Goal: Task Accomplishment & Management: Manage account settings

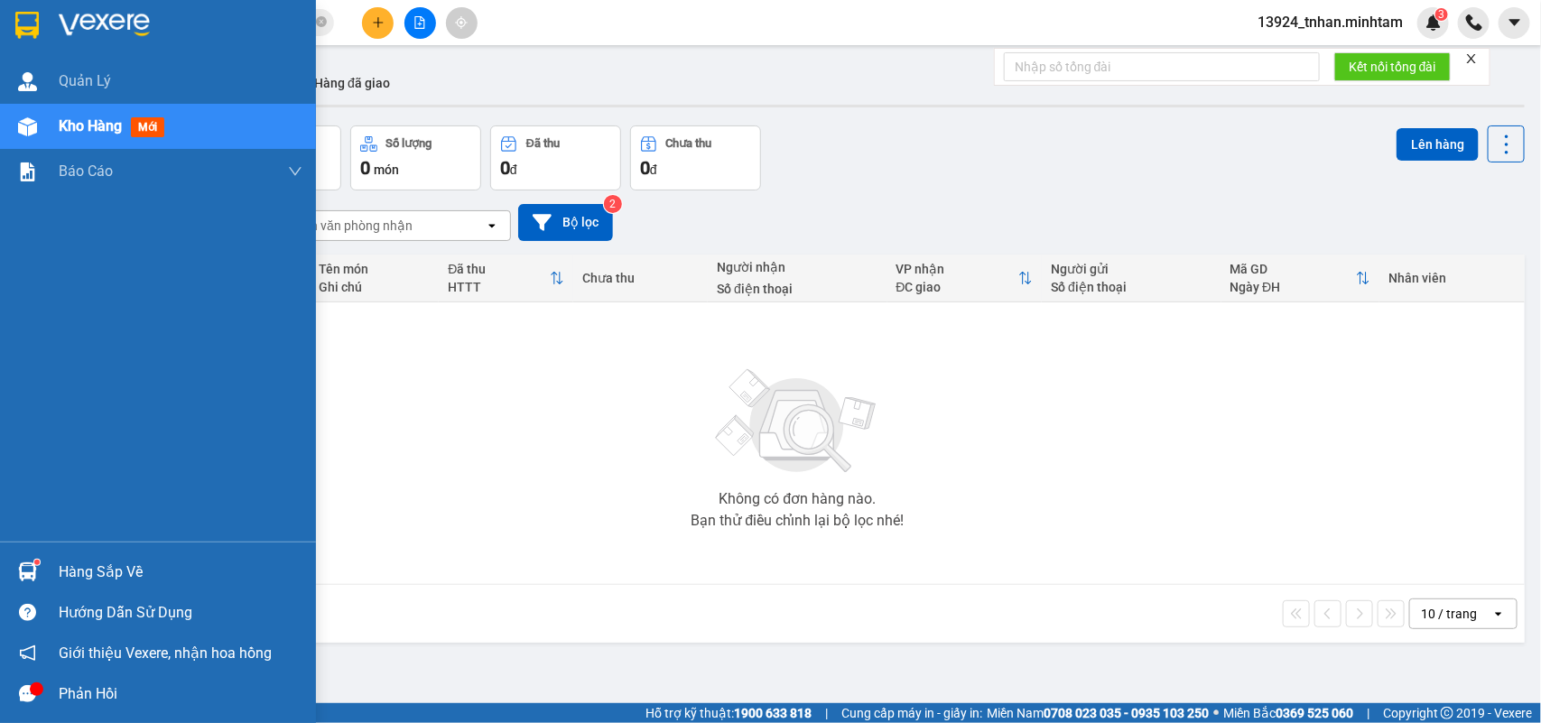
click at [98, 567] on div "Hàng sắp về" at bounding box center [181, 572] width 244 height 27
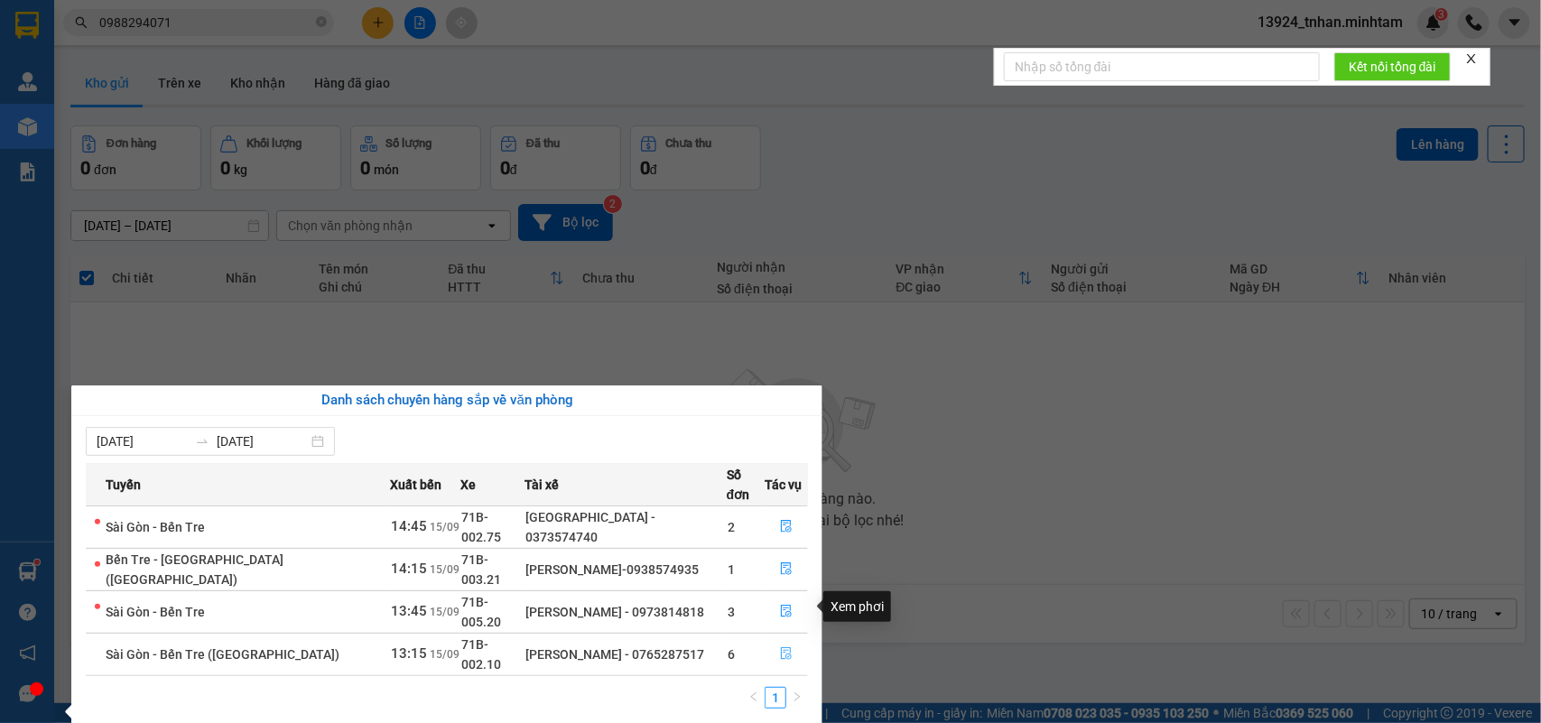
click at [790, 640] on button "button" at bounding box center [787, 654] width 42 height 29
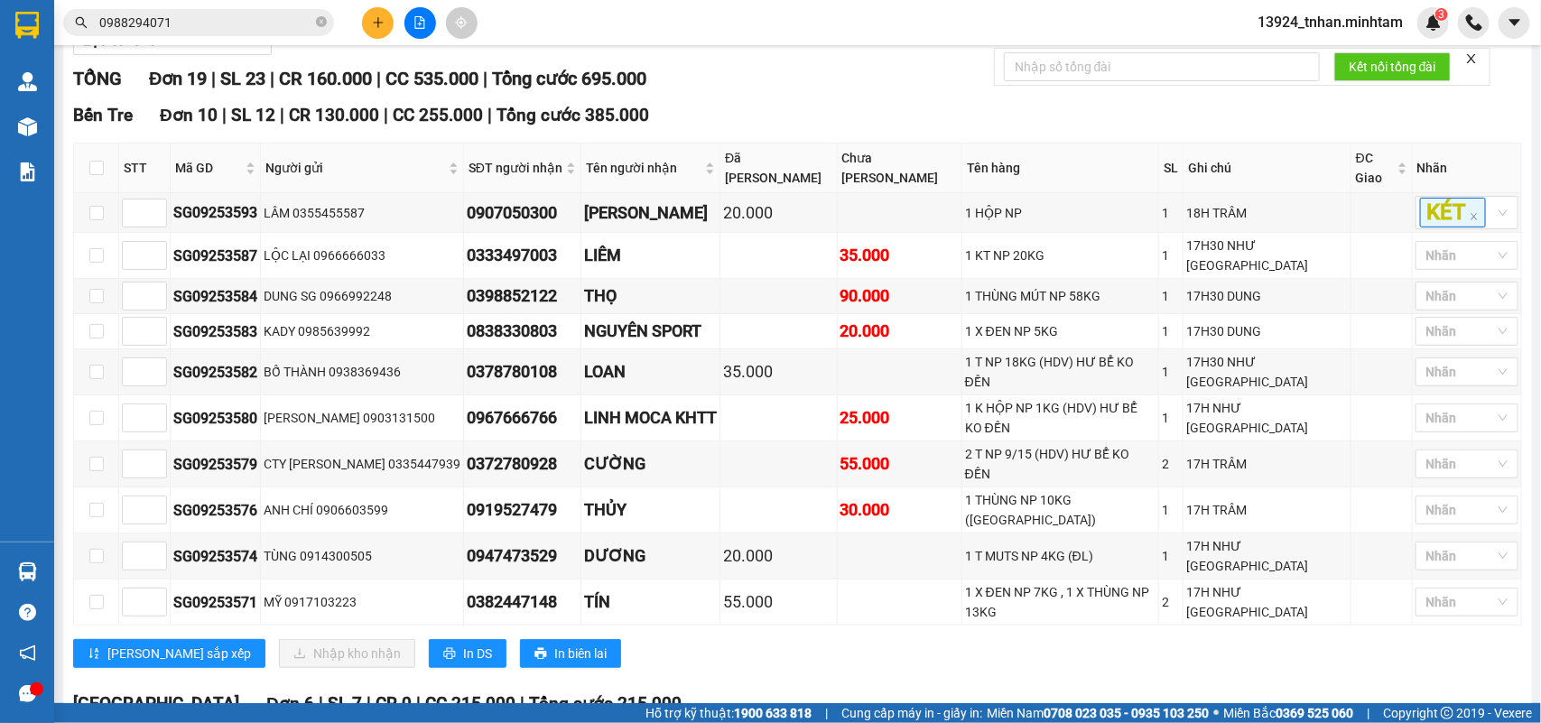
scroll to position [122, 0]
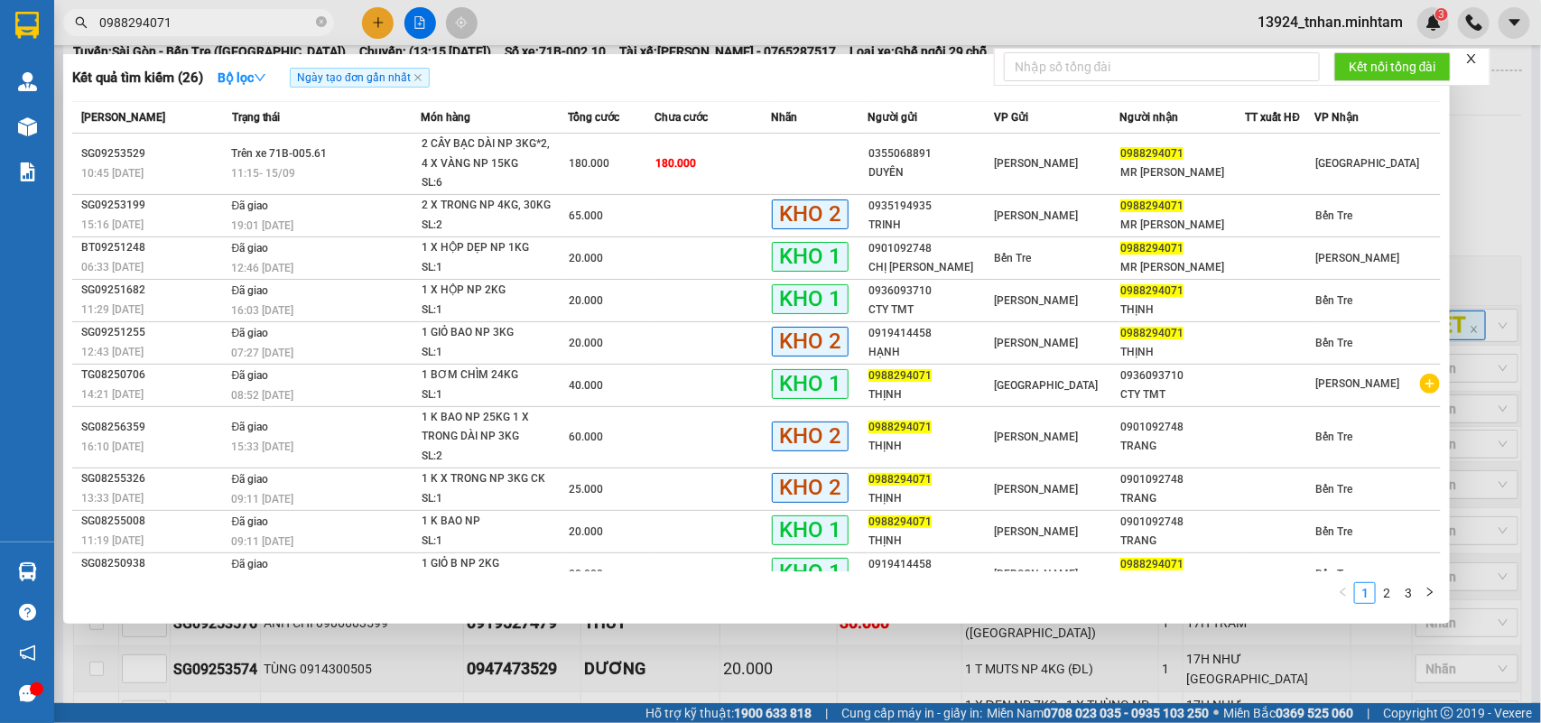
click at [314, 24] on span "0988294071" at bounding box center [198, 22] width 271 height 27
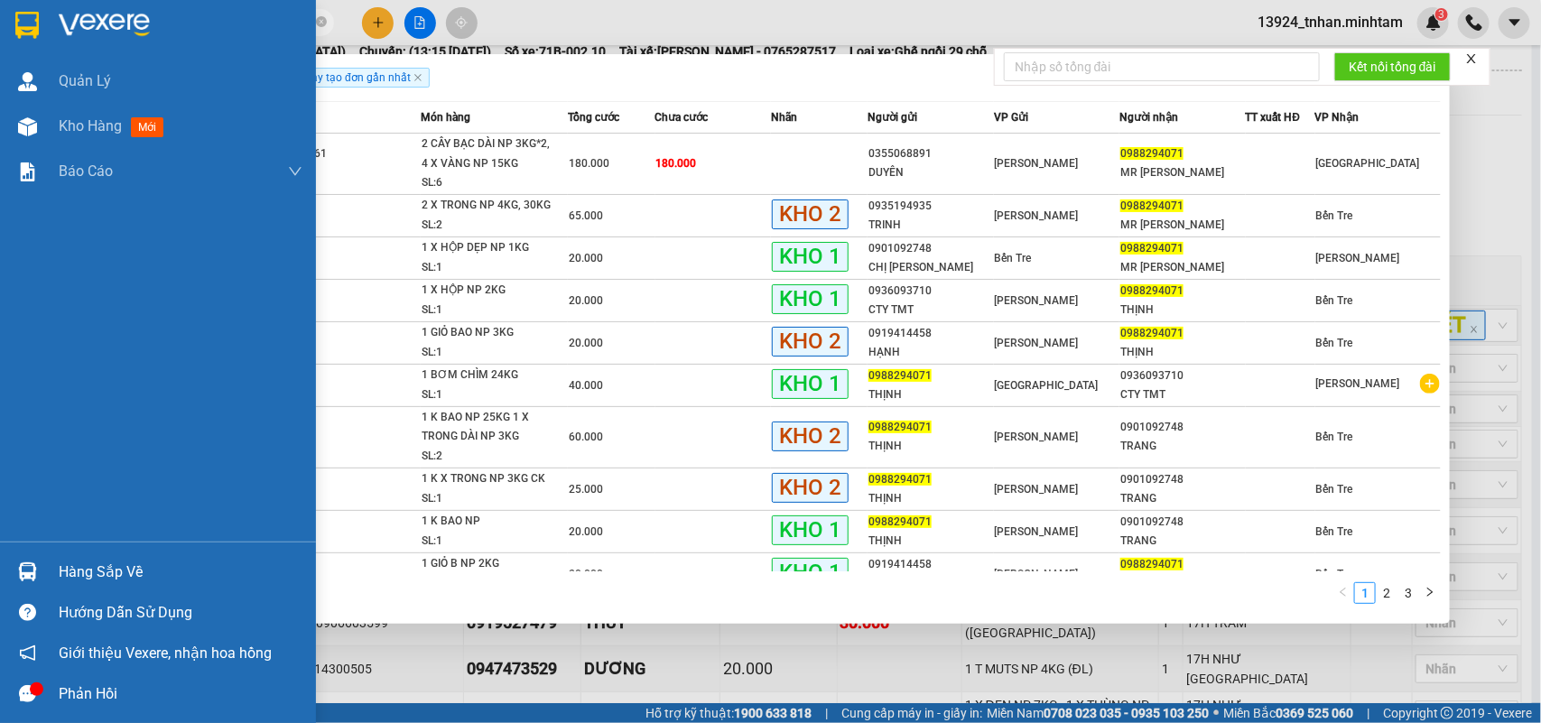
click at [113, 566] on div "Hàng sắp về" at bounding box center [181, 572] width 244 height 27
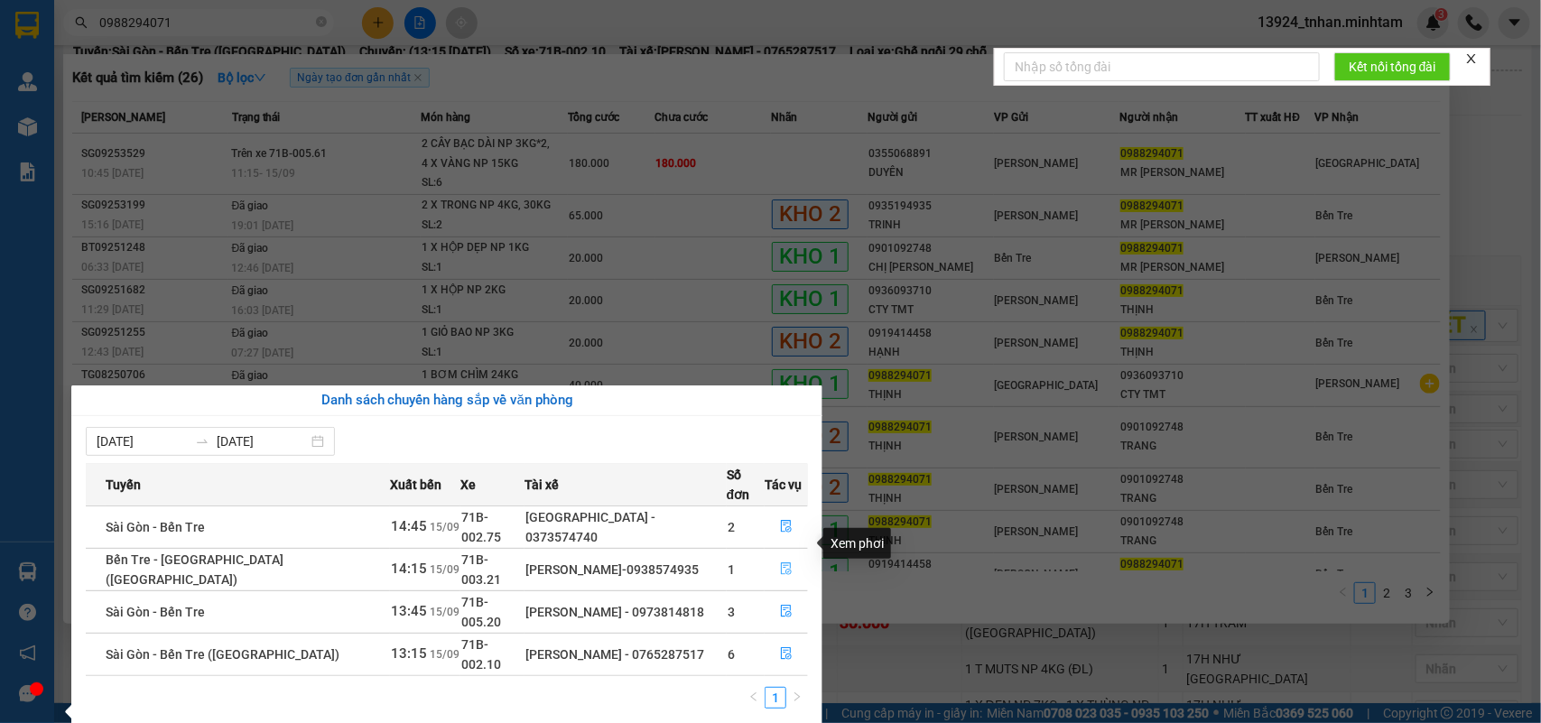
click at [785, 562] on icon "file-done" at bounding box center [786, 568] width 13 height 13
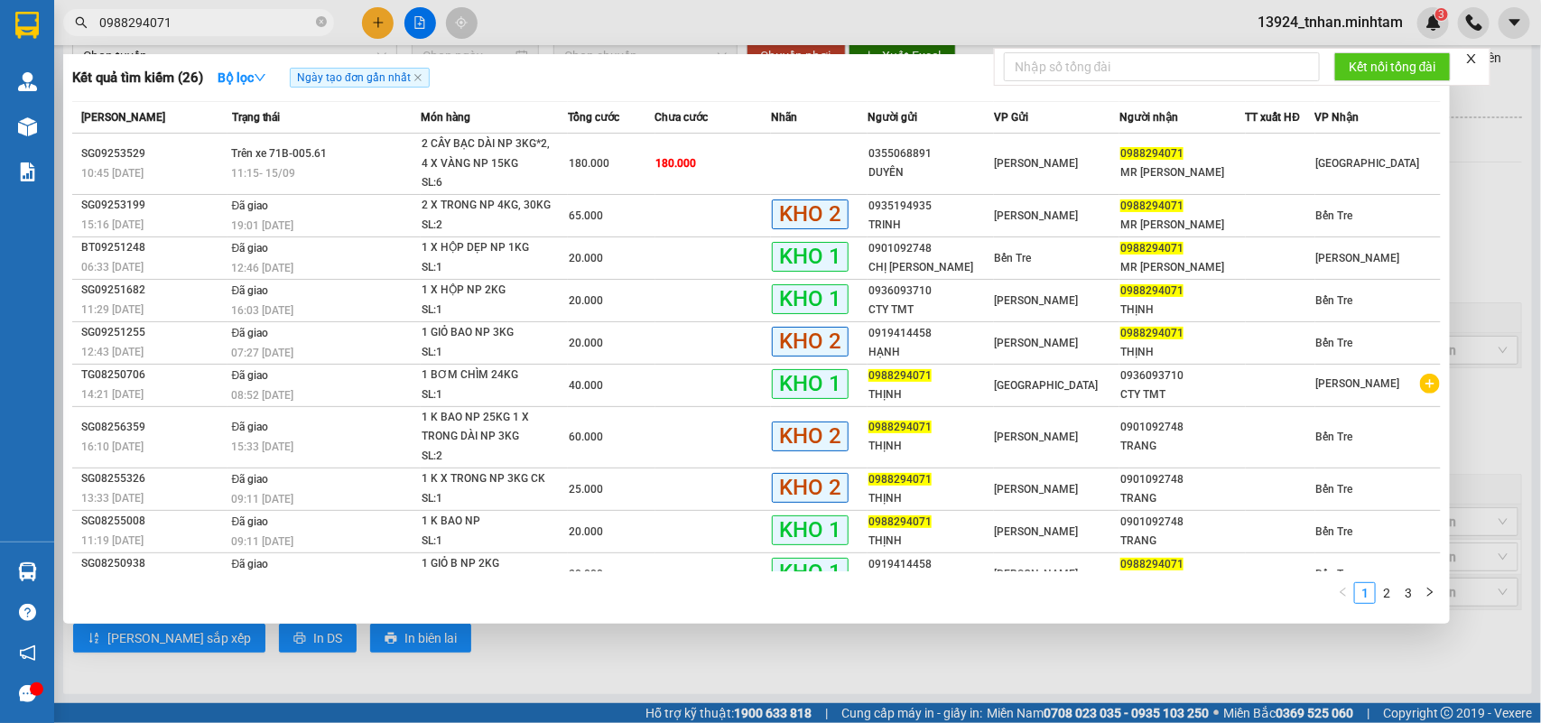
click at [1473, 59] on icon "close" at bounding box center [1471, 58] width 13 height 13
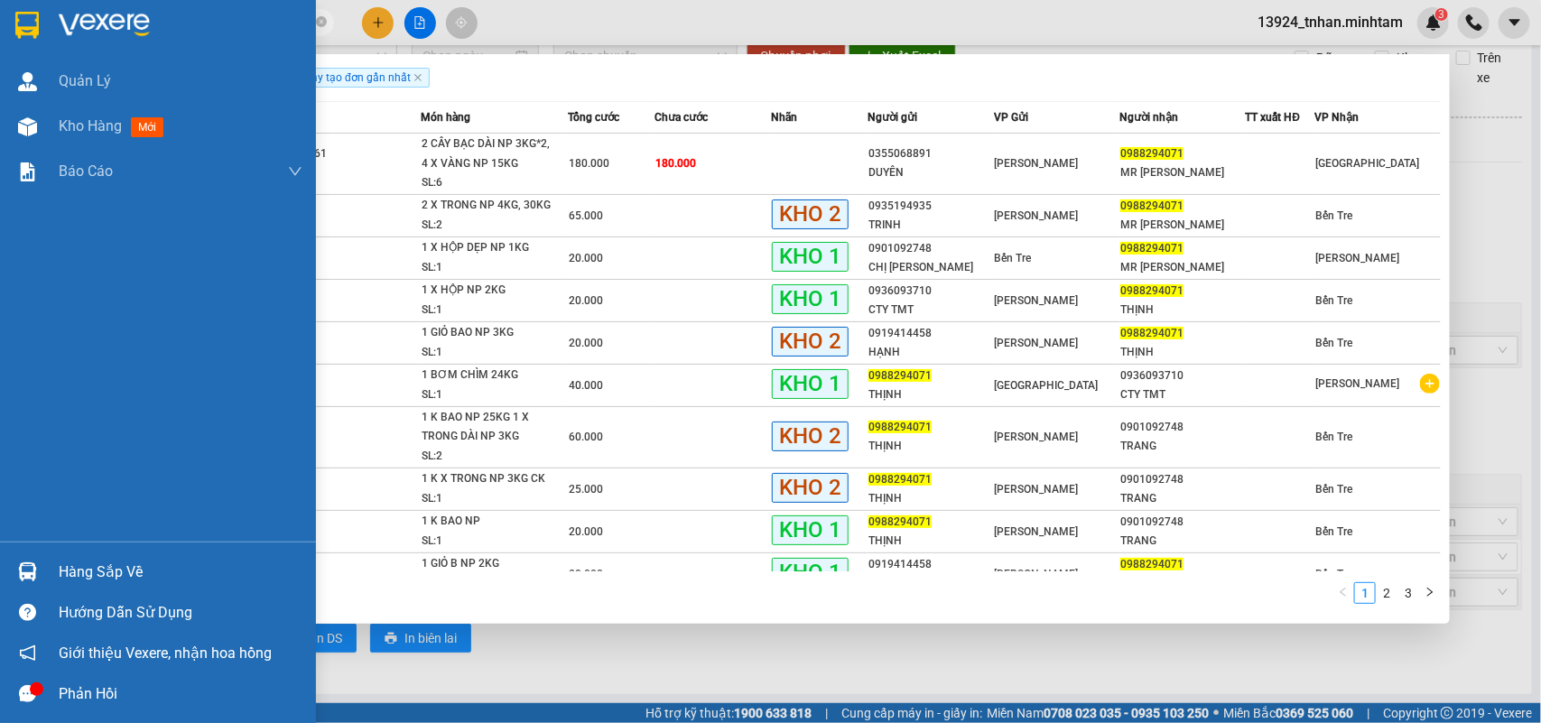
click at [163, 562] on div "Hàng sắp về" at bounding box center [181, 572] width 244 height 27
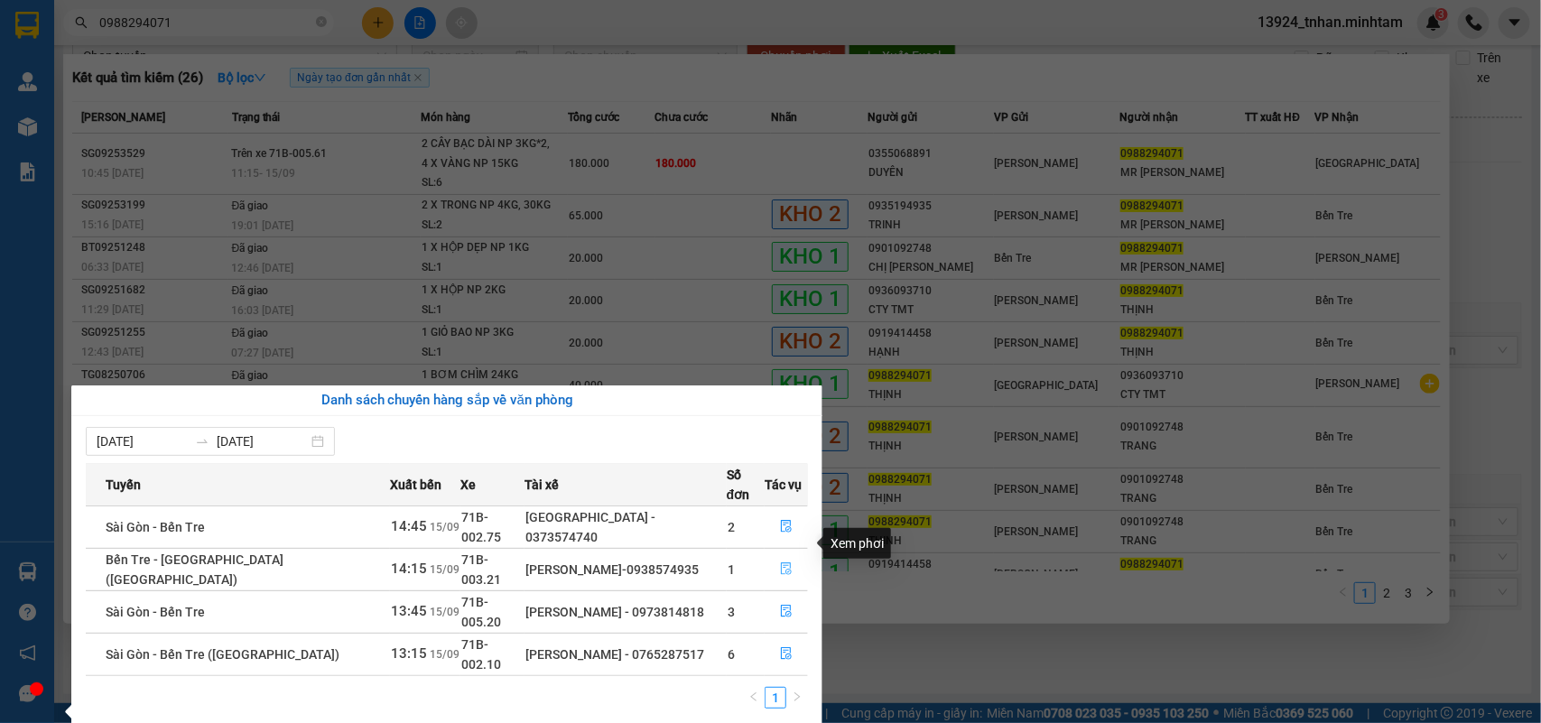
click at [781, 562] on icon "file-done" at bounding box center [786, 568] width 13 height 13
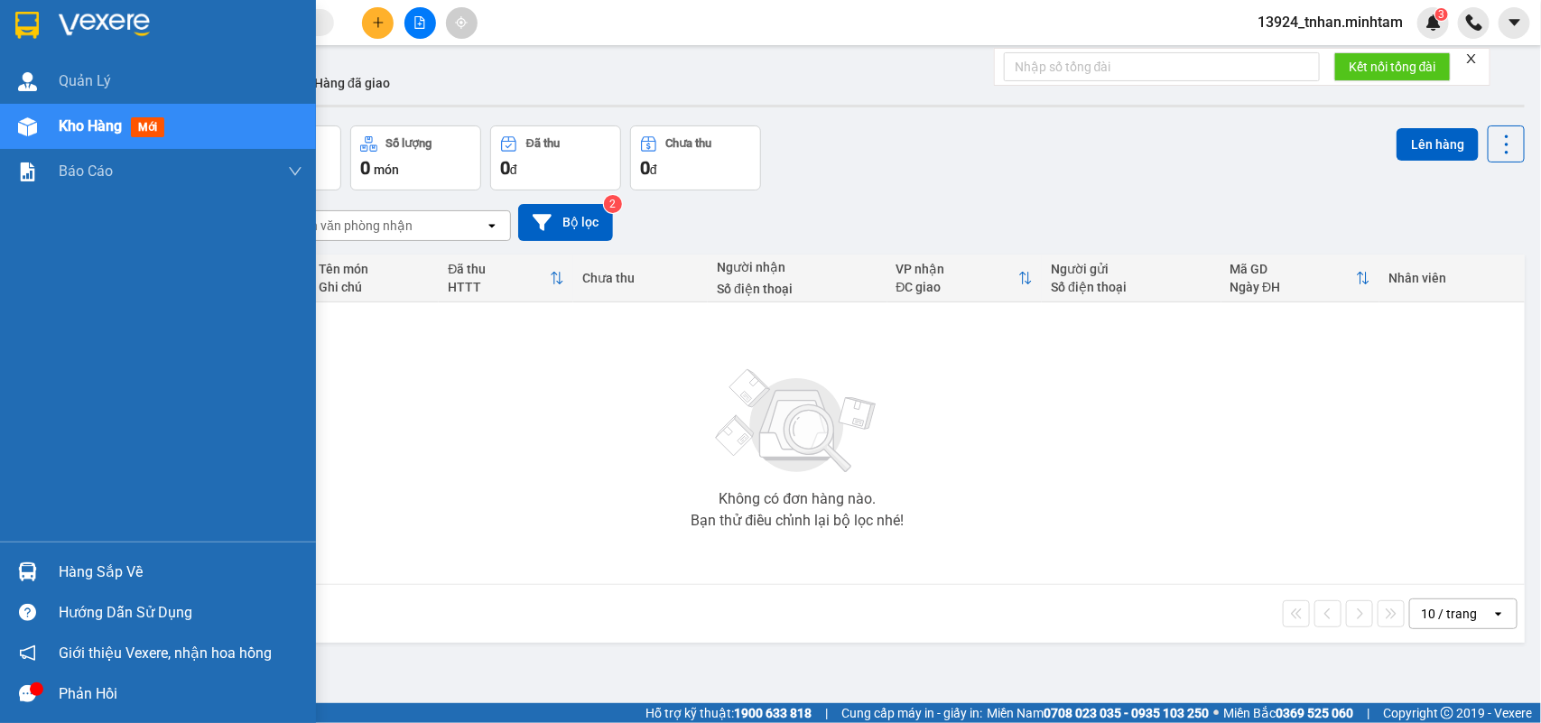
drag, startPoint x: 65, startPoint y: 561, endPoint x: 78, endPoint y: 557, distance: 13.1
click at [69, 560] on div "Hàng sắp về" at bounding box center [181, 572] width 244 height 27
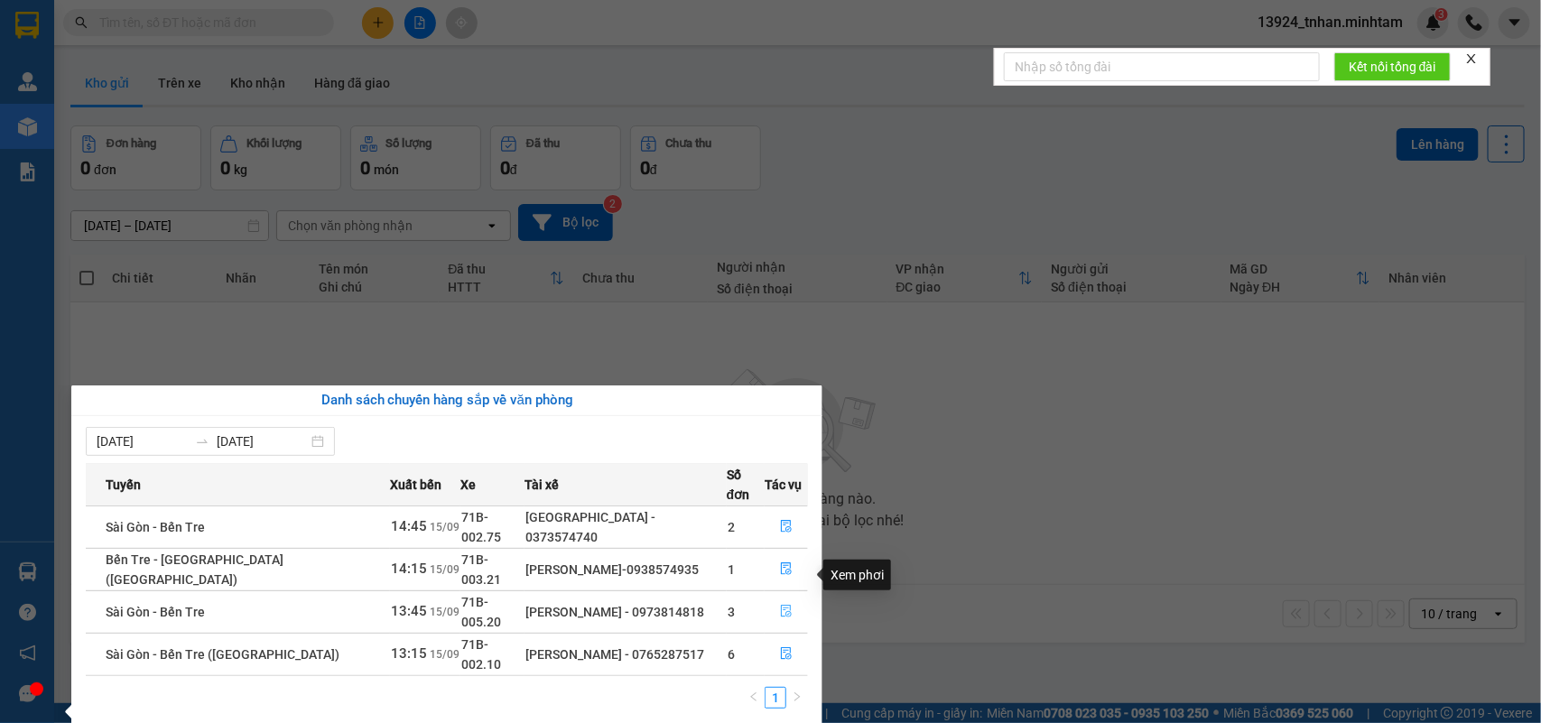
click at [783, 605] on icon "file-done" at bounding box center [786, 611] width 13 height 13
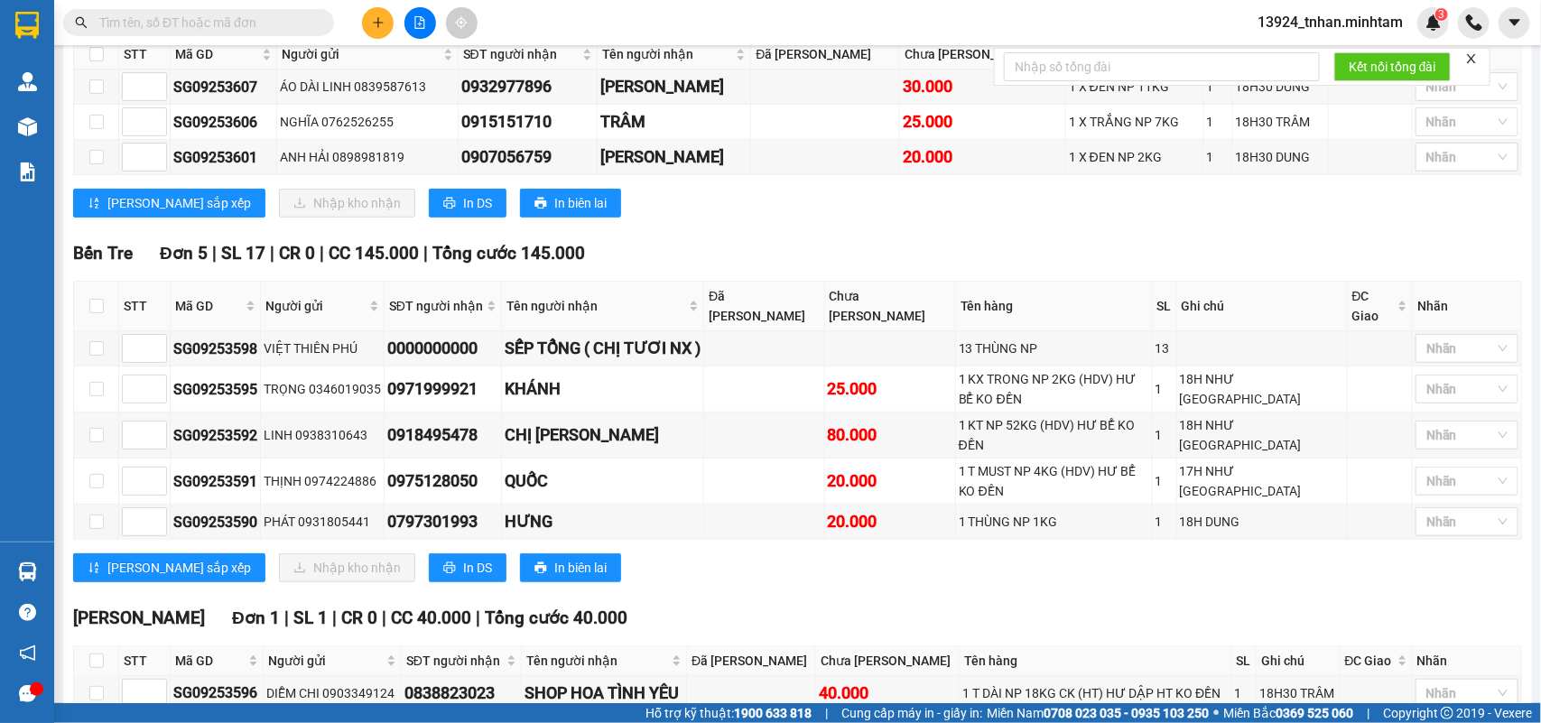
scroll to position [435, 0]
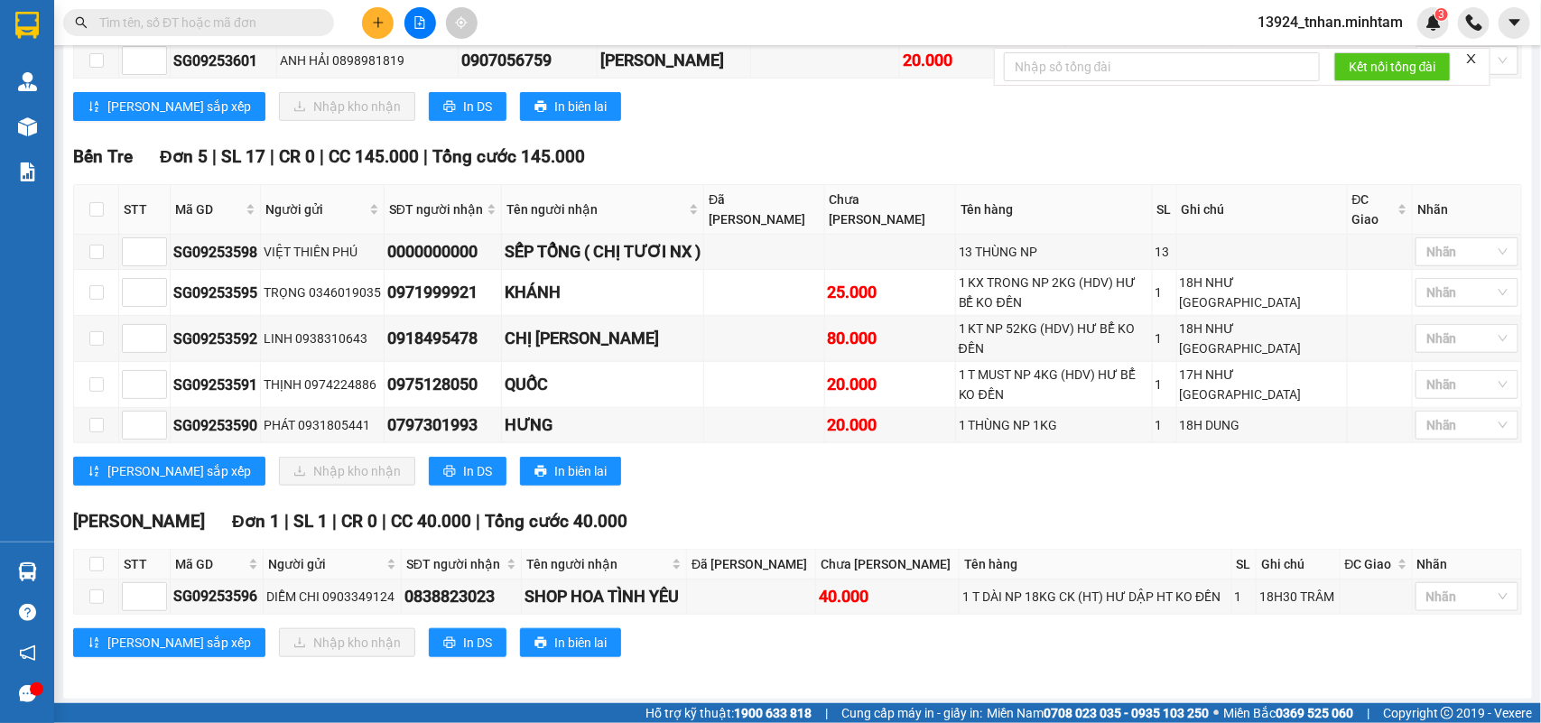
click at [296, 24] on input "text" at bounding box center [205, 23] width 213 height 20
click at [377, 14] on button at bounding box center [378, 23] width 32 height 32
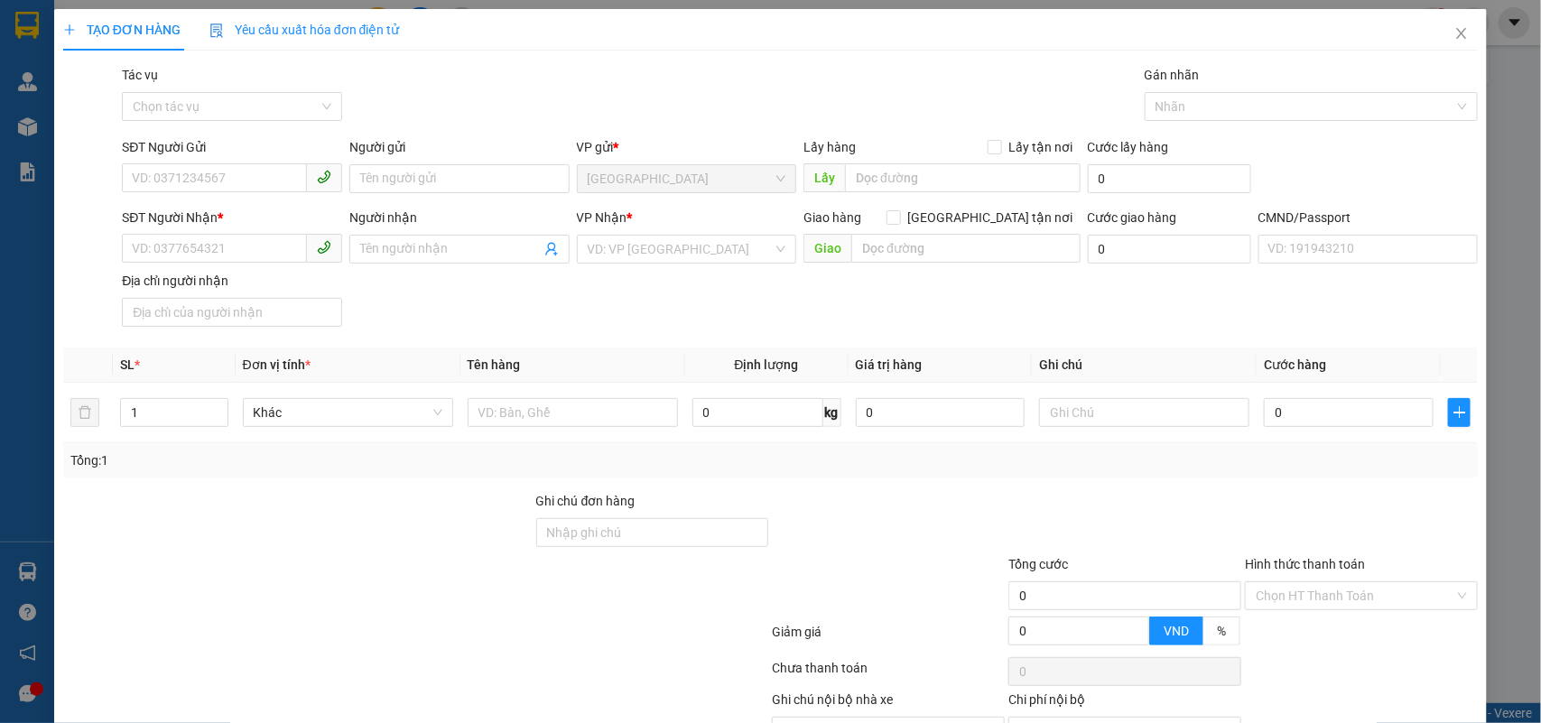
click at [16, 28] on div "TẠO ĐƠN HÀNG Yêu cầu xuất hóa đơn điện tử Transit Pickup Surcharge Ids Transit …" at bounding box center [770, 361] width 1541 height 723
click at [1436, 29] on span "Close" at bounding box center [1461, 34] width 51 height 51
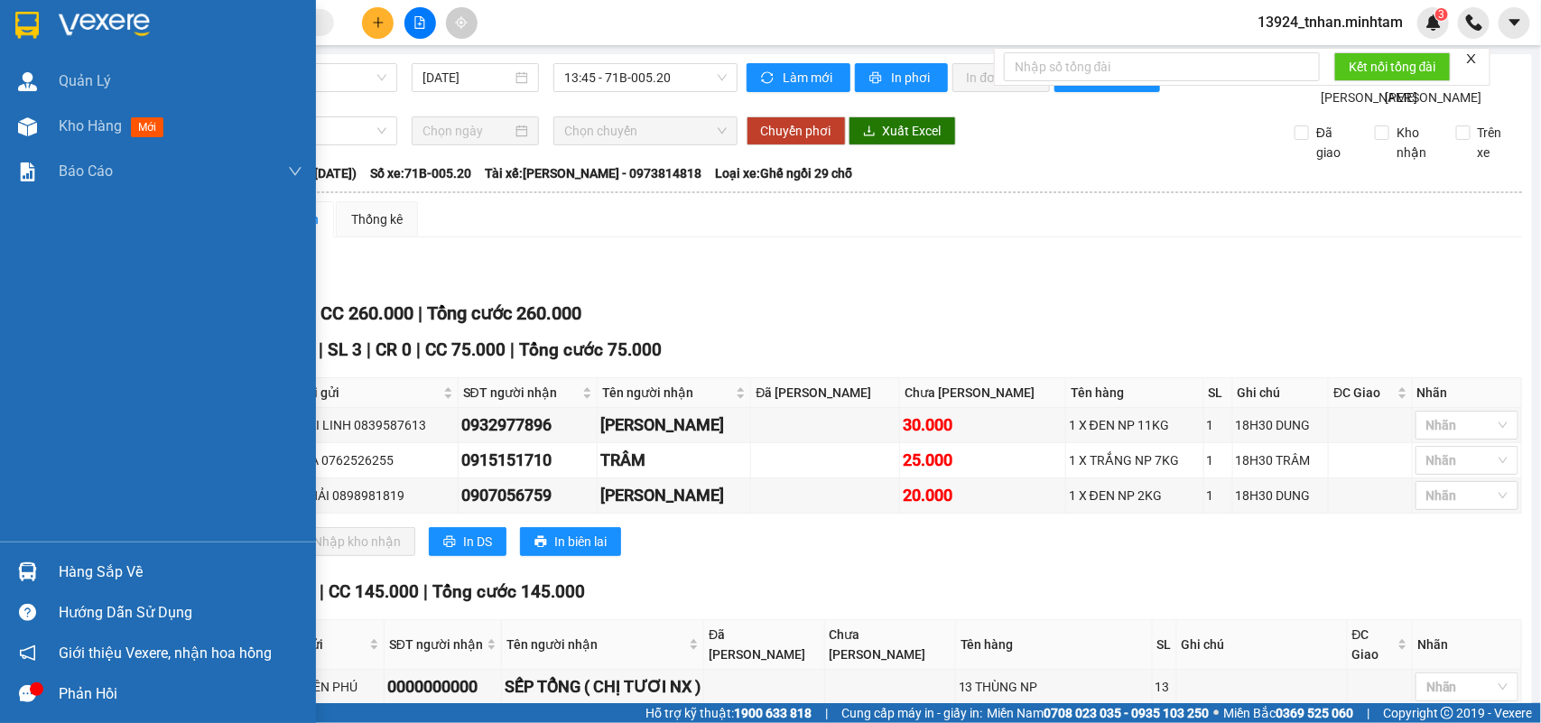
click at [21, 18] on img at bounding box center [26, 25] width 23 height 27
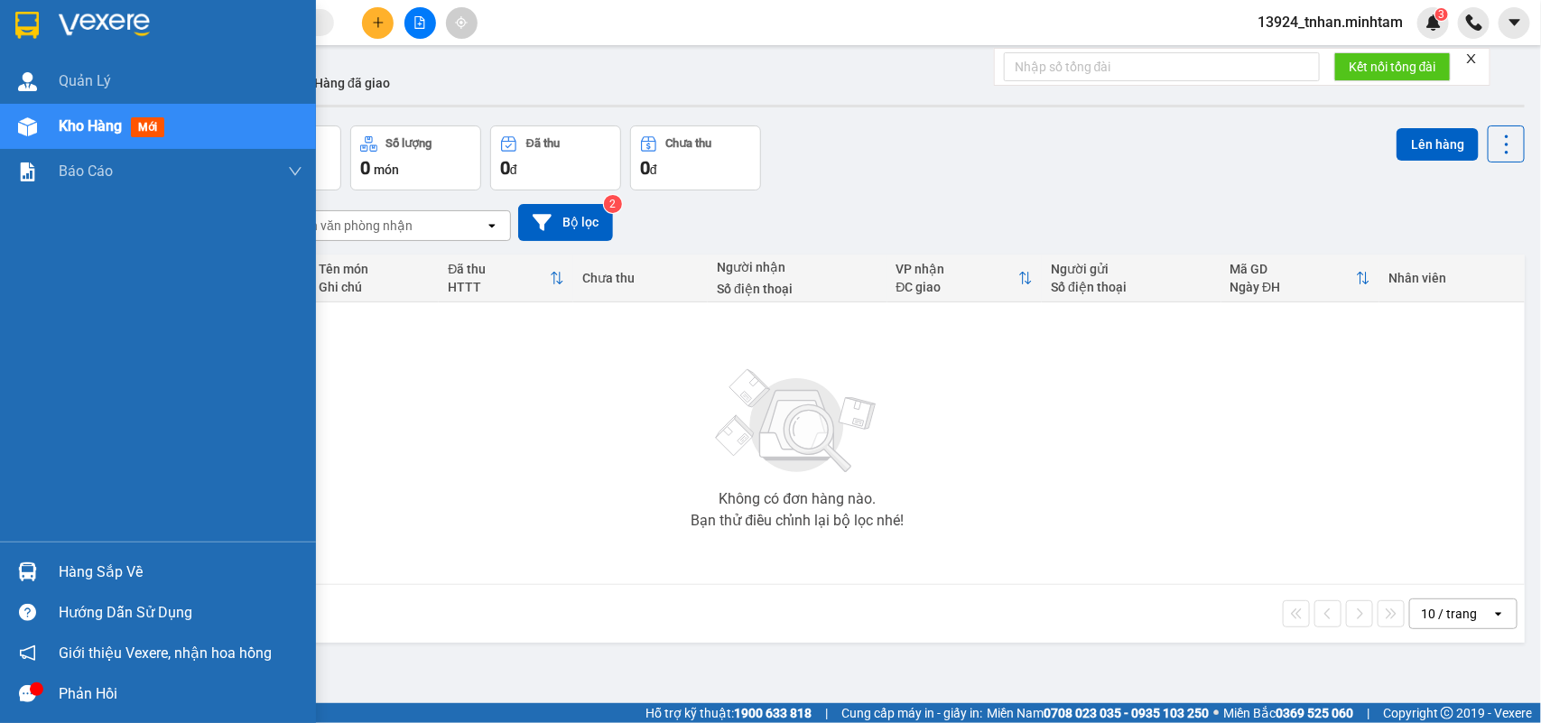
click at [19, 23] on img at bounding box center [26, 25] width 23 height 27
click at [118, 560] on div "Hàng sắp về" at bounding box center [181, 572] width 244 height 27
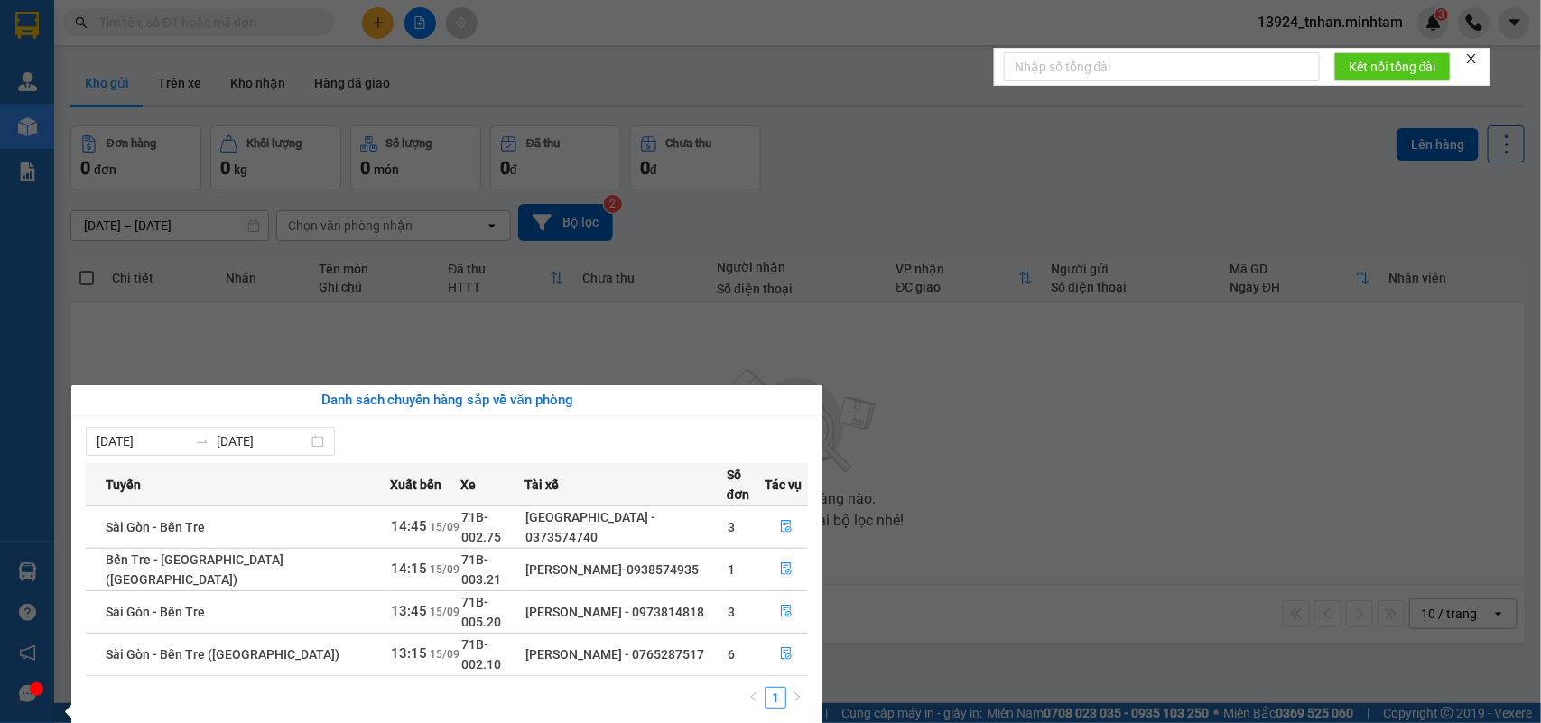
click at [390, 484] on span "Xuất bến" at bounding box center [415, 485] width 51 height 20
click at [601, 344] on section "Kết quả tìm kiếm ( 0 ) Bộ lọc Thuộc VP này Ngày tạo đơn gần nhất No Data 13924_…" at bounding box center [770, 361] width 1541 height 723
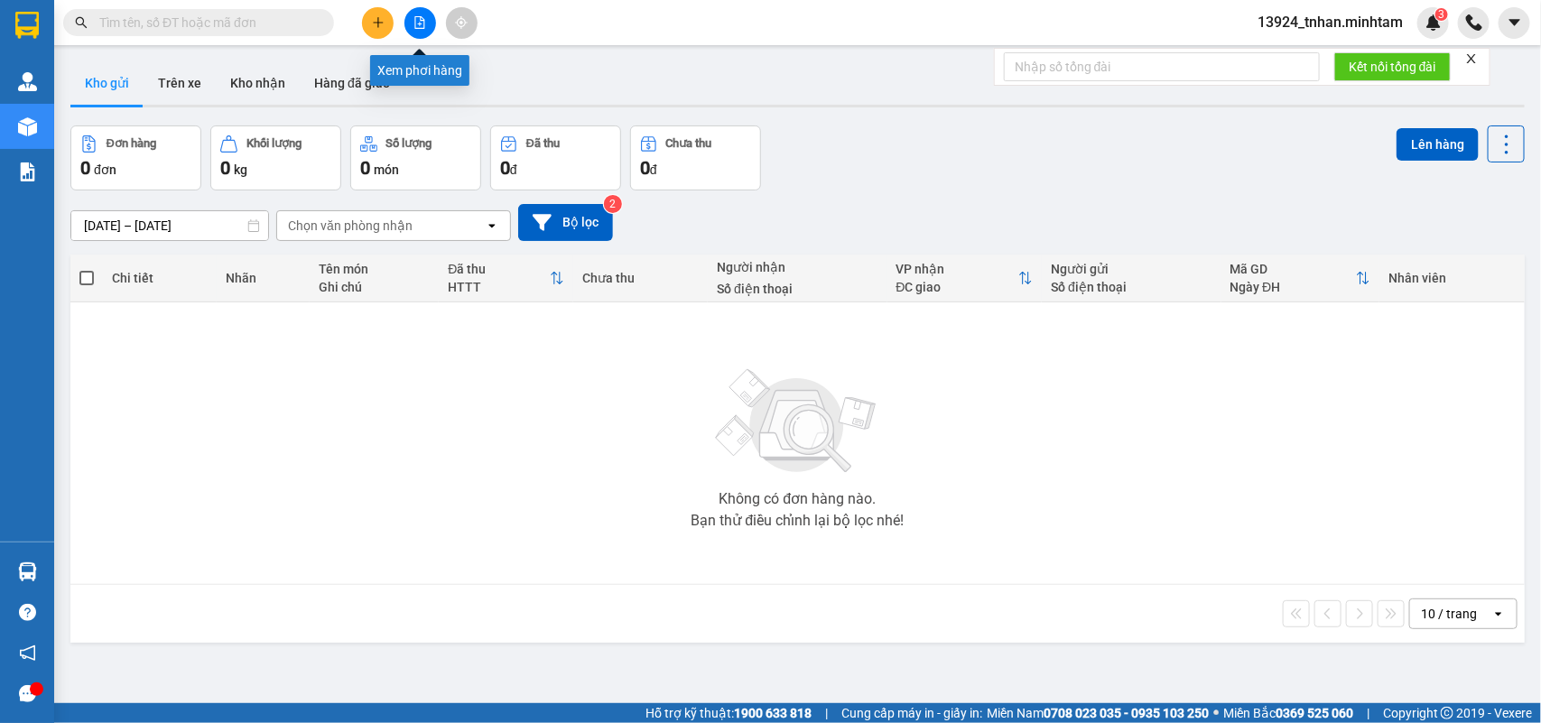
click at [418, 24] on icon "file-add" at bounding box center [419, 22] width 13 height 13
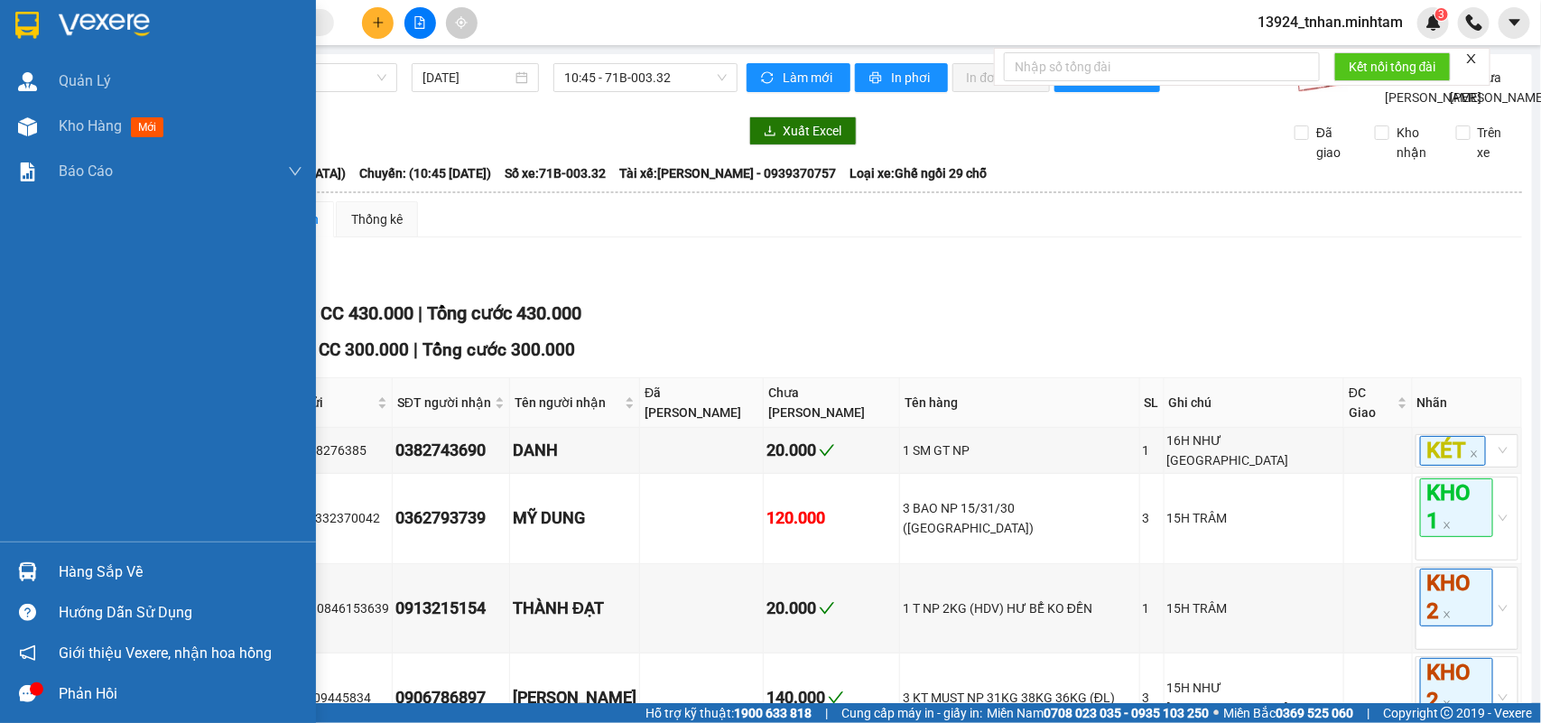
click at [158, 659] on span "Giới thiệu Vexere, nhận hoa hồng" at bounding box center [165, 653] width 213 height 23
click at [88, 566] on div "Hàng sắp về" at bounding box center [181, 572] width 244 height 27
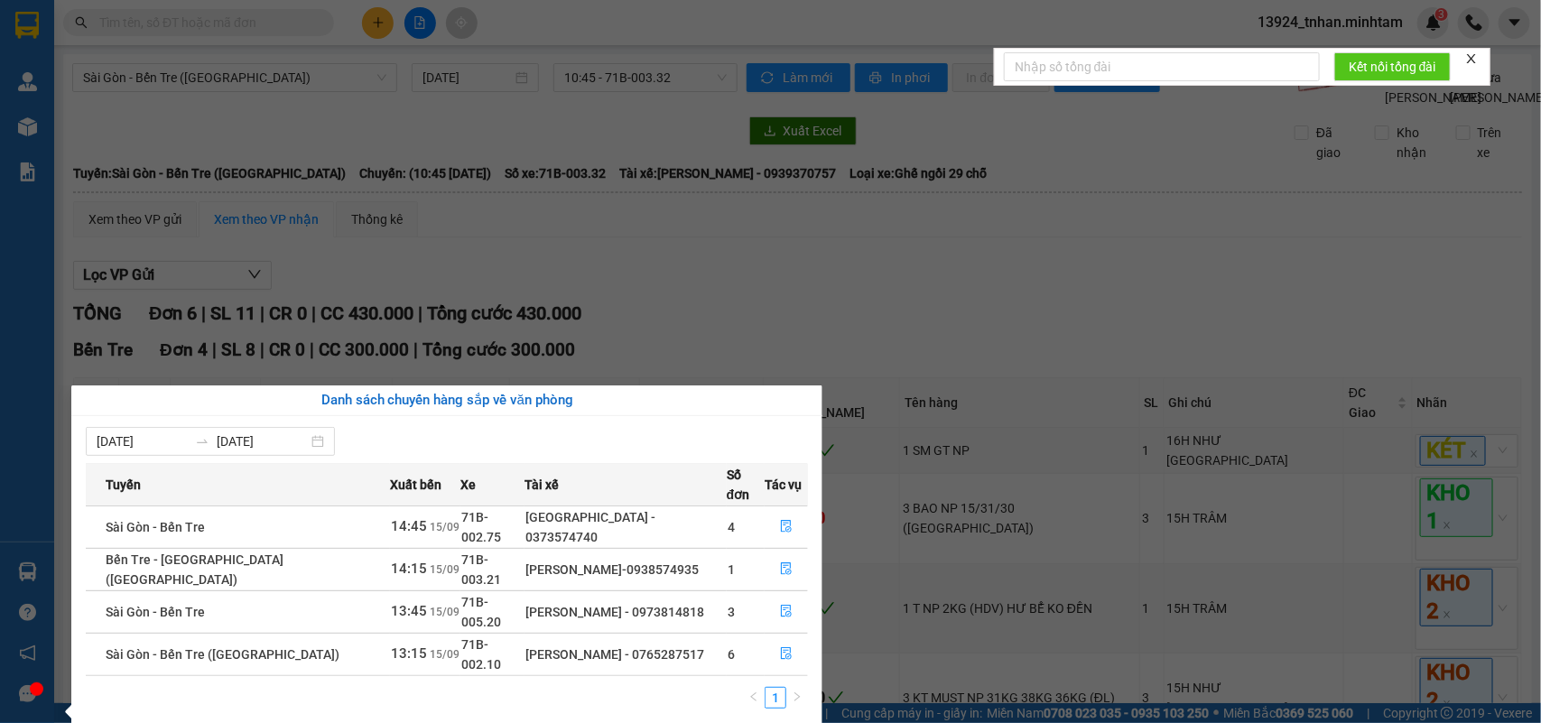
click at [512, 308] on section "Kết quả tìm kiếm ( 0 ) Bộ lọc Thuộc VP này Ngày tạo đơn gần nhất No Data 13924_…" at bounding box center [770, 361] width 1541 height 723
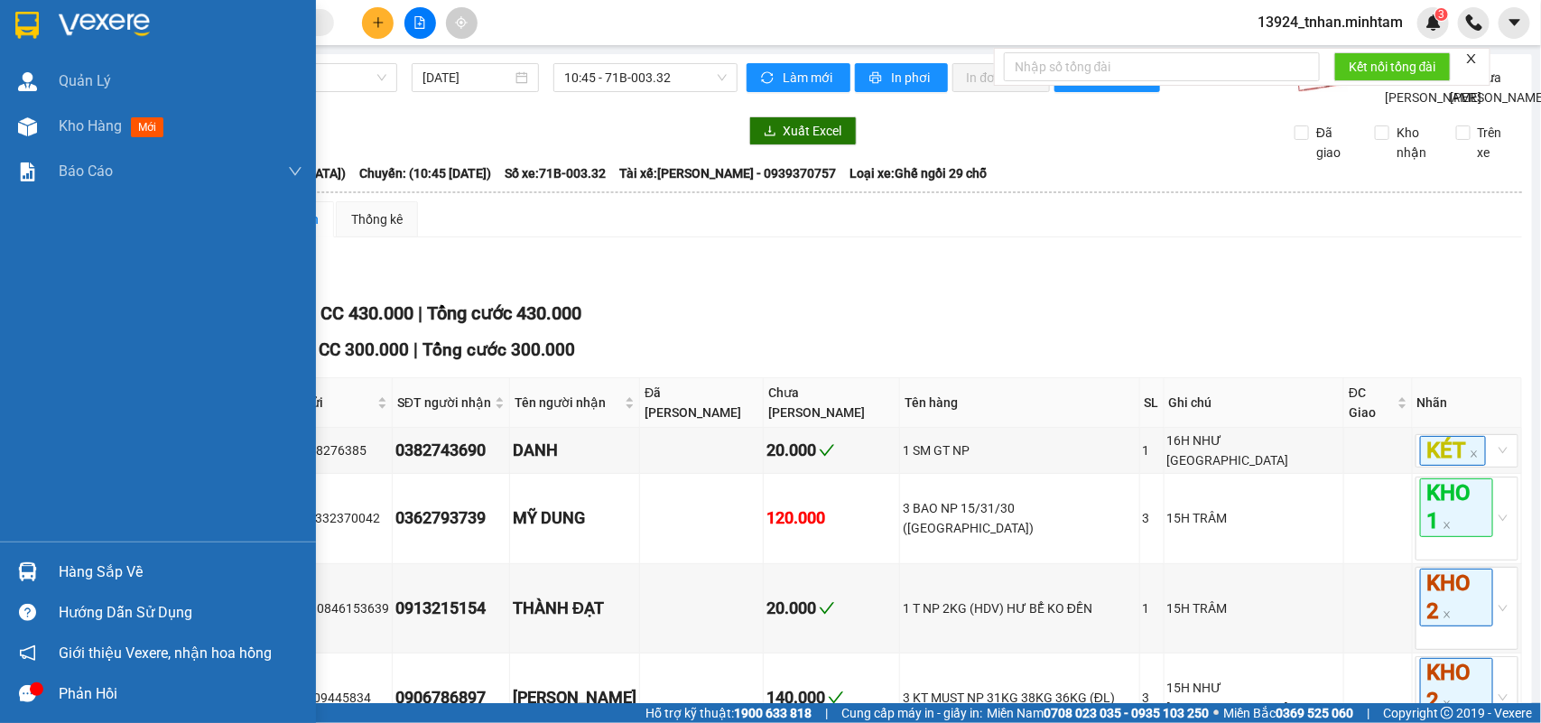
click at [144, 553] on div "Hàng sắp về" at bounding box center [158, 572] width 316 height 41
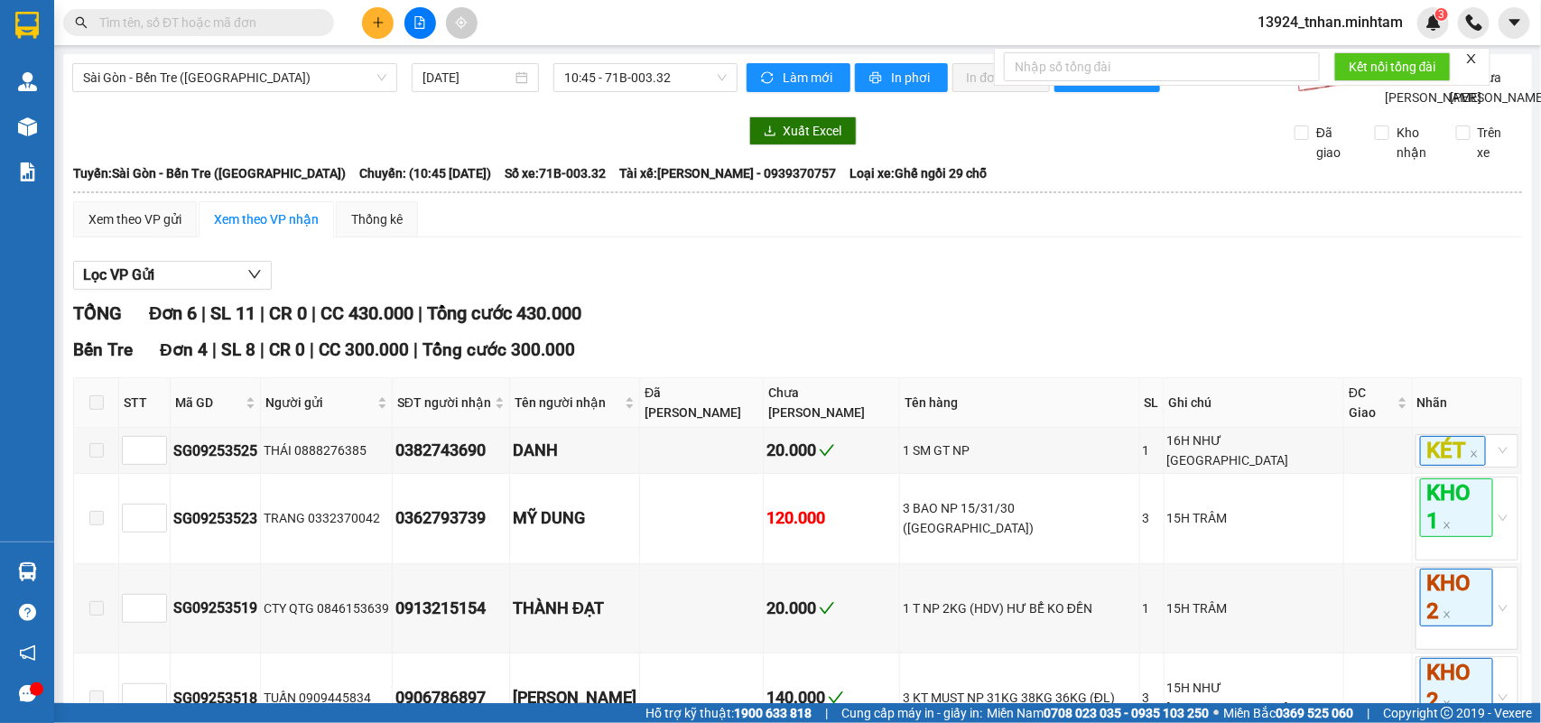
click at [318, 23] on section "Kết quả tìm kiếm ( 0 ) Bộ lọc Thuộc VP này Ngày tạo đơn gần nhất No Data 13924_…" at bounding box center [770, 361] width 1541 height 723
click at [318, 23] on span at bounding box center [321, 23] width 11 height 20
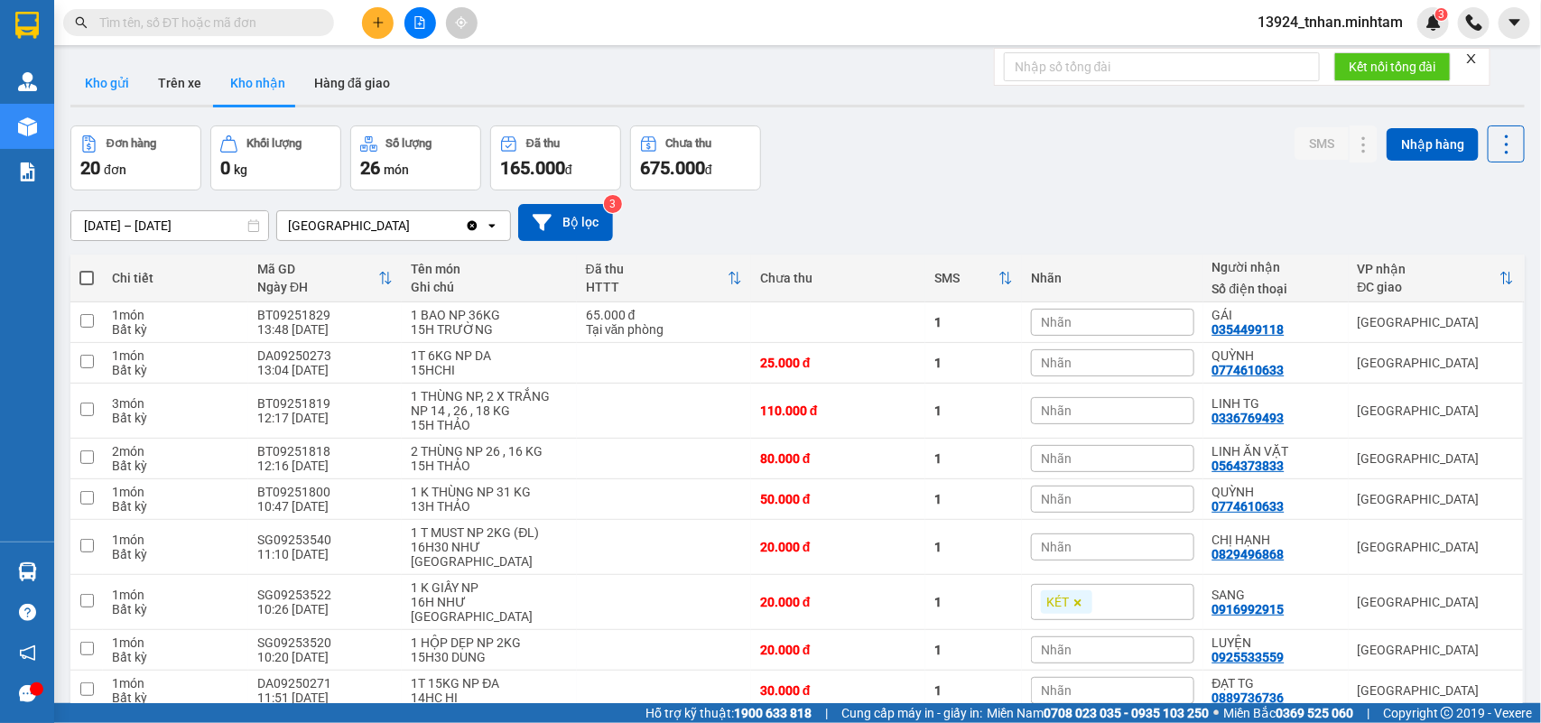
click at [111, 72] on button "Kho gửi" at bounding box center [106, 82] width 73 height 43
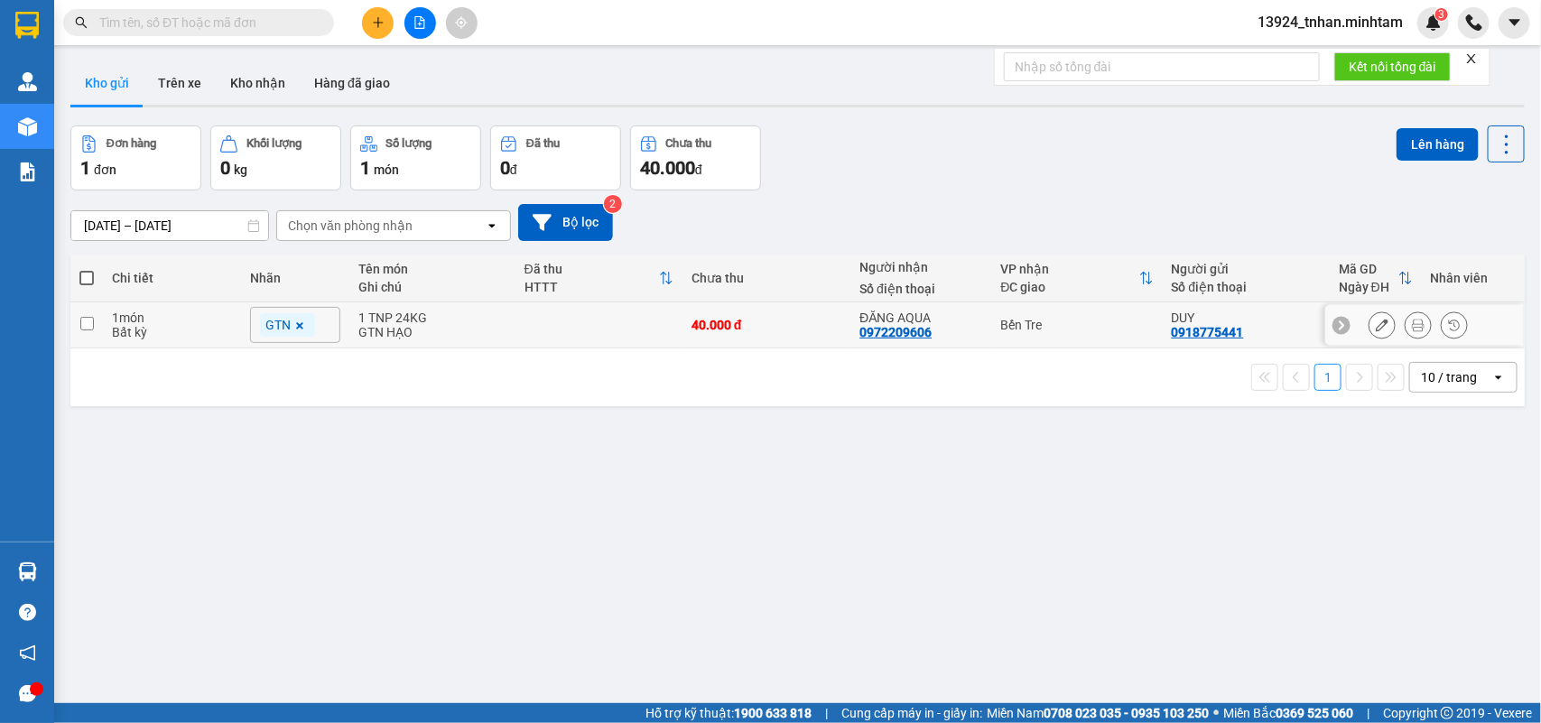
click at [734, 330] on div "40.000 đ" at bounding box center [767, 325] width 150 height 14
checkbox input "true"
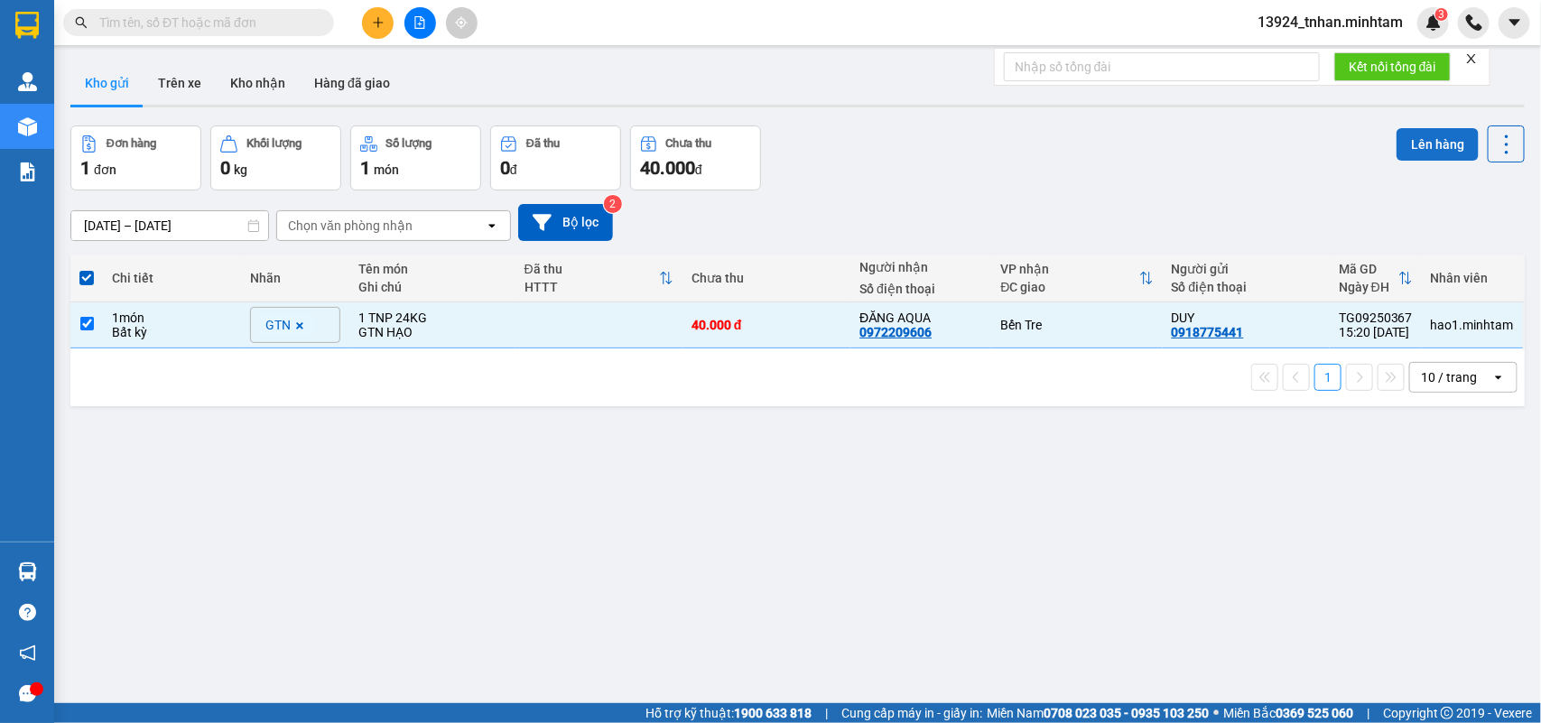
click at [1452, 154] on button "Lên hàng" at bounding box center [1438, 144] width 82 height 33
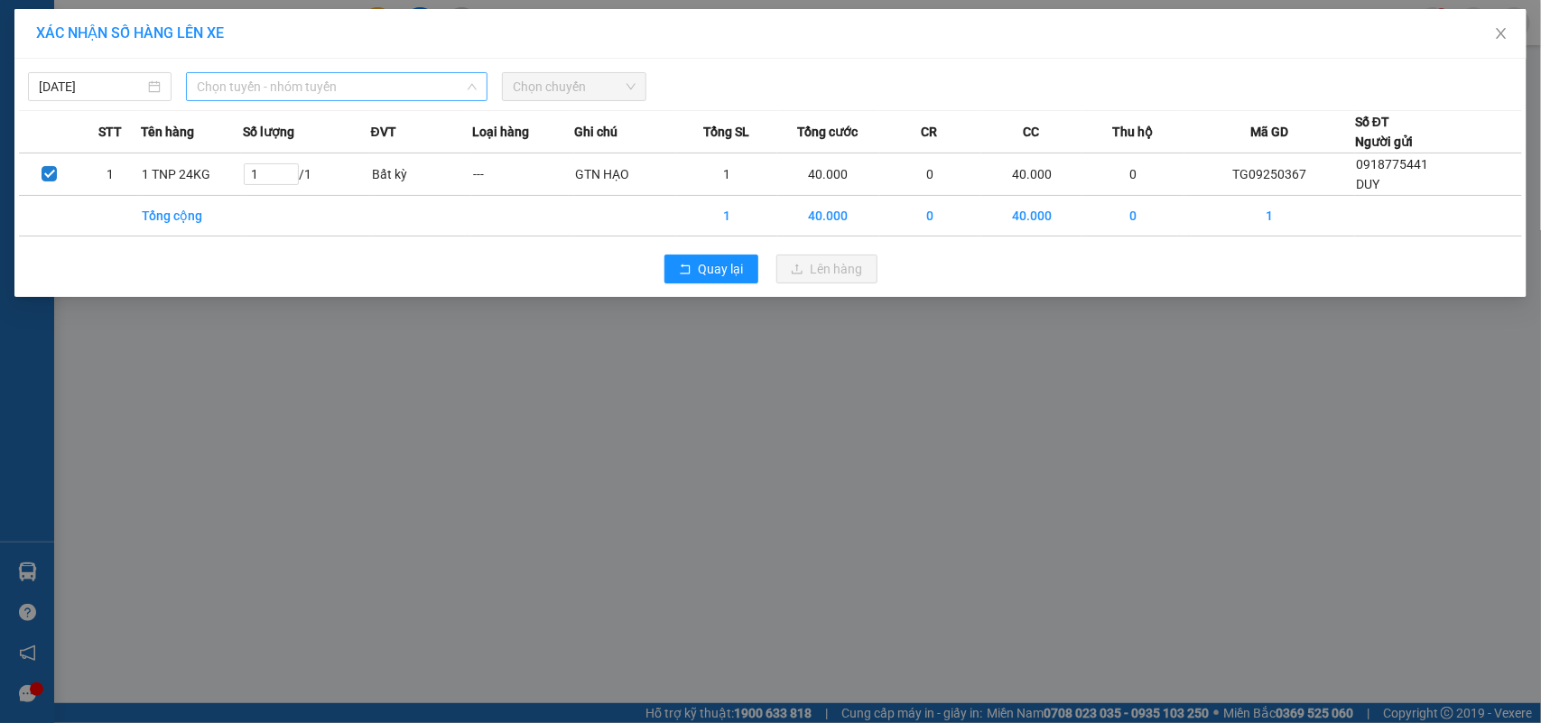
click at [444, 84] on span "Chọn tuyến - nhóm tuyến" at bounding box center [337, 86] width 280 height 27
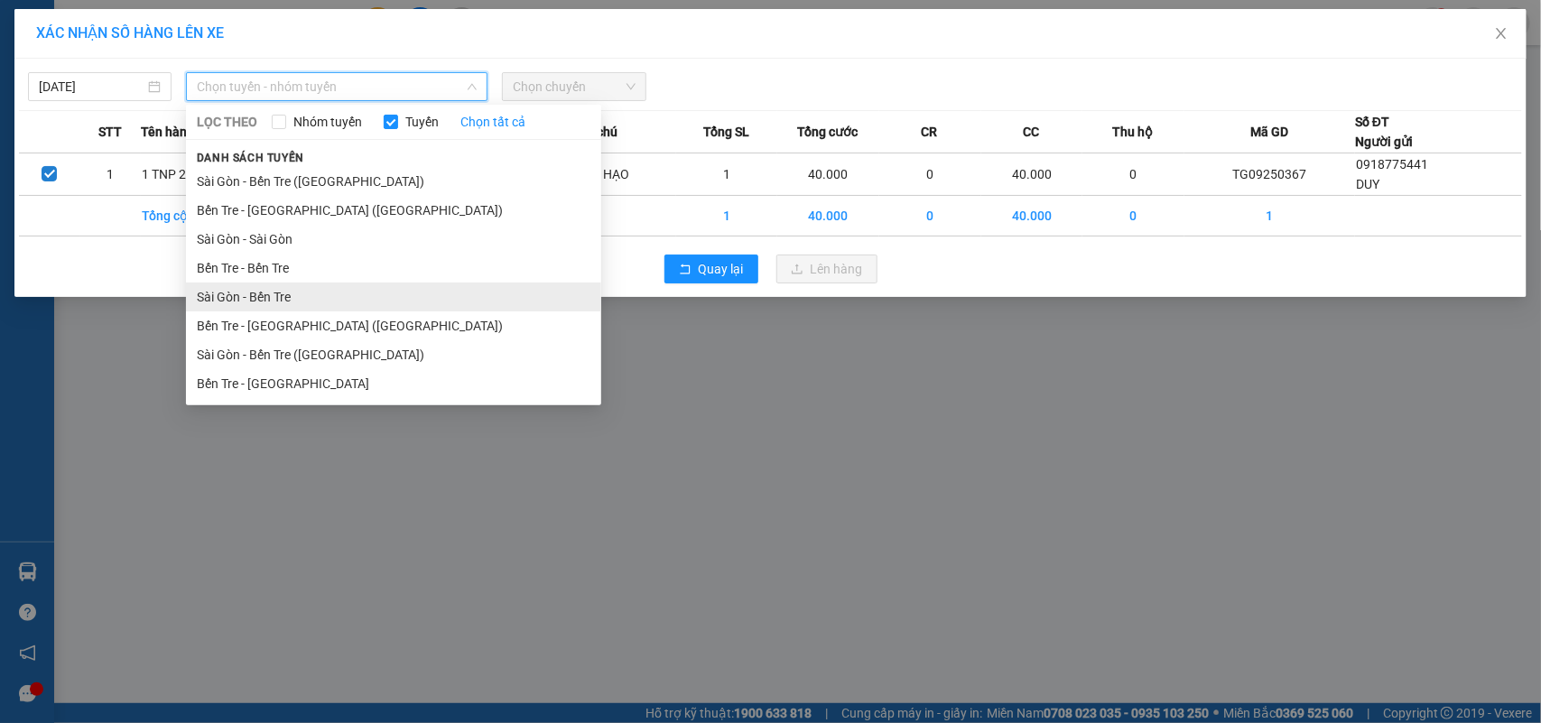
click at [402, 296] on li "Sài Gòn - Bến Tre" at bounding box center [393, 297] width 415 height 29
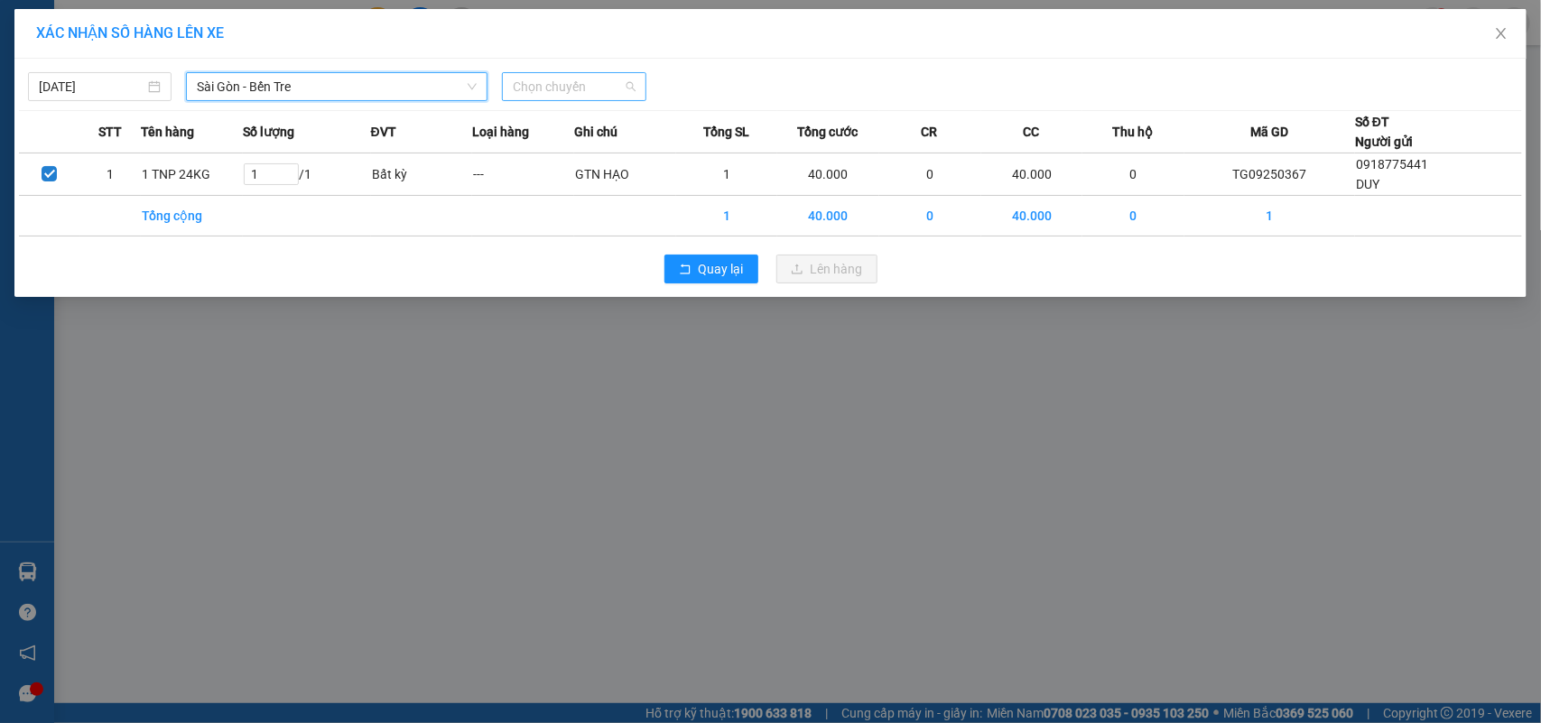
click at [570, 93] on span "Chọn chuyến" at bounding box center [574, 86] width 122 height 27
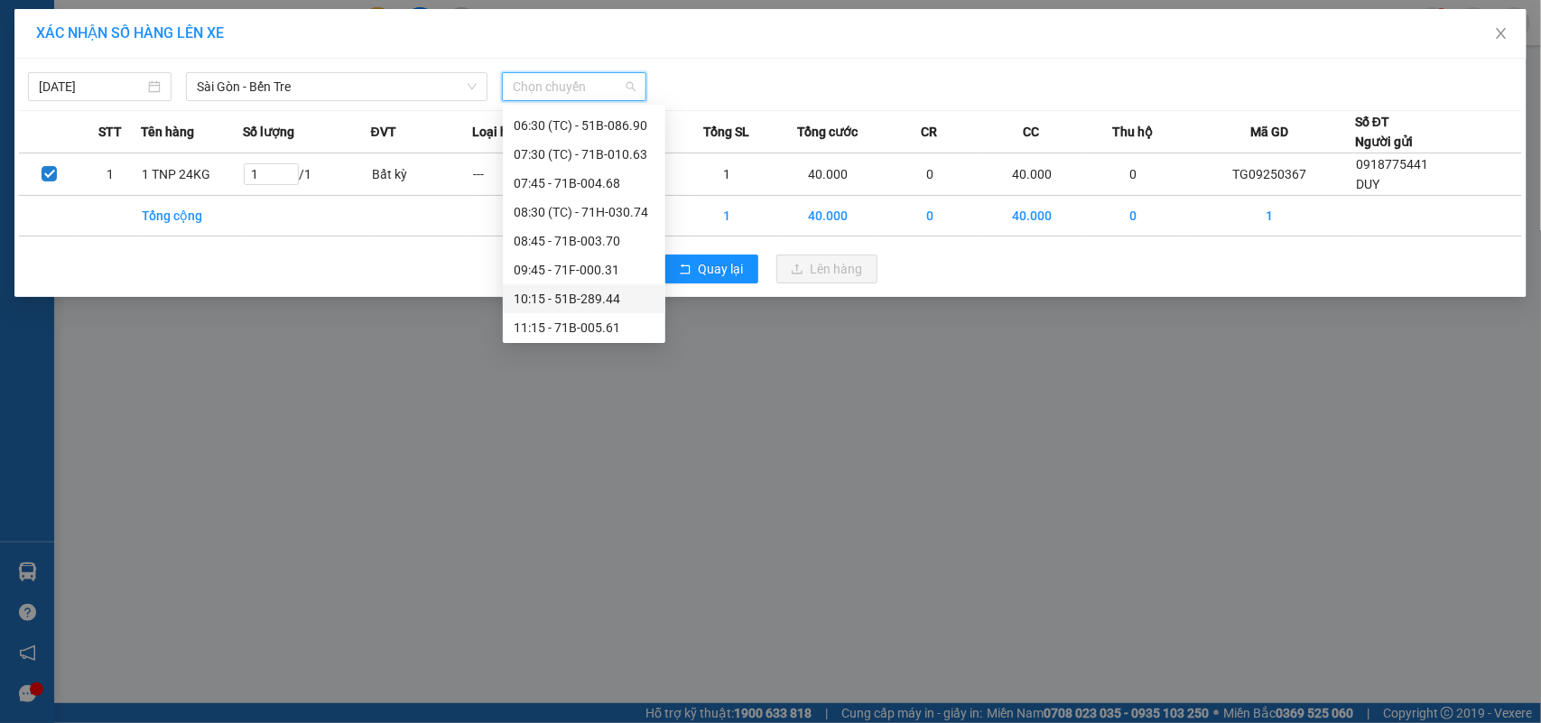
scroll to position [226, 0]
click at [425, 77] on span "Sài Gòn - Bến Tre" at bounding box center [337, 86] width 280 height 27
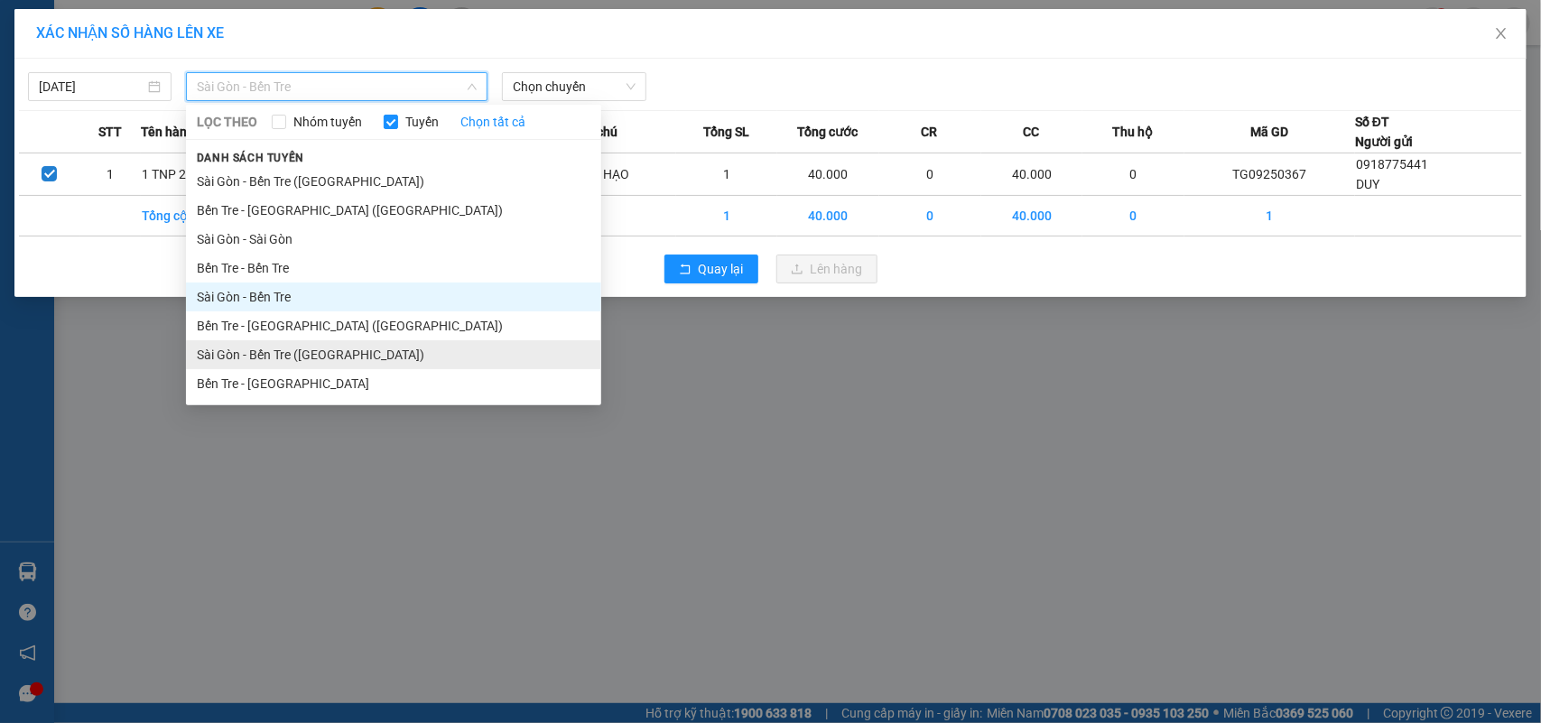
click at [327, 345] on li "Sài Gòn - Bến Tre ([GEOGRAPHIC_DATA])" at bounding box center [393, 354] width 415 height 29
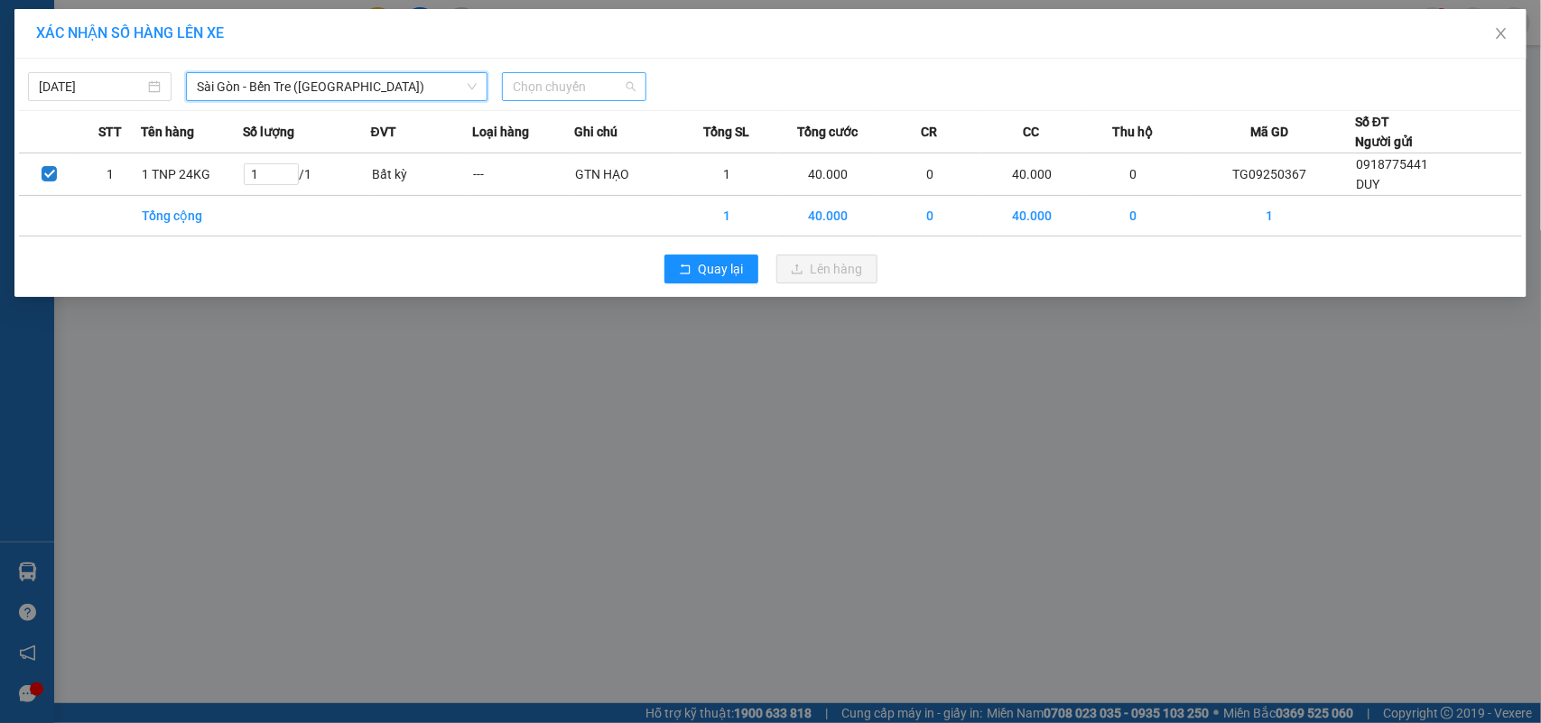
scroll to position [0, 0]
click at [617, 86] on span "Chọn chuyến" at bounding box center [574, 86] width 122 height 27
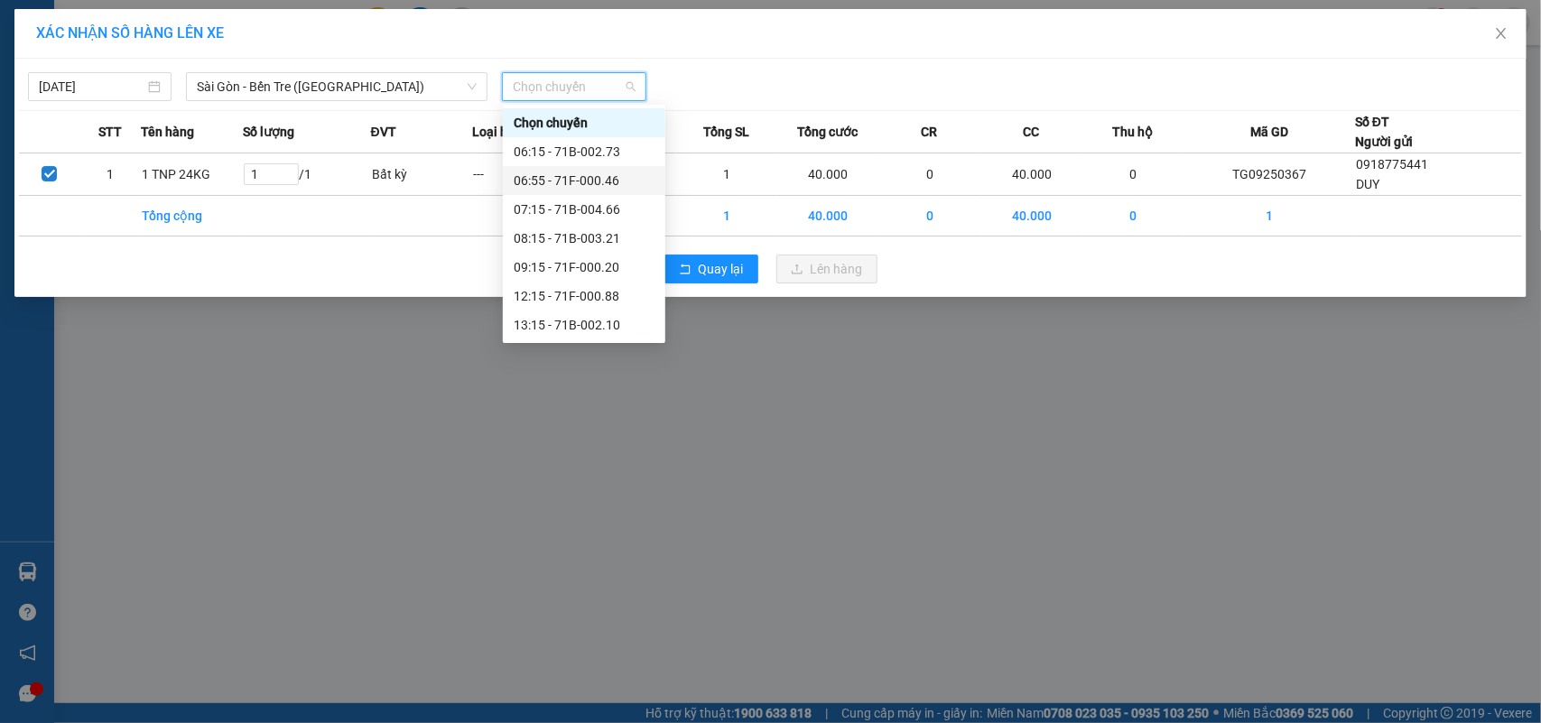
scroll to position [113, 0]
click at [578, 213] on div "13:15 - 71B-002.10" at bounding box center [584, 212] width 141 height 20
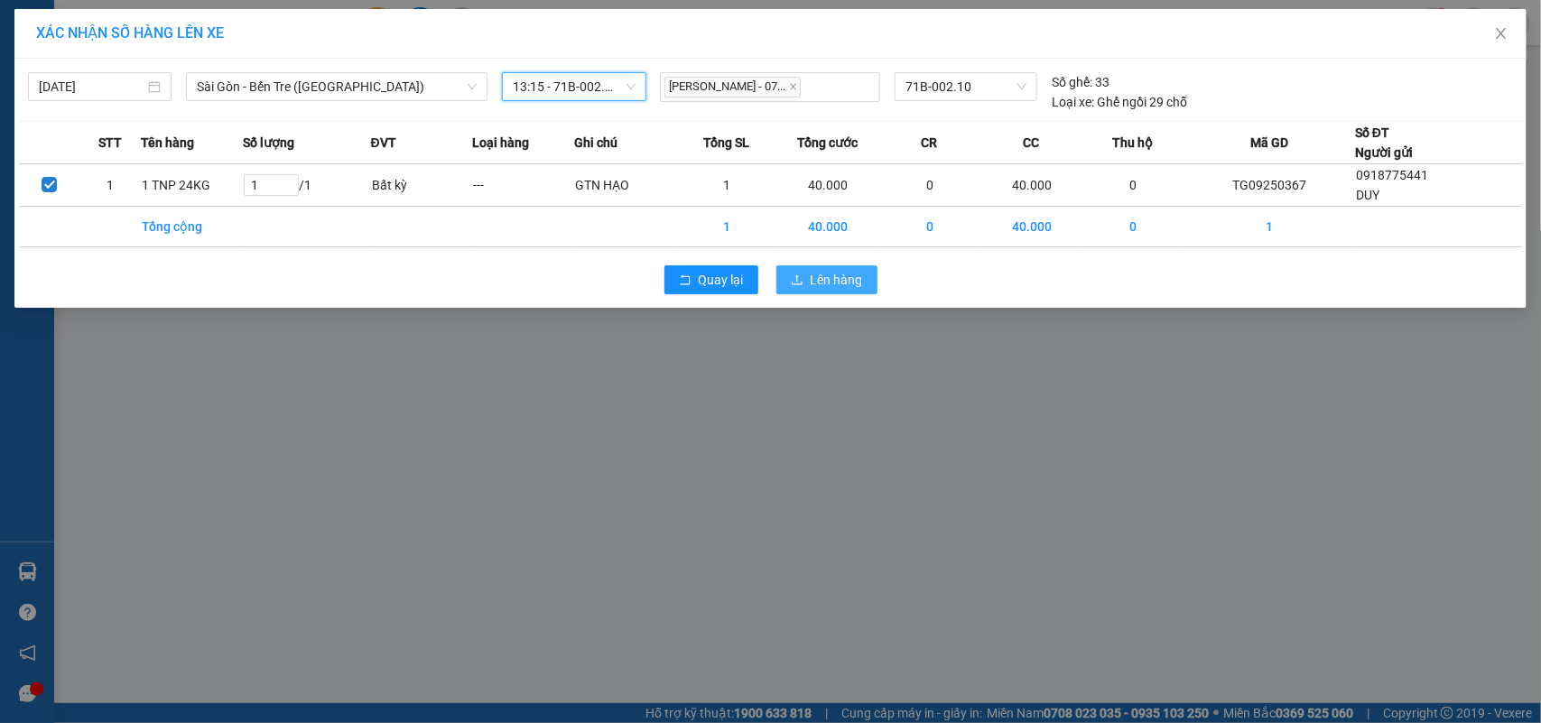
click at [831, 284] on span "Lên hàng" at bounding box center [837, 280] width 52 height 20
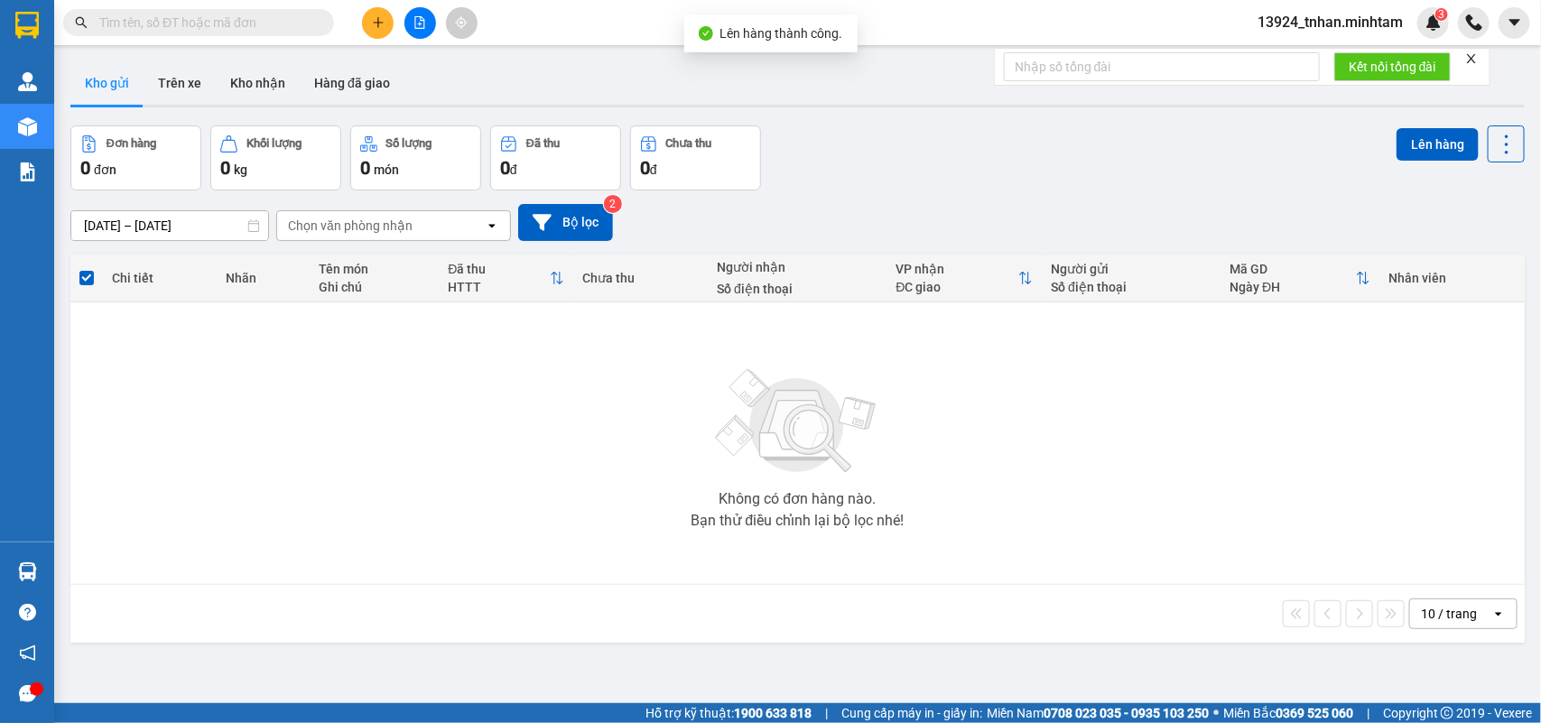
click at [104, 576] on div "Không có đơn hàng nào. Bạn thử điều chỉnh lại bộ lọc nhé!" at bounding box center [797, 443] width 1436 height 271
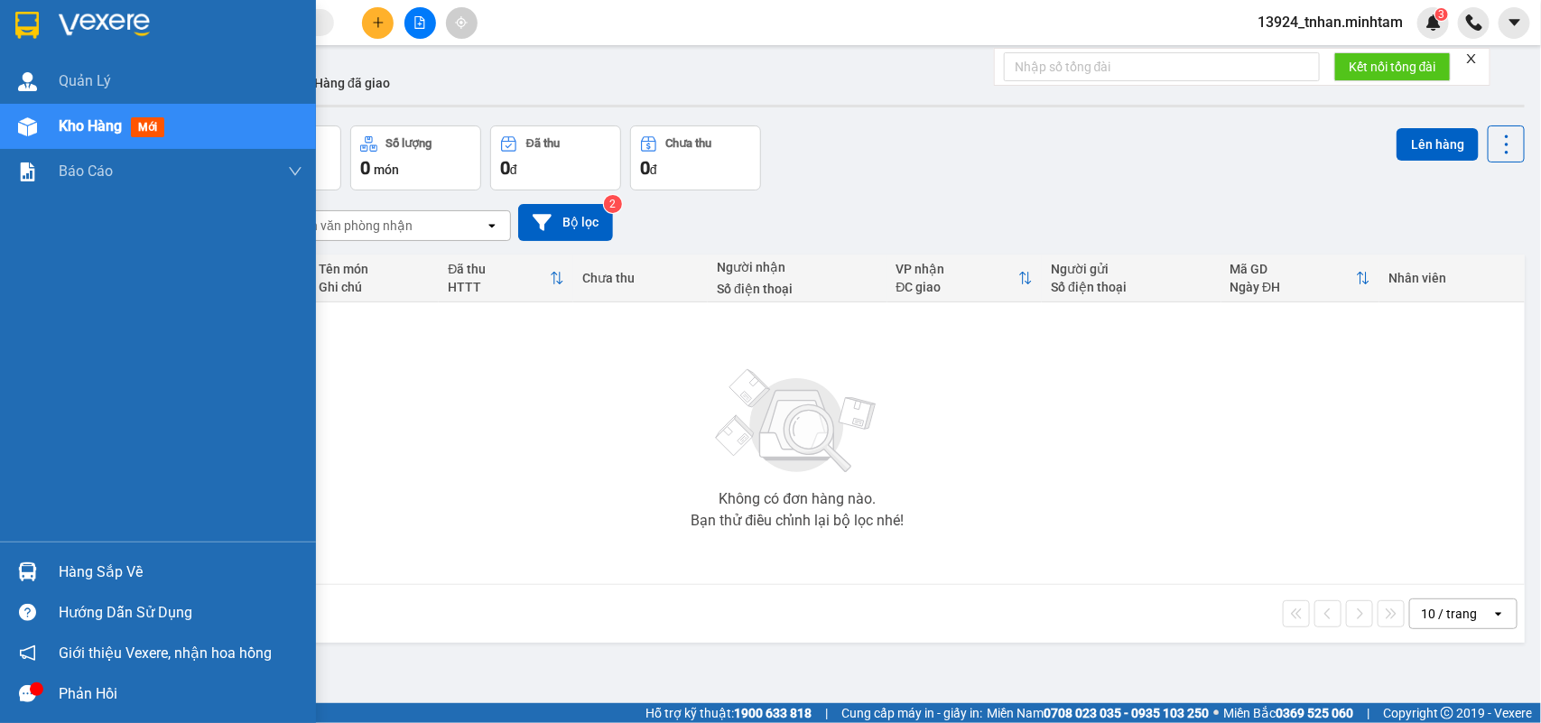
click at [75, 571] on div "Hàng sắp về" at bounding box center [181, 572] width 244 height 27
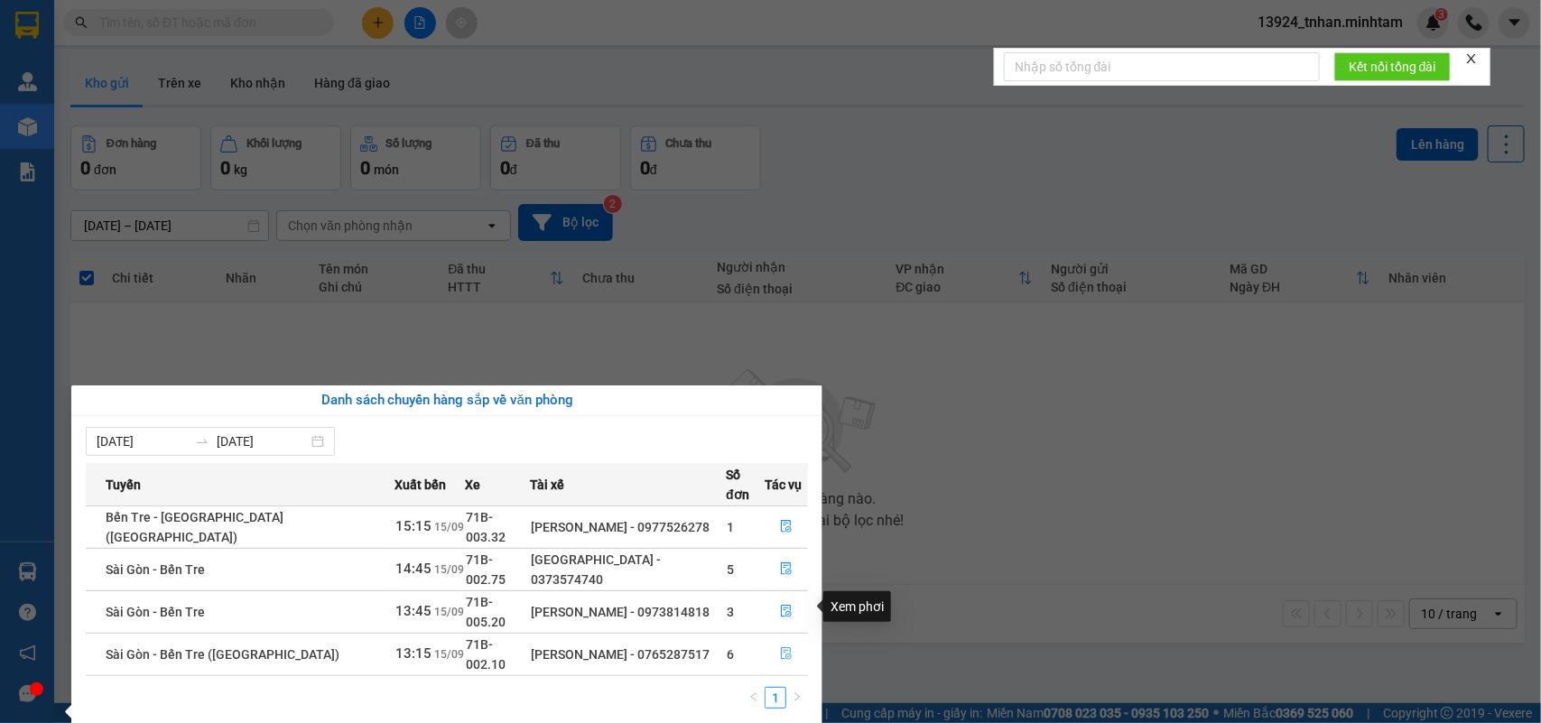
click at [783, 647] on icon "file-done" at bounding box center [786, 653] width 13 height 13
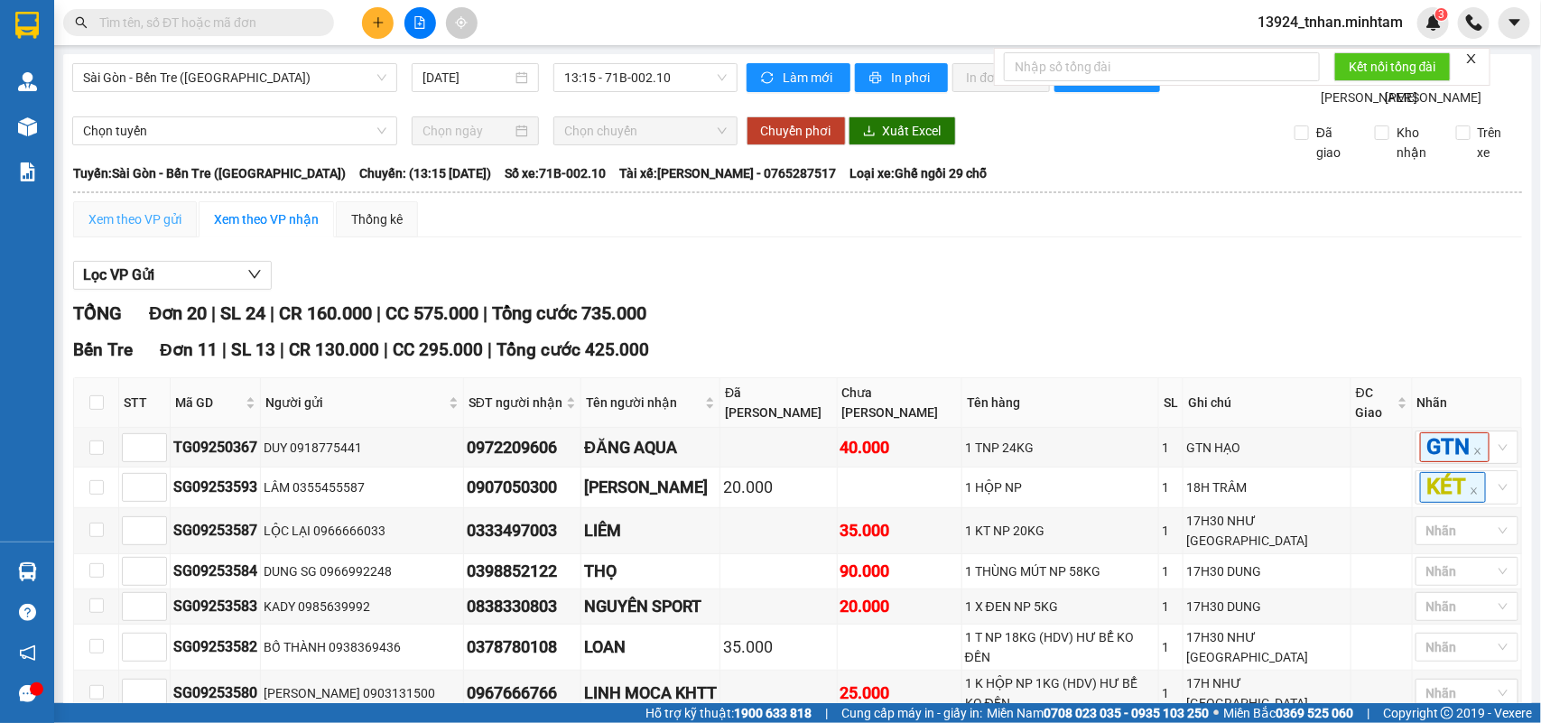
click at [138, 237] on div "Xem theo VP gửi" at bounding box center [135, 219] width 124 height 36
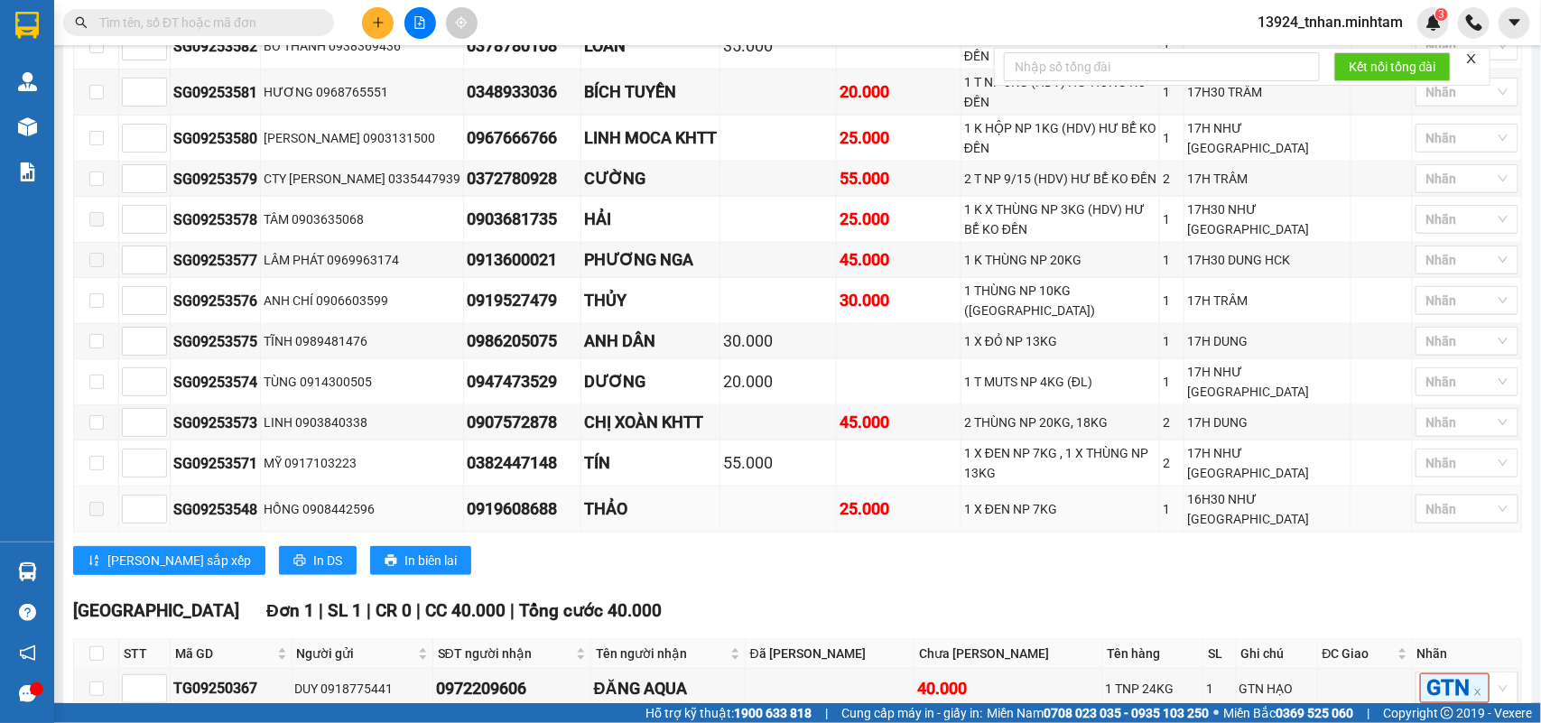
scroll to position [725, 0]
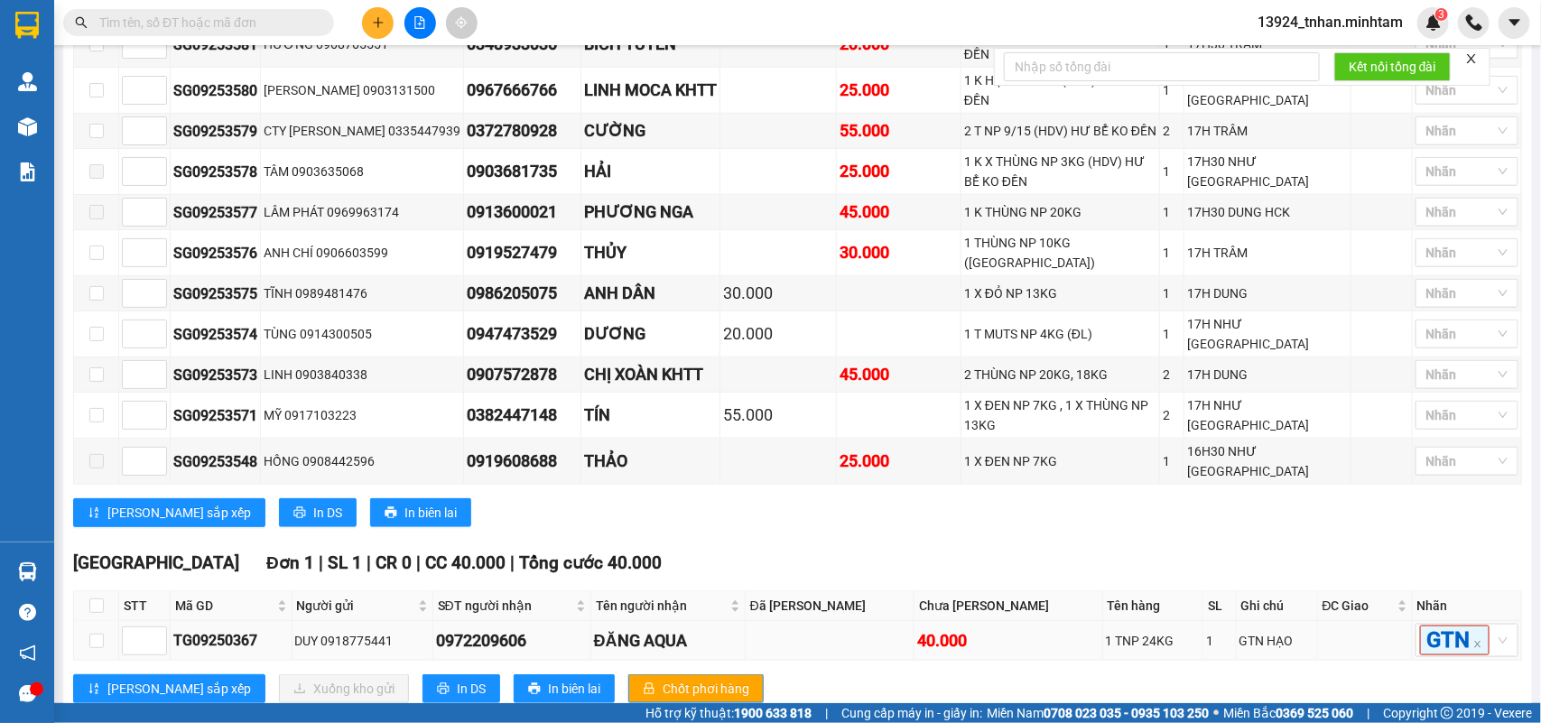
click at [104, 621] on td at bounding box center [96, 641] width 45 height 40
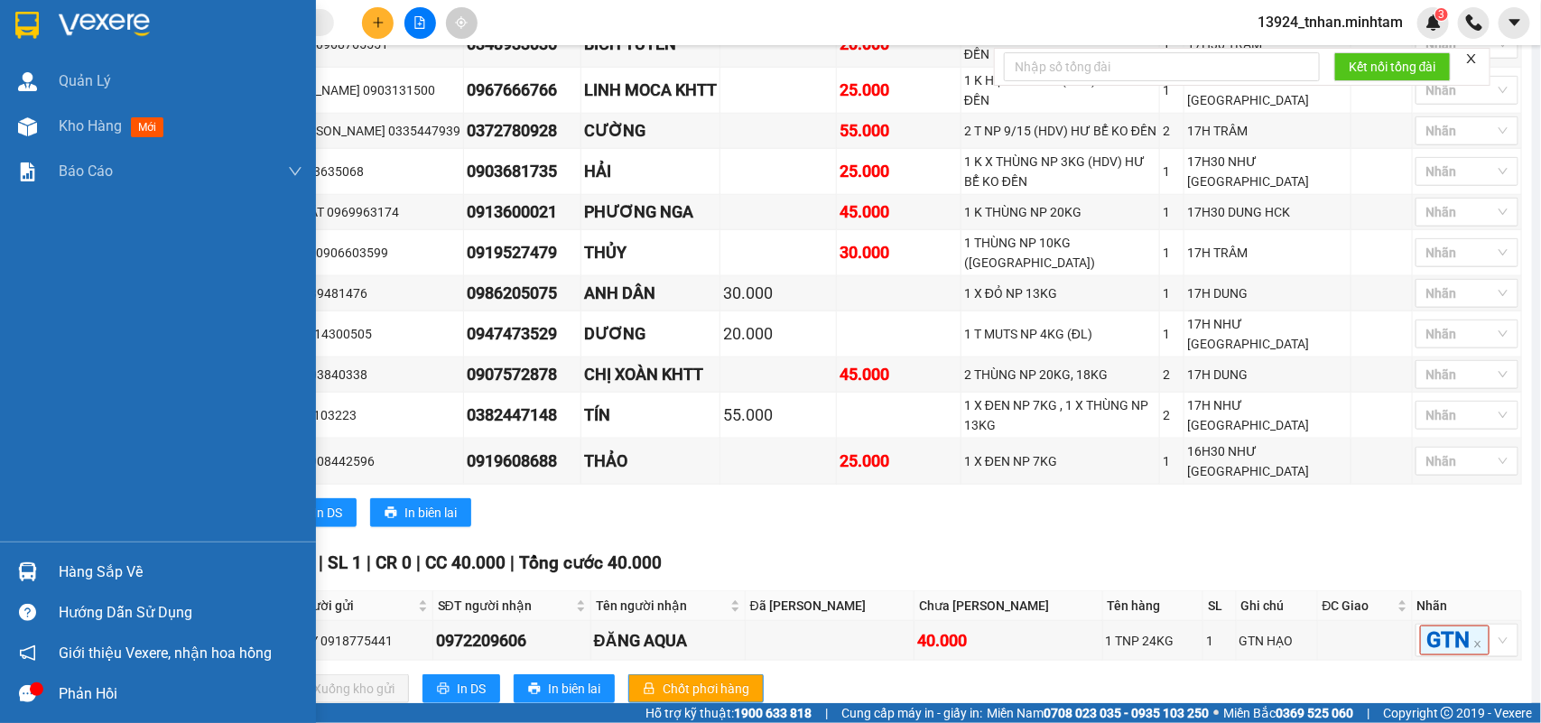
drag, startPoint x: 23, startPoint y: 573, endPoint x: 146, endPoint y: 571, distance: 123.7
click at [23, 571] on img at bounding box center [27, 571] width 19 height 19
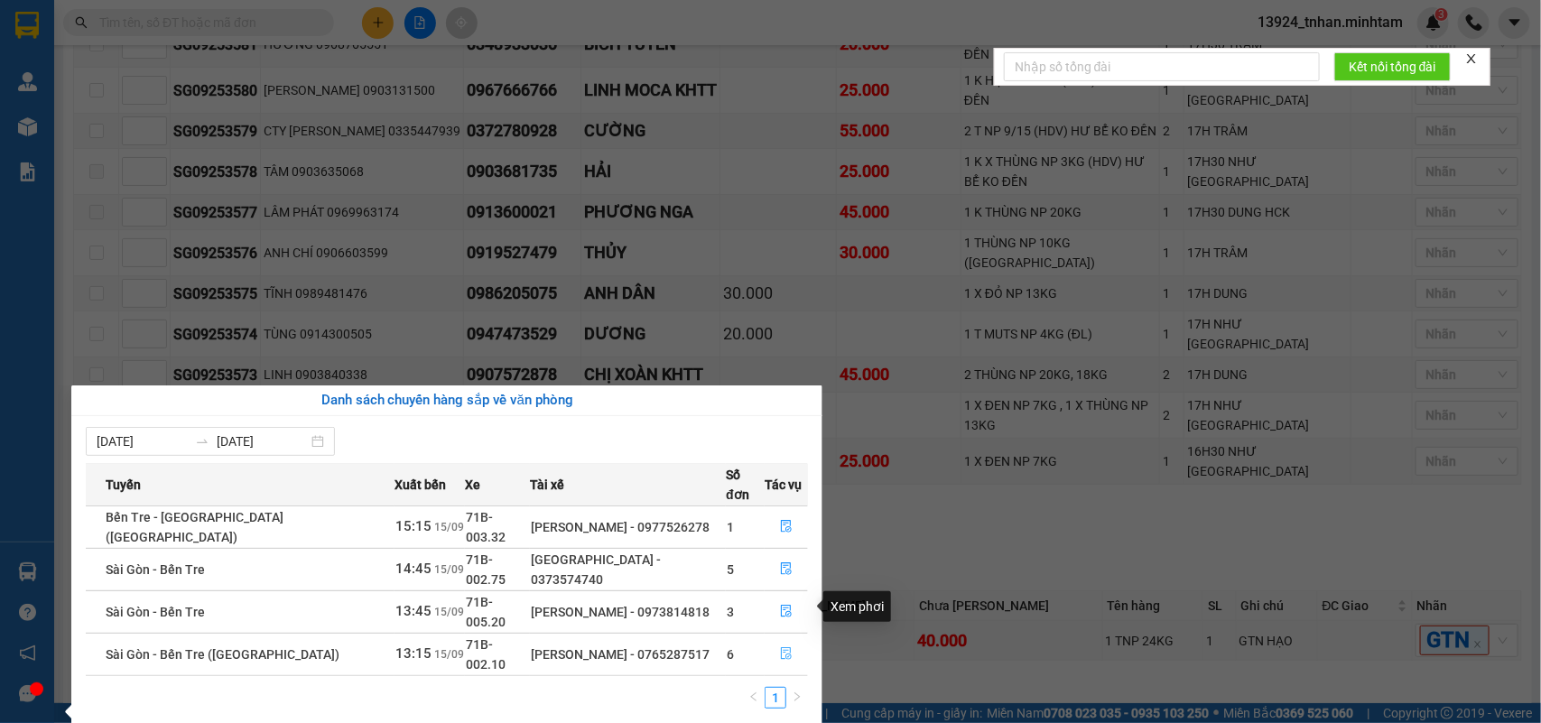
click at [780, 647] on icon "file-done" at bounding box center [786, 653] width 13 height 13
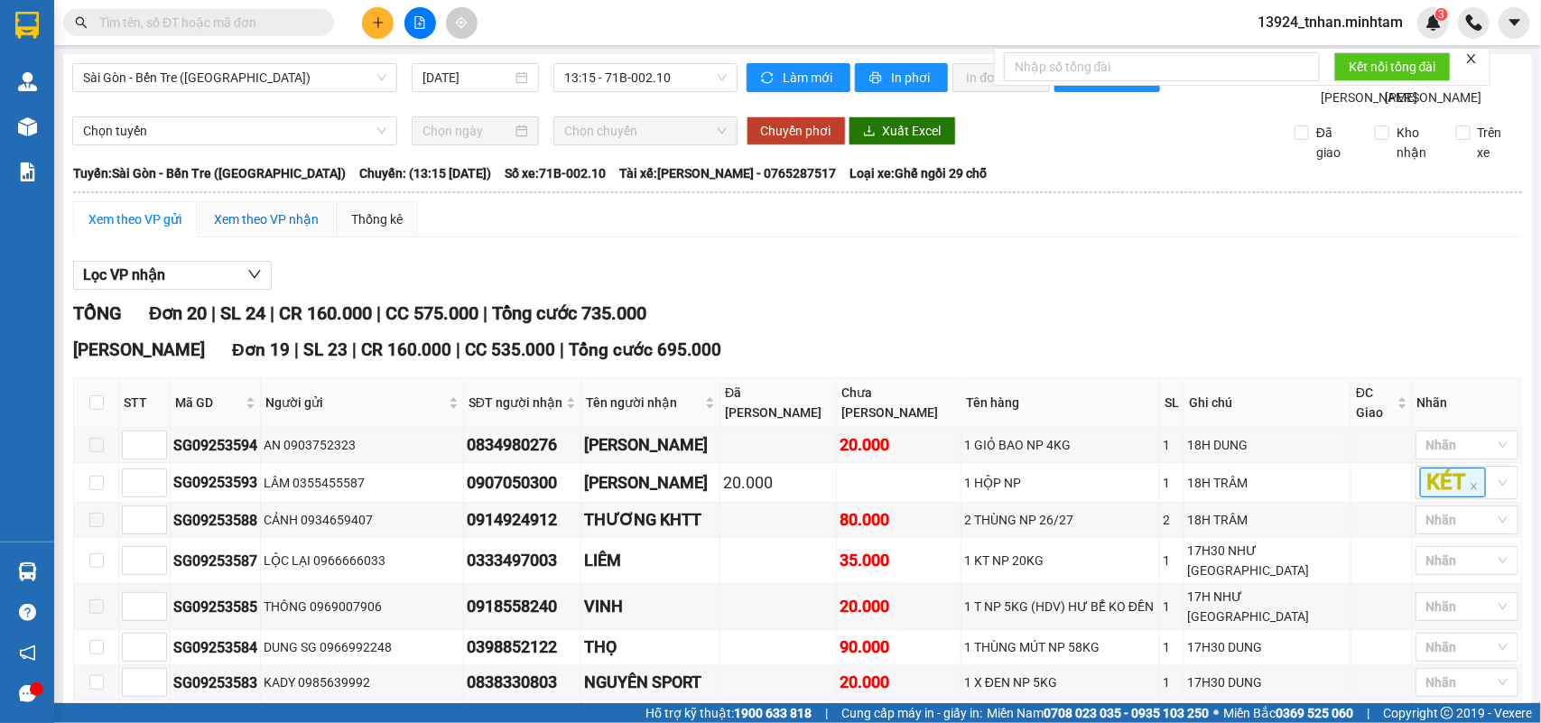
click at [272, 229] on div "Xem theo VP nhận" at bounding box center [266, 219] width 105 height 20
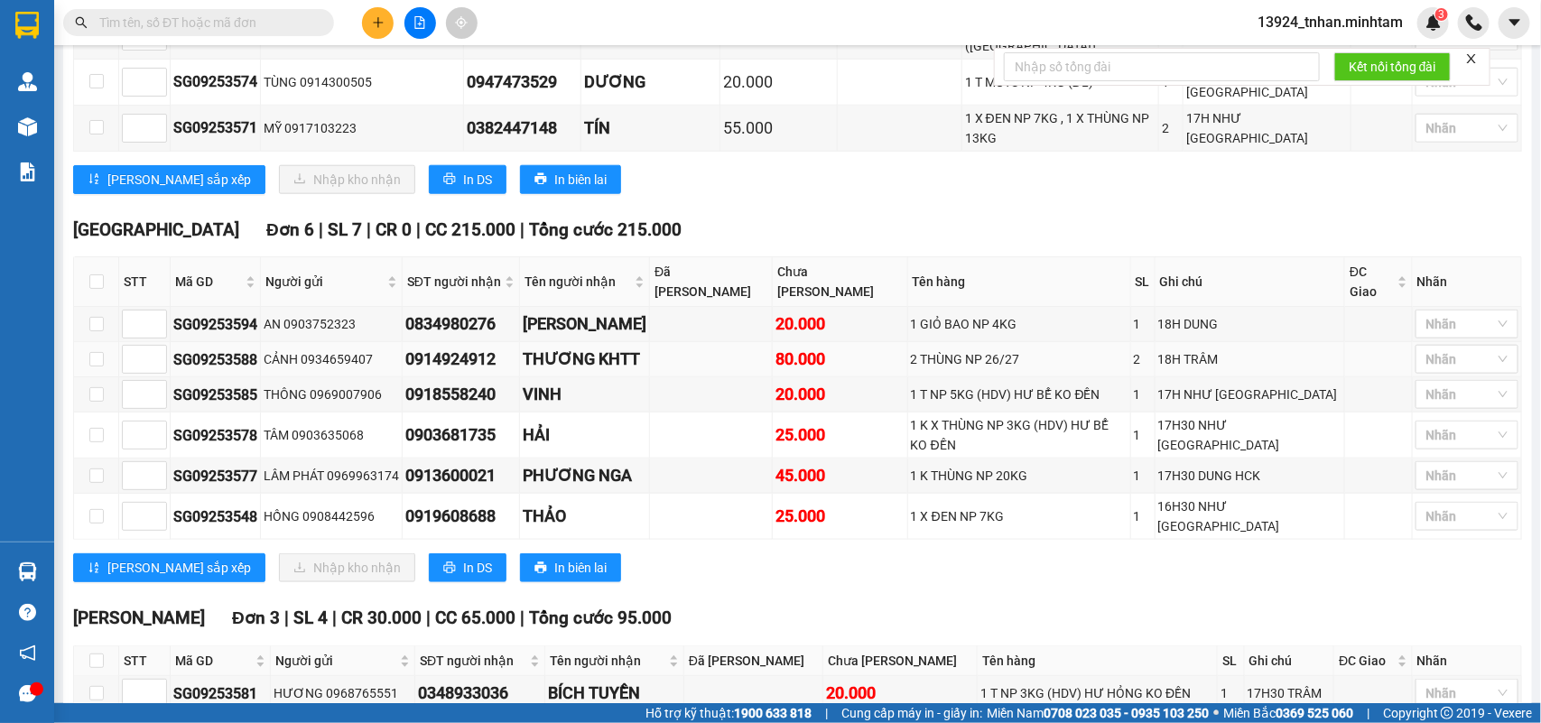
scroll to position [862, 0]
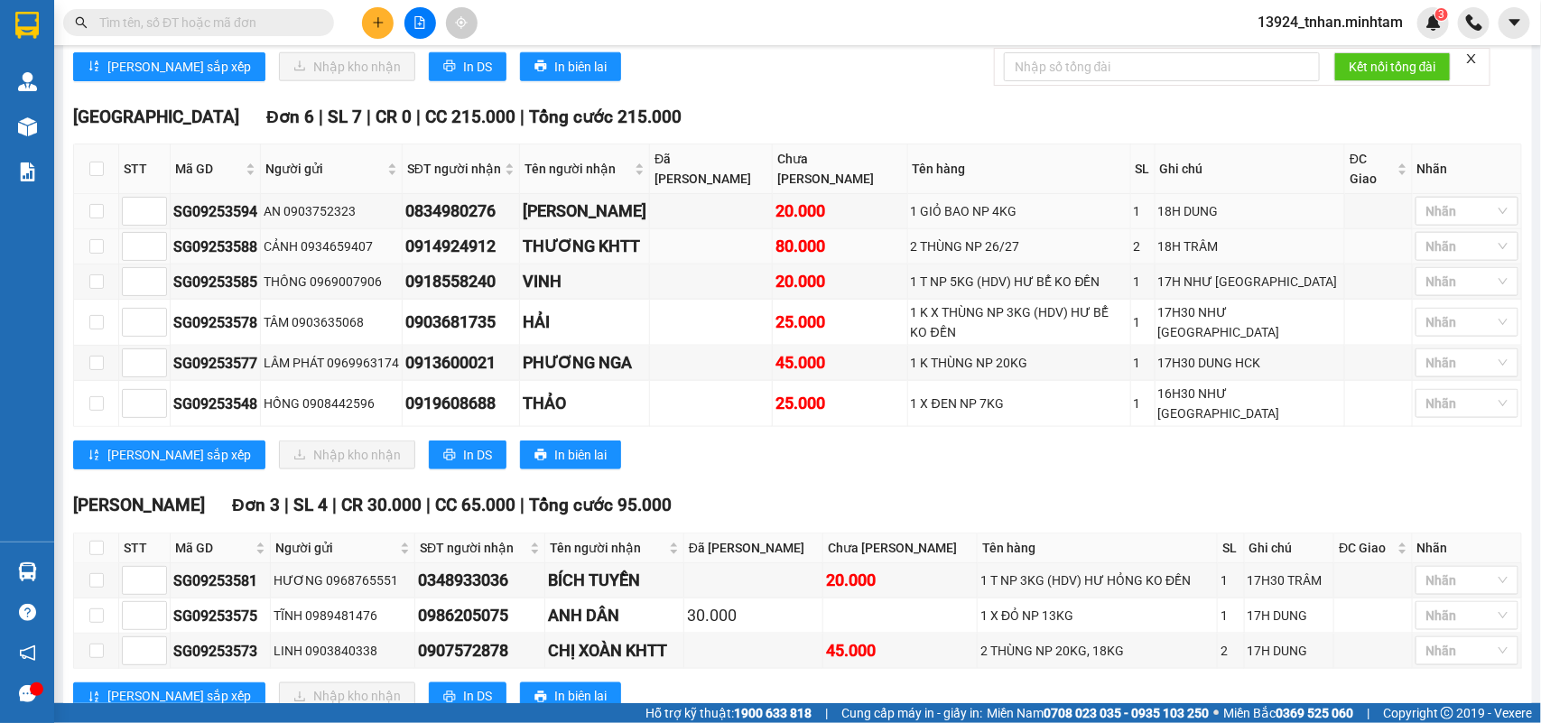
drag, startPoint x: 91, startPoint y: 158, endPoint x: 97, endPoint y: 188, distance: 30.3
click at [91, 201] on label at bounding box center [96, 211] width 14 height 20
click at [97, 239] on input "checkbox" at bounding box center [96, 246] width 14 height 14
checkbox input "true"
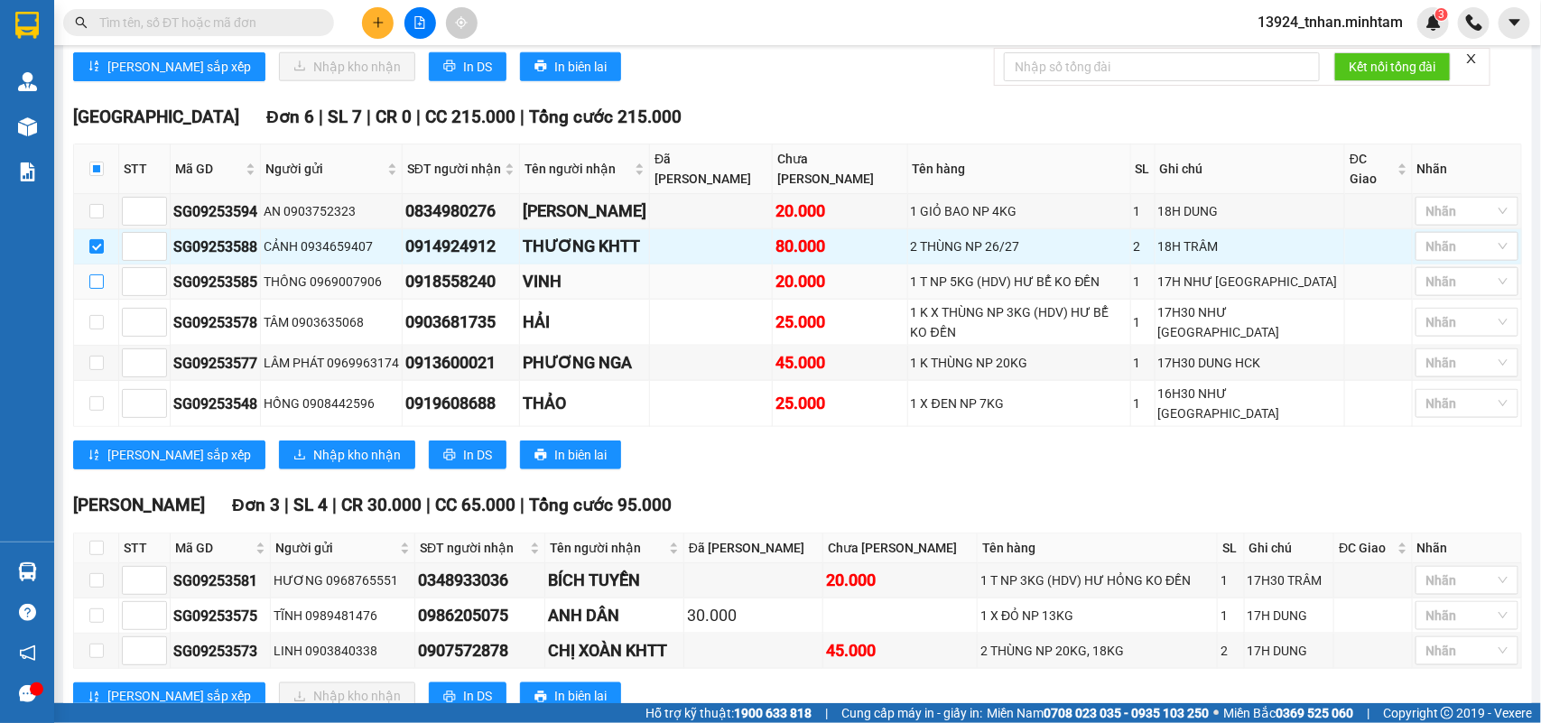
click at [95, 265] on td at bounding box center [96, 282] width 45 height 35
click at [92, 272] on label at bounding box center [96, 282] width 14 height 20
click at [92, 274] on input "checkbox" at bounding box center [96, 281] width 14 height 14
checkbox input "true"
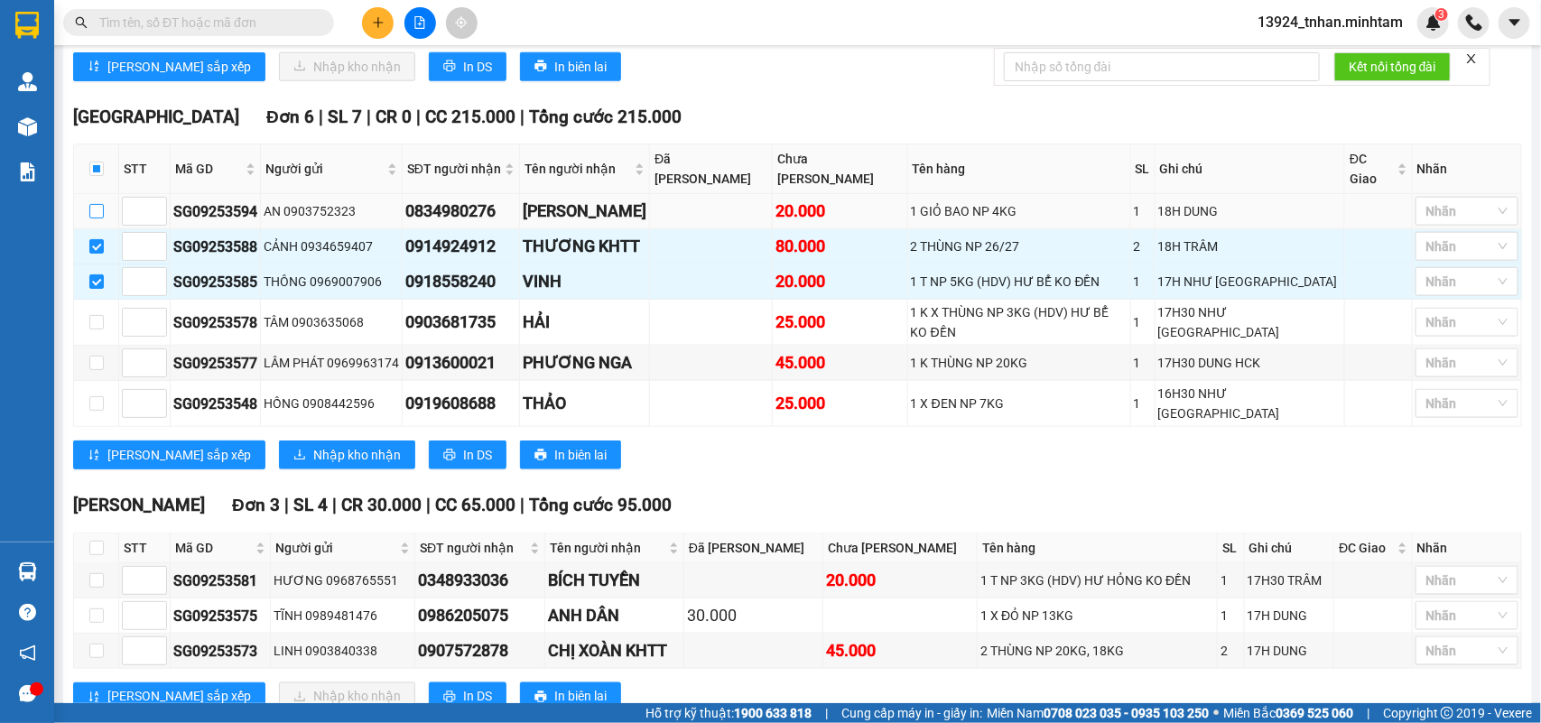
click at [97, 204] on input "checkbox" at bounding box center [96, 211] width 14 height 14
checkbox input "true"
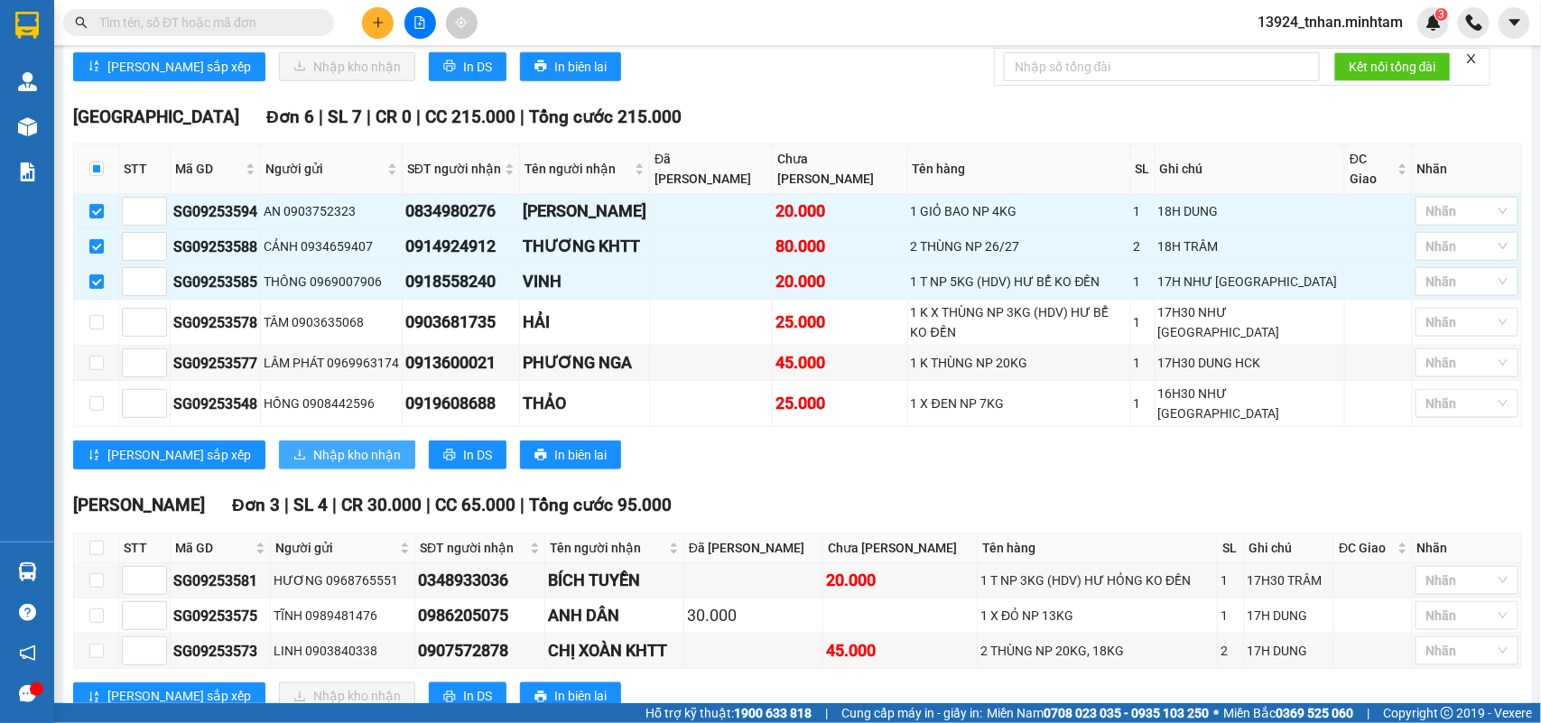
click at [293, 449] on icon "download" at bounding box center [299, 455] width 13 height 13
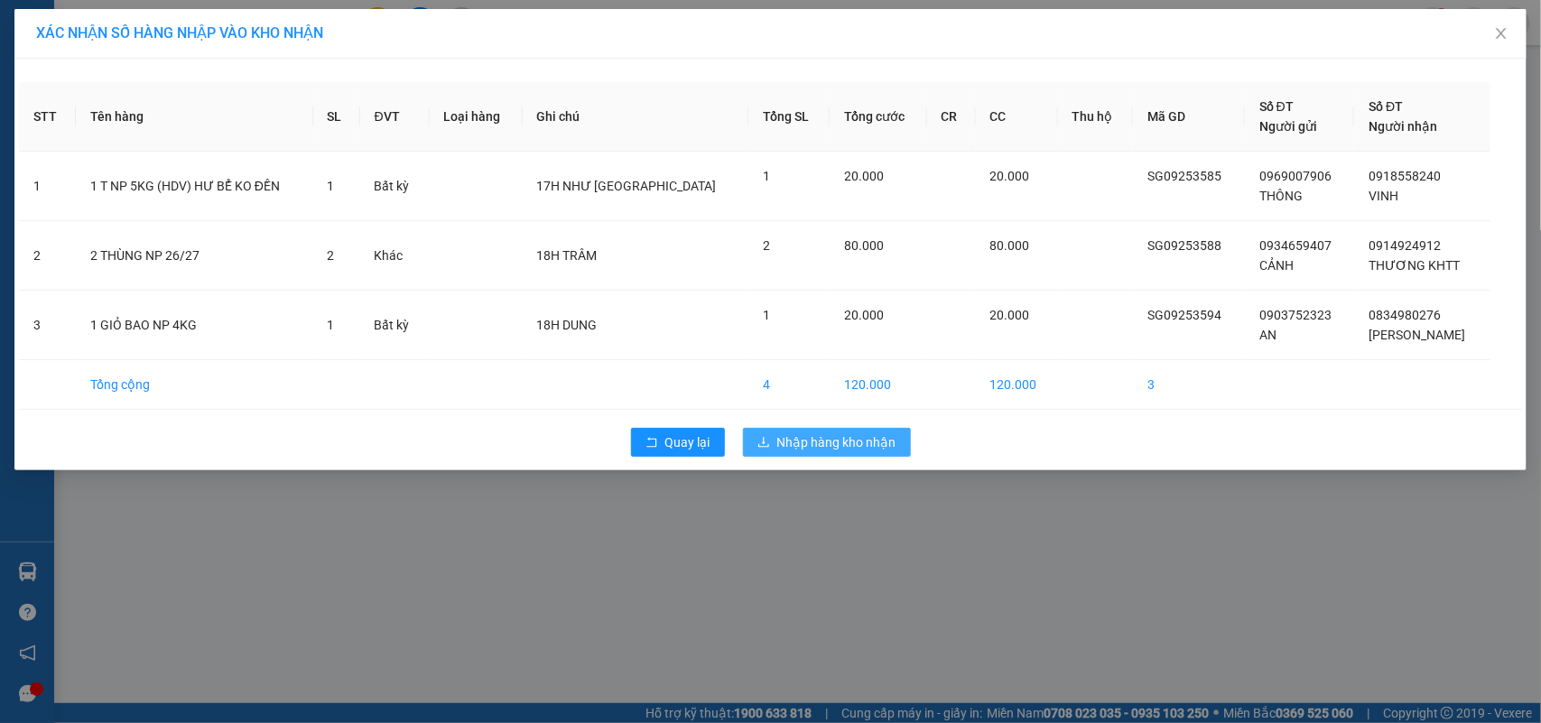
click at [800, 431] on button "Nhập hàng kho nhận" at bounding box center [827, 442] width 168 height 29
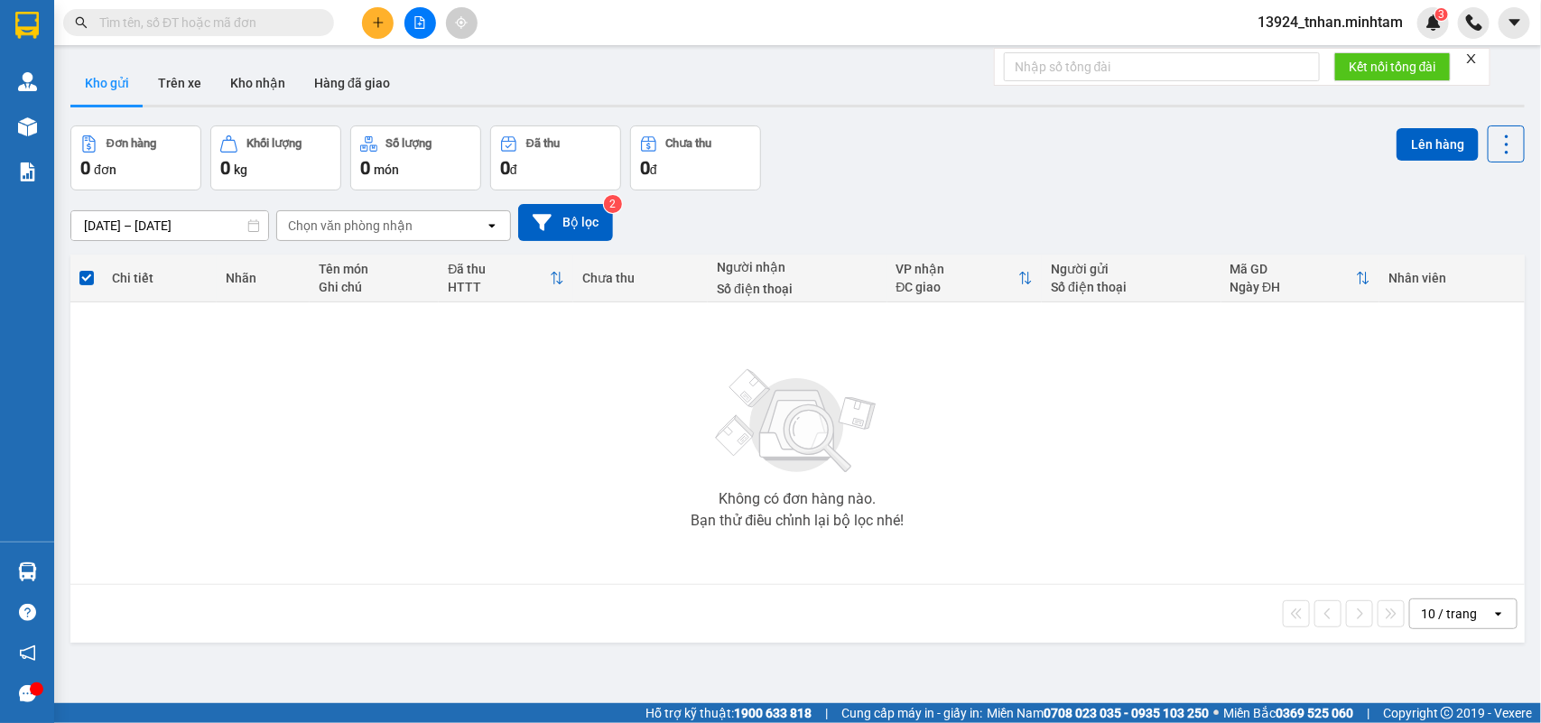
click at [284, 16] on input "text" at bounding box center [205, 23] width 213 height 20
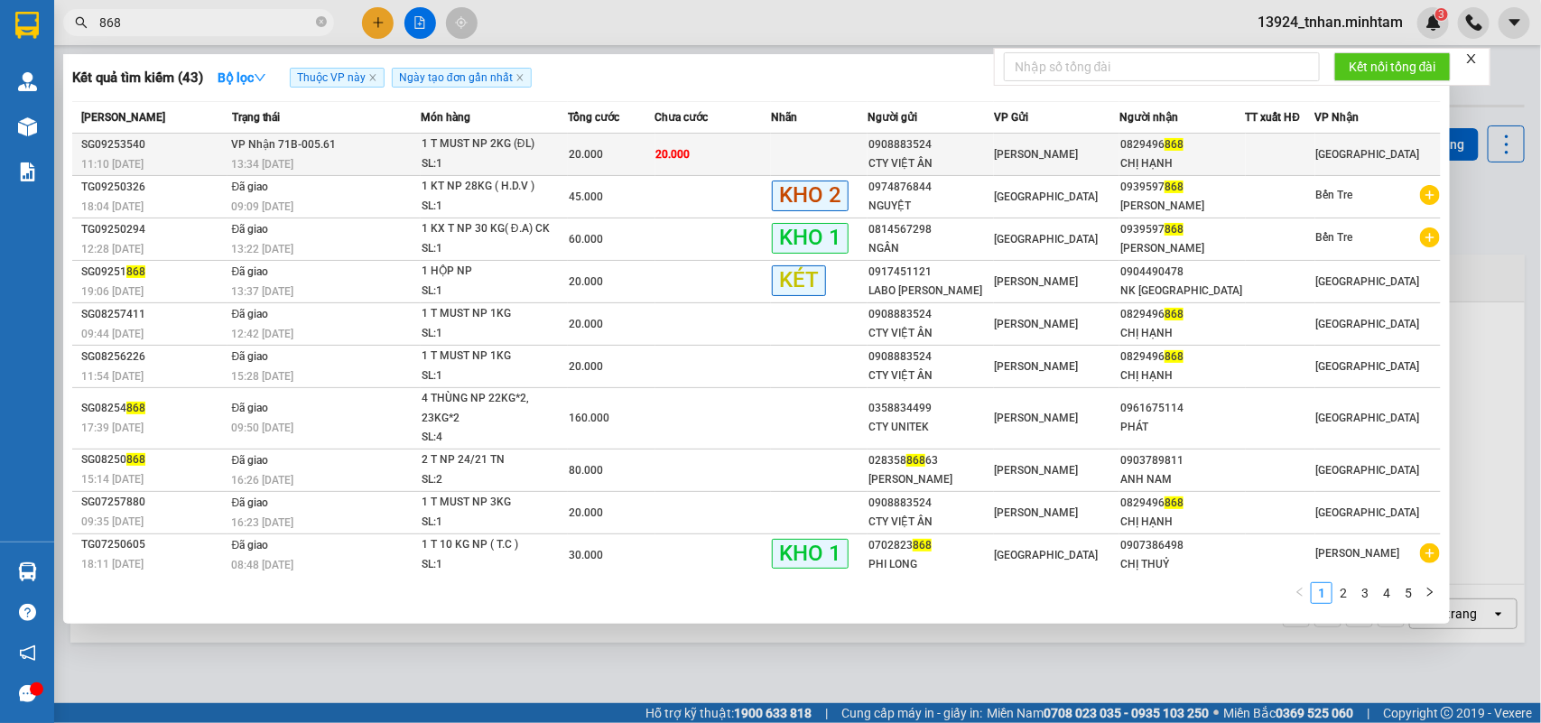
type input "868"
click at [895, 144] on div "0908883524" at bounding box center [931, 144] width 124 height 19
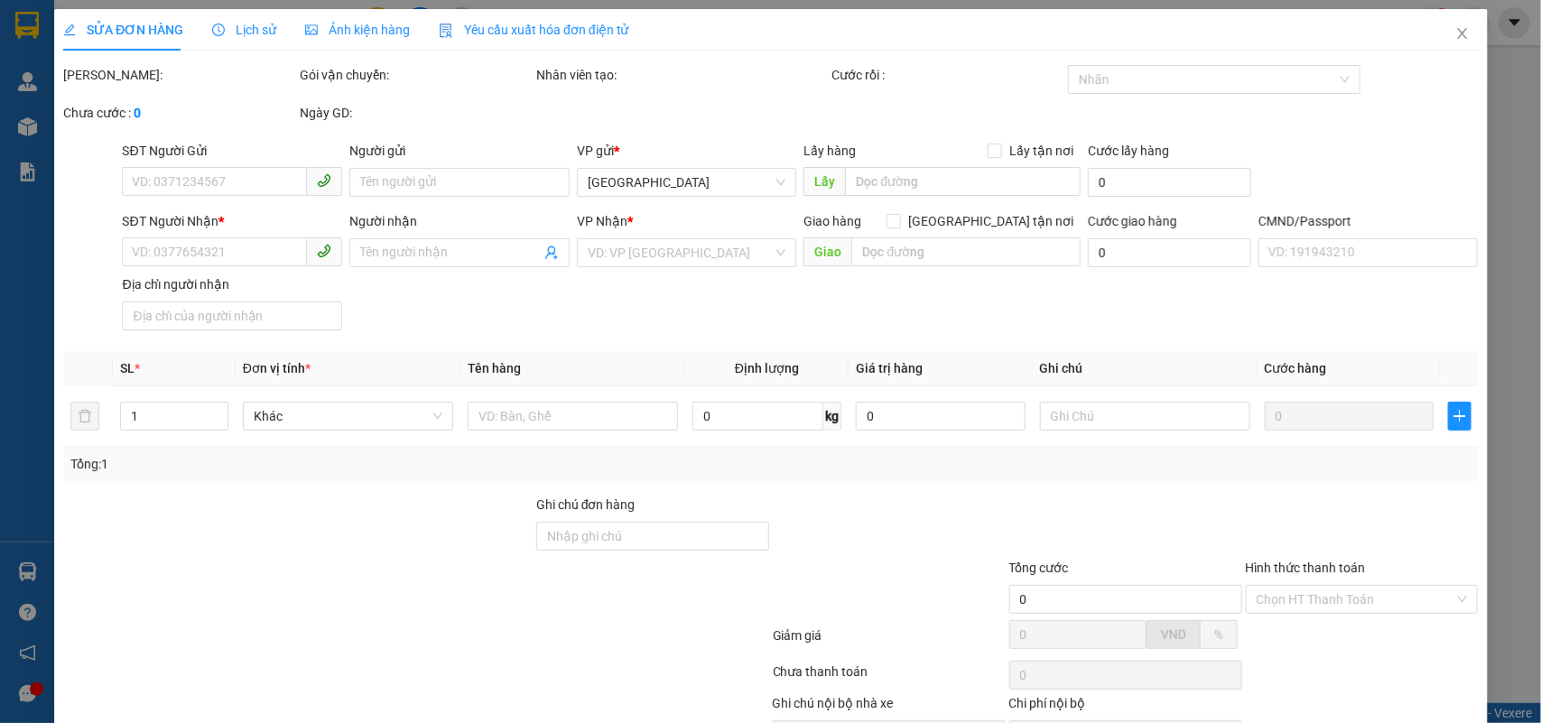
type input "0908883524"
type input "CTY VIỆT ÂN"
type input "0829496868"
type input "CHỊ HẠNH"
type input "20.000"
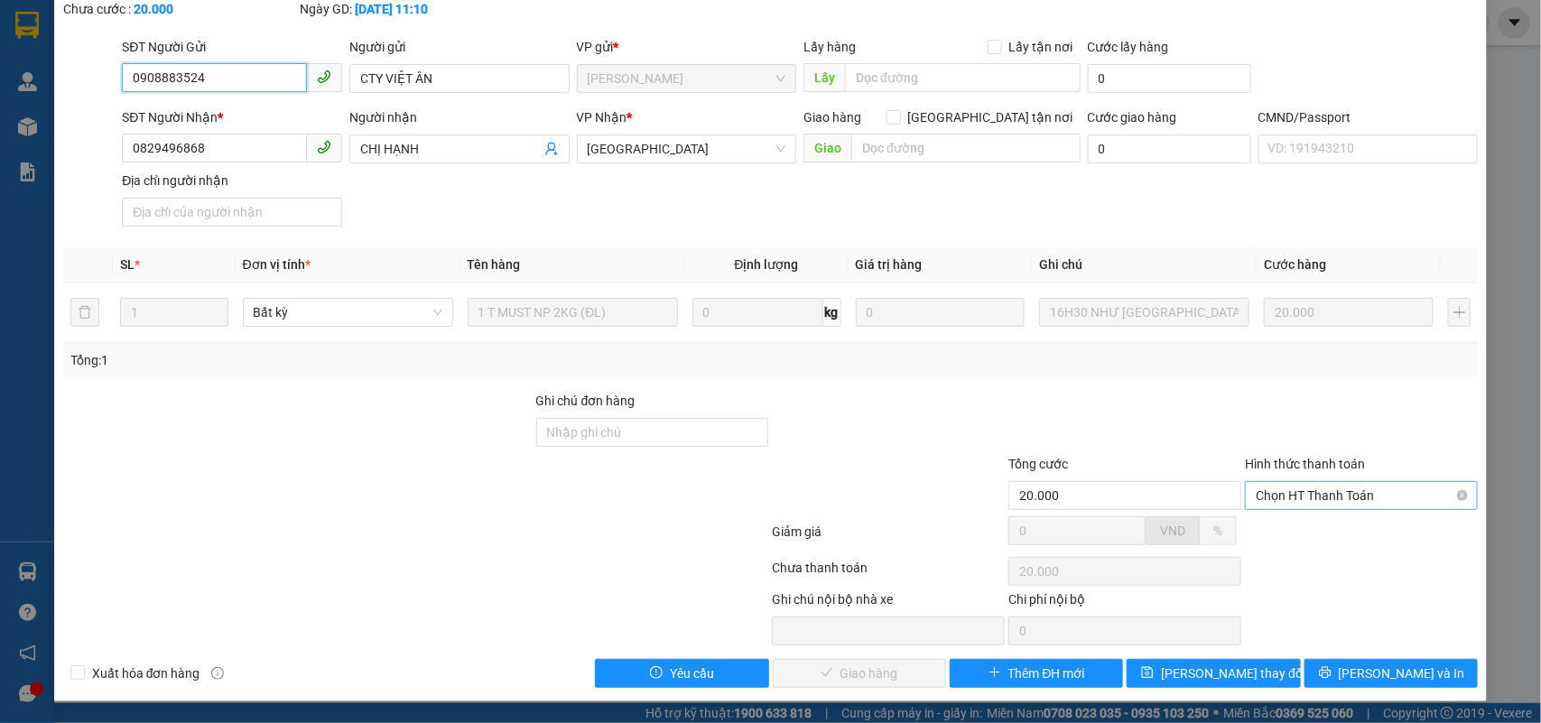
scroll to position [106, 0]
click at [1334, 498] on span "Chọn HT Thanh Toán" at bounding box center [1361, 495] width 211 height 27
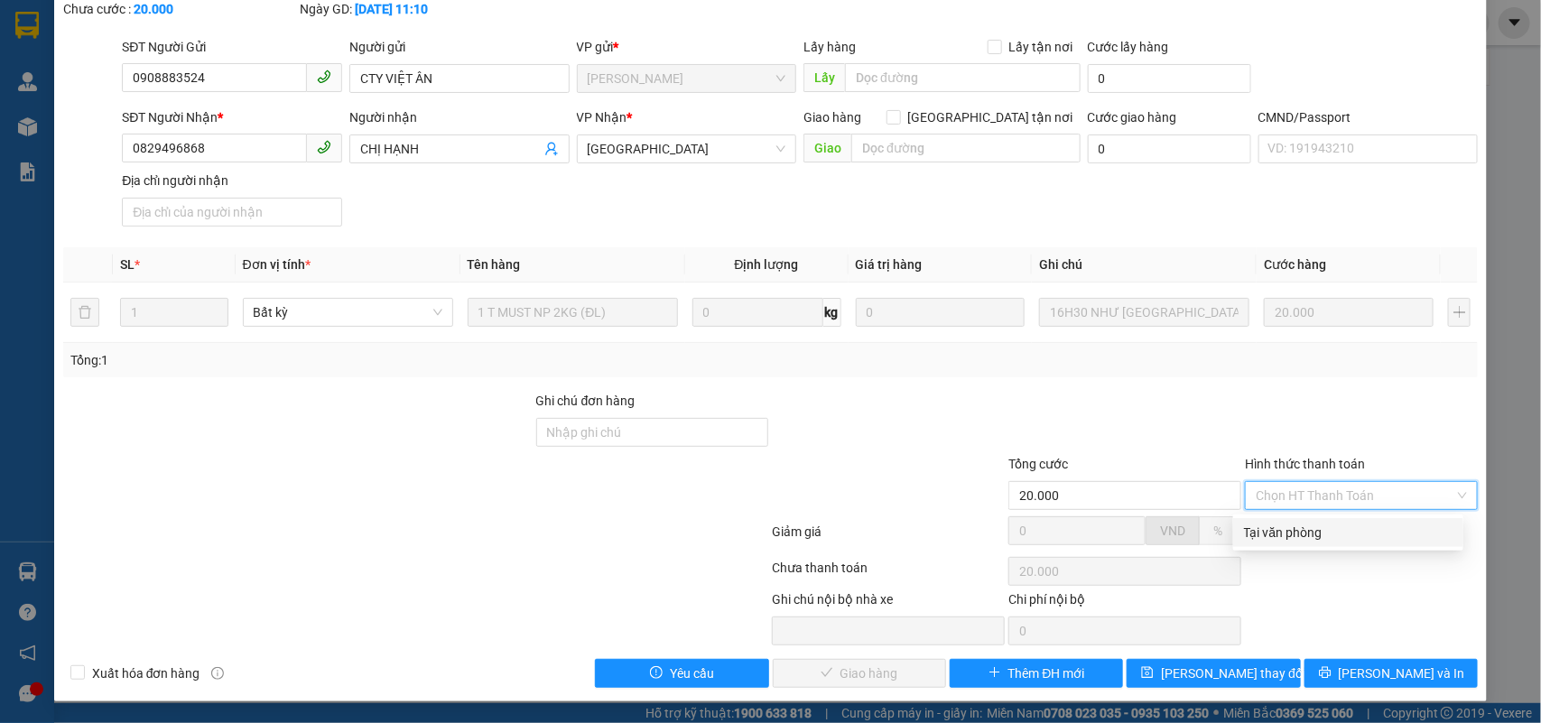
click at [1265, 526] on div "Tại văn phòng" at bounding box center [1348, 533] width 209 height 20
type input "0"
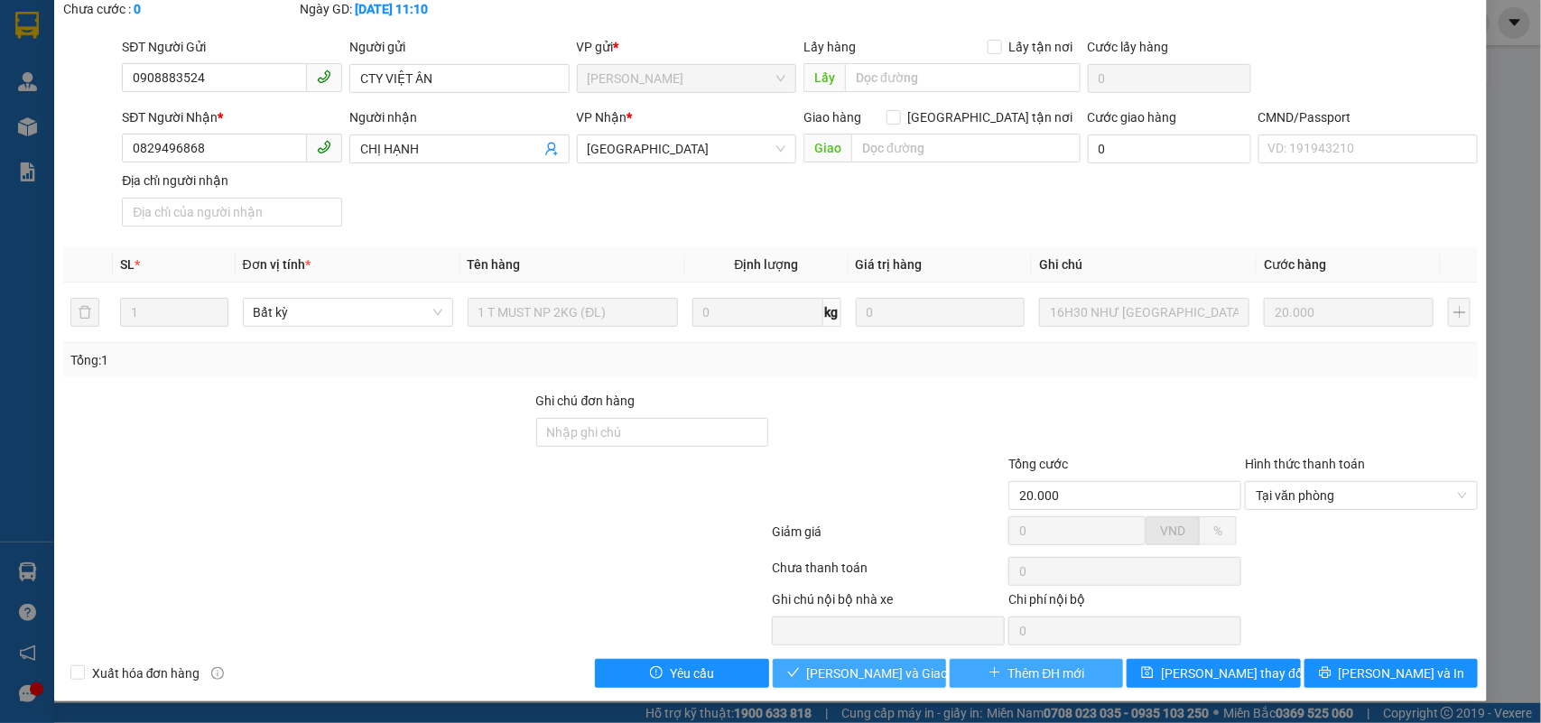
drag, startPoint x: 859, startPoint y: 686, endPoint x: 943, endPoint y: 674, distance: 84.9
click at [863, 683] on button "[PERSON_NAME] và Giao hàng" at bounding box center [859, 673] width 173 height 29
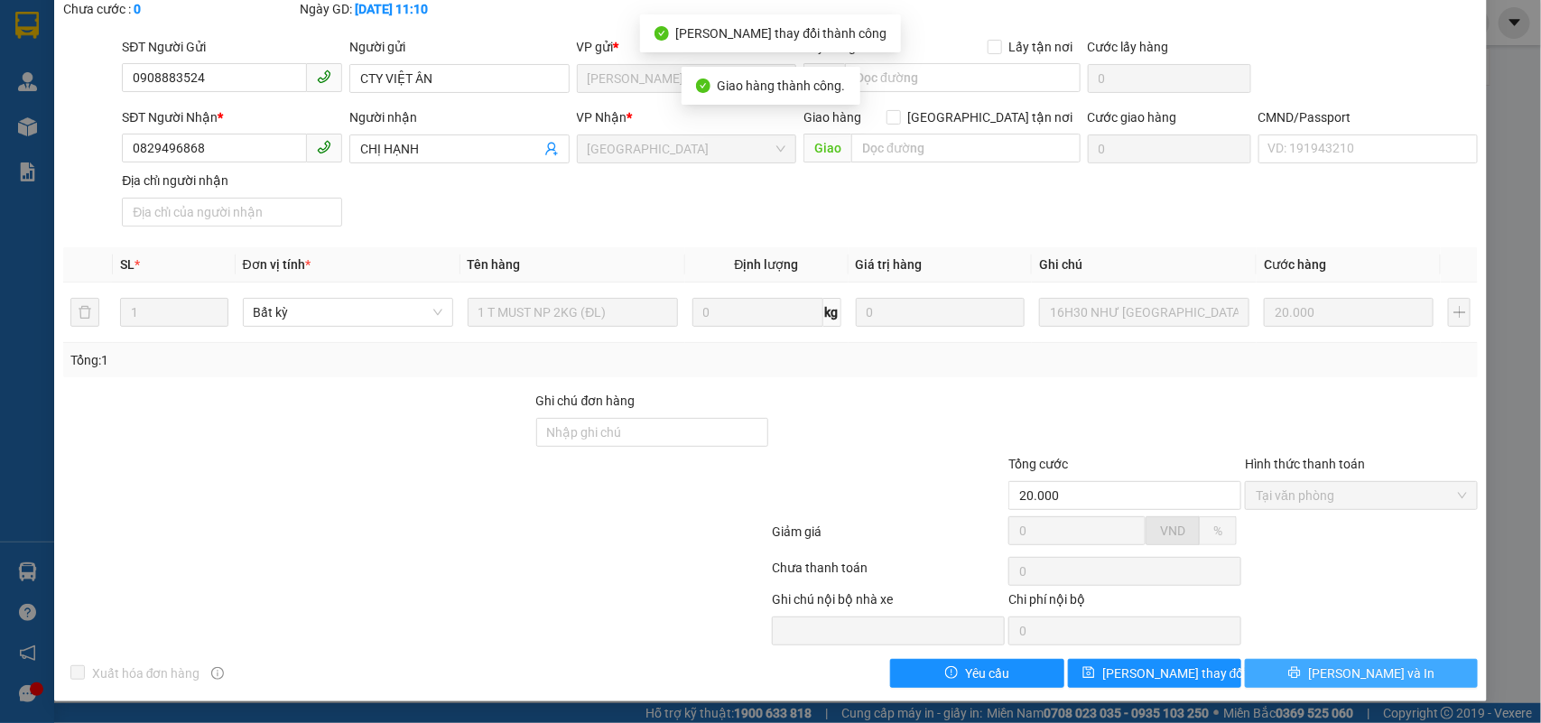
click at [1419, 679] on button "[PERSON_NAME] và In" at bounding box center [1361, 673] width 233 height 29
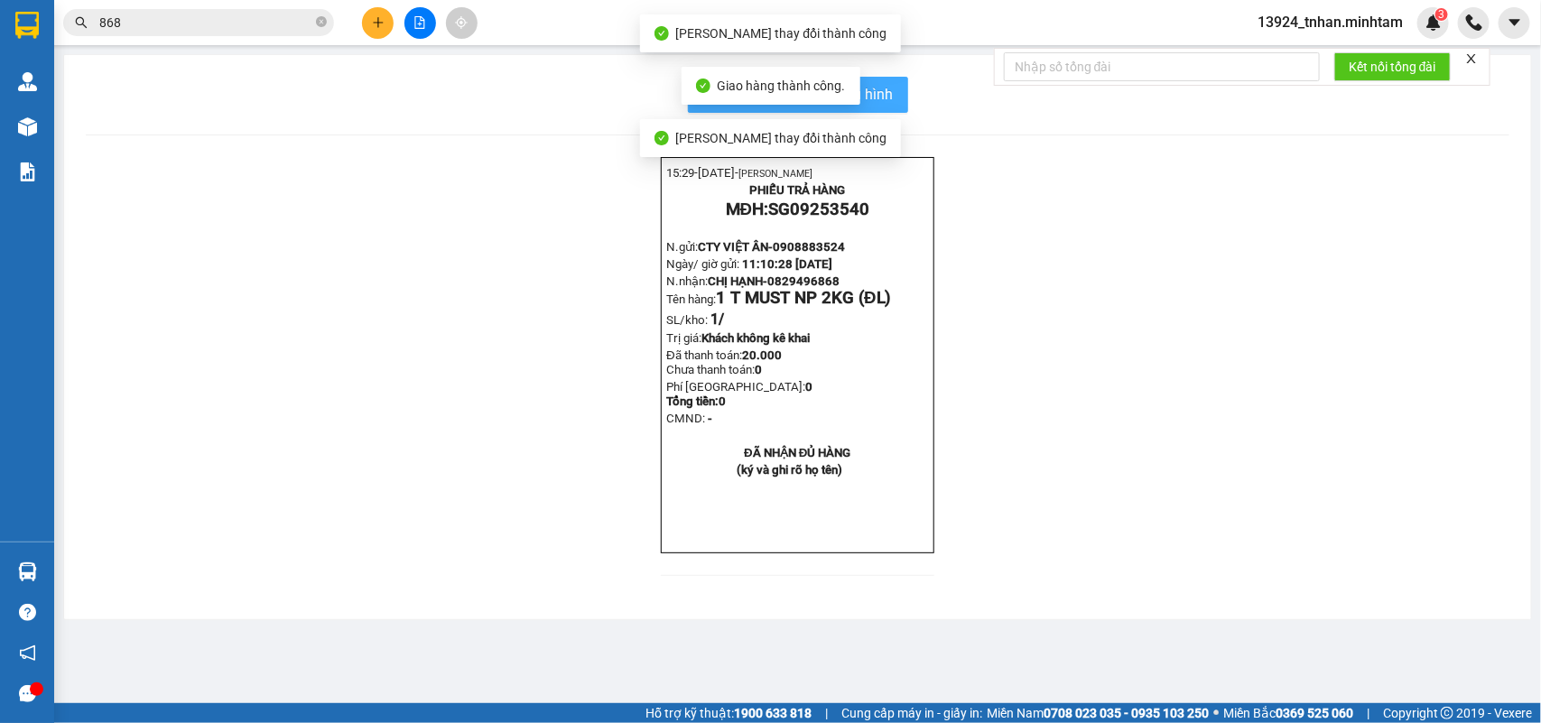
click at [901, 101] on button "In mẫu biên lai tự cấu hình" at bounding box center [798, 95] width 220 height 36
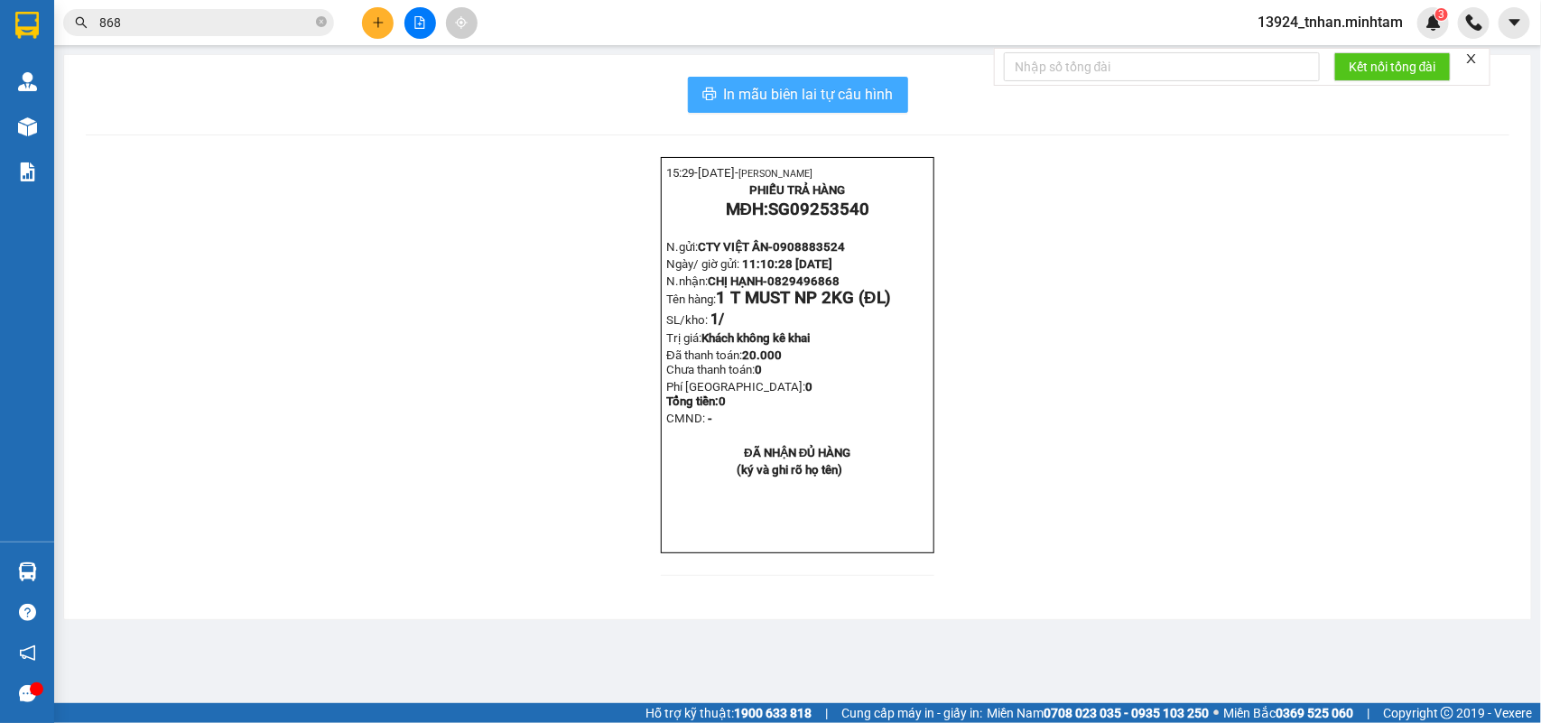
click at [881, 99] on span "In mẫu biên lai tự cấu hình" at bounding box center [809, 94] width 170 height 23
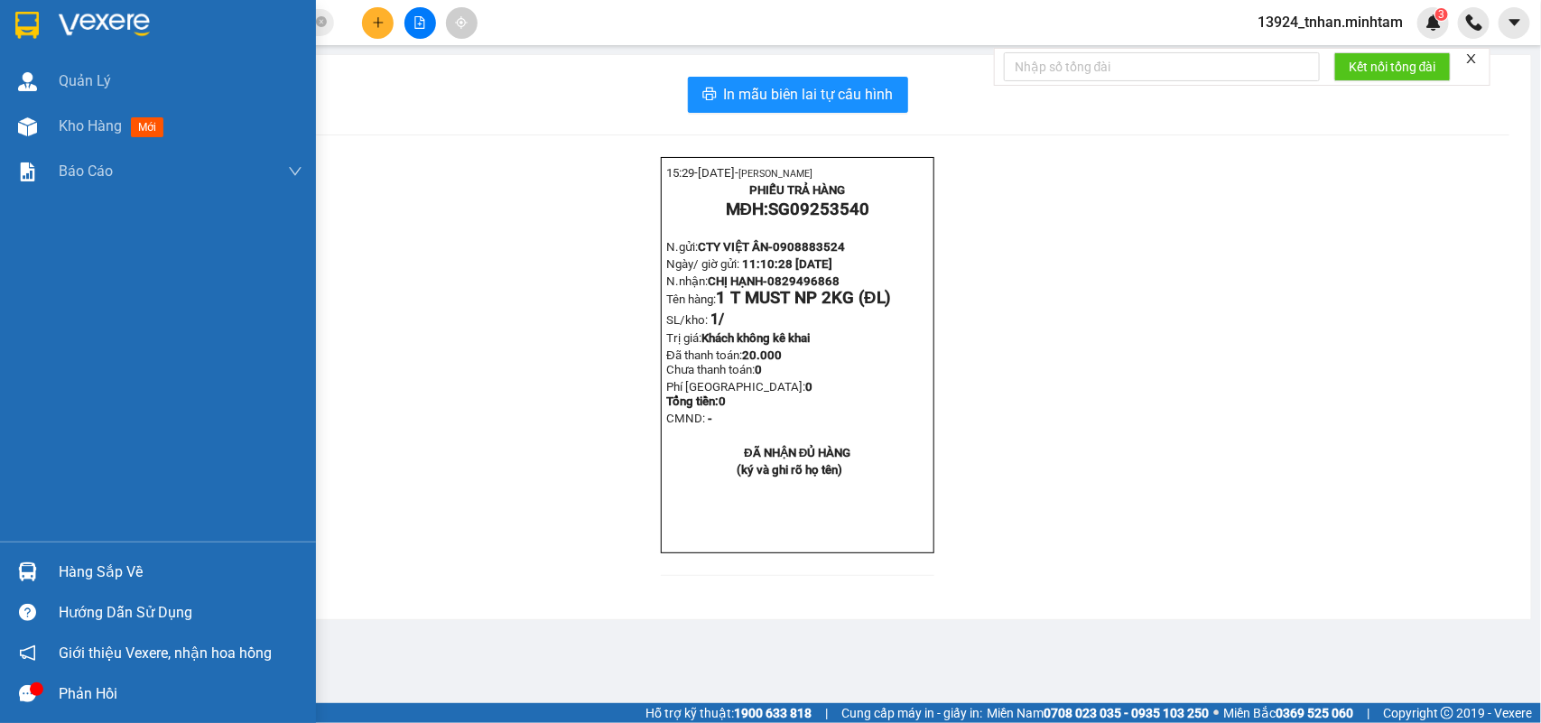
drag, startPoint x: 51, startPoint y: 567, endPoint x: 108, endPoint y: 557, distance: 57.7
click at [54, 567] on div "Hàng sắp về" at bounding box center [158, 572] width 316 height 41
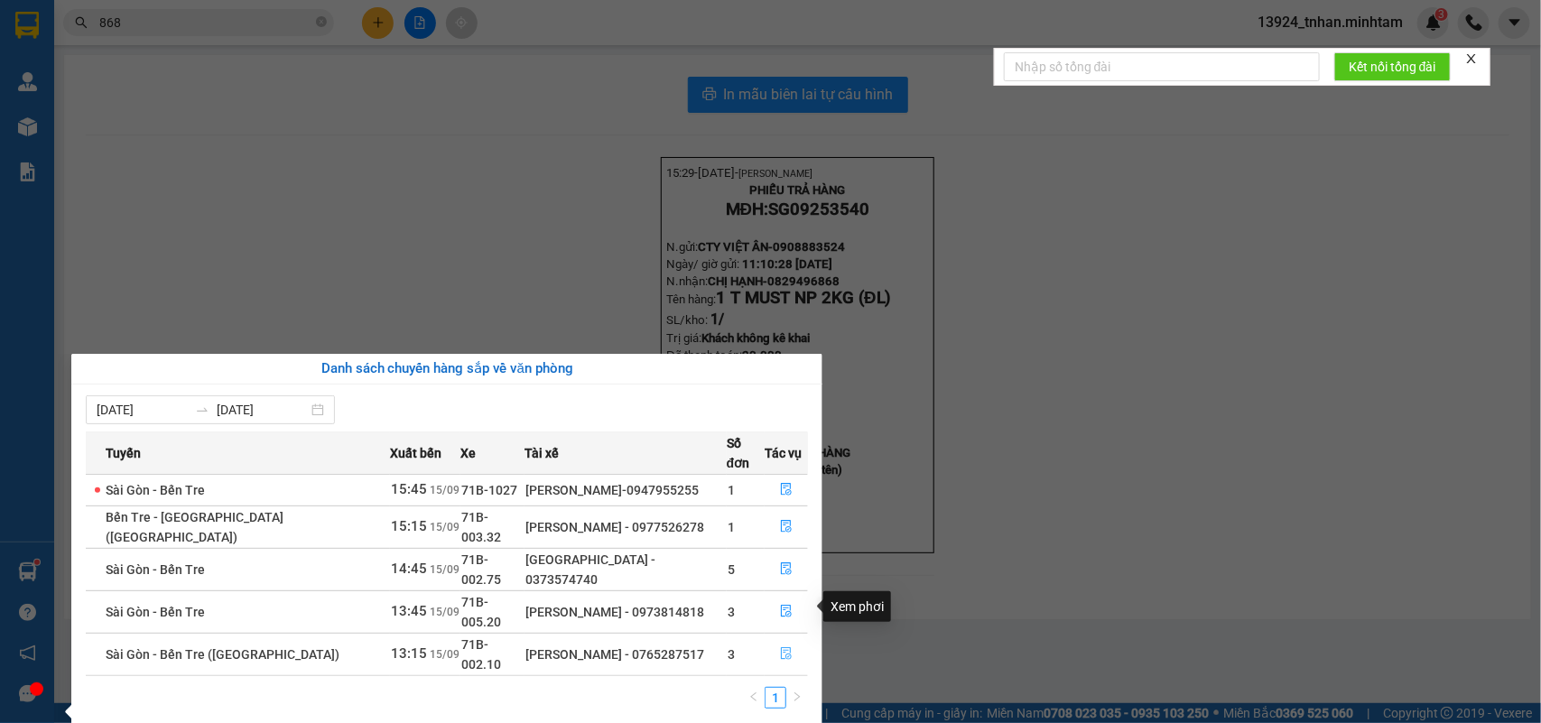
click at [780, 647] on icon "file-done" at bounding box center [786, 653] width 13 height 13
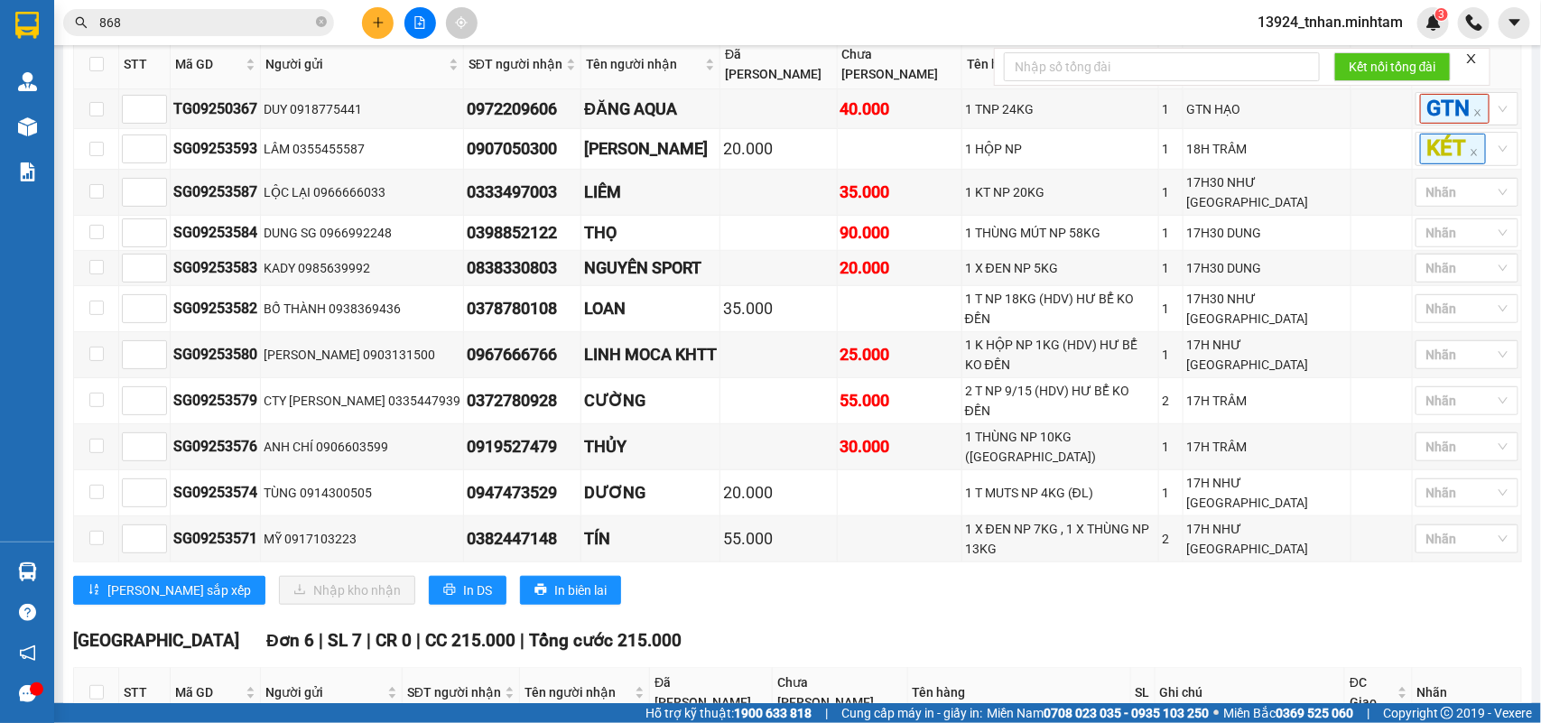
scroll to position [564, 0]
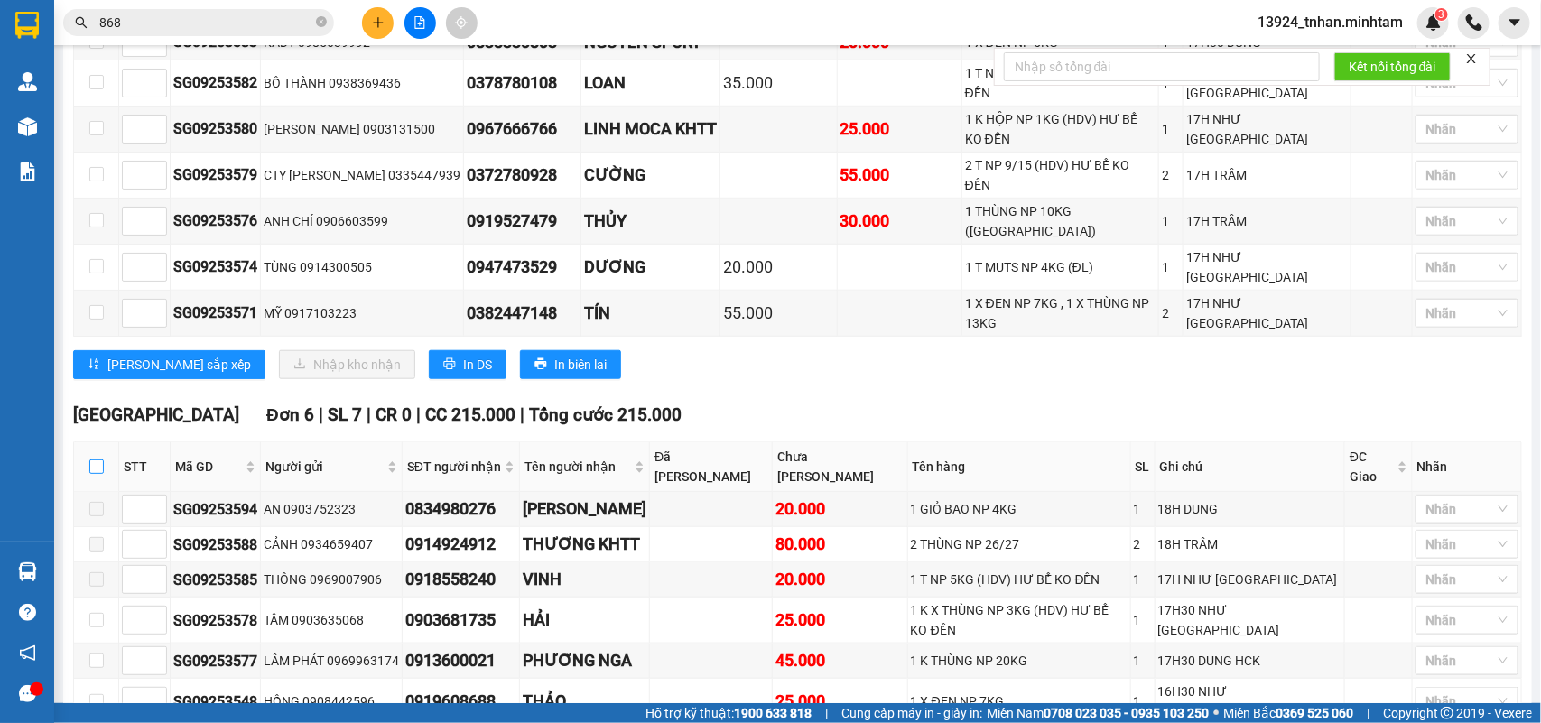
click at [89, 460] on input "checkbox" at bounding box center [96, 467] width 14 height 14
checkbox input "true"
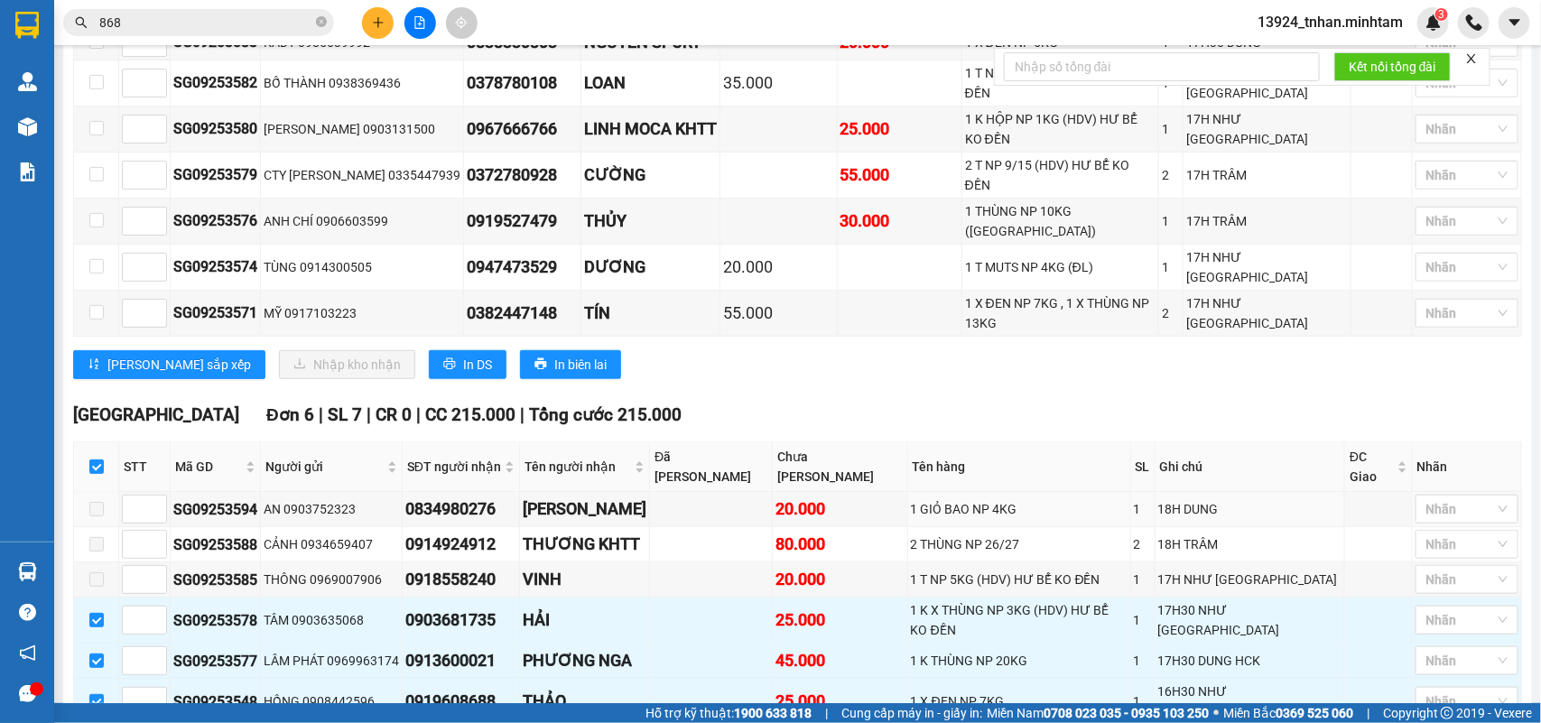
scroll to position [862, 0]
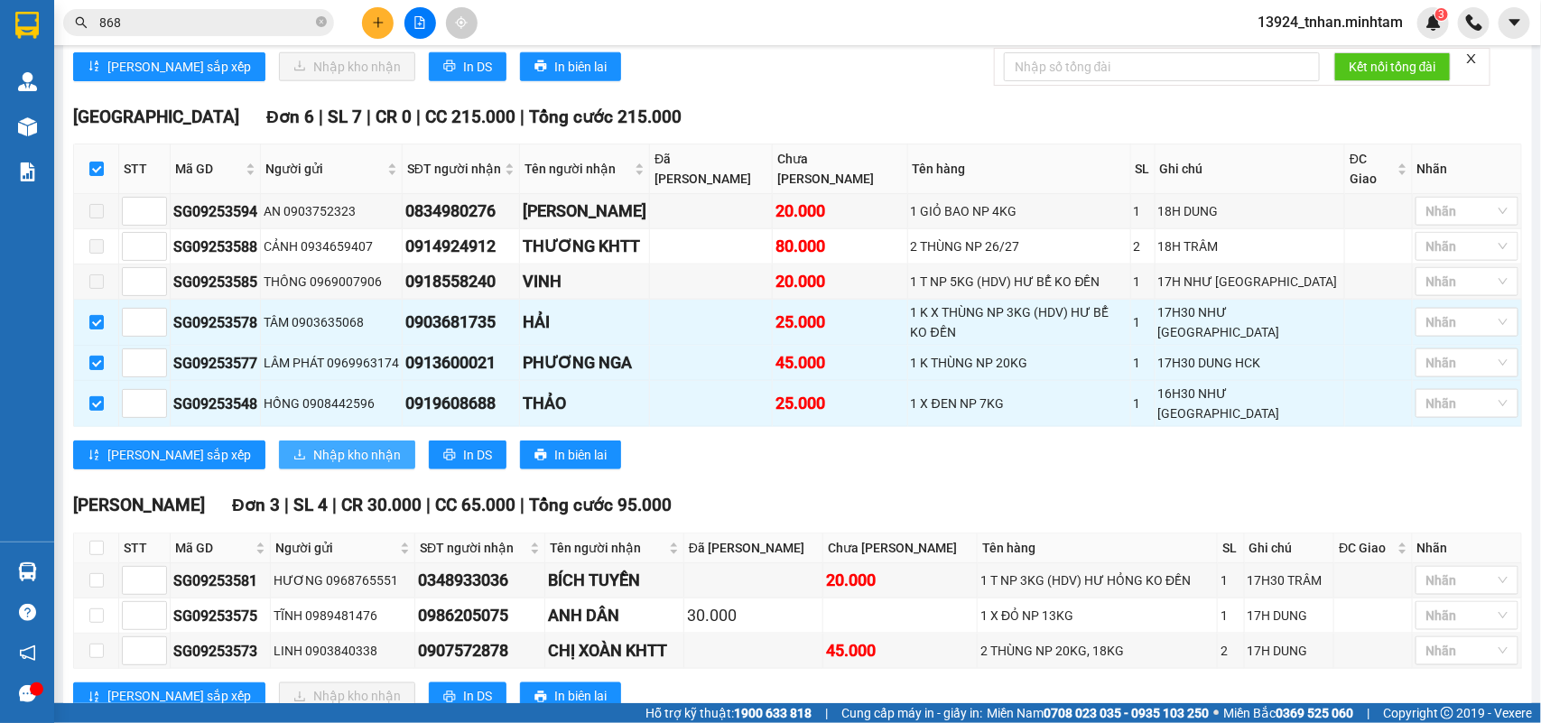
click at [313, 445] on span "Nhập kho nhận" at bounding box center [357, 455] width 88 height 20
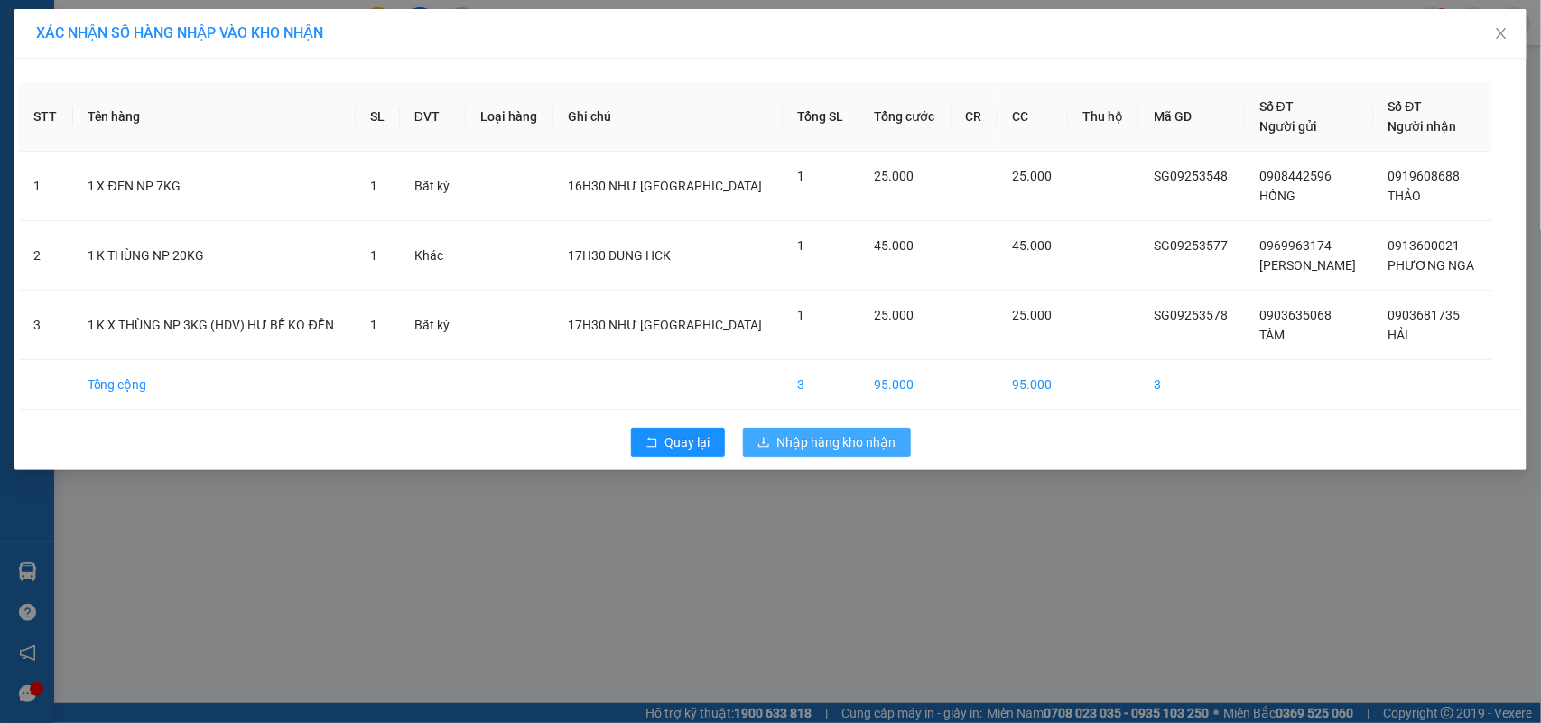
drag, startPoint x: 836, startPoint y: 439, endPoint x: 403, endPoint y: 474, distance: 434.8
click at [835, 439] on span "Nhập hàng kho nhận" at bounding box center [836, 442] width 119 height 20
click at [25, 561] on div "XÁC NHẬN SỐ HÀNG NHẬP VÀO KHO NHẬN STT Tên hàng SL ĐVT Loại hàng Ghi chú Tổng S…" at bounding box center [770, 361] width 1541 height 723
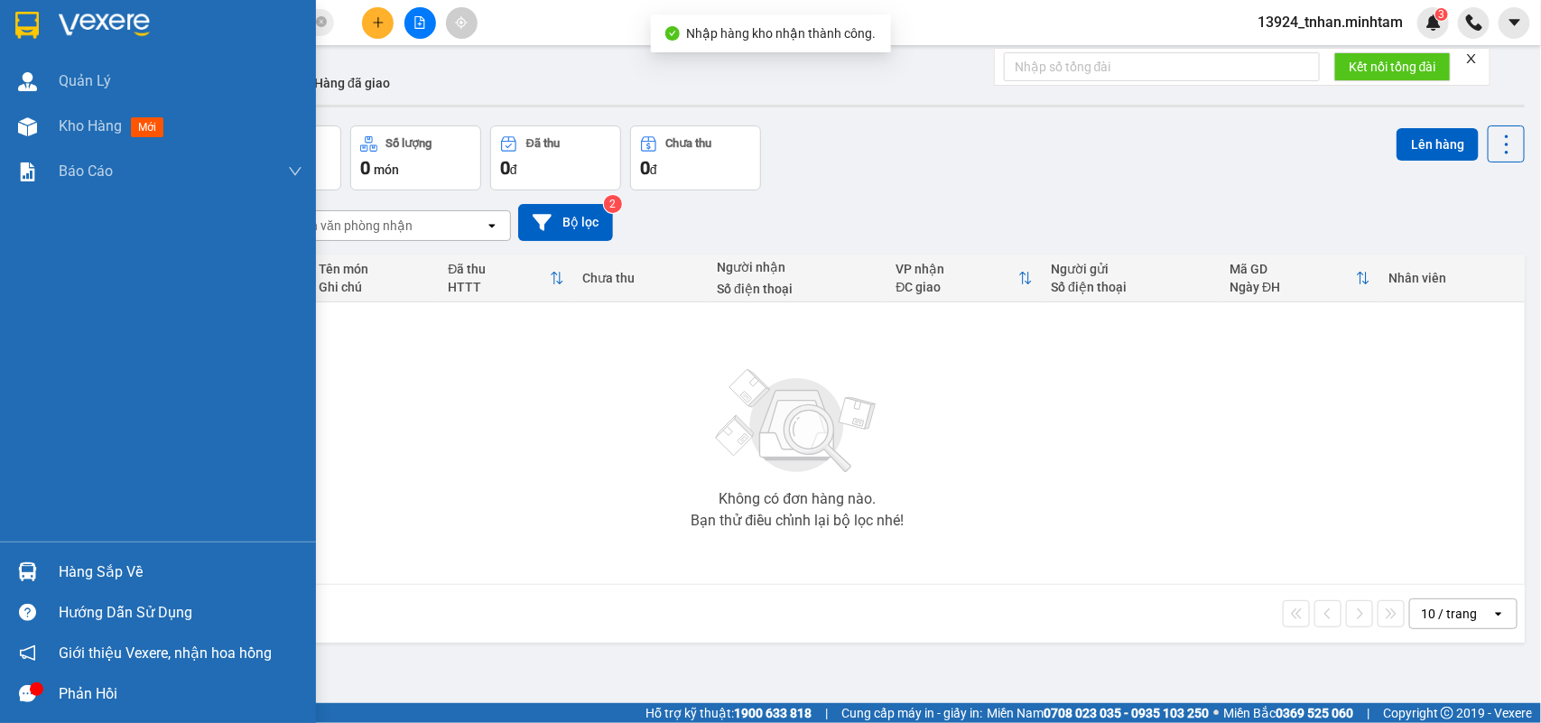
click at [47, 562] on div "Hàng sắp về" at bounding box center [158, 572] width 316 height 41
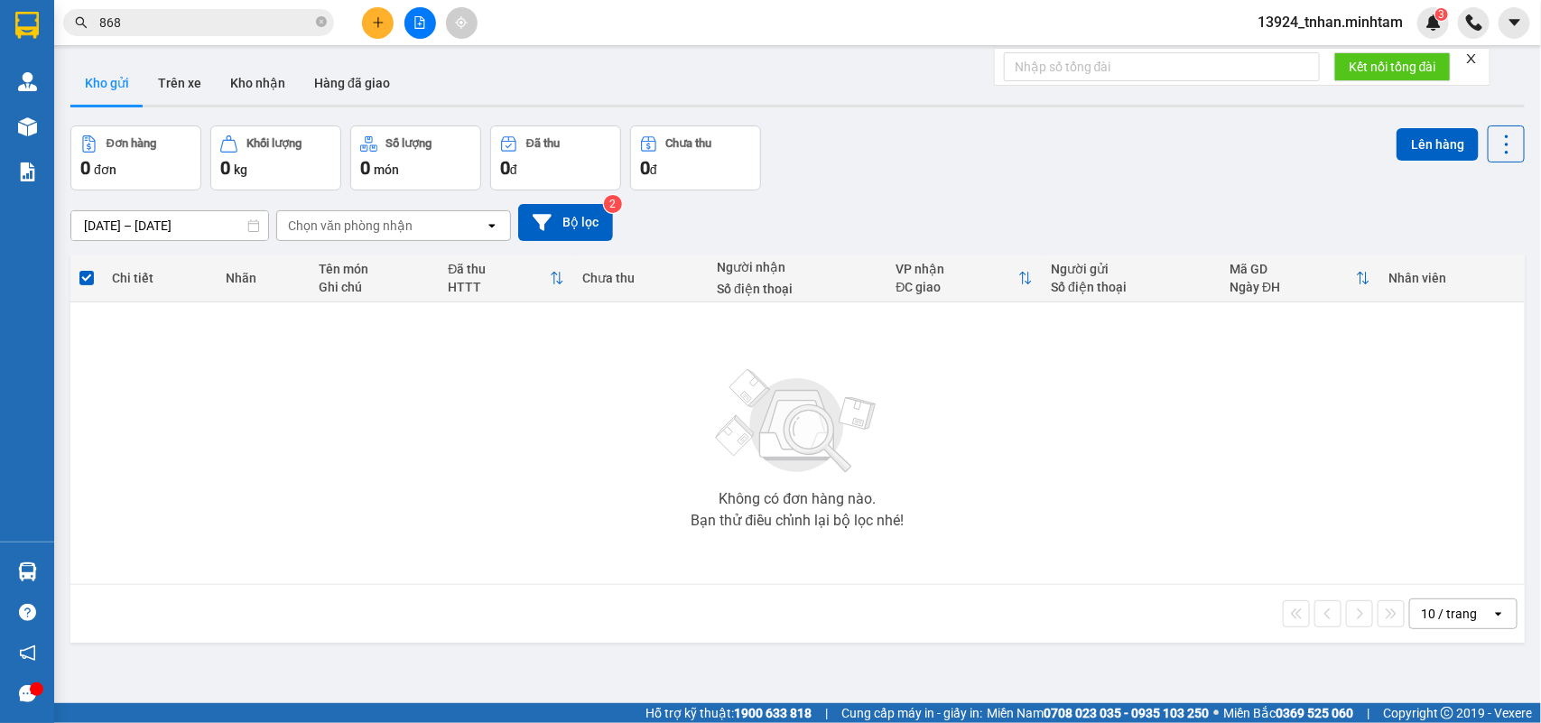
click at [317, 23] on section "Kết quả tìm kiếm ( 43 ) Bộ lọc Thuộc VP này Ngày tạo đơn gần nhất Mã ĐH Trạng t…" at bounding box center [770, 361] width 1541 height 723
click at [317, 23] on icon "close-circle" at bounding box center [321, 21] width 11 height 11
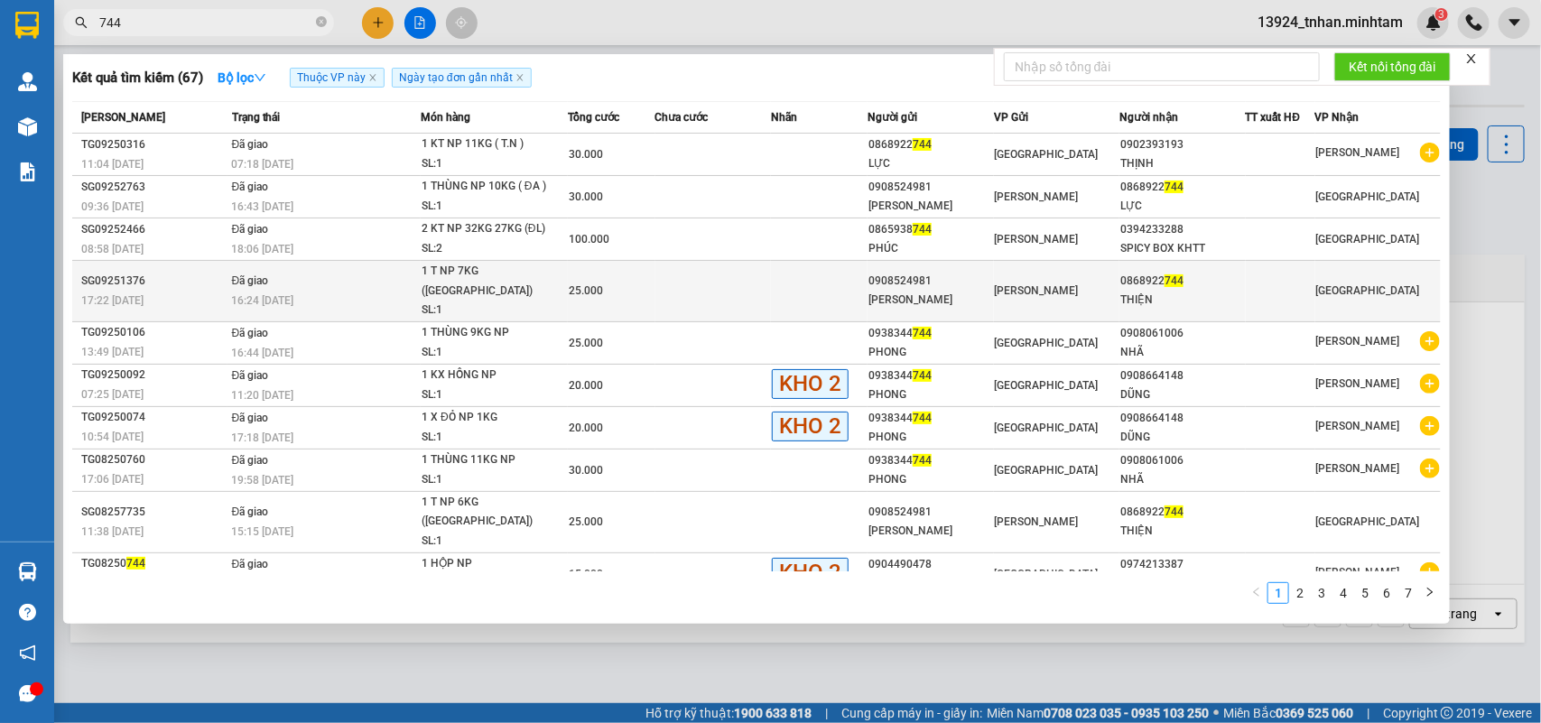
type input "744"
click at [1179, 276] on div "0868922 744" at bounding box center [1182, 281] width 124 height 19
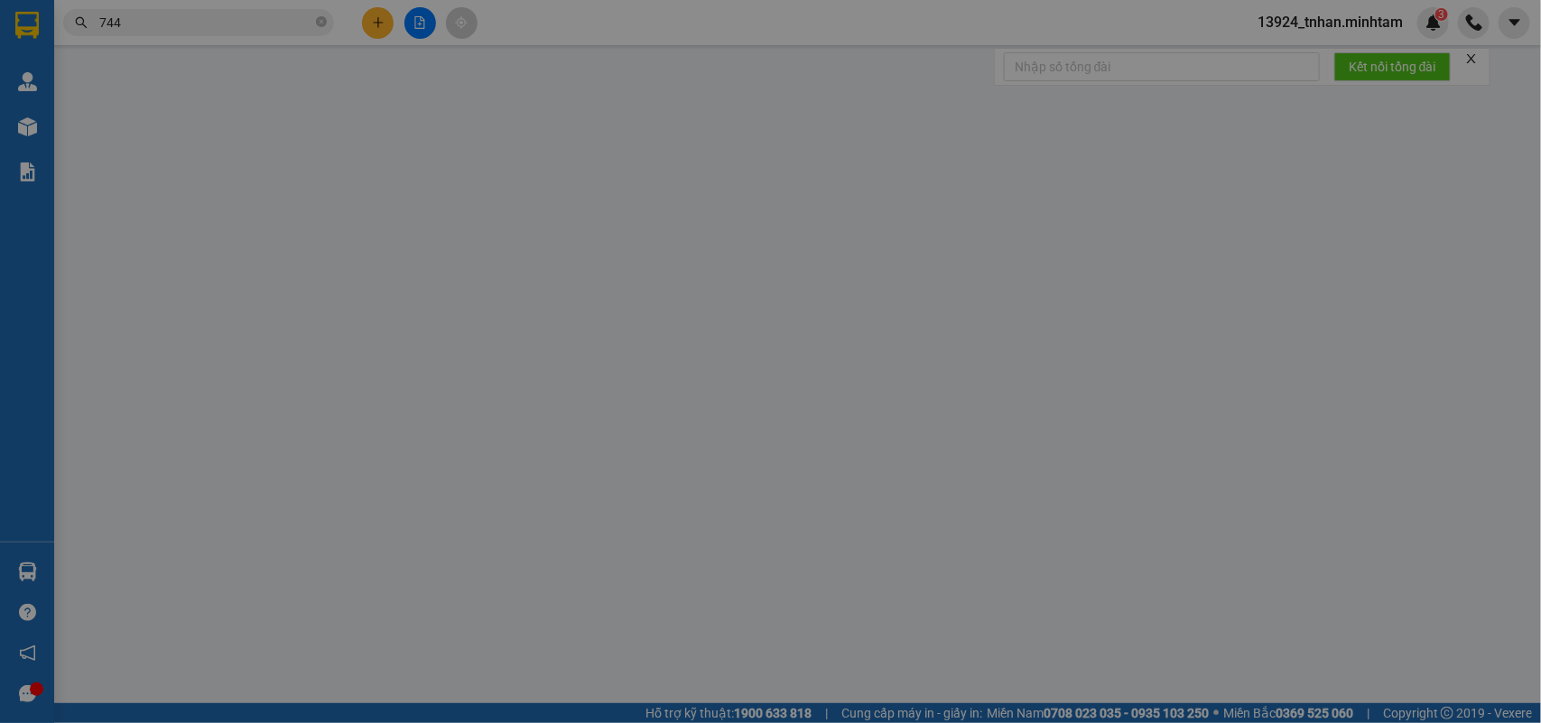
type input "0908524981"
type input "MINH THẢO"
type input "0868922744"
type input "THIỆN"
type input "25.000"
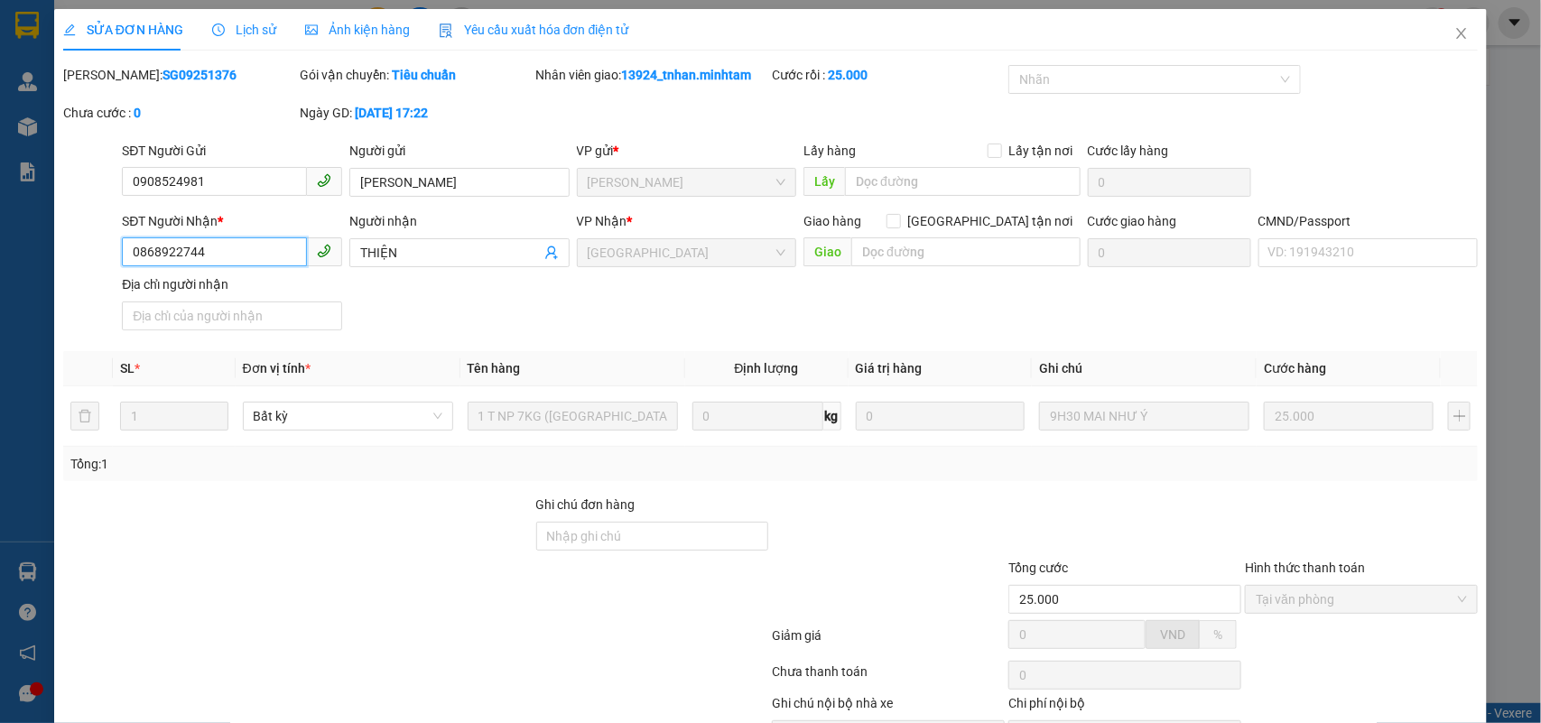
drag, startPoint x: 262, startPoint y: 258, endPoint x: 0, endPoint y: 226, distance: 263.8
click at [0, 226] on div "SỬA ĐƠN HÀNG Lịch sử Ảnh kiện hàng Yêu cầu xuất hóa đơn điện tử Total Paid Fee …" at bounding box center [770, 361] width 1541 height 723
click at [1454, 32] on icon "close" at bounding box center [1461, 33] width 14 height 14
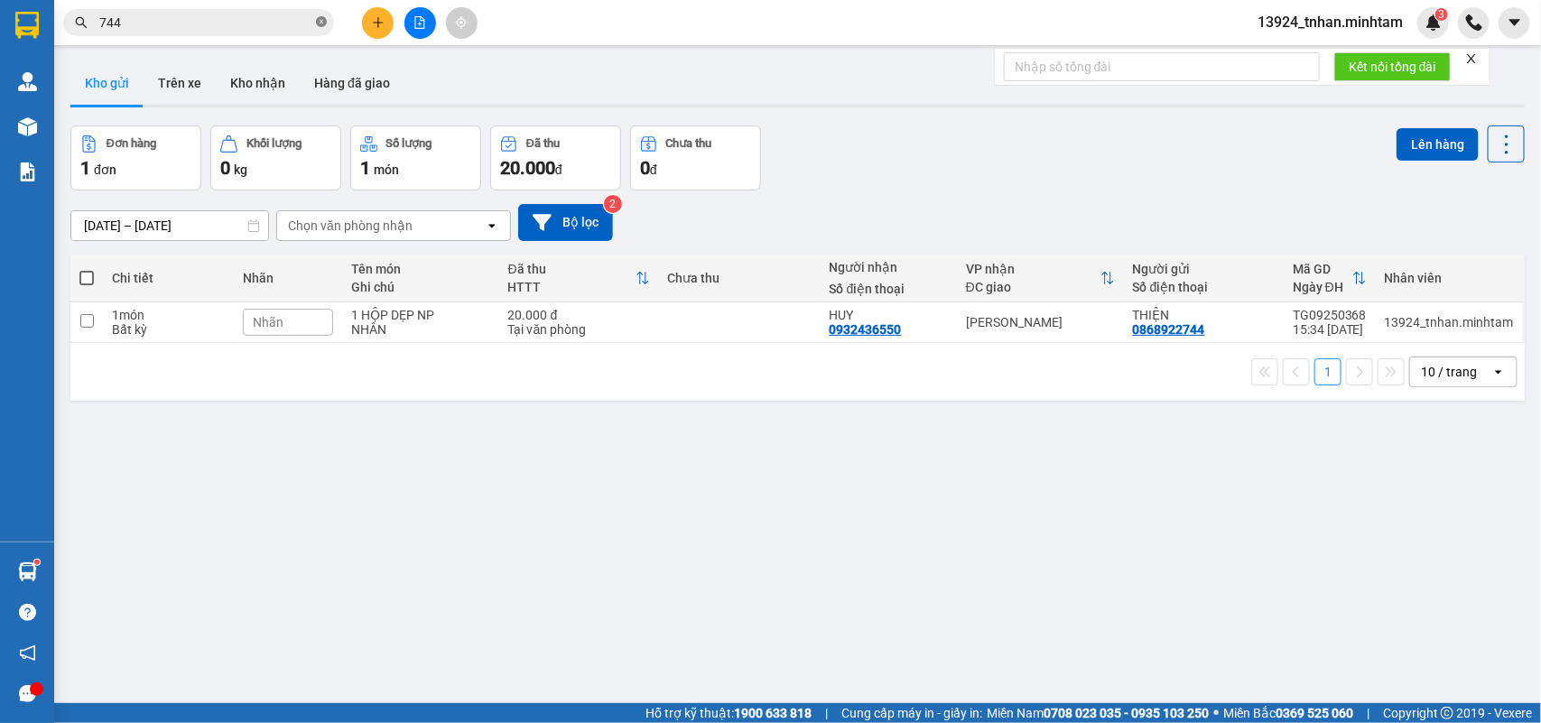
click at [321, 18] on icon "close-circle" at bounding box center [321, 21] width 11 height 11
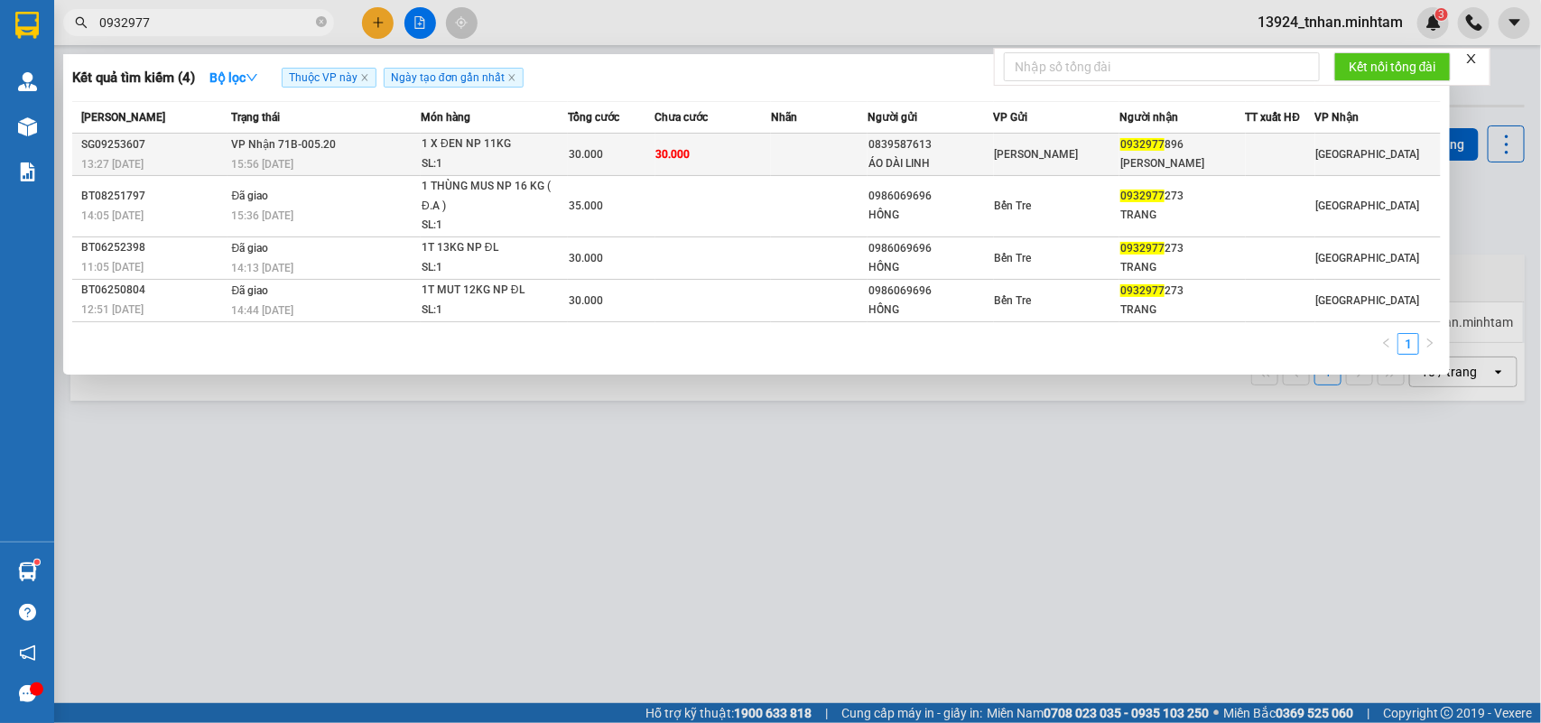
type input "0932977"
click at [584, 144] on div "30.000" at bounding box center [612, 154] width 86 height 20
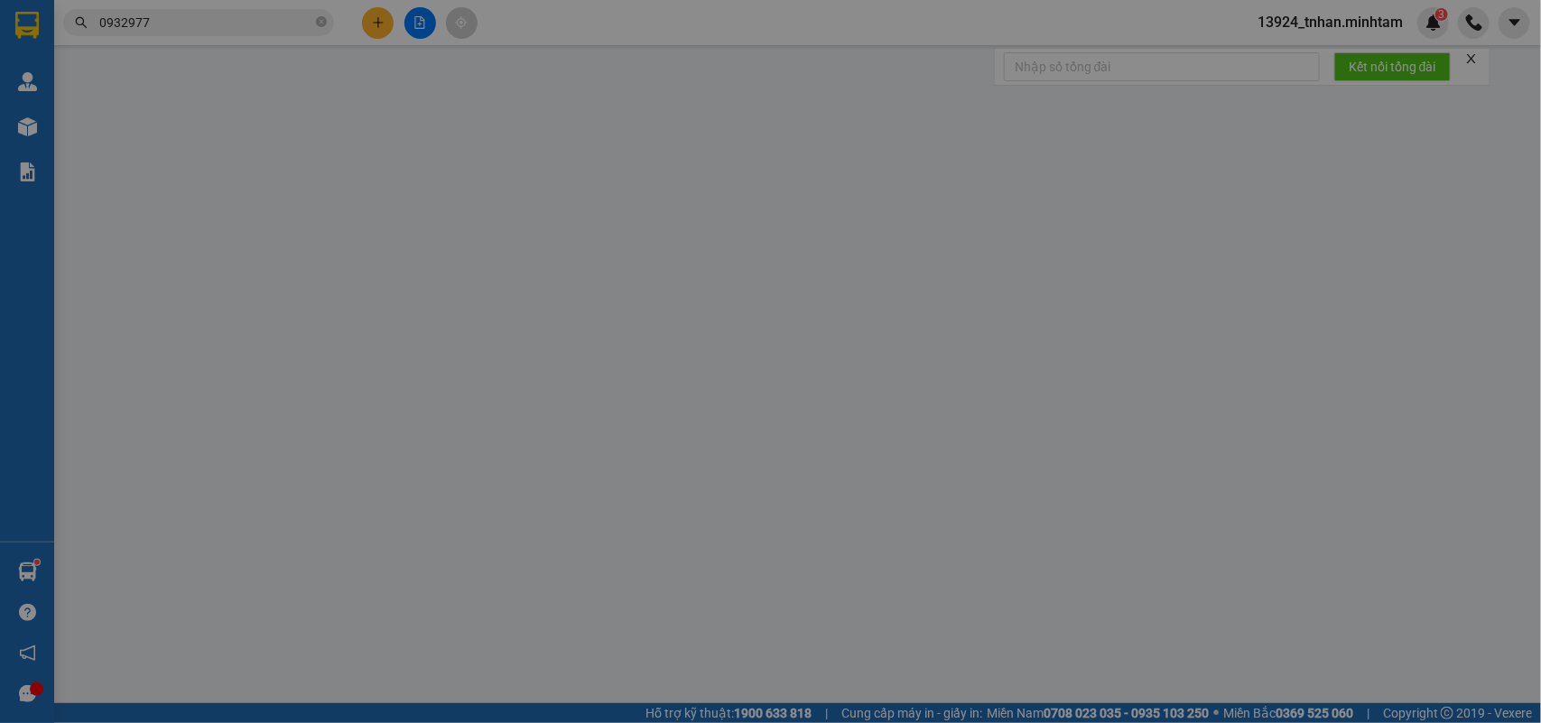
type input "0839587613"
type input "ÁO DÀI LINH"
type input "0932977896"
type input "ANH DUY"
type input "30.000"
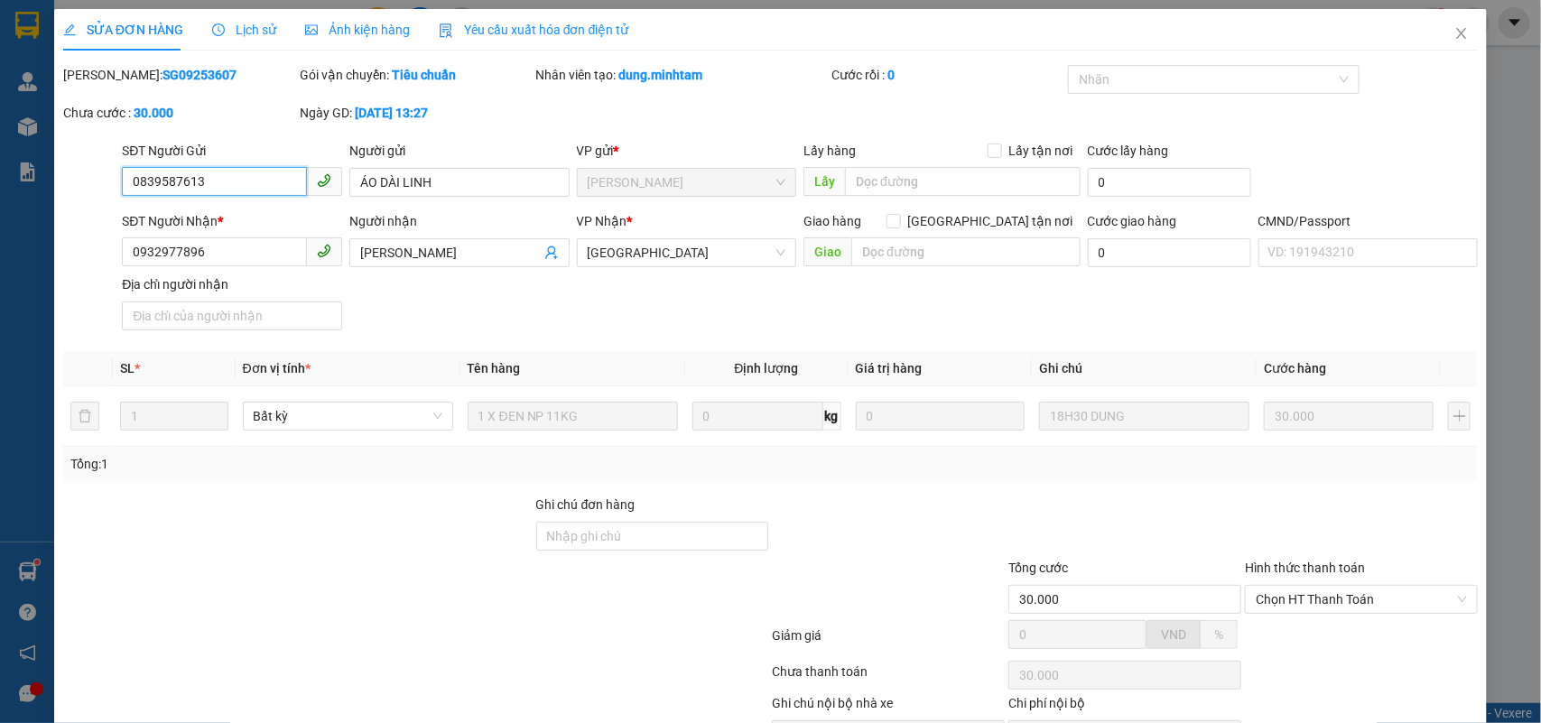
scroll to position [106, 0]
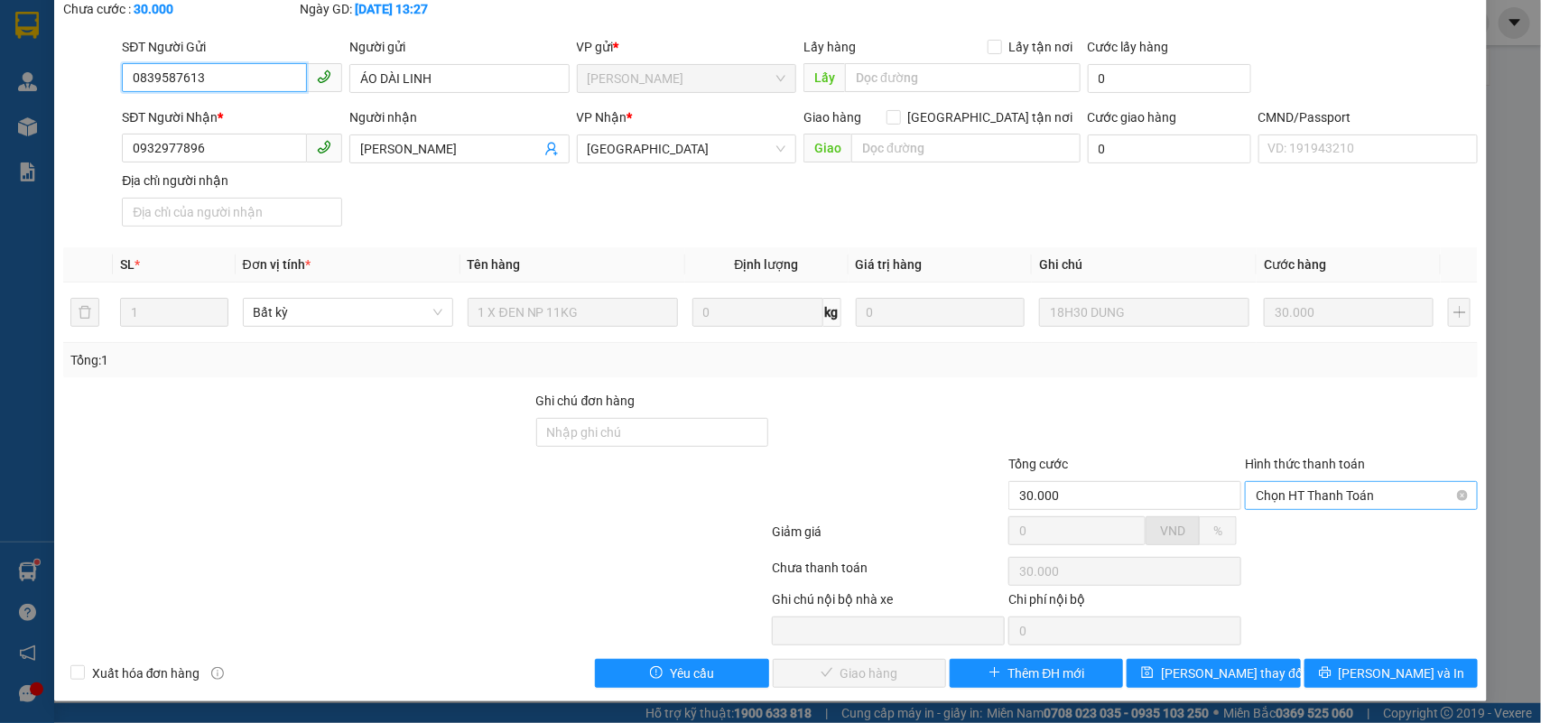
click at [1339, 508] on div "Chọn HT Thanh Toán" at bounding box center [1361, 495] width 233 height 29
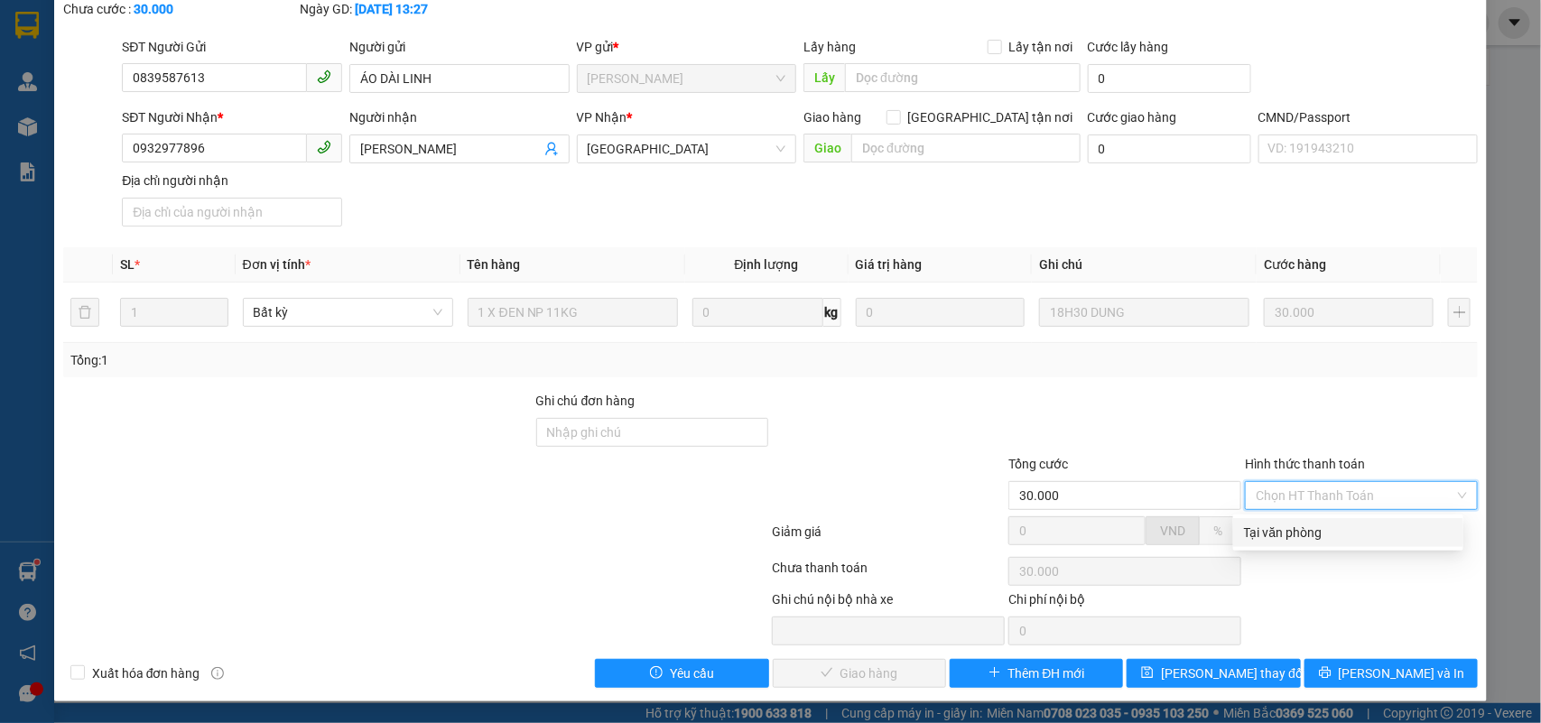
click at [1282, 525] on div "Tại văn phòng" at bounding box center [1348, 533] width 209 height 20
type input "0"
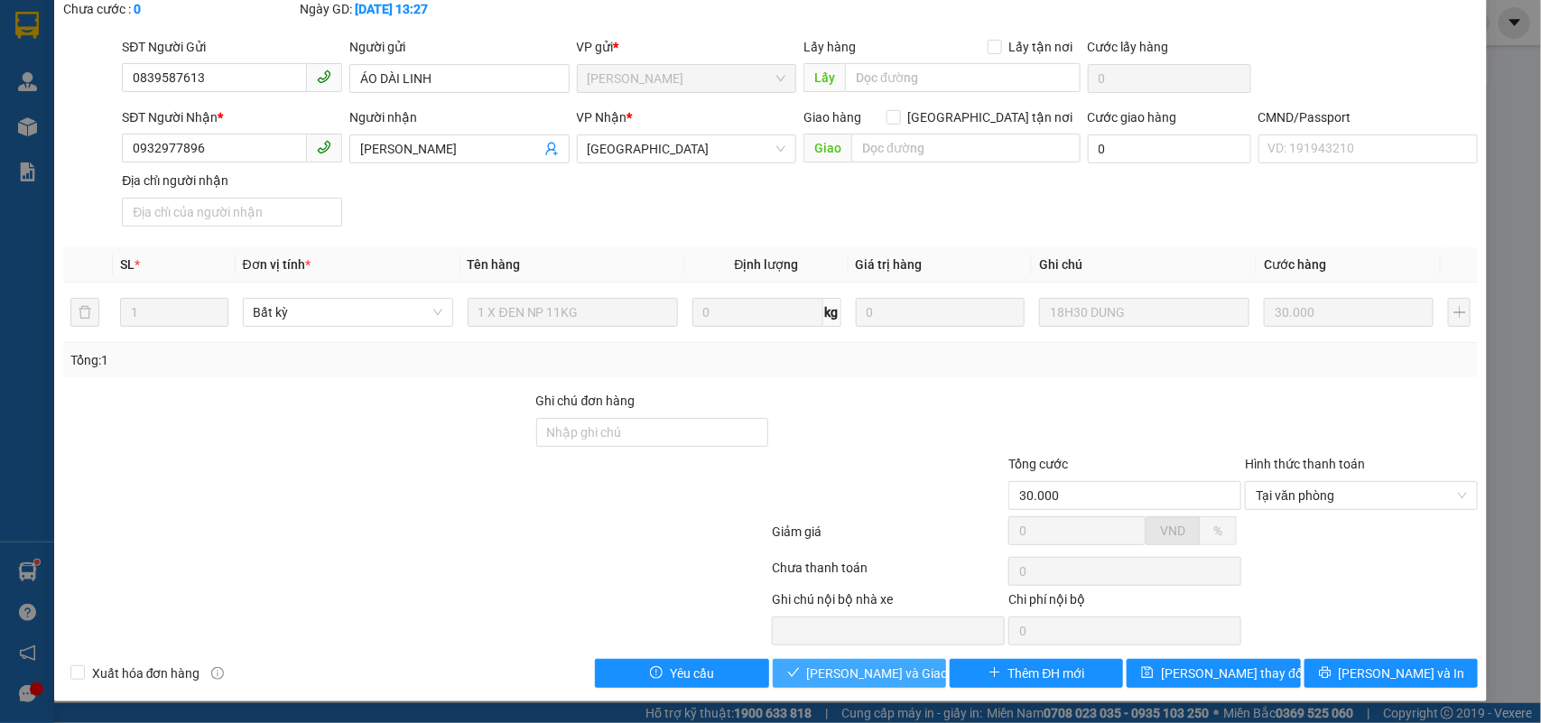
click at [913, 664] on button "[PERSON_NAME] và [PERSON_NAME] hàng" at bounding box center [859, 673] width 173 height 29
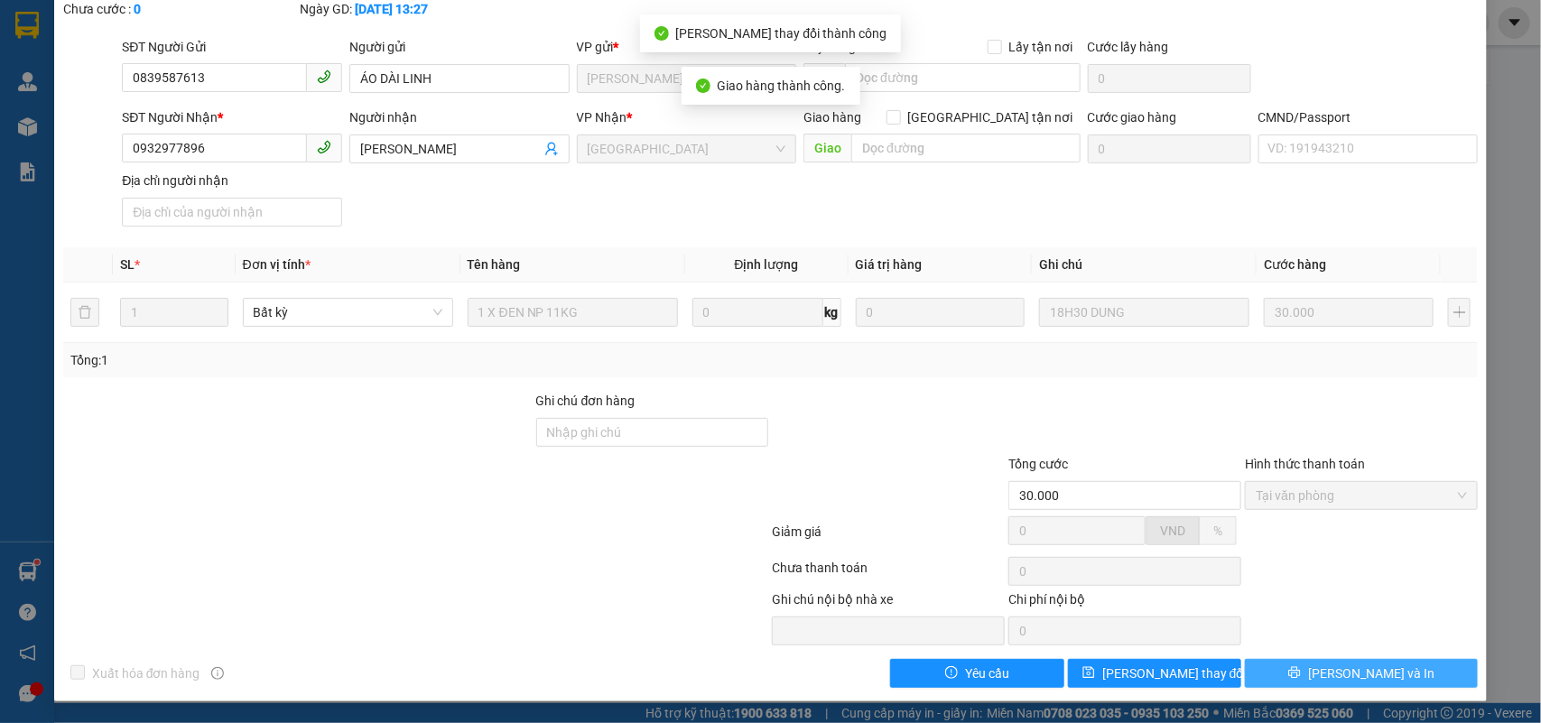
click at [1378, 674] on span "[PERSON_NAME] và In" at bounding box center [1371, 674] width 126 height 20
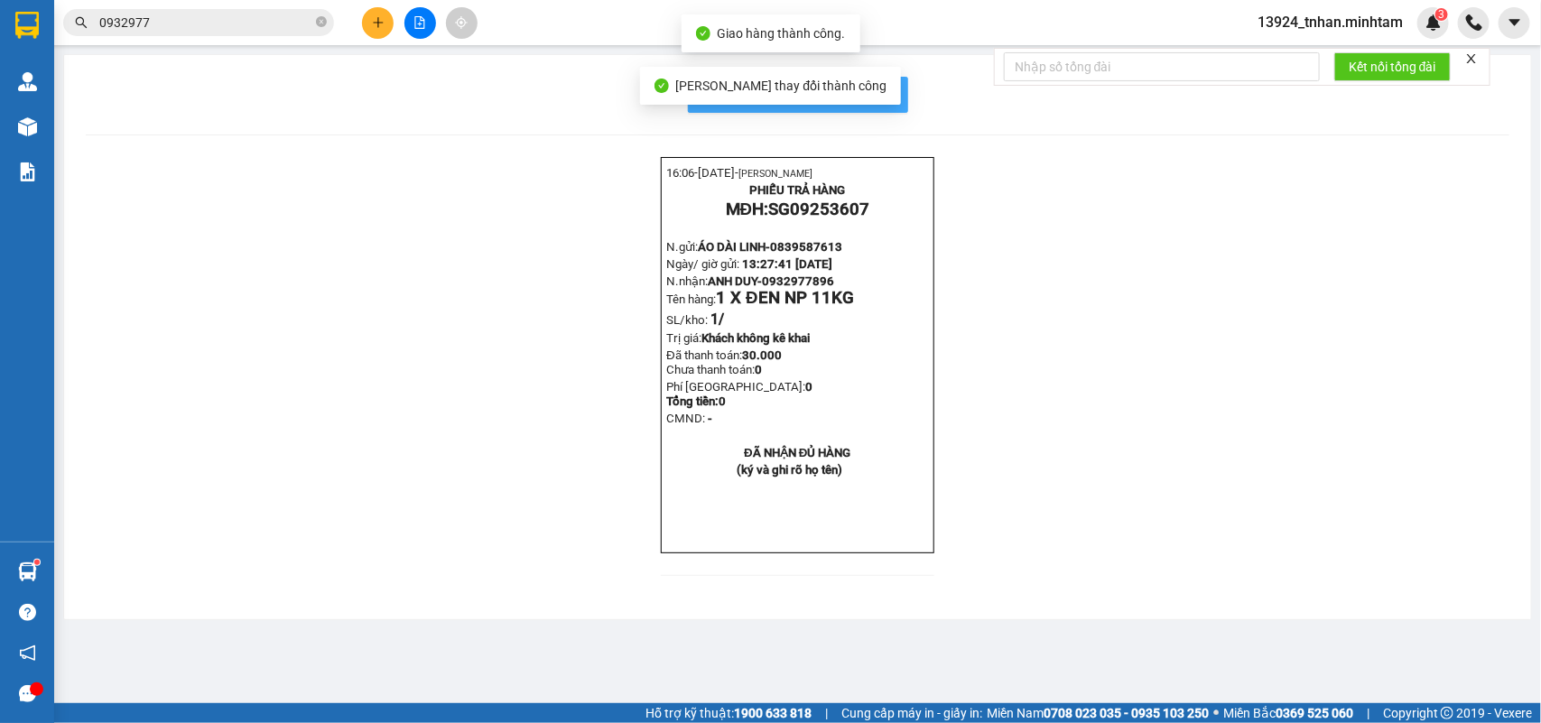
click at [907, 102] on button "In mẫu biên lai tự cấu hình" at bounding box center [798, 95] width 220 height 36
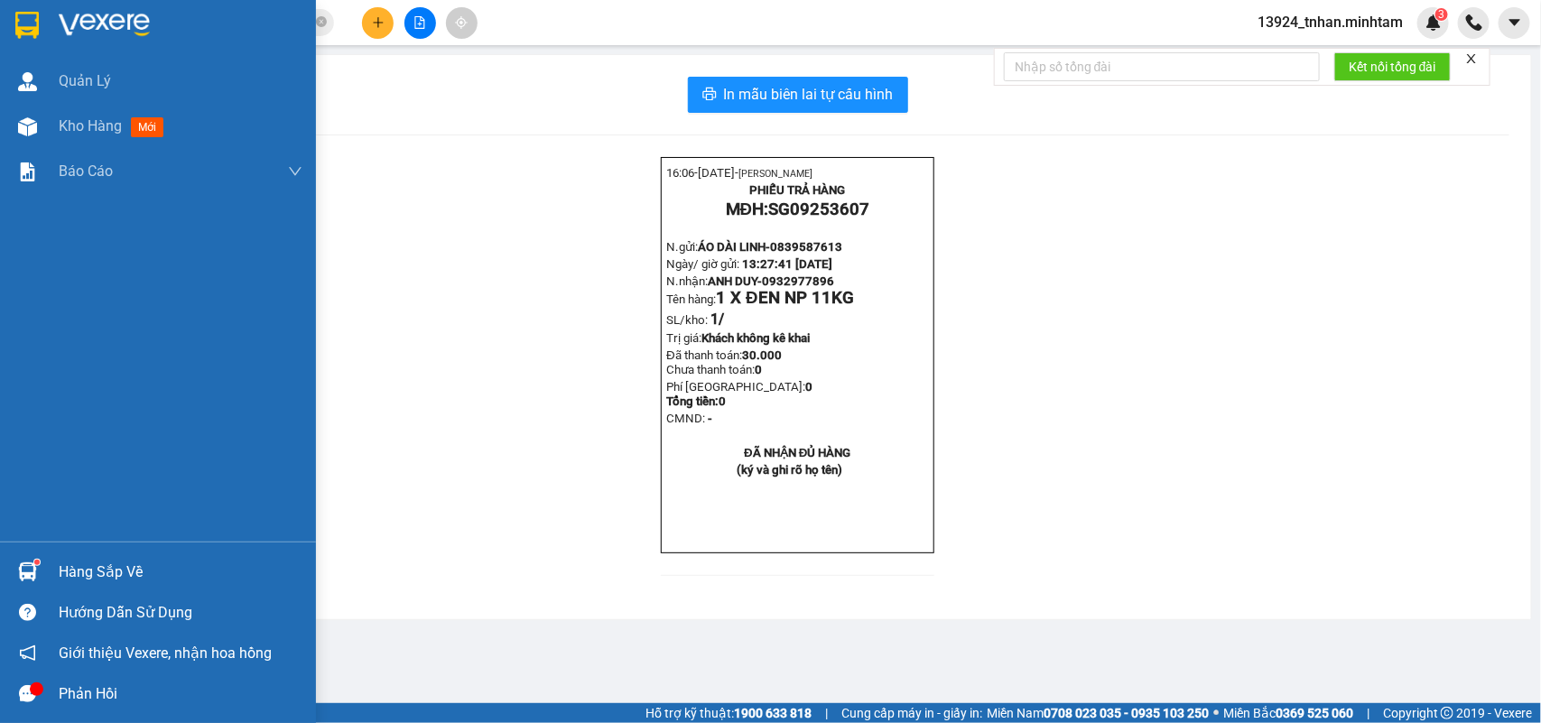
click at [48, 581] on div "Hàng sắp về" at bounding box center [158, 572] width 316 height 41
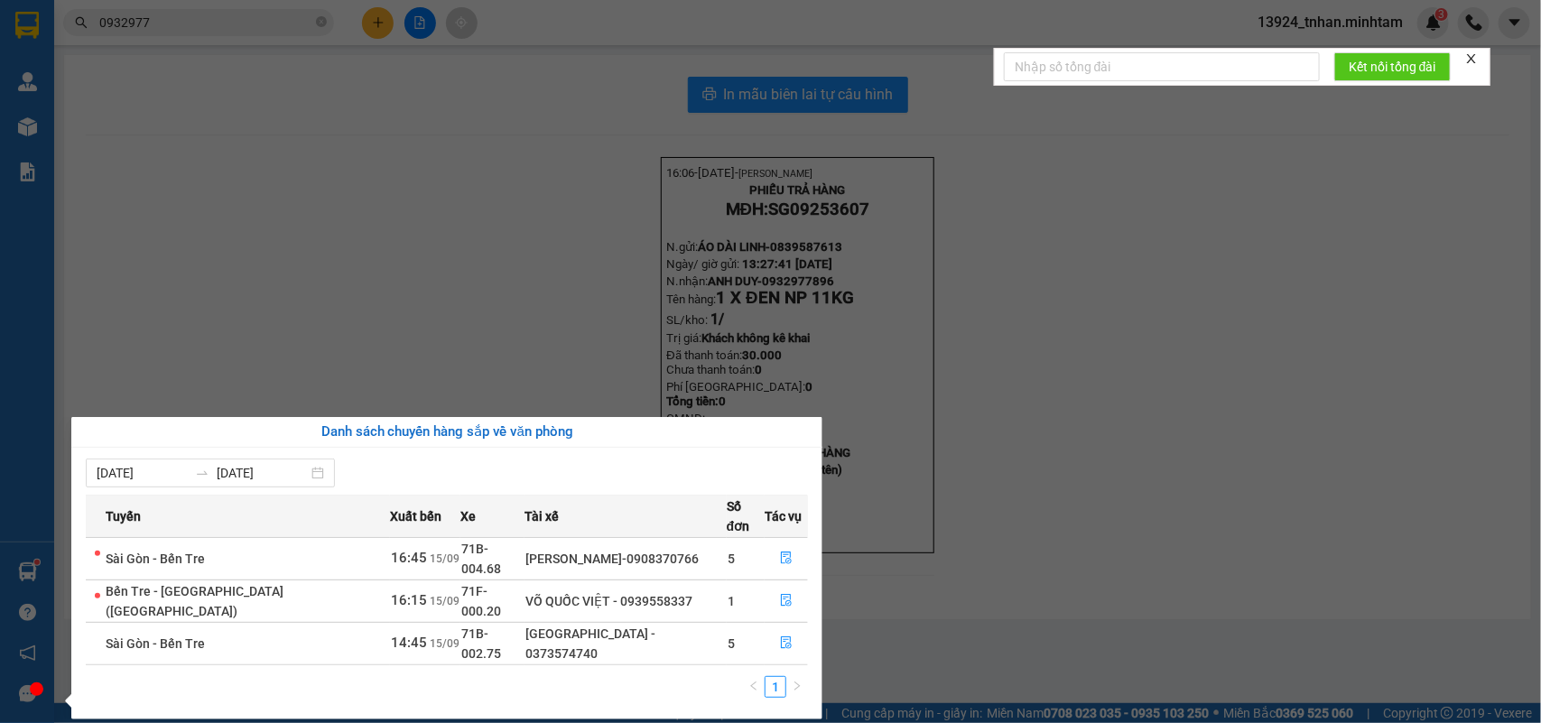
click at [377, 28] on section "Kết quả tìm kiếm ( 4 ) Bộ lọc Thuộc VP này Ngày tạo đơn gần nhất Mã ĐH Trạng th…" at bounding box center [770, 361] width 1541 height 723
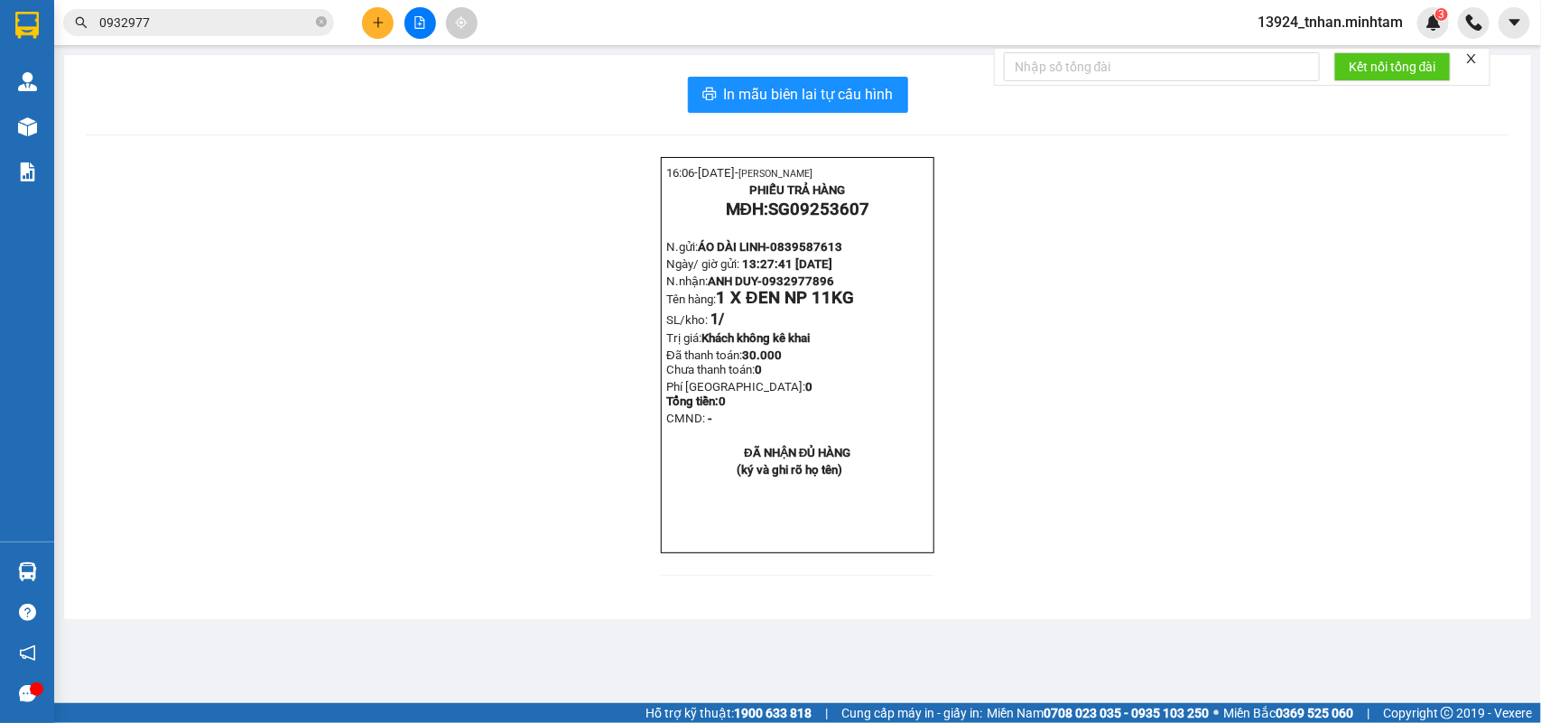
click at [377, 28] on icon "plus" at bounding box center [378, 22] width 13 height 13
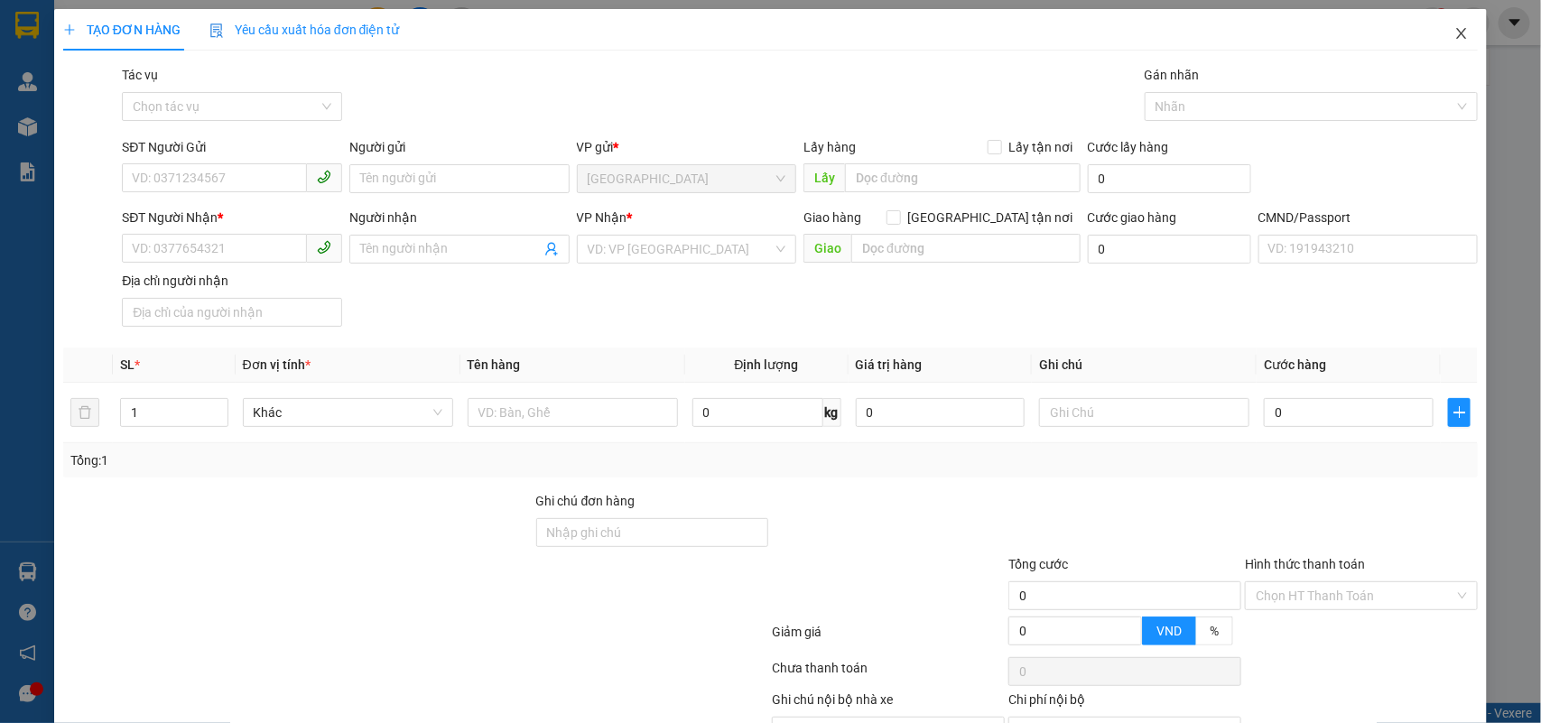
click at [1457, 38] on icon "close" at bounding box center [1462, 33] width 10 height 11
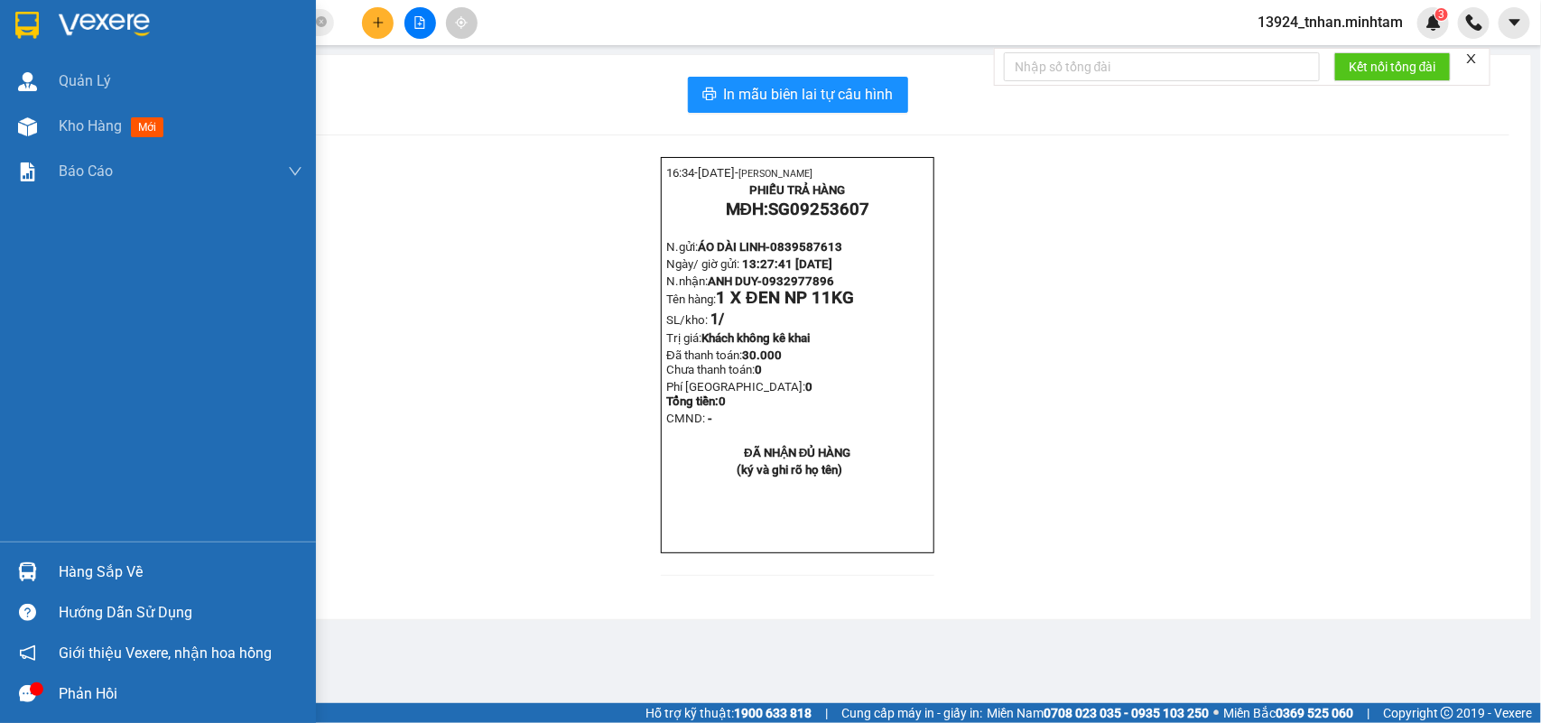
click at [51, 565] on div "Hàng sắp về" at bounding box center [158, 572] width 316 height 41
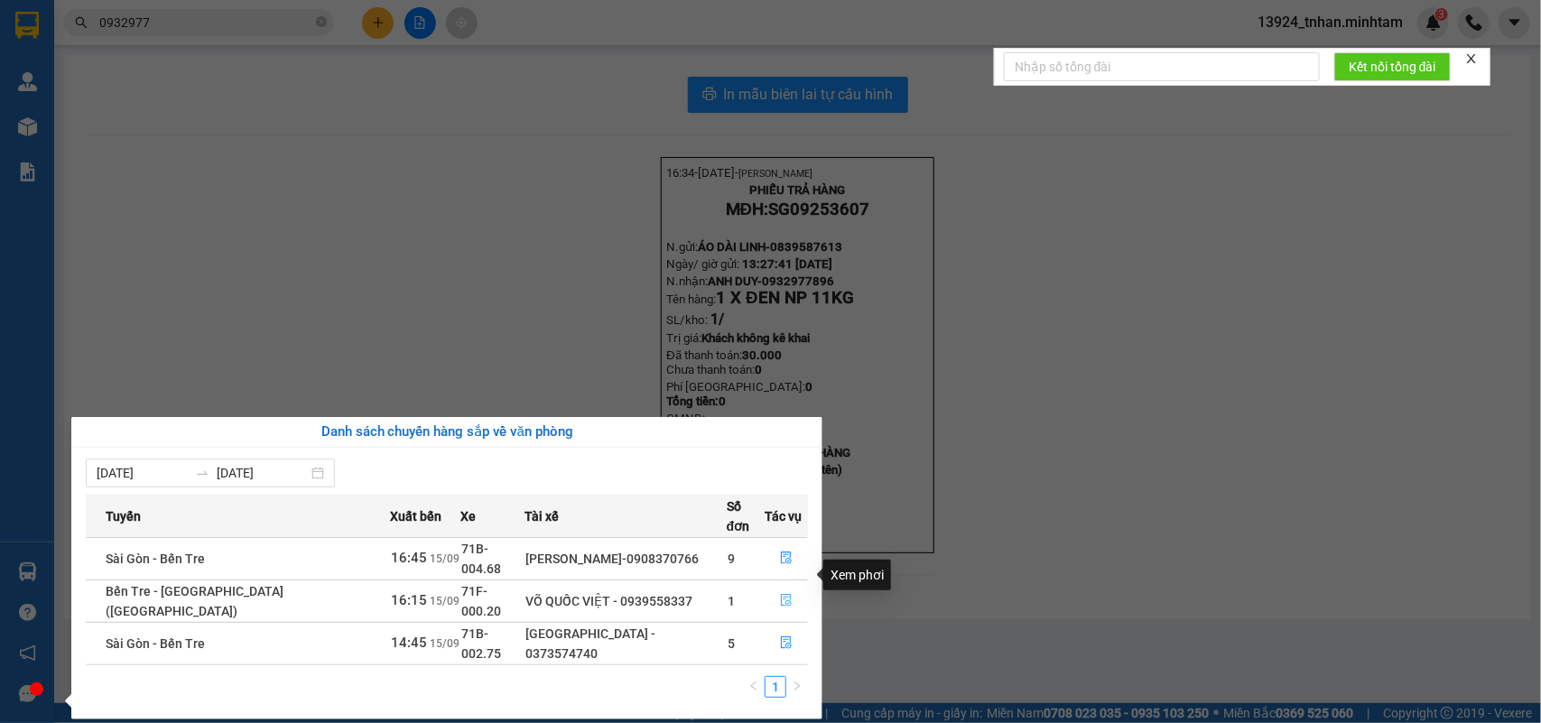
click at [780, 594] on icon "file-done" at bounding box center [786, 600] width 13 height 13
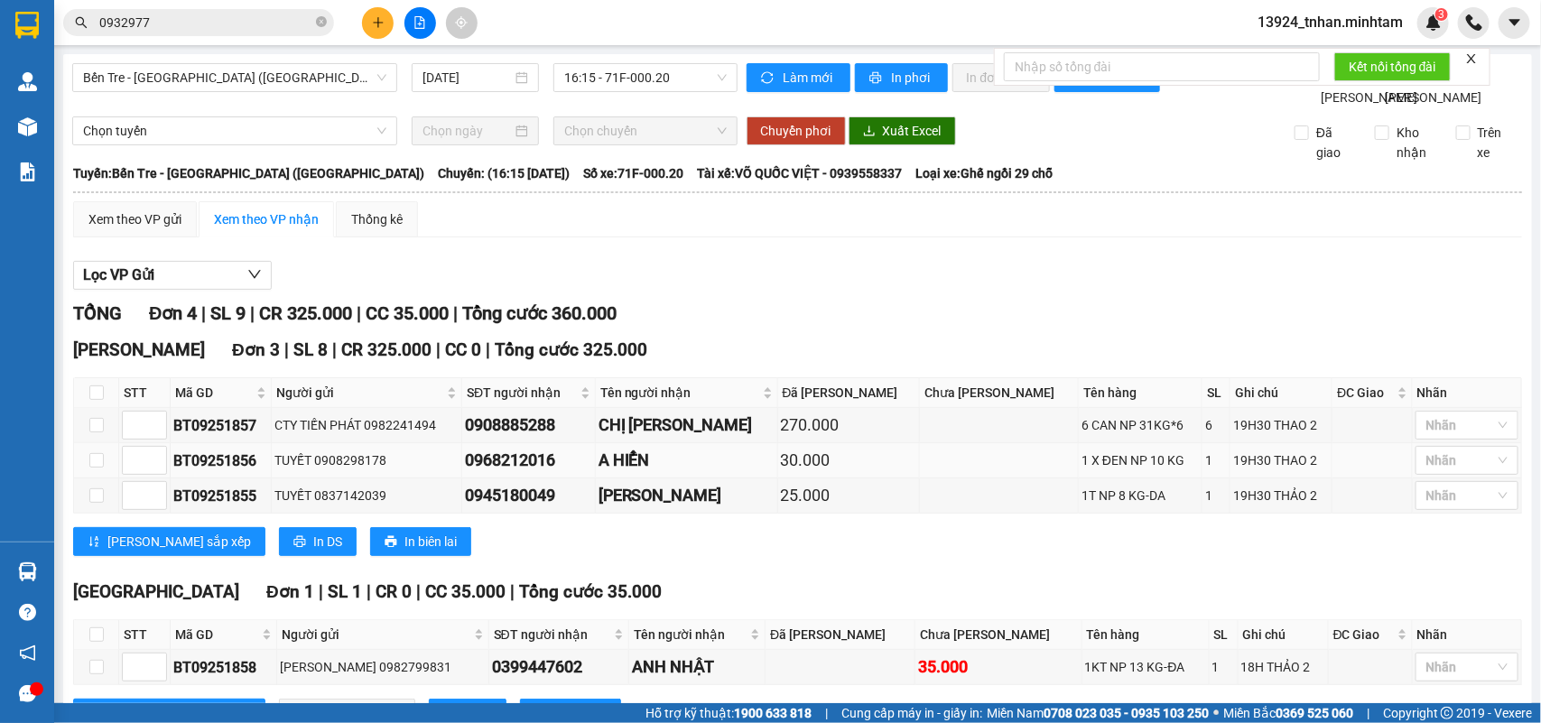
scroll to position [119, 0]
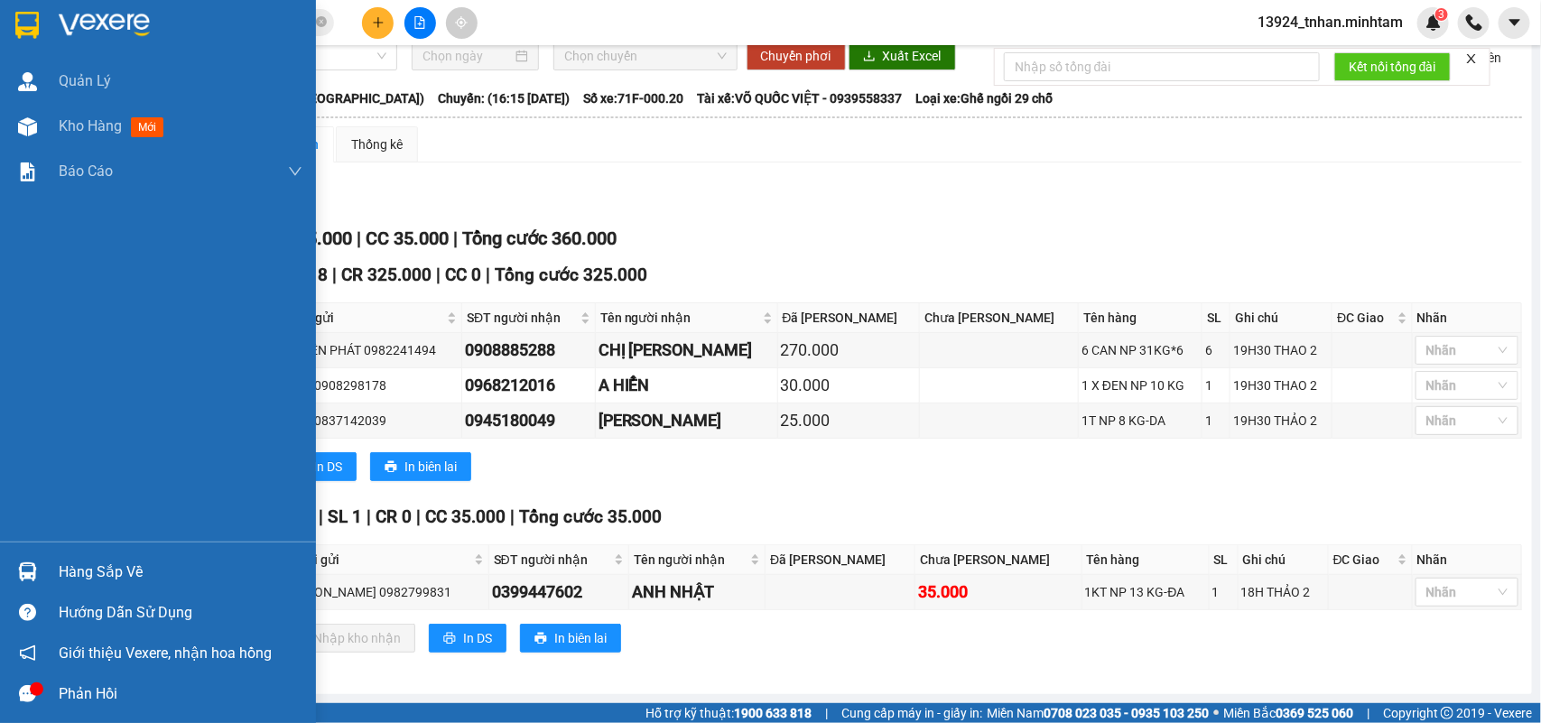
click at [100, 570] on div "Hàng sắp về" at bounding box center [181, 572] width 244 height 27
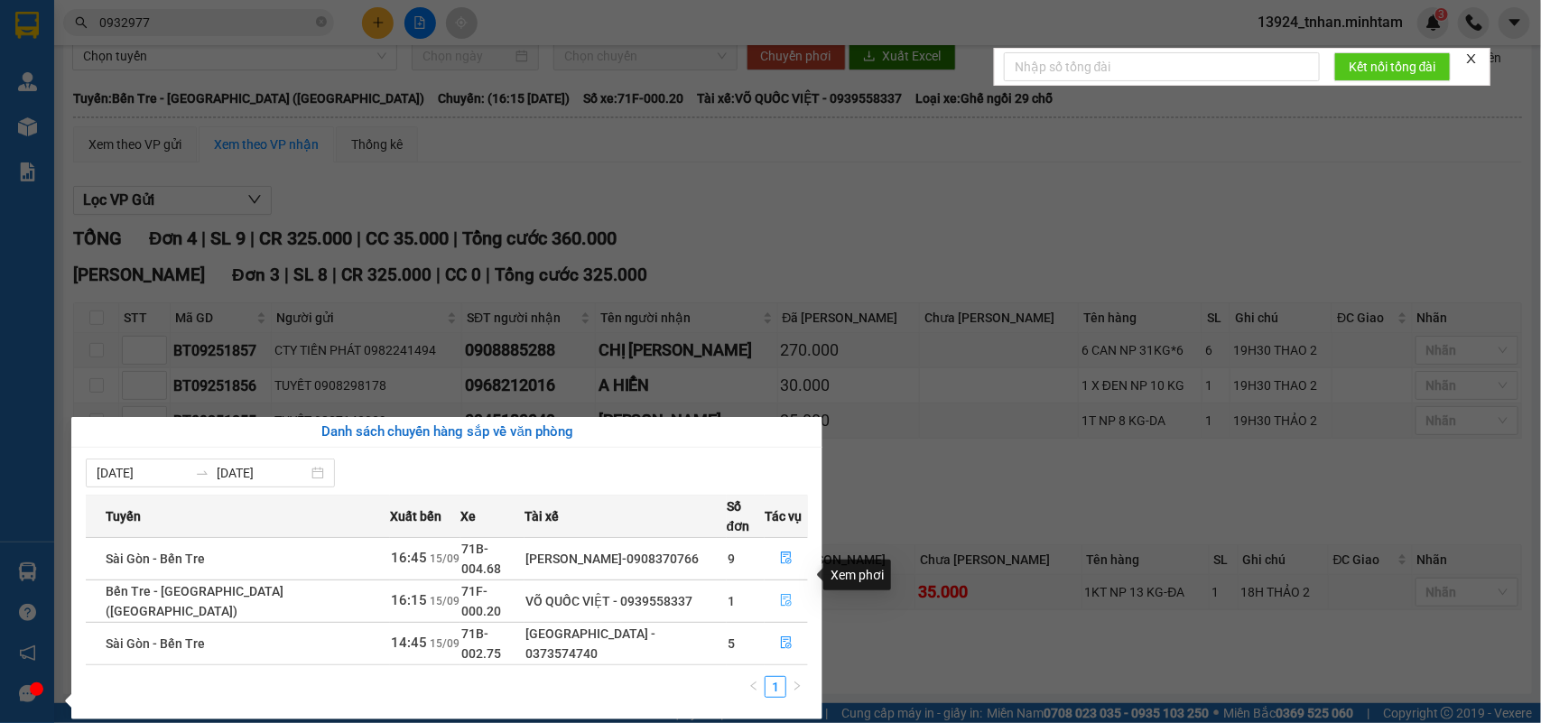
click at [781, 594] on icon "file-done" at bounding box center [786, 600] width 11 height 13
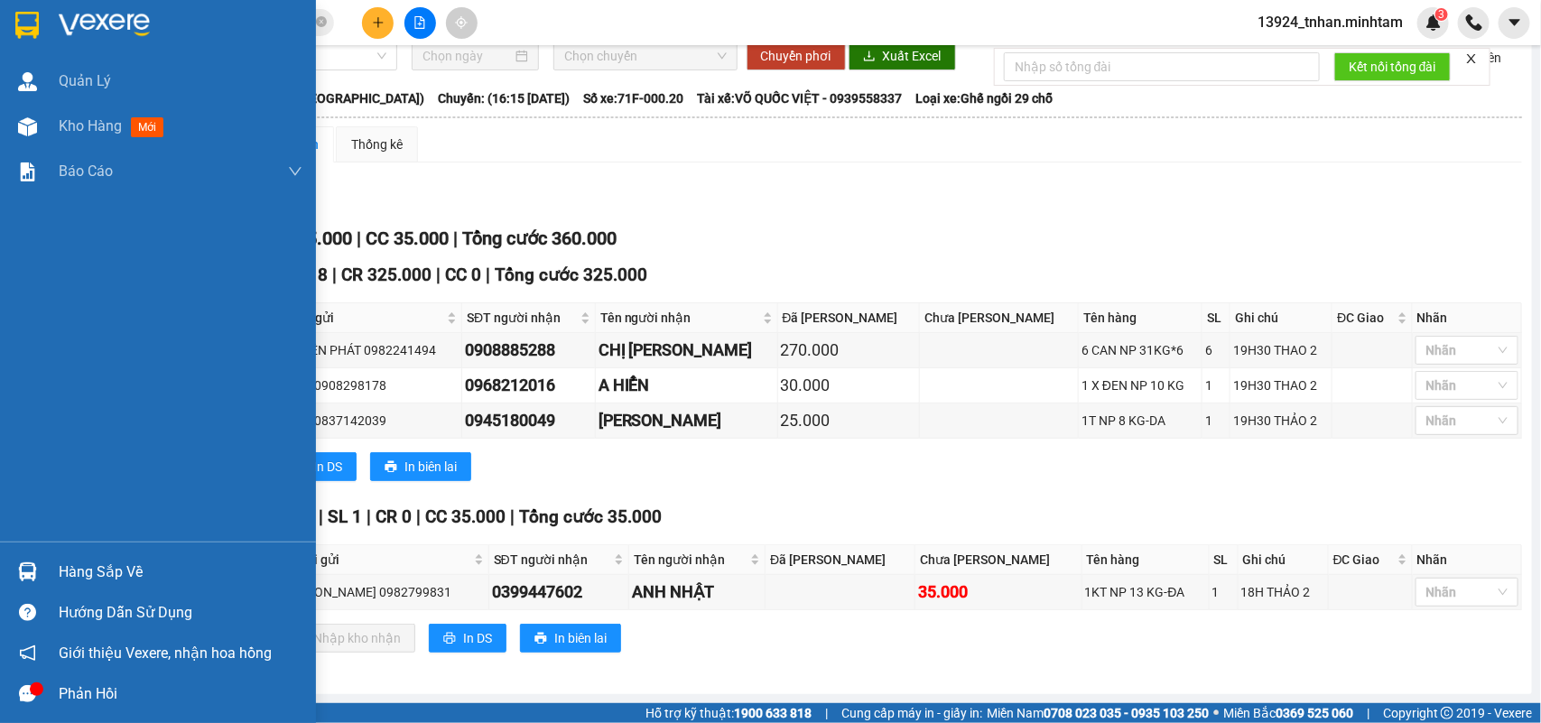
click at [24, 561] on div at bounding box center [28, 572] width 32 height 32
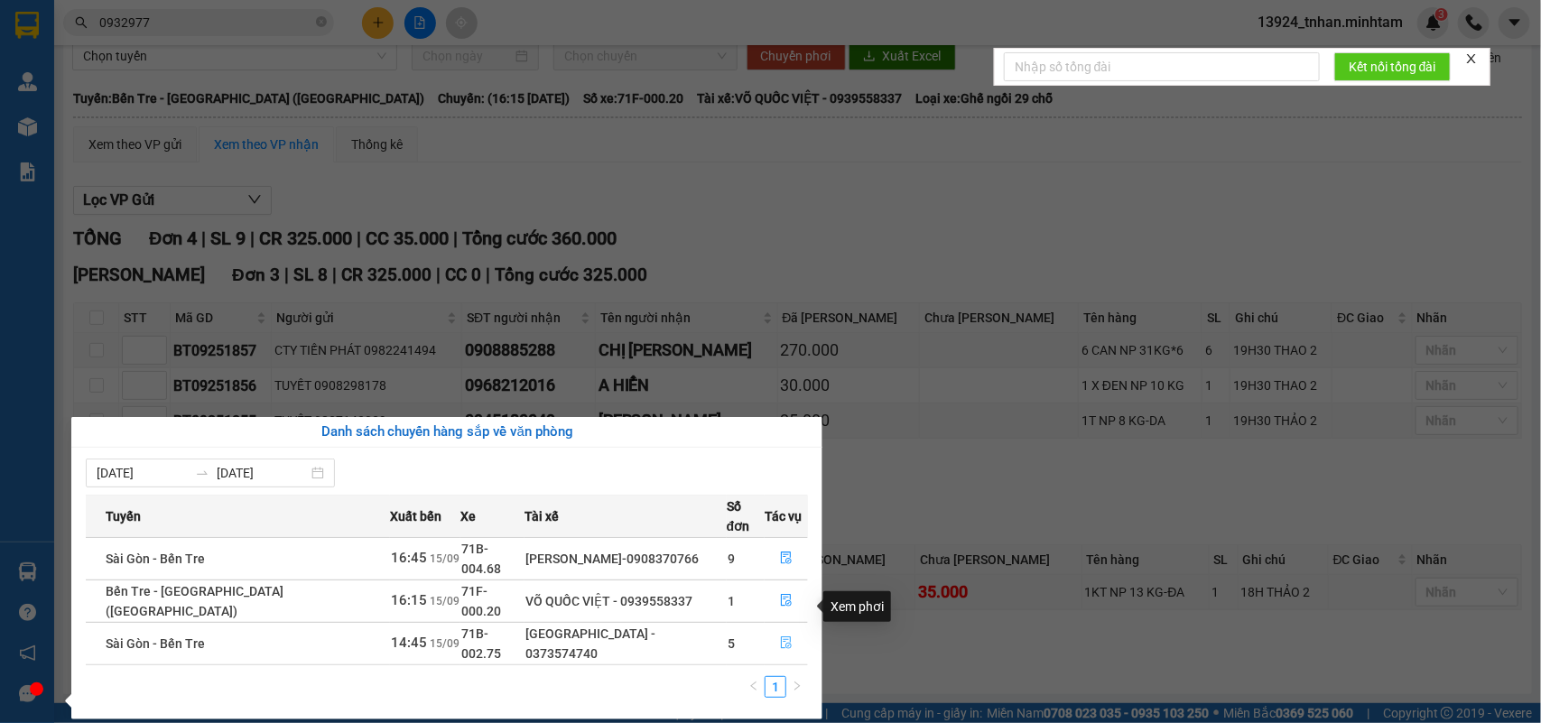
click at [767, 629] on button "button" at bounding box center [787, 643] width 42 height 29
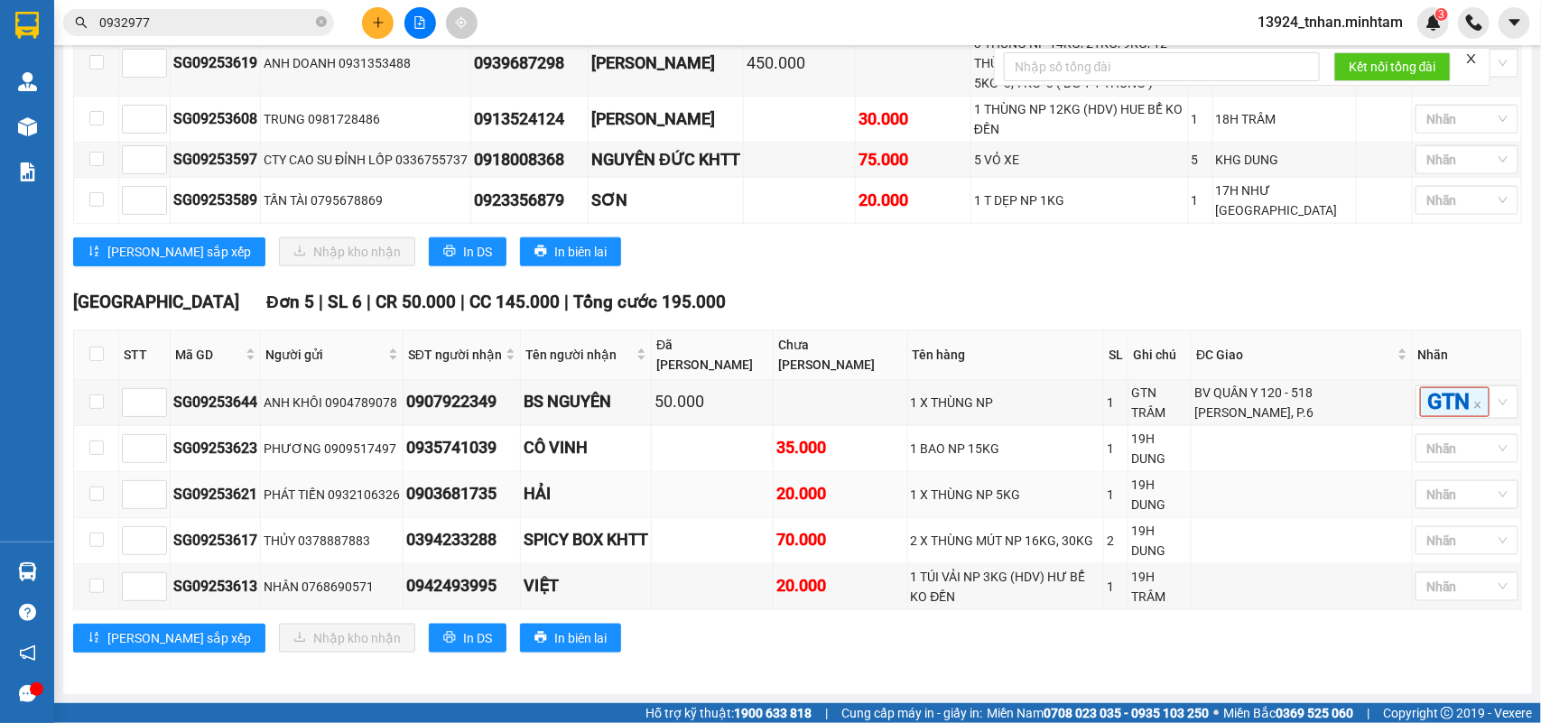
scroll to position [882, 0]
click at [93, 347] on input "checkbox" at bounding box center [96, 354] width 14 height 14
checkbox input "true"
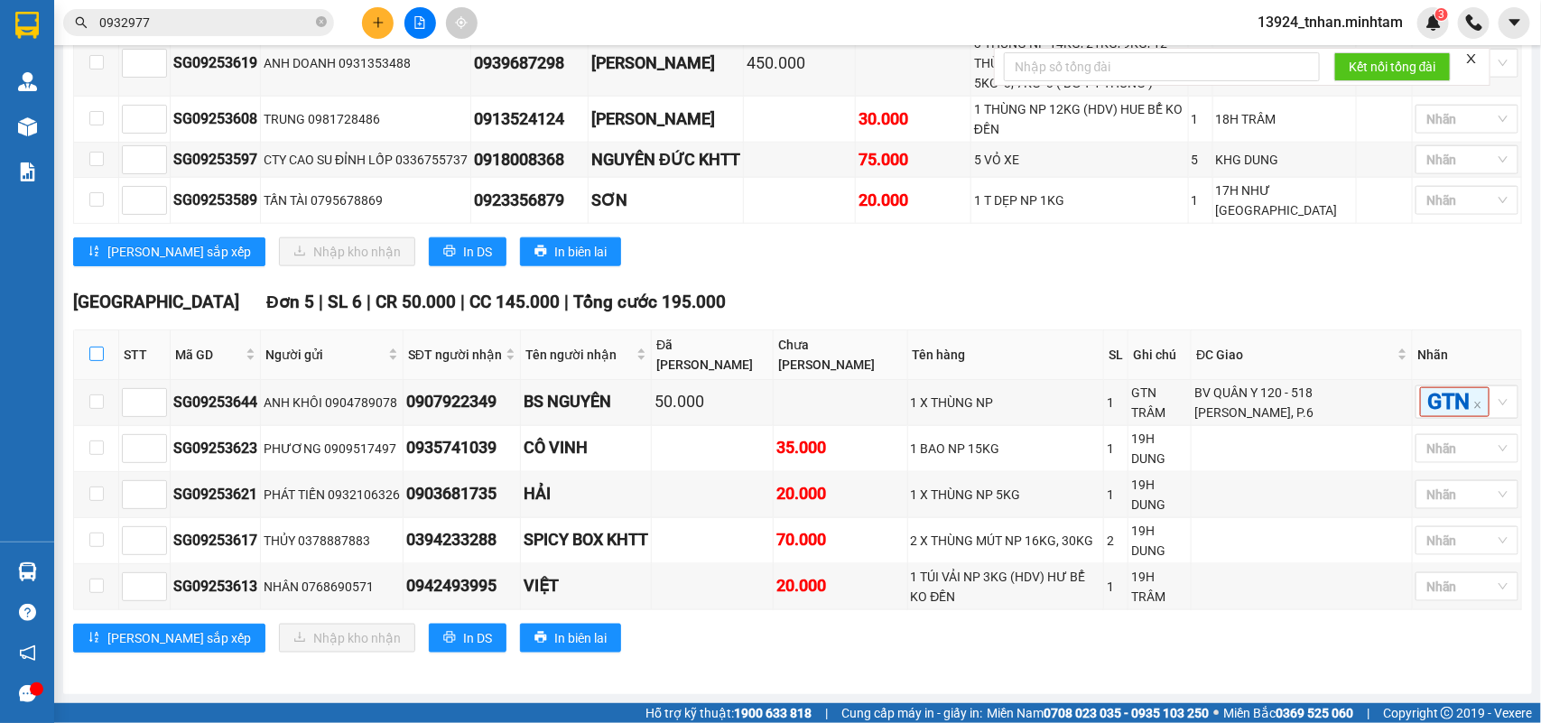
checkbox input "true"
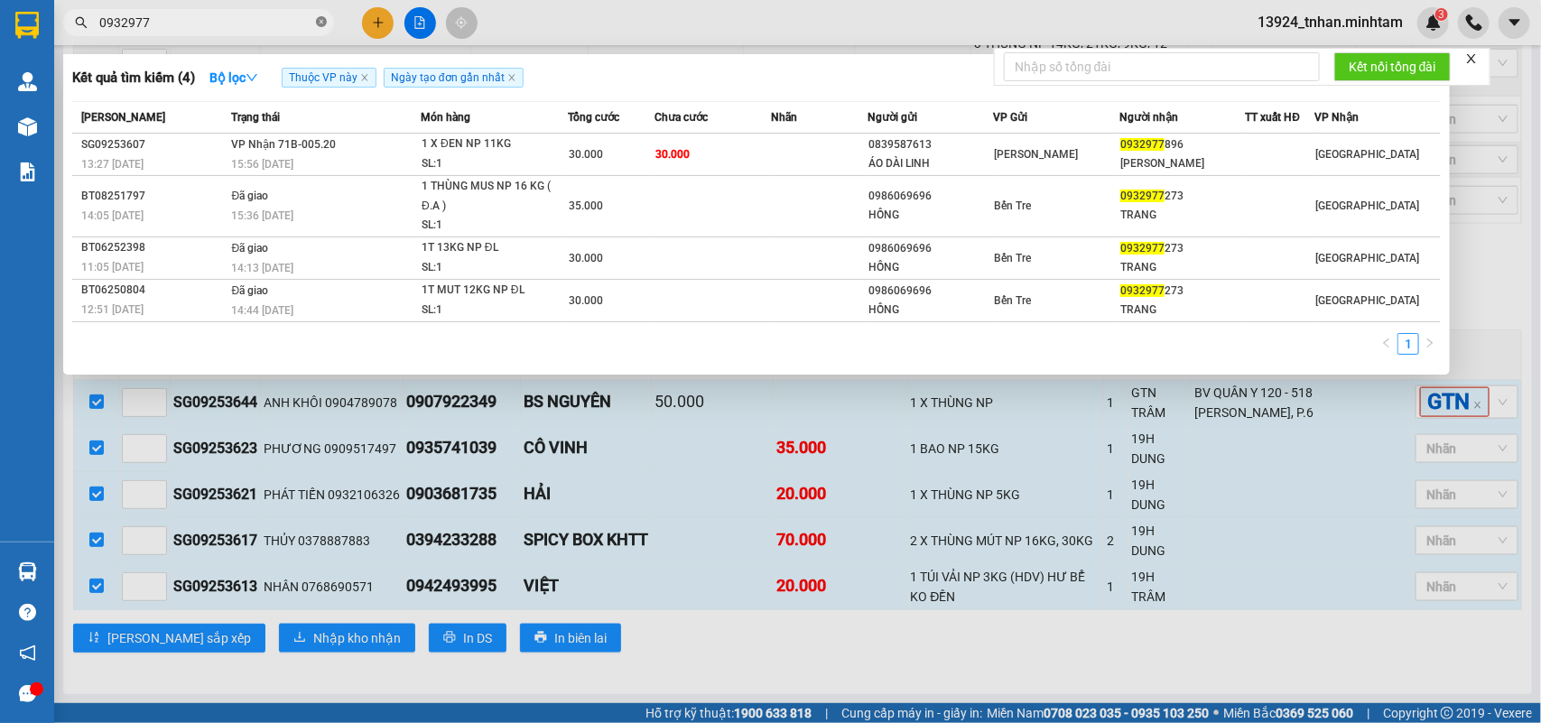
click at [317, 23] on icon "close-circle" at bounding box center [321, 21] width 11 height 11
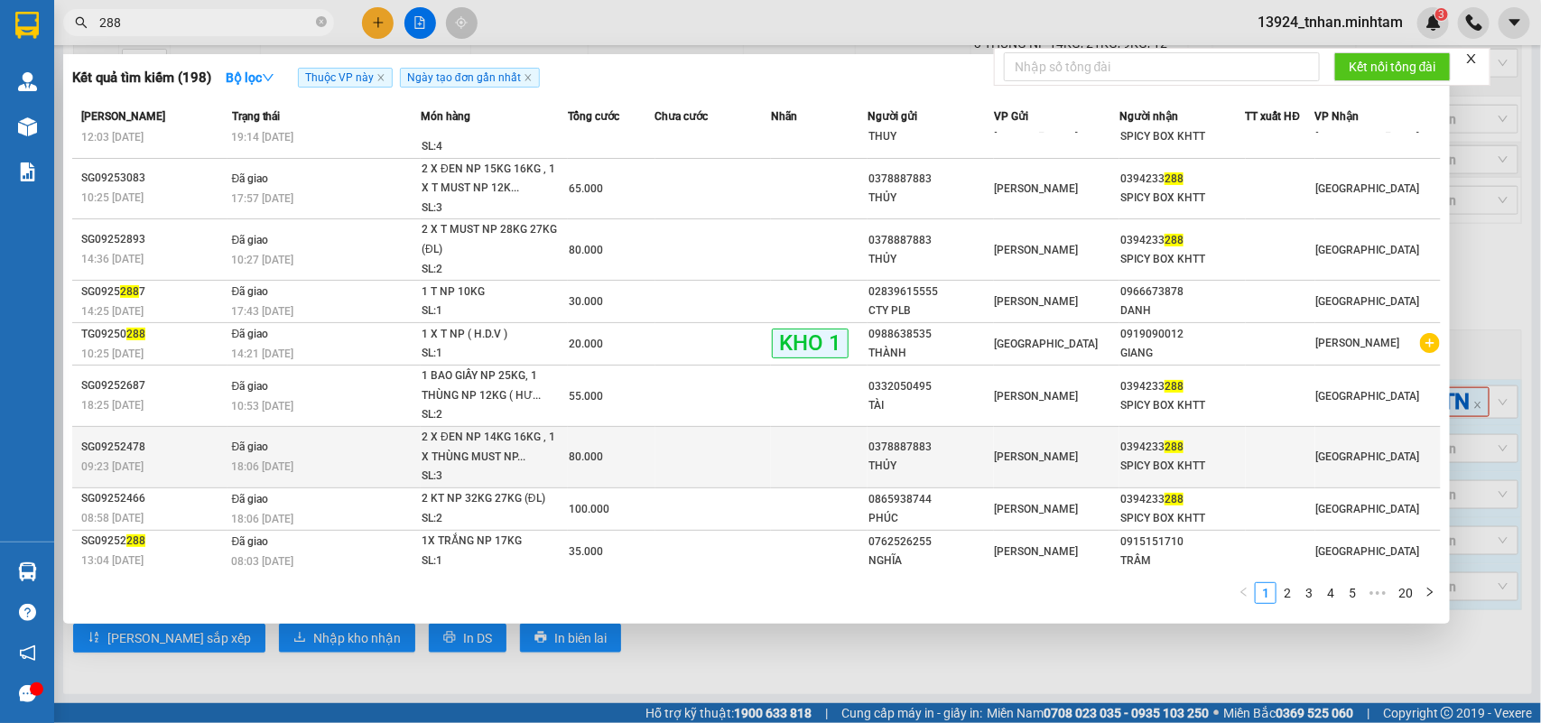
scroll to position [0, 0]
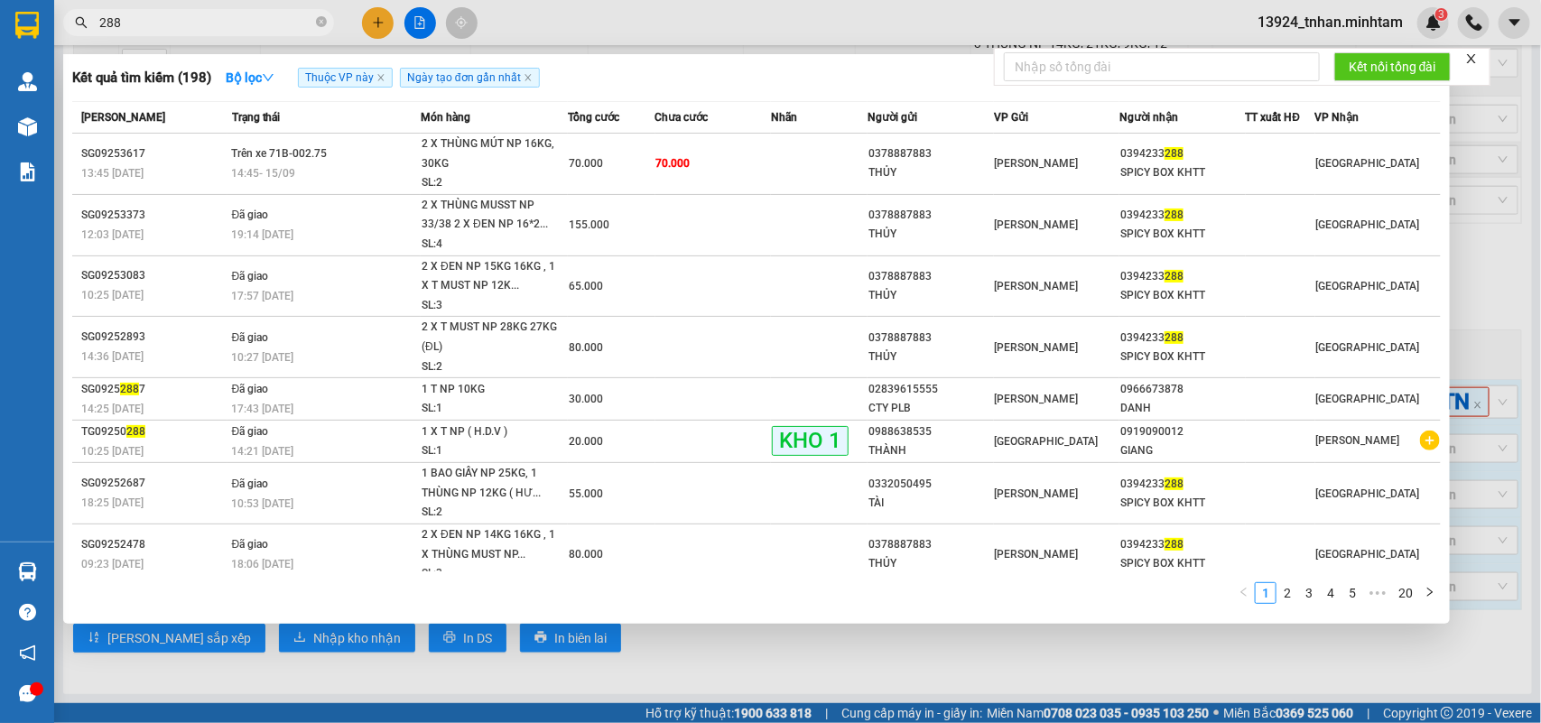
type input "288"
click at [724, 647] on div at bounding box center [770, 361] width 1541 height 723
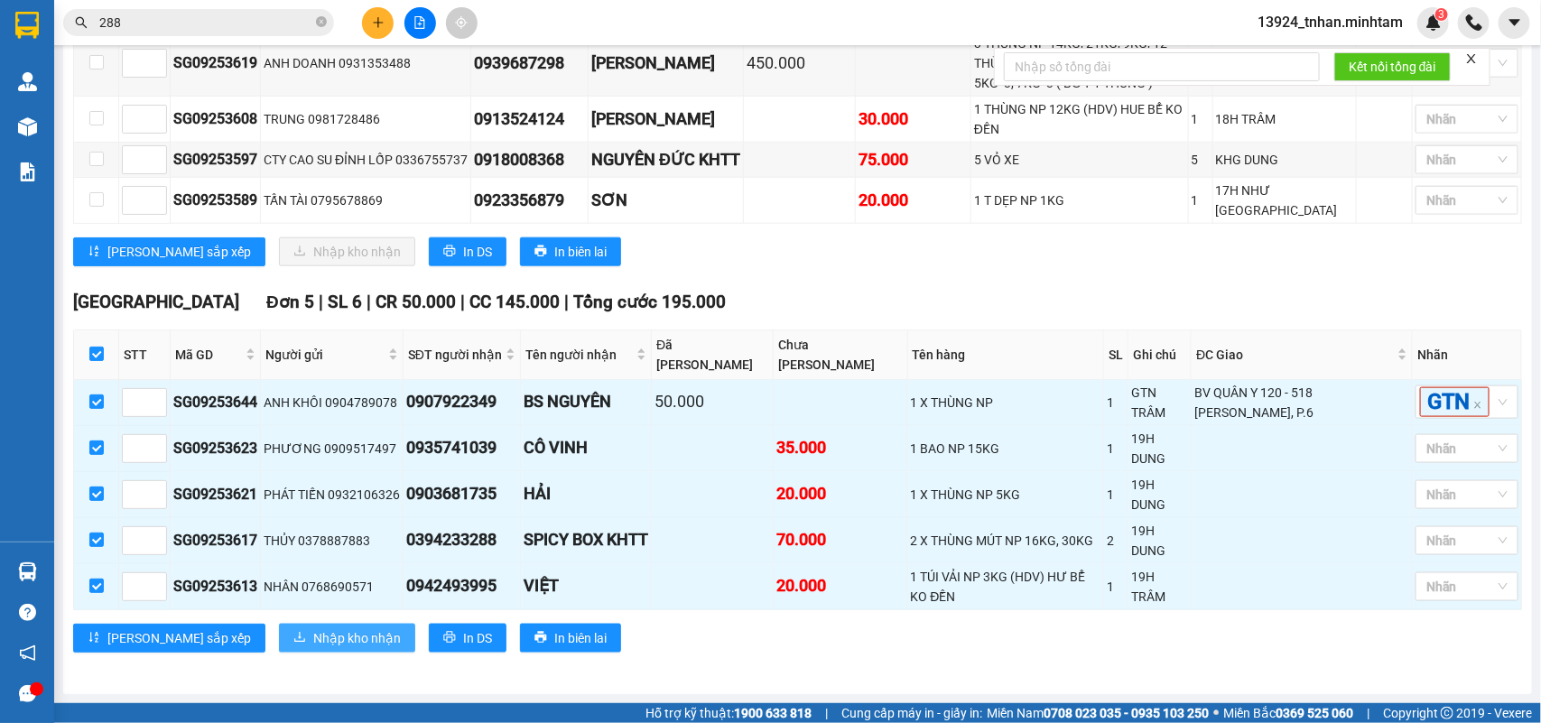
click at [313, 636] on span "Nhập kho nhận" at bounding box center [357, 638] width 88 height 20
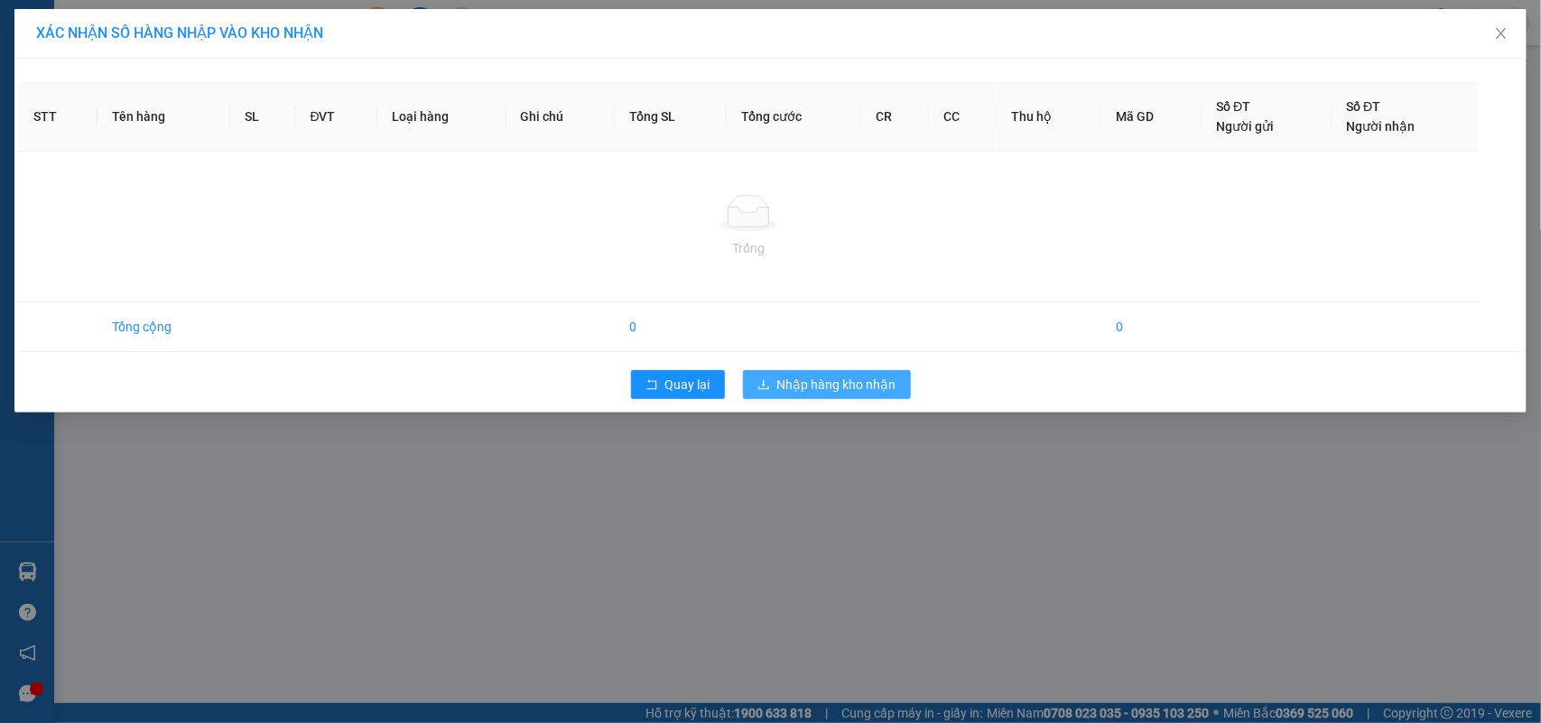
click at [858, 391] on span "Nhập hàng kho nhận" at bounding box center [836, 385] width 119 height 20
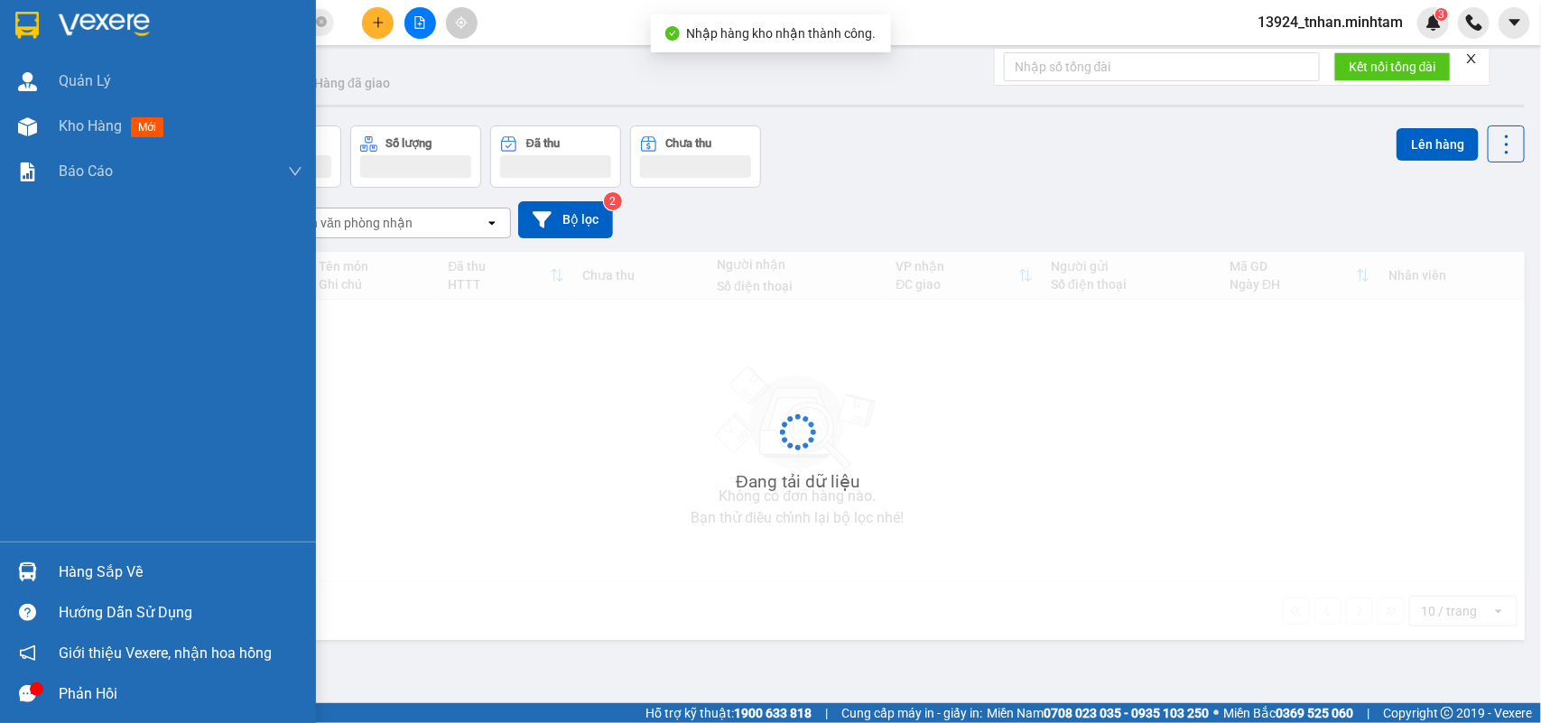
click at [41, 560] on div at bounding box center [28, 572] width 32 height 32
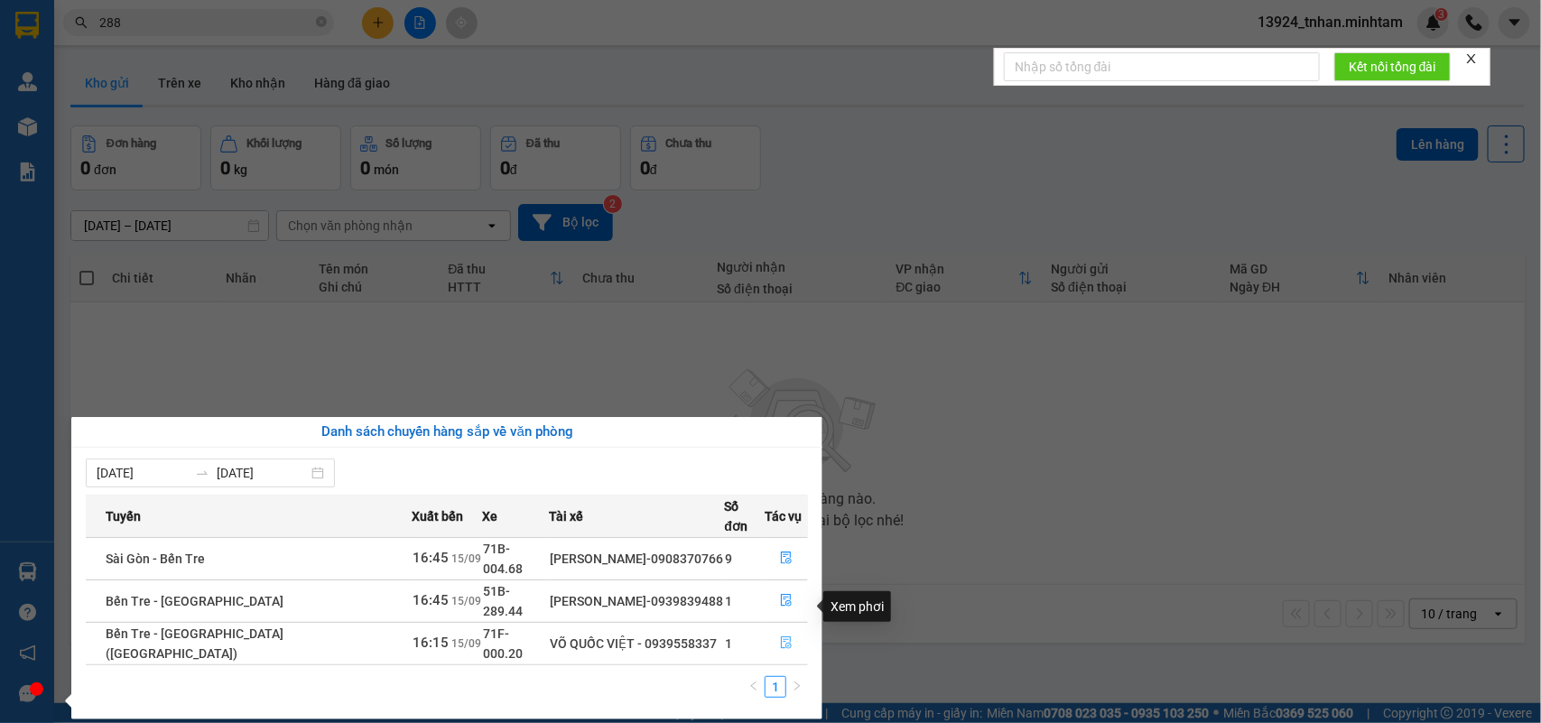
click at [804, 629] on button "button" at bounding box center [787, 643] width 42 height 29
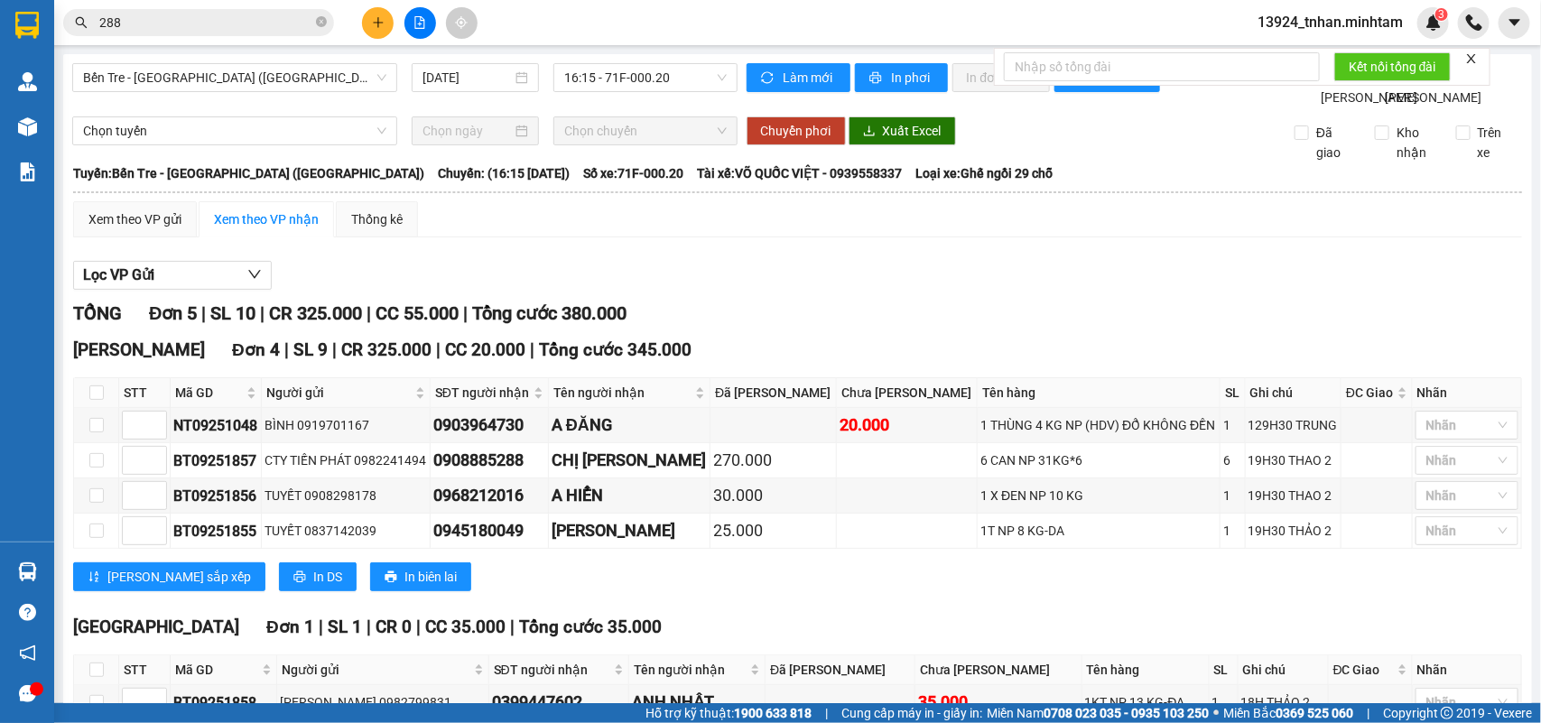
scroll to position [155, 0]
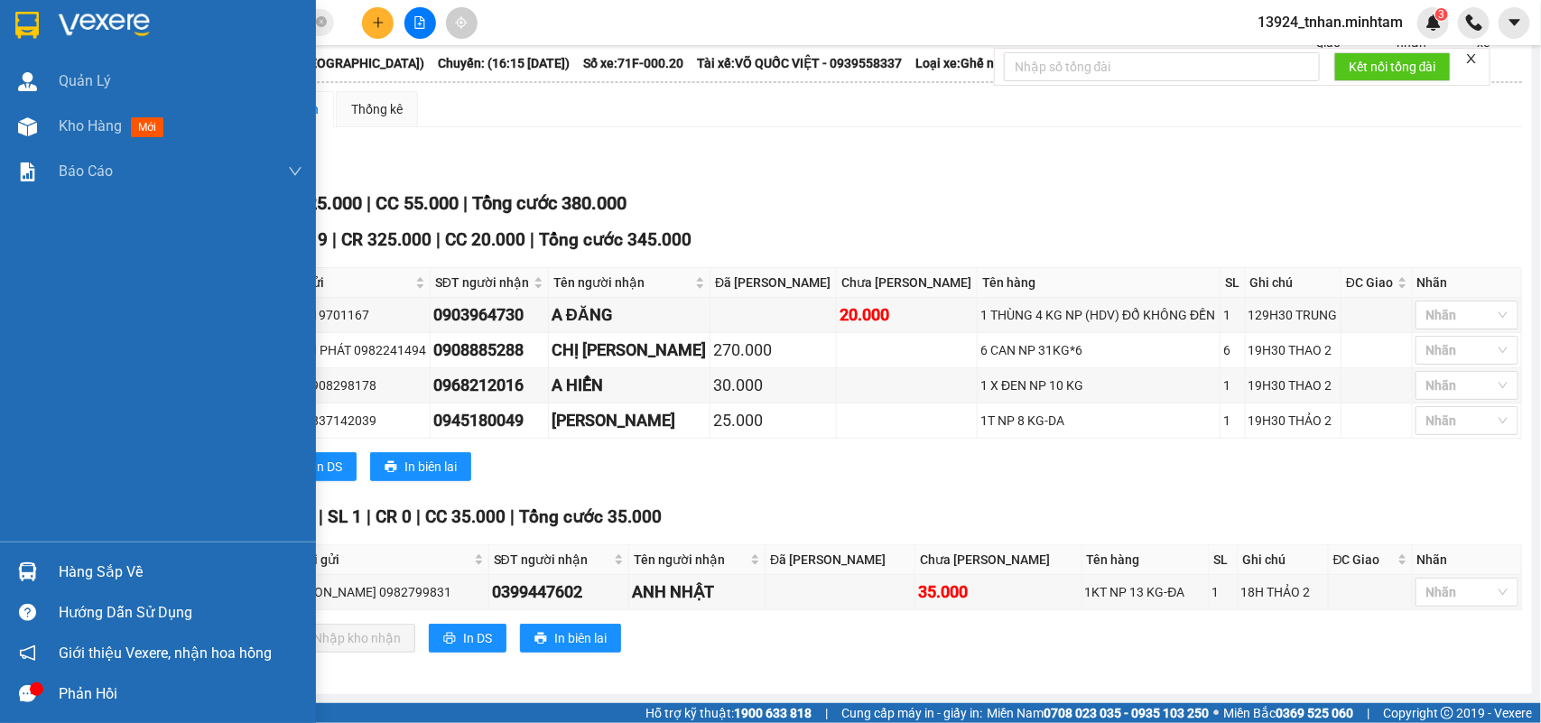
click at [51, 565] on div "Hàng sắp về" at bounding box center [158, 572] width 316 height 41
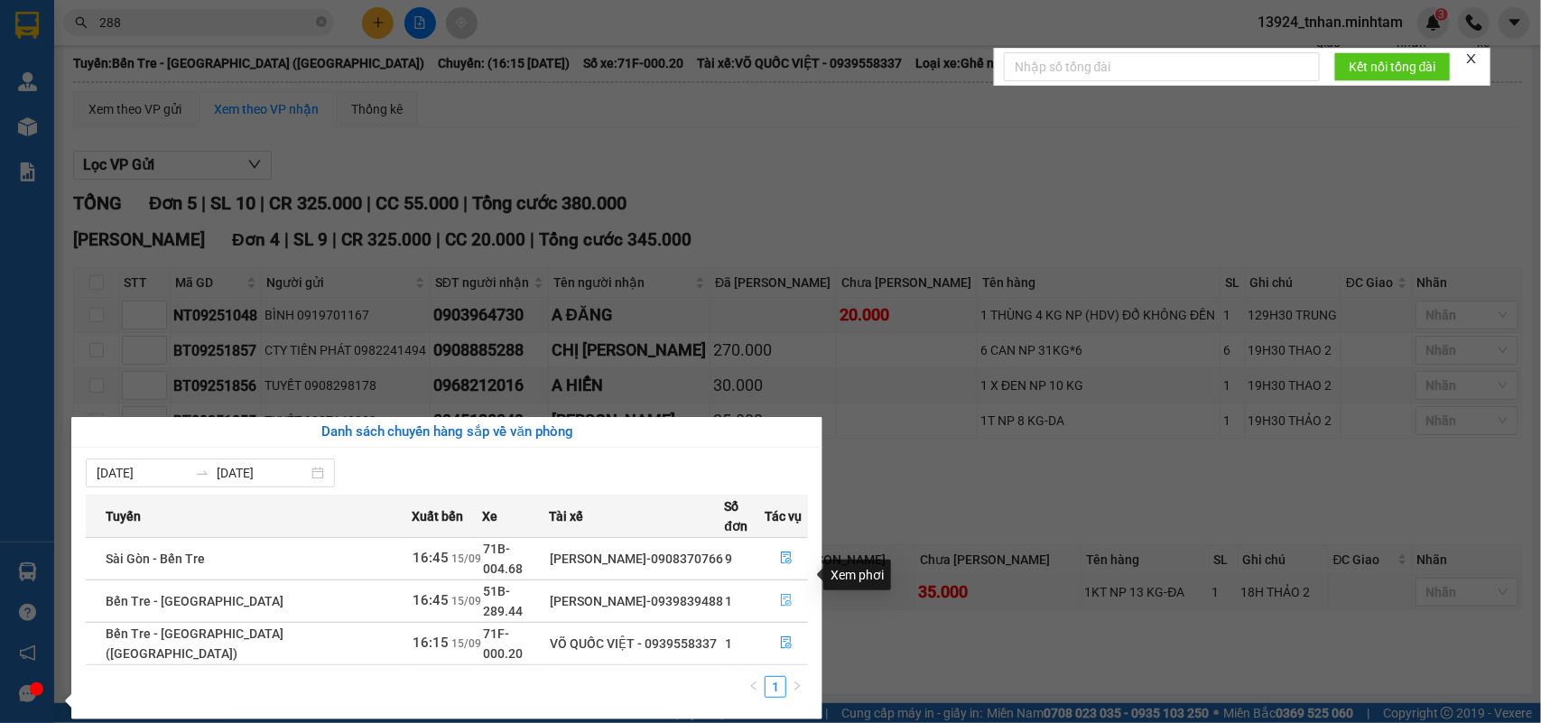
click at [782, 594] on icon "file-done" at bounding box center [786, 600] width 13 height 13
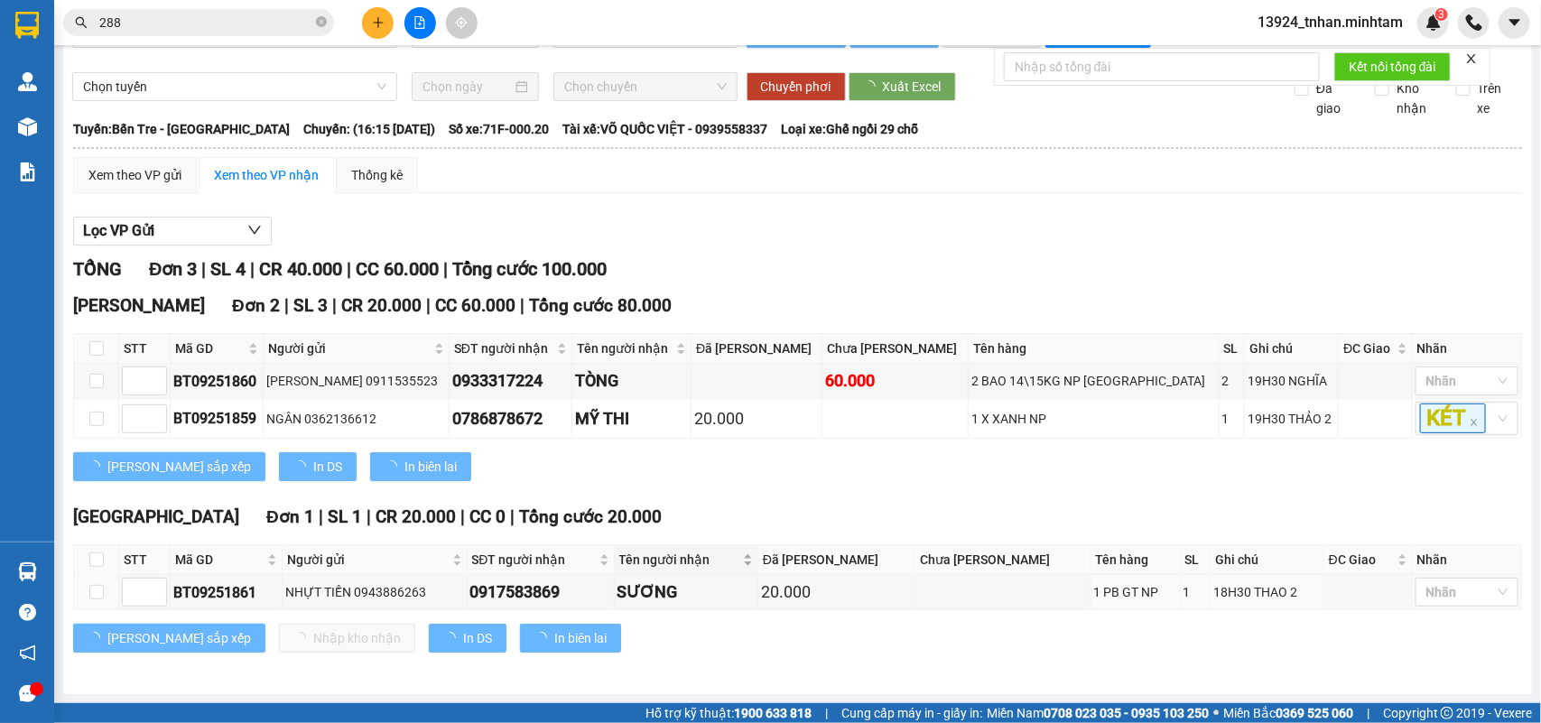
scroll to position [88, 0]
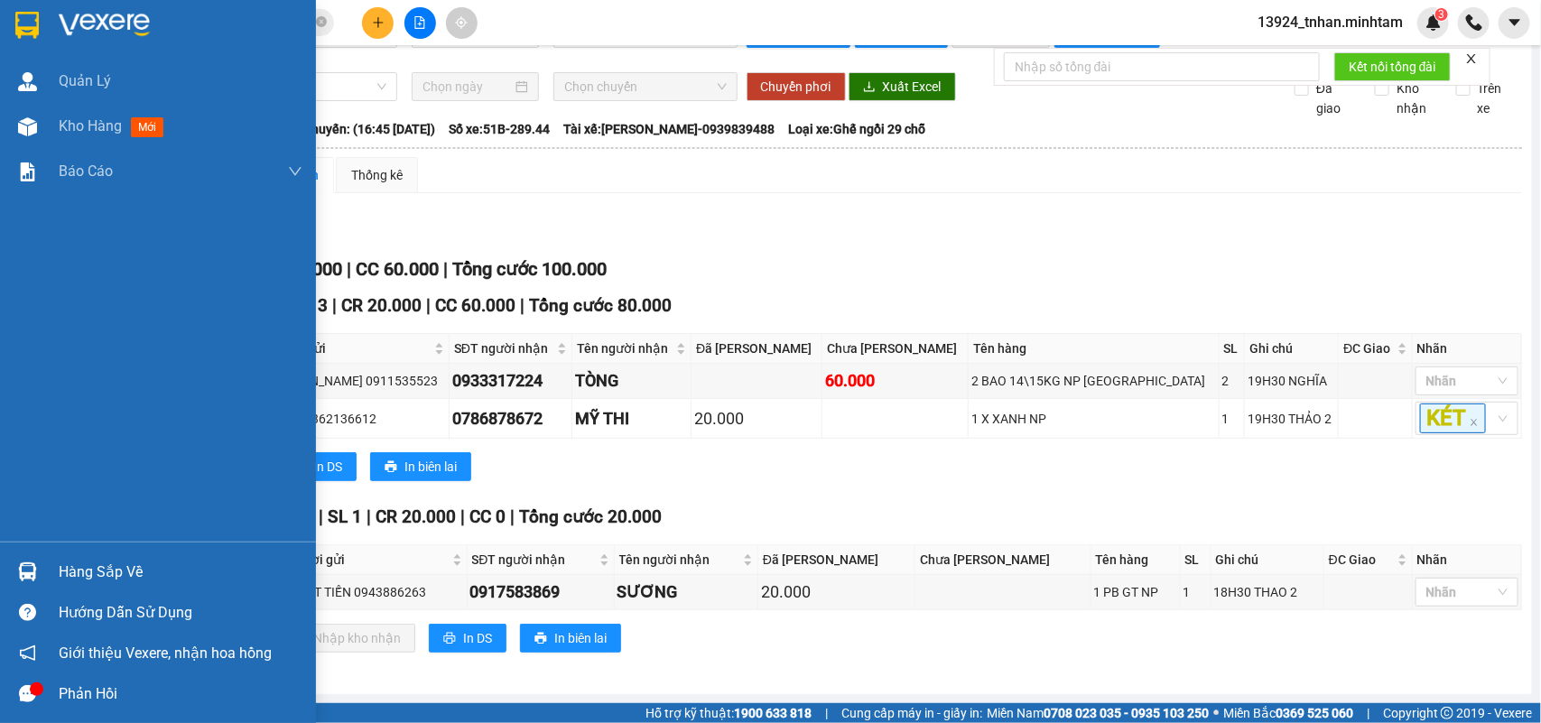
drag, startPoint x: 90, startPoint y: 571, endPoint x: 136, endPoint y: 544, distance: 53.9
click at [90, 570] on div "Hàng sắp về" at bounding box center [181, 572] width 244 height 27
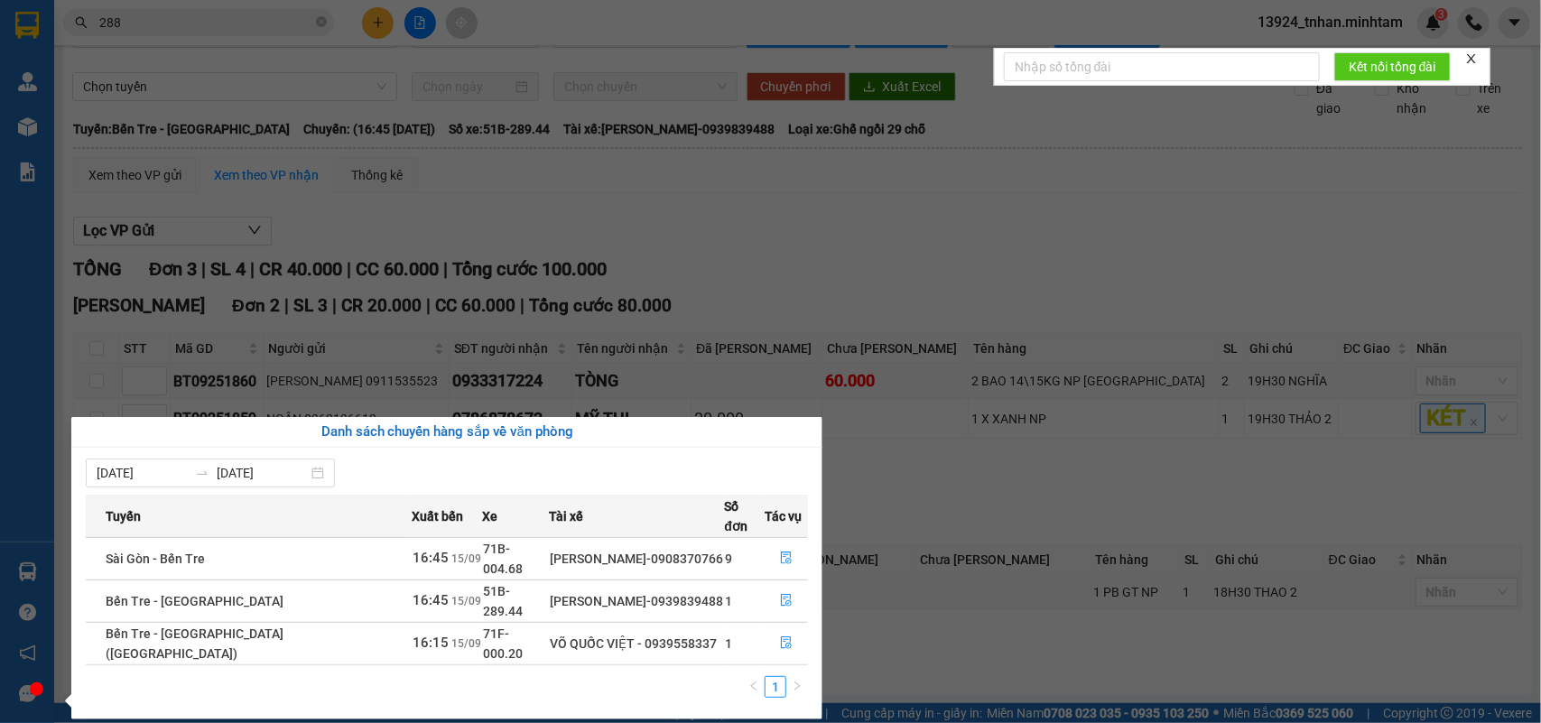
click at [38, 42] on div "Quản Lý Kho hàng mới Báo cáo BC giao hàng (nhân viên) BC hàng tồn Báo cáo dòng …" at bounding box center [27, 361] width 54 height 723
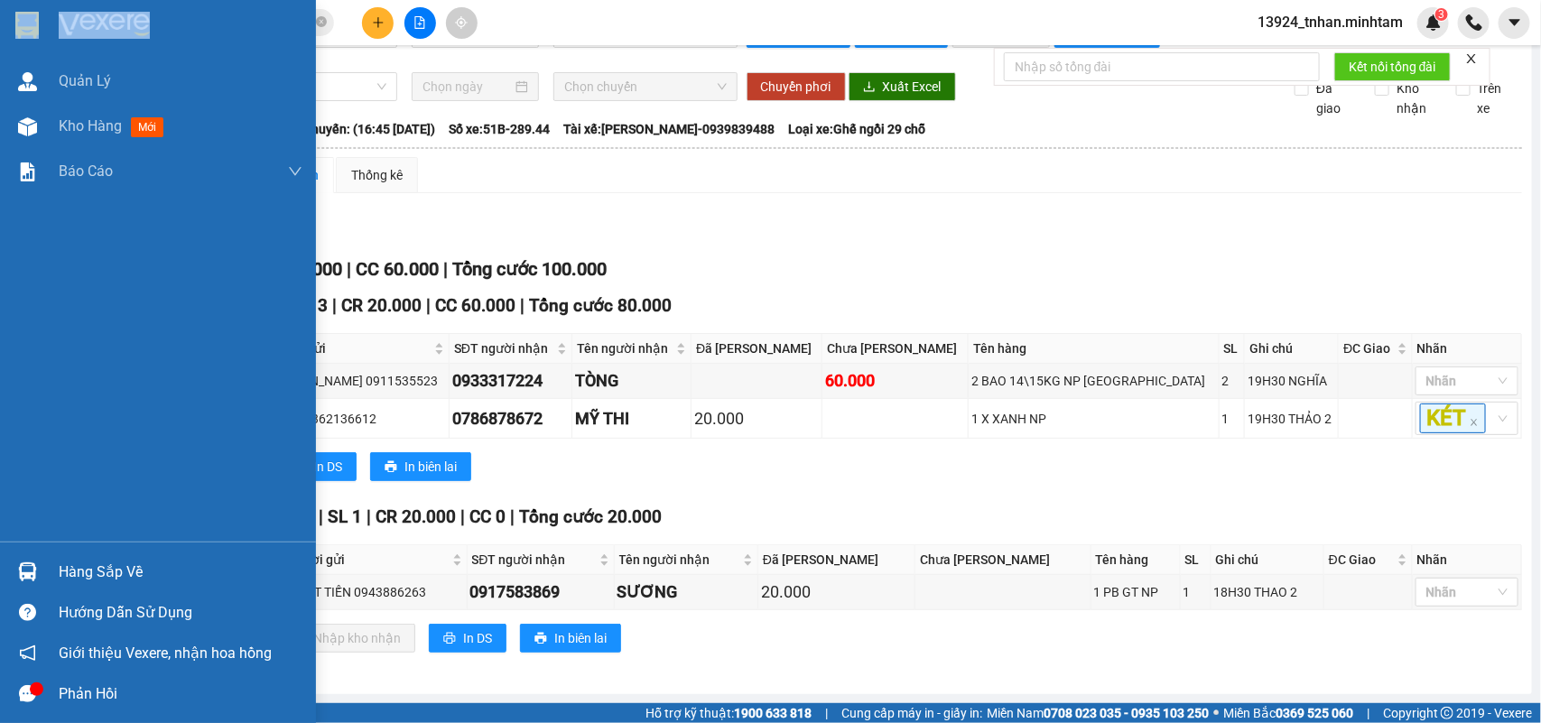
click at [38, 42] on div at bounding box center [158, 29] width 316 height 59
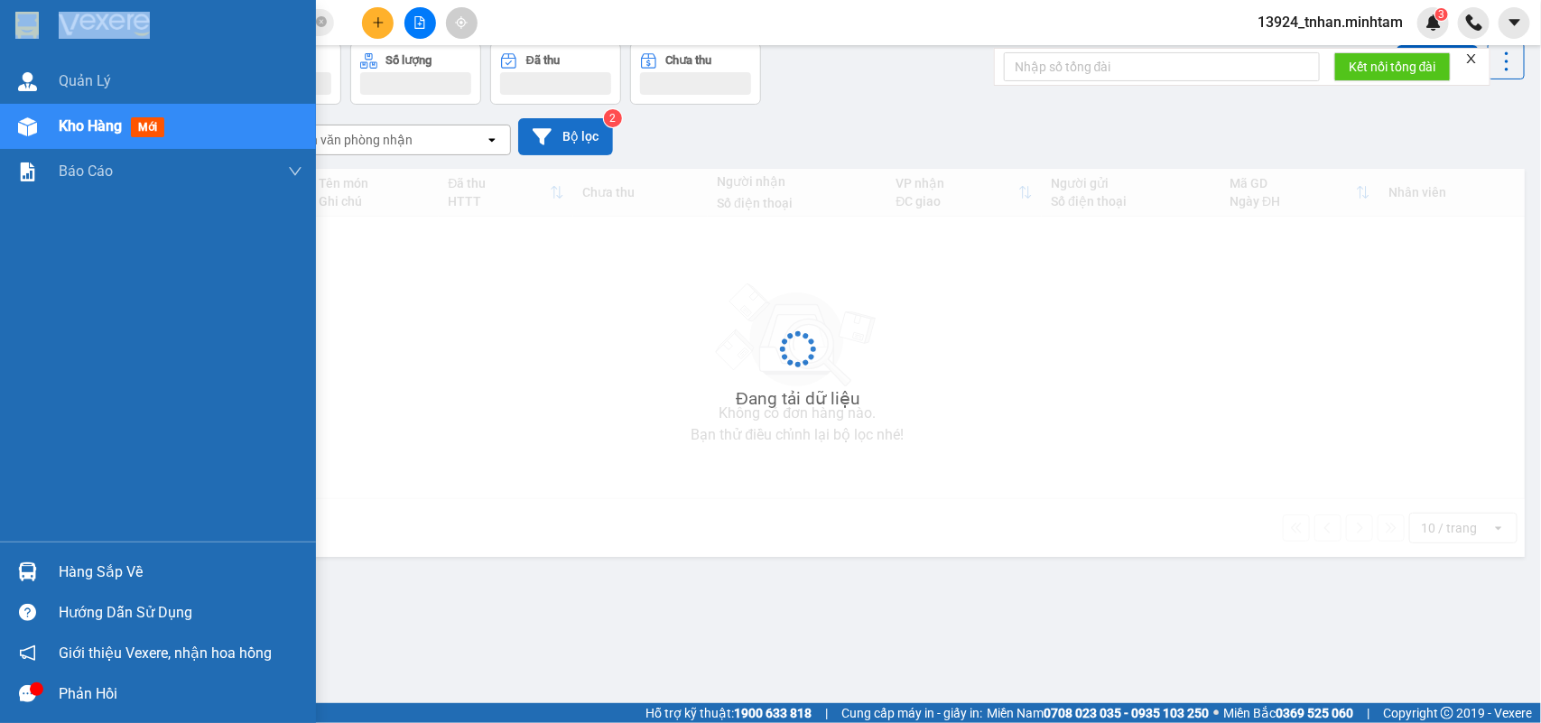
scroll to position [83, 0]
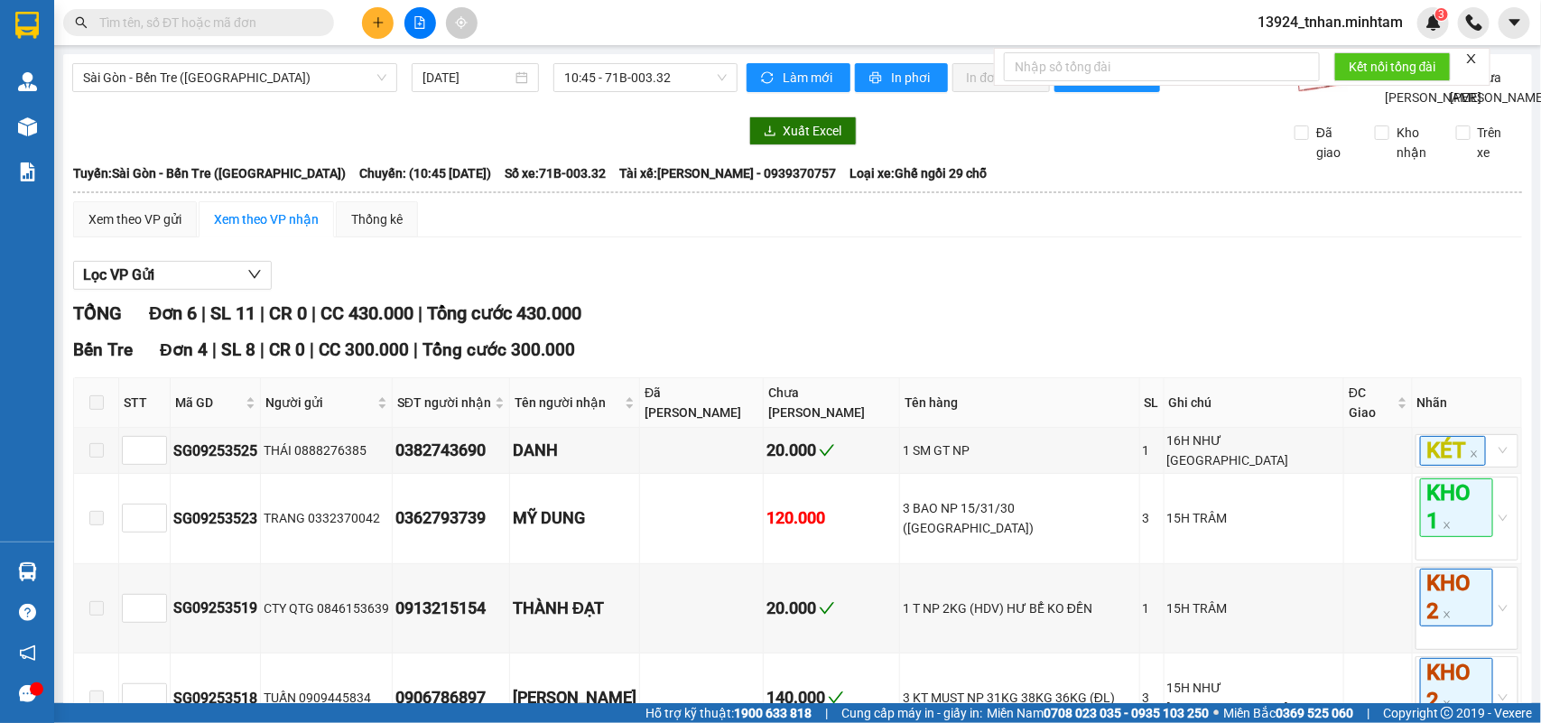
click at [302, 28] on input "text" at bounding box center [205, 23] width 213 height 20
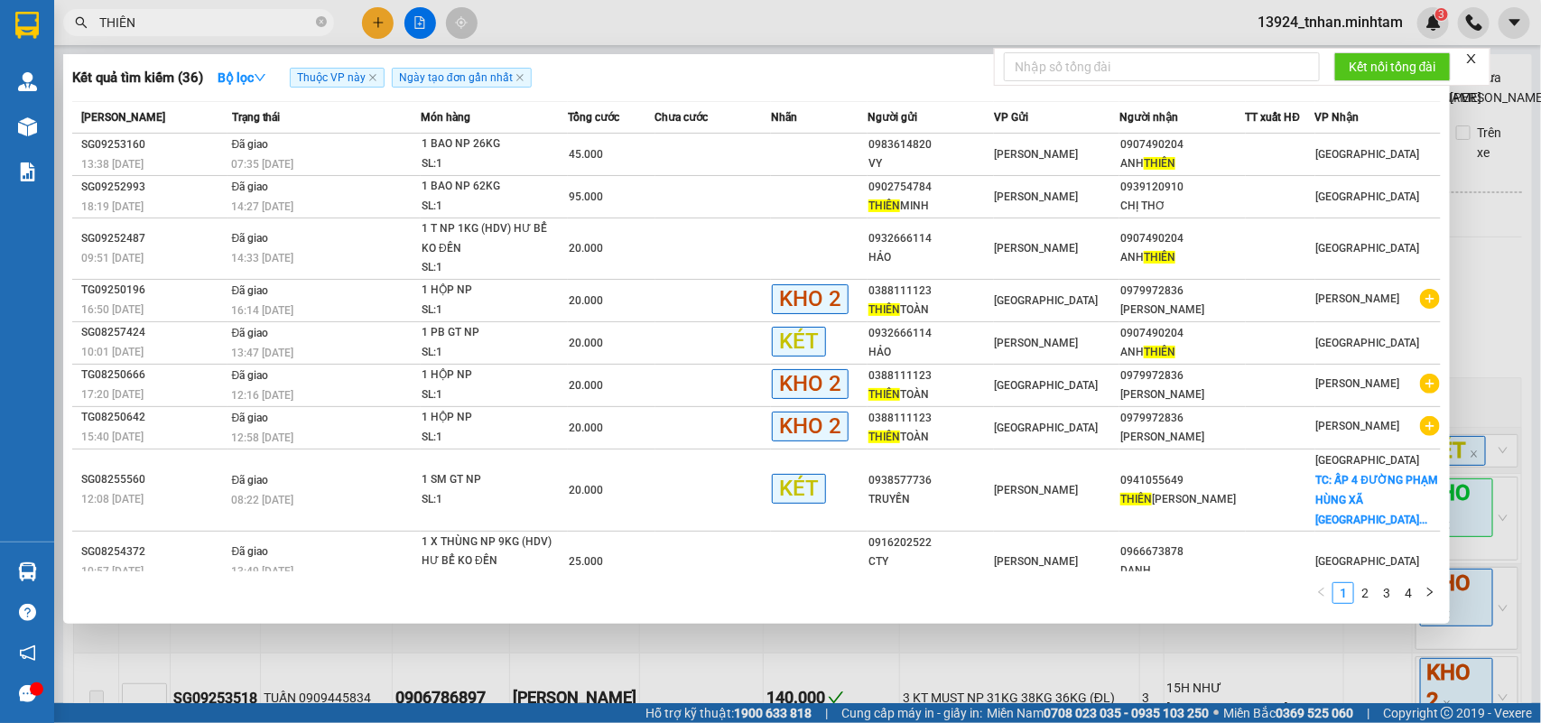
type input "THIÊN"
click at [370, 32] on div at bounding box center [770, 361] width 1541 height 723
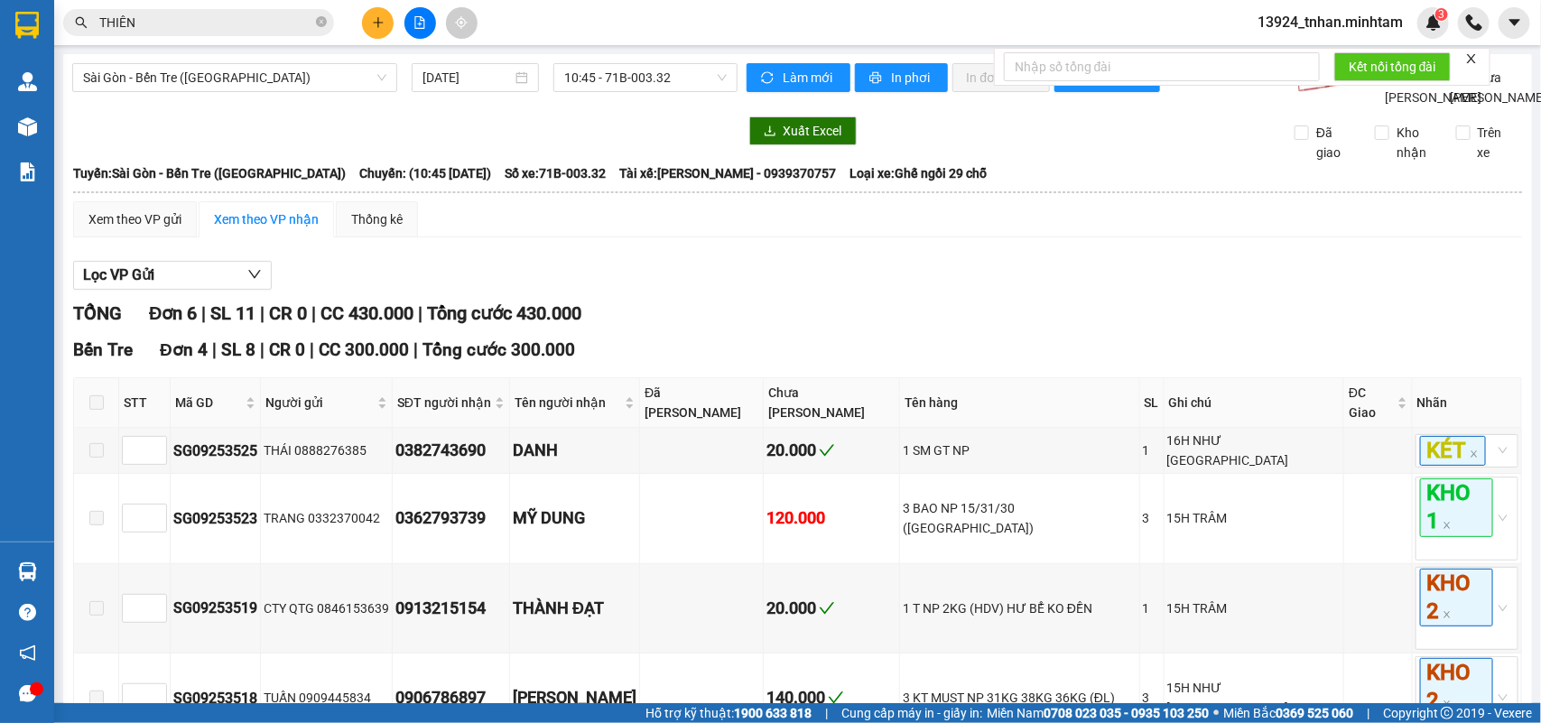
click at [370, 32] on button at bounding box center [378, 23] width 32 height 32
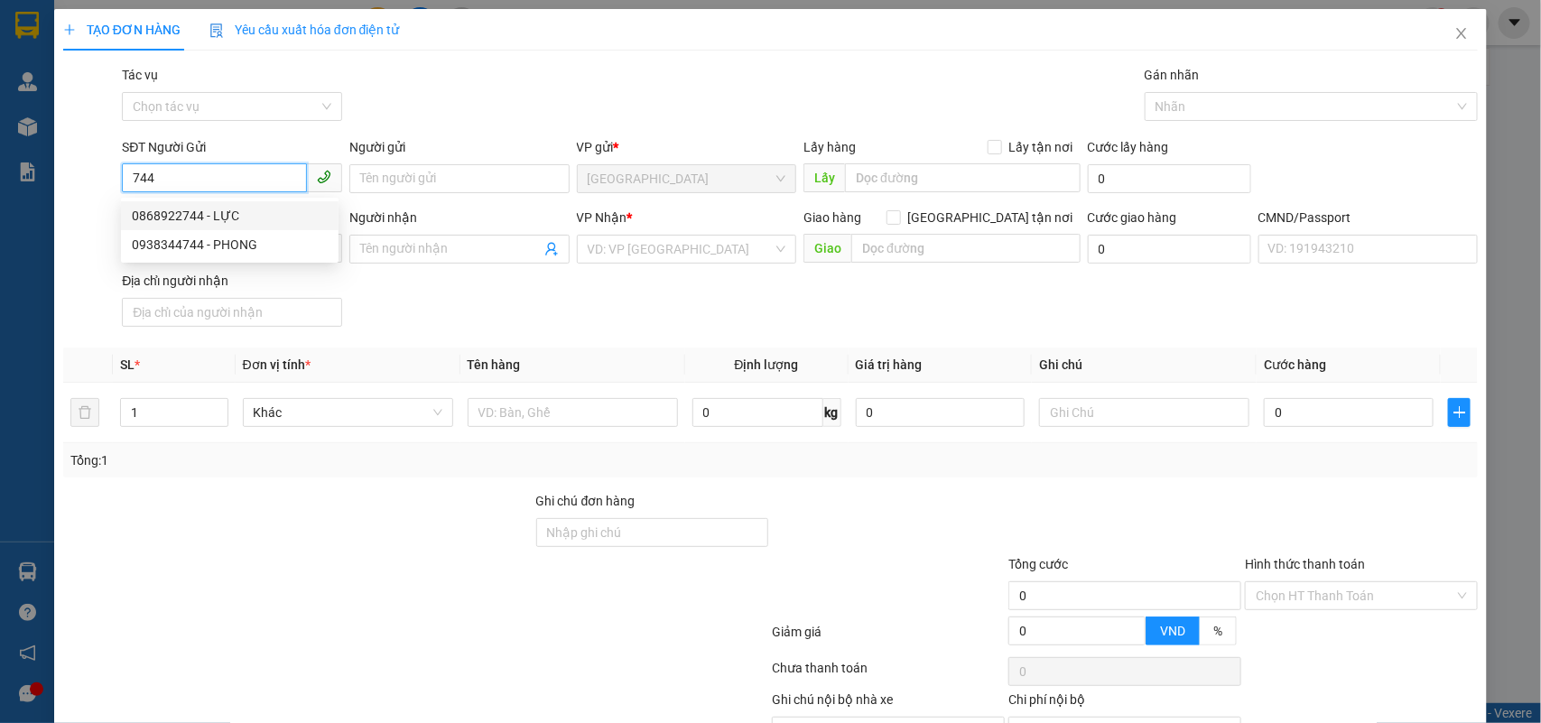
click at [232, 210] on div "0868922744 - LỰC" at bounding box center [230, 216] width 196 height 20
type input "0868922744"
type input "LỰC"
type input "0902393193"
type input "THỊNH"
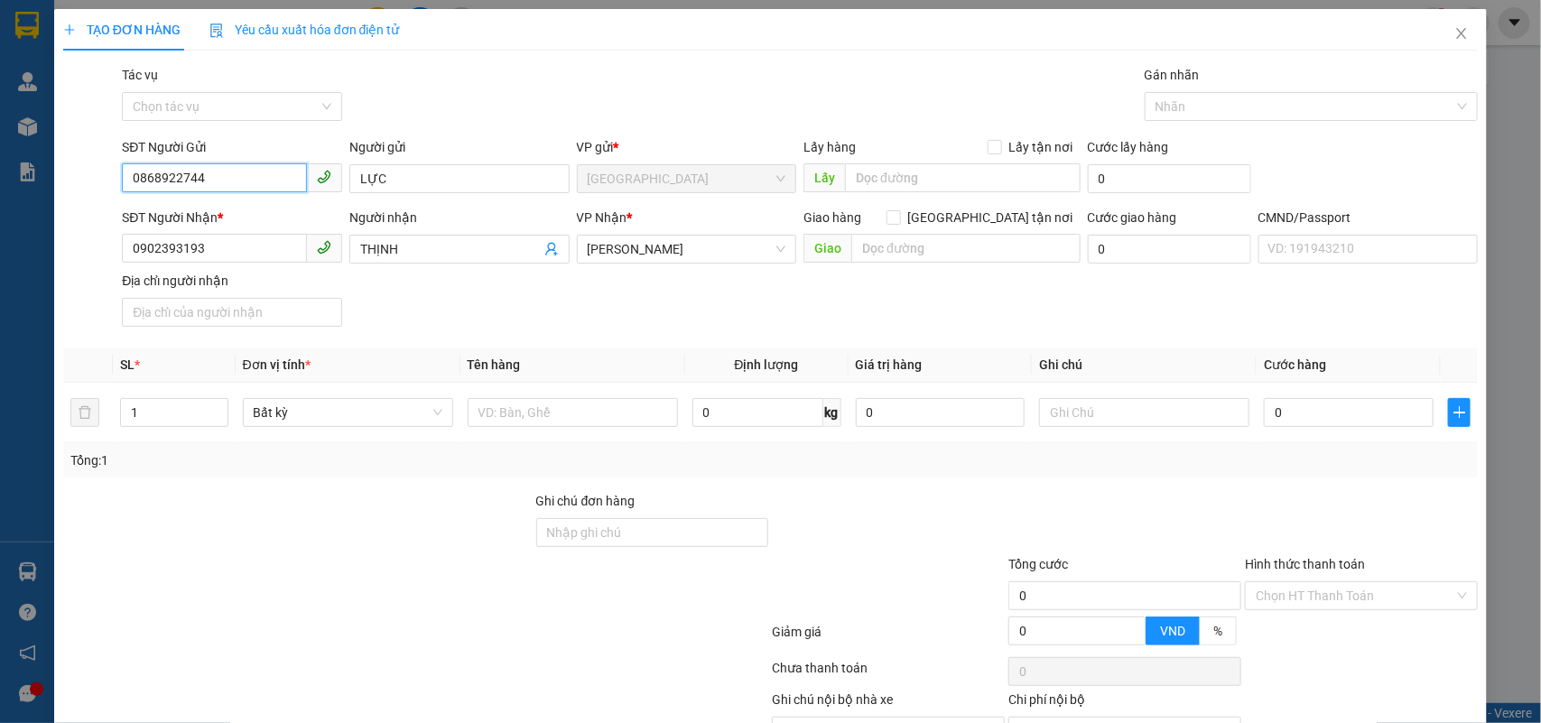
drag, startPoint x: 266, startPoint y: 172, endPoint x: 0, endPoint y: 122, distance: 270.9
click at [0, 122] on div "TẠO ĐƠN HÀNG Yêu cầu xuất hóa đơn điện tử Transit Pickup Surcharge Ids Transit …" at bounding box center [770, 361] width 1541 height 723
click at [0, 163] on div "TẠO ĐƠN HÀNG Yêu cầu xuất hóa đơn điện tử Transit Pickup Surcharge Ids Transit …" at bounding box center [770, 361] width 1541 height 723
paste input "0868922"
click at [245, 209] on div "0868922744 - LỰC" at bounding box center [230, 216] width 196 height 20
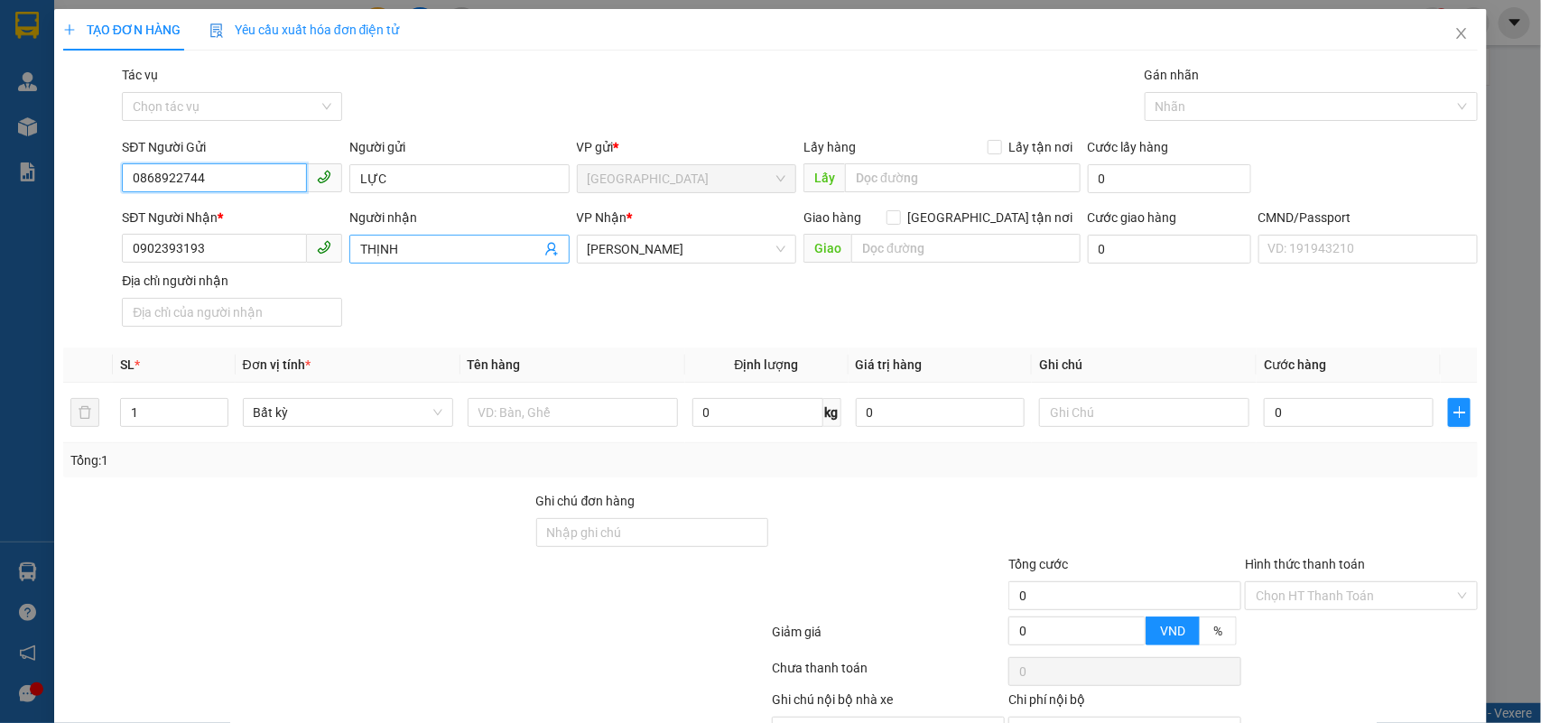
type input "0868922744"
click at [547, 250] on icon "user-add" at bounding box center [551, 250] width 12 height 14
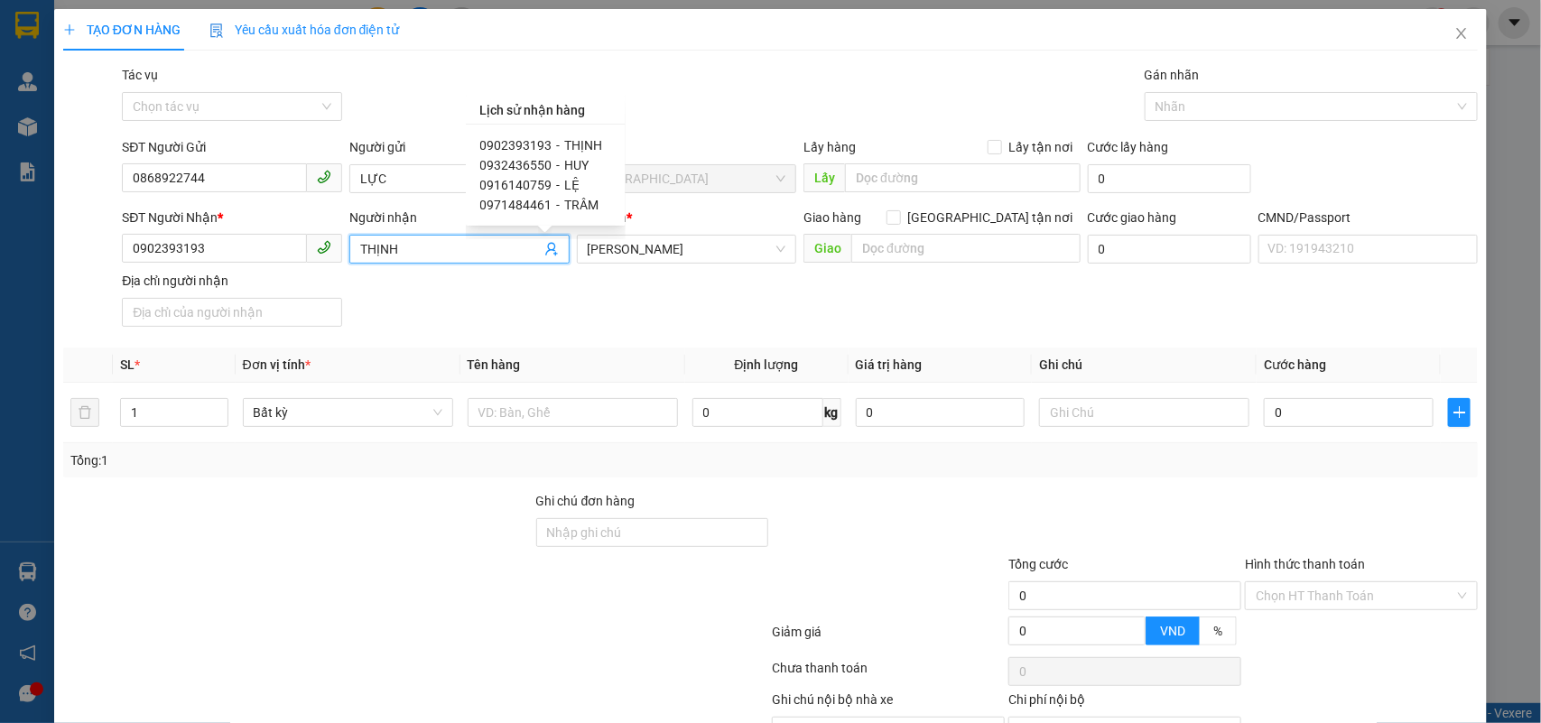
click at [557, 167] on span "-" at bounding box center [559, 165] width 4 height 14
type input "0932436550"
type input "HUY"
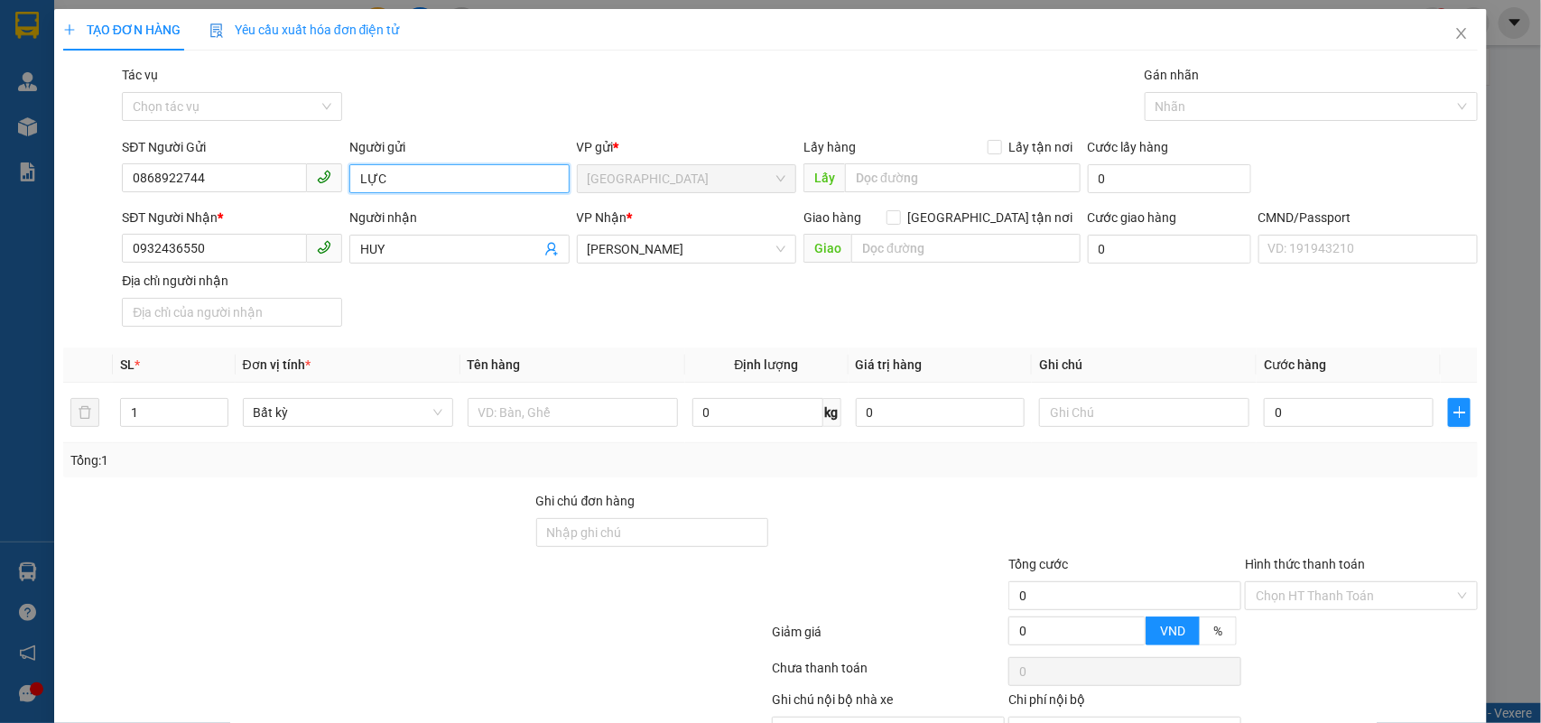
drag, startPoint x: 381, startPoint y: 183, endPoint x: 321, endPoint y: 172, distance: 60.7
click at [321, 172] on div "SĐT Người Gửi 0868922744 Người gửi LỰC LỰC VP gửi * Tiền Giang Lấy hàng Lấy tận…" at bounding box center [799, 168] width 1363 height 63
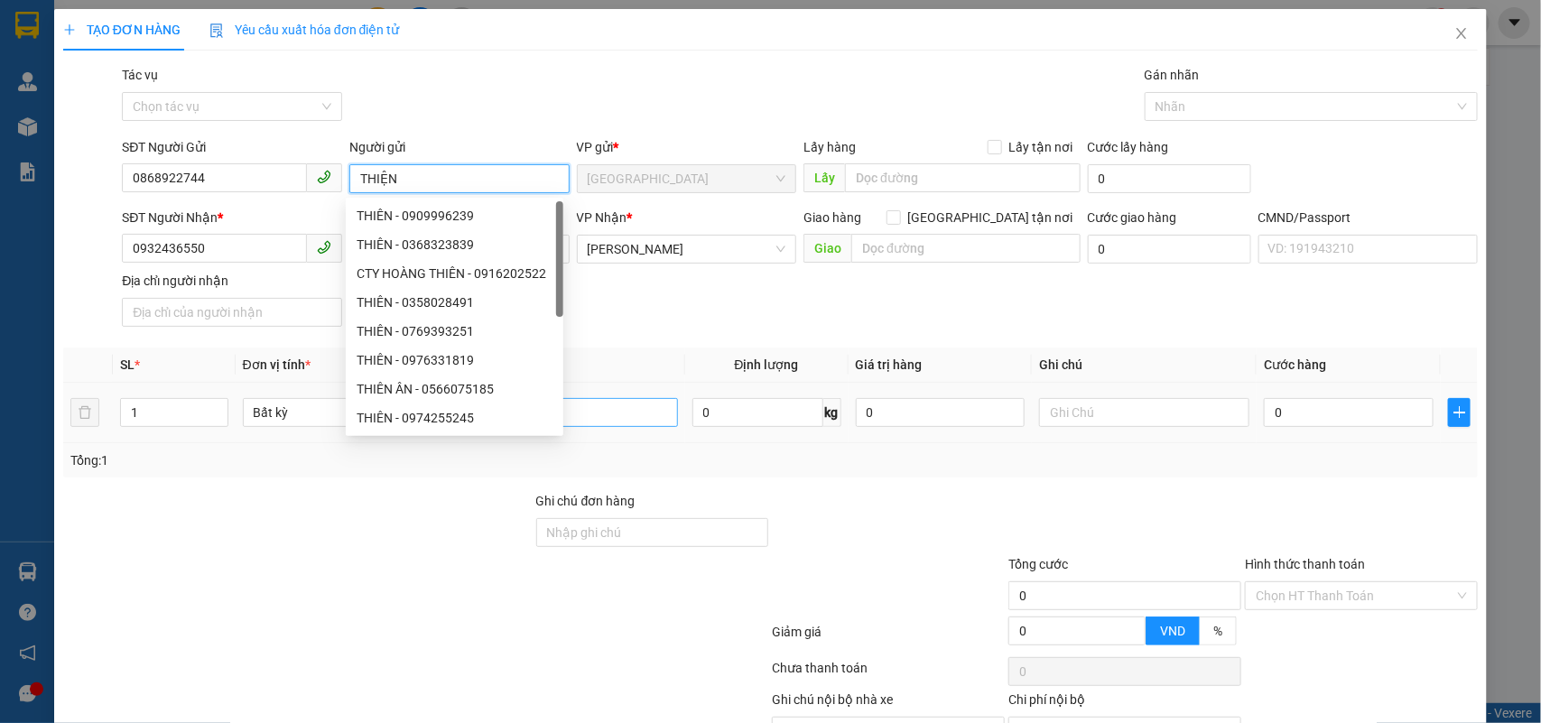
type input "THIỆN"
click at [587, 422] on input "text" at bounding box center [573, 412] width 210 height 29
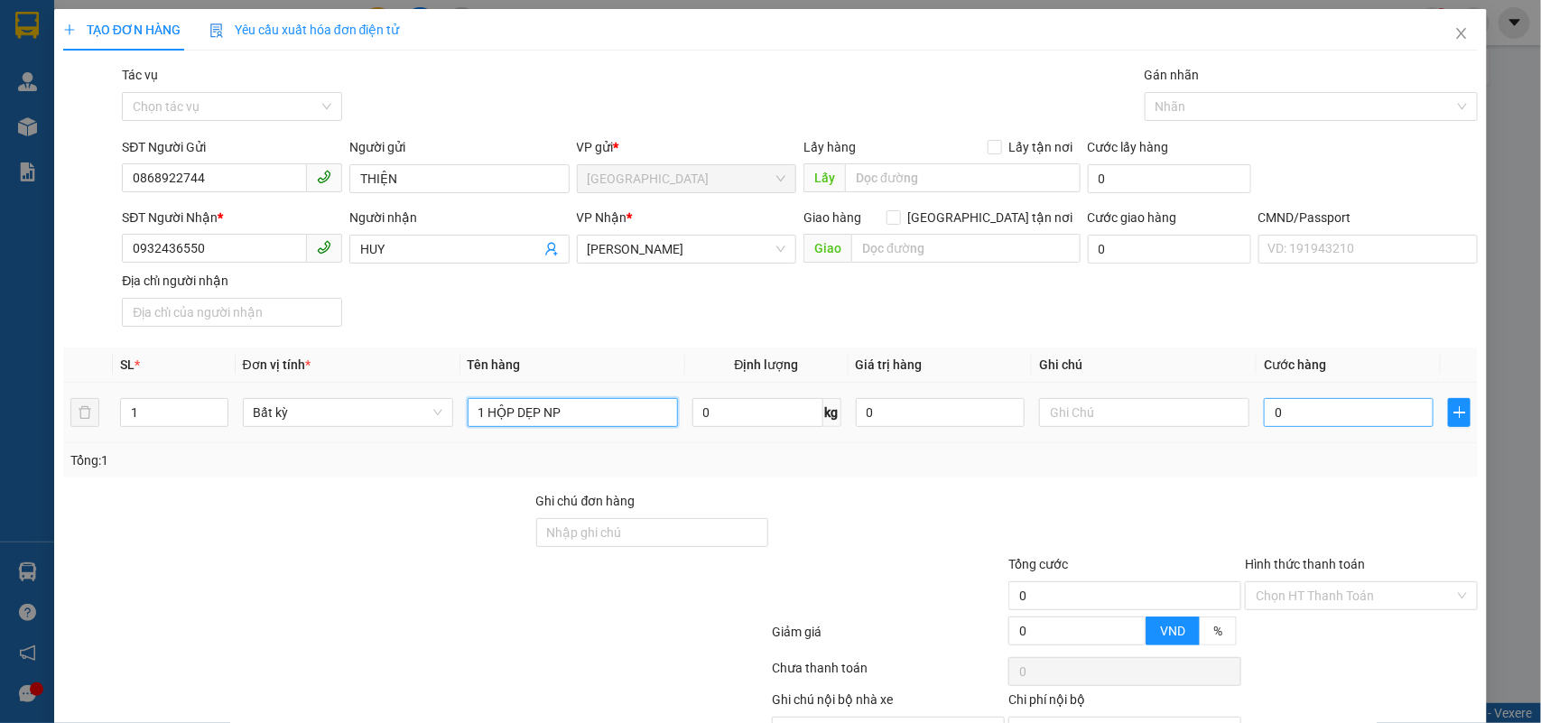
type input "1 HỘP DẸP NP"
click at [1341, 407] on input "0" at bounding box center [1349, 412] width 170 height 29
type input "2"
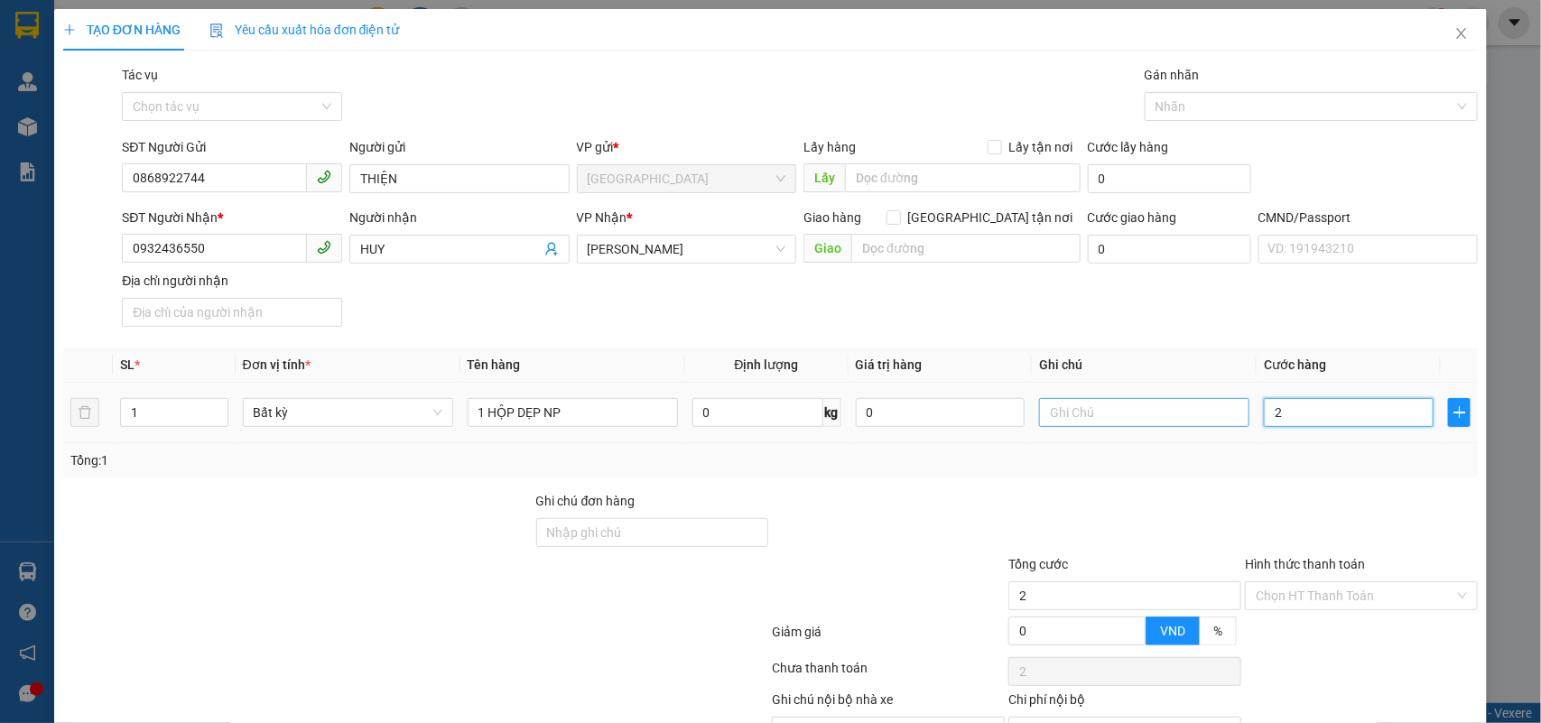
type input "20"
type input "20.000"
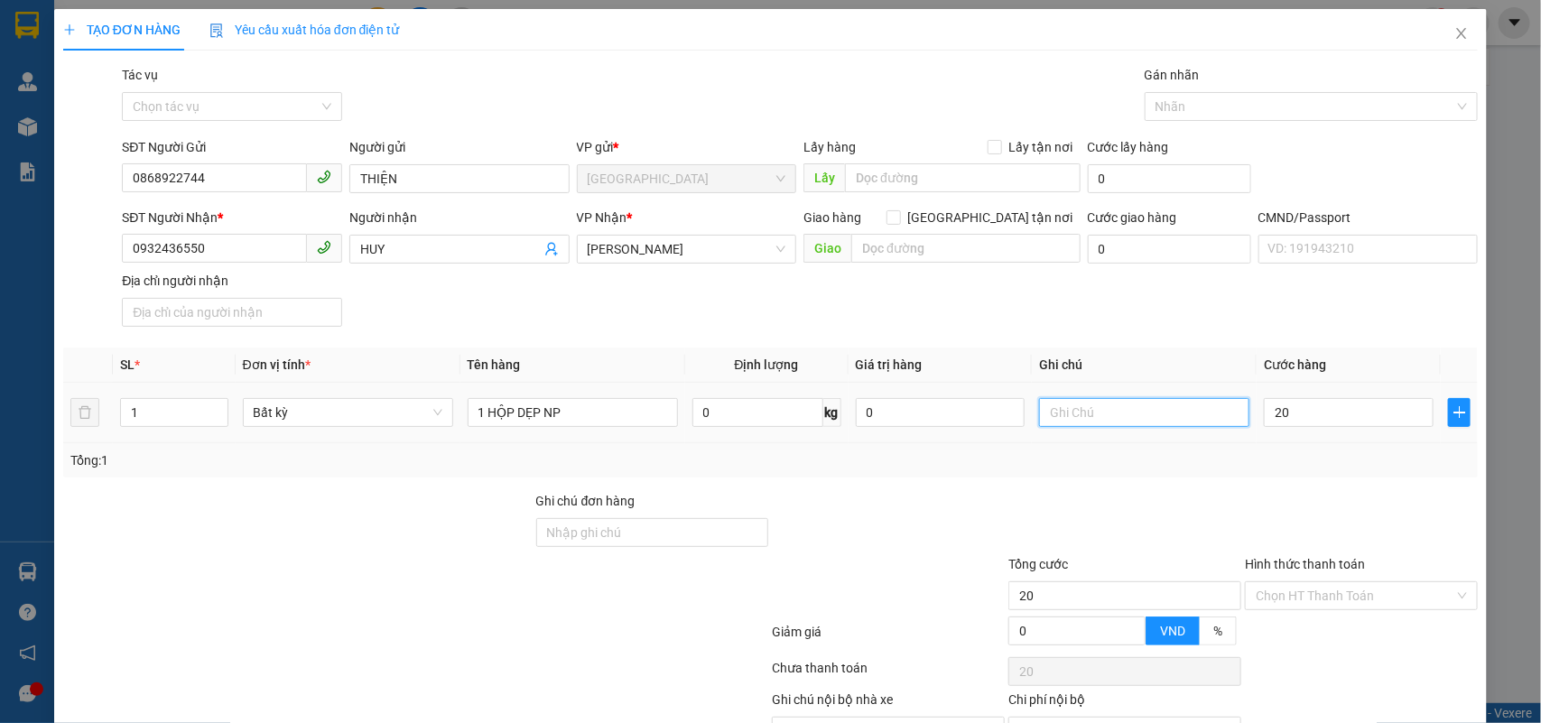
type input "20.000"
click at [1145, 416] on input "text" at bounding box center [1144, 412] width 210 height 29
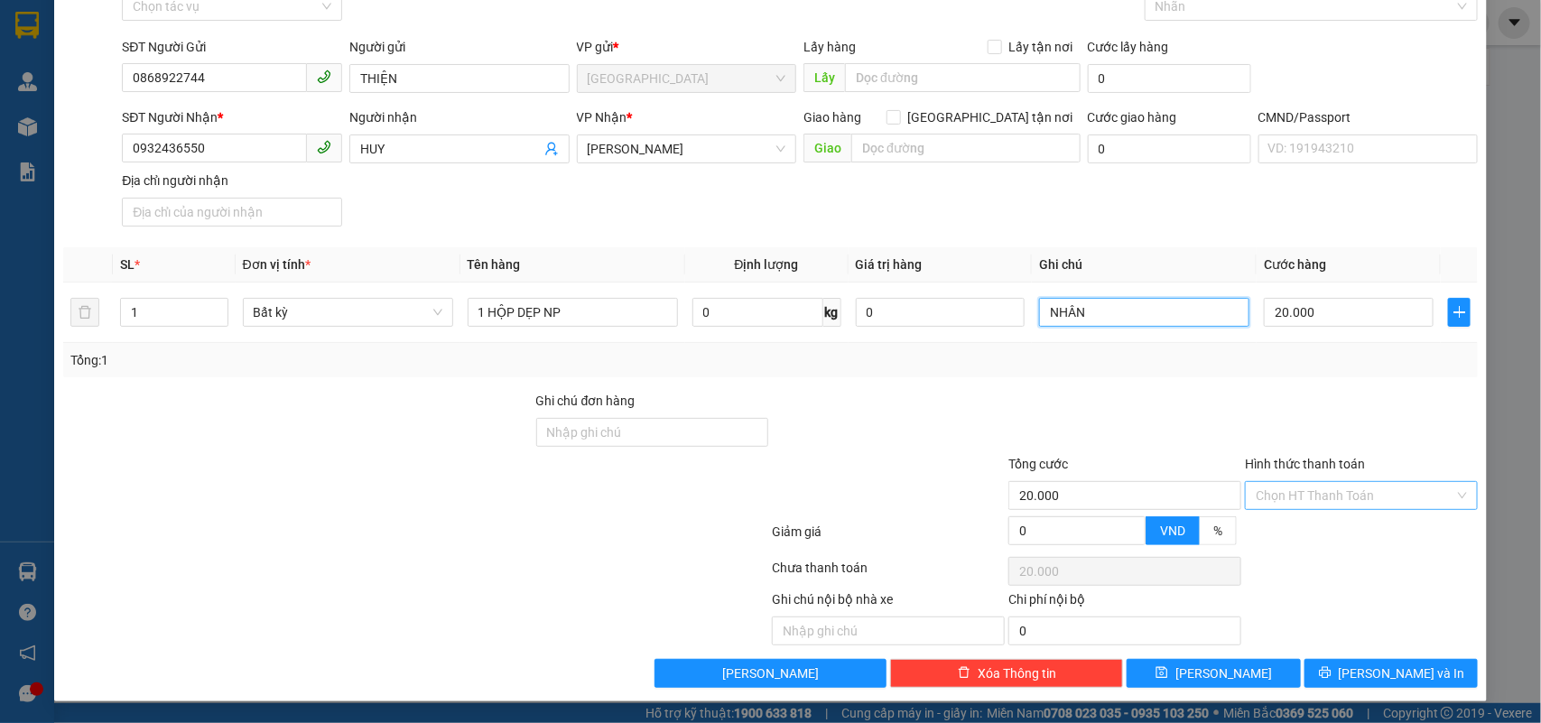
type input "NHÂN"
click at [1276, 488] on input "Hình thức thanh toán" at bounding box center [1355, 495] width 199 height 27
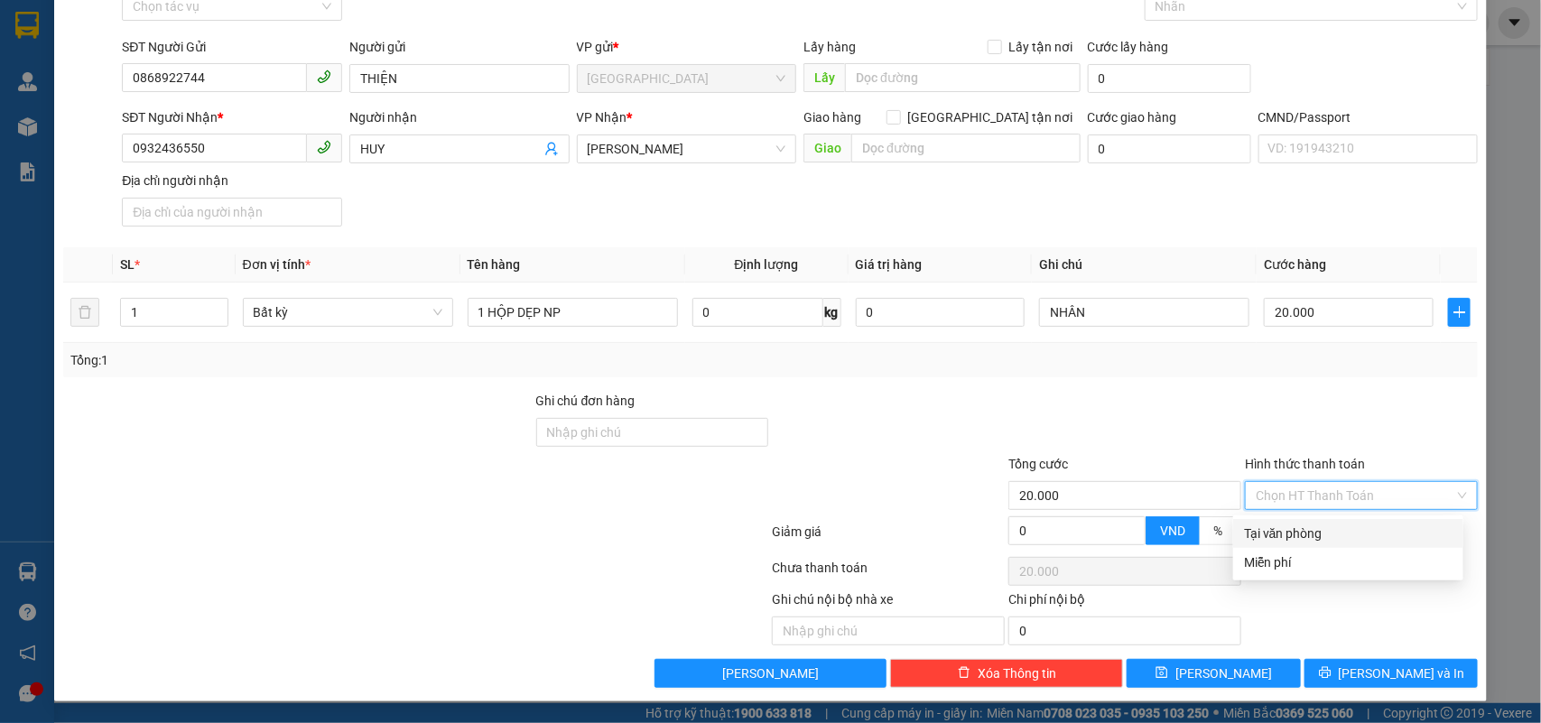
drag, startPoint x: 1252, startPoint y: 529, endPoint x: 1318, endPoint y: 566, distance: 75.6
click at [1253, 529] on div "Tại văn phòng" at bounding box center [1348, 534] width 209 height 20
type input "0"
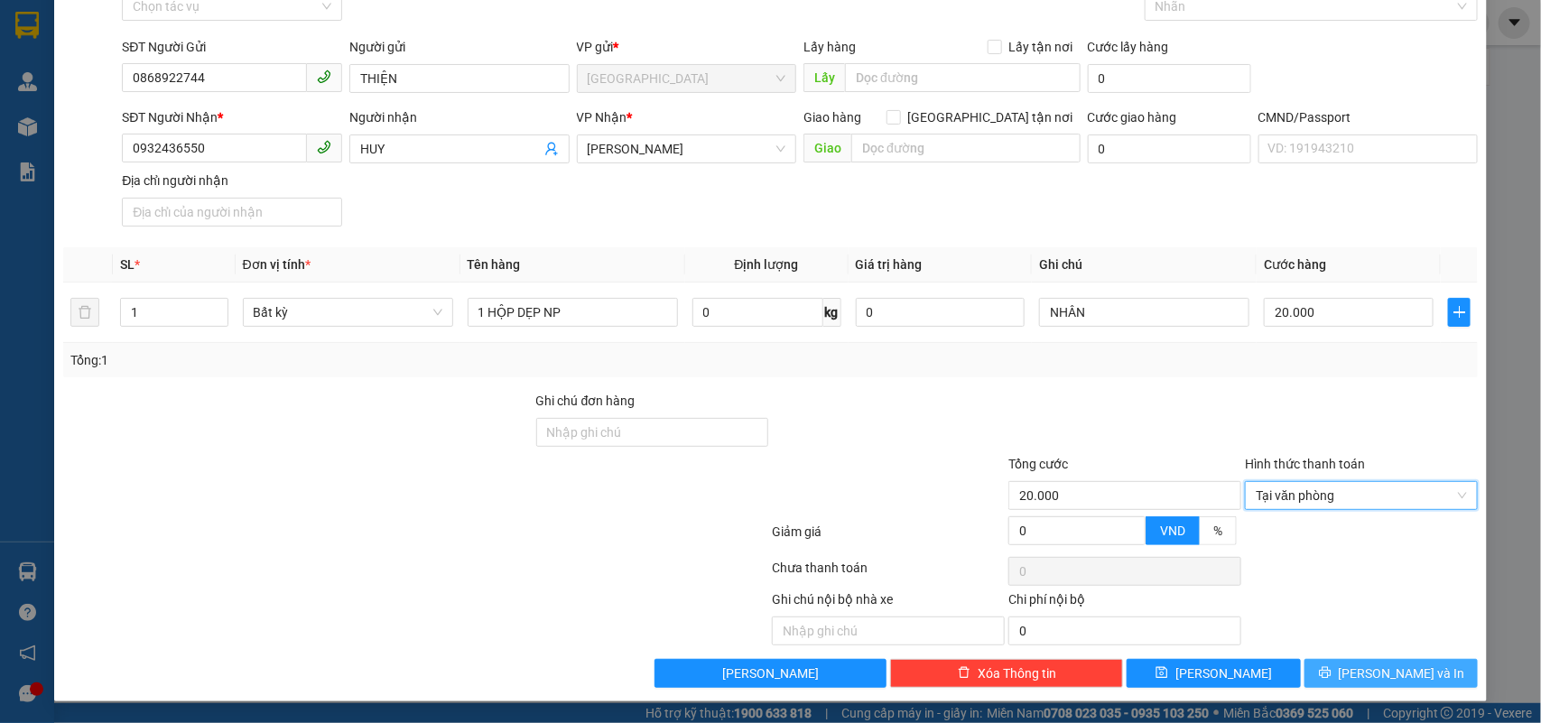
click at [1315, 664] on button "Lưu và In" at bounding box center [1391, 673] width 173 height 29
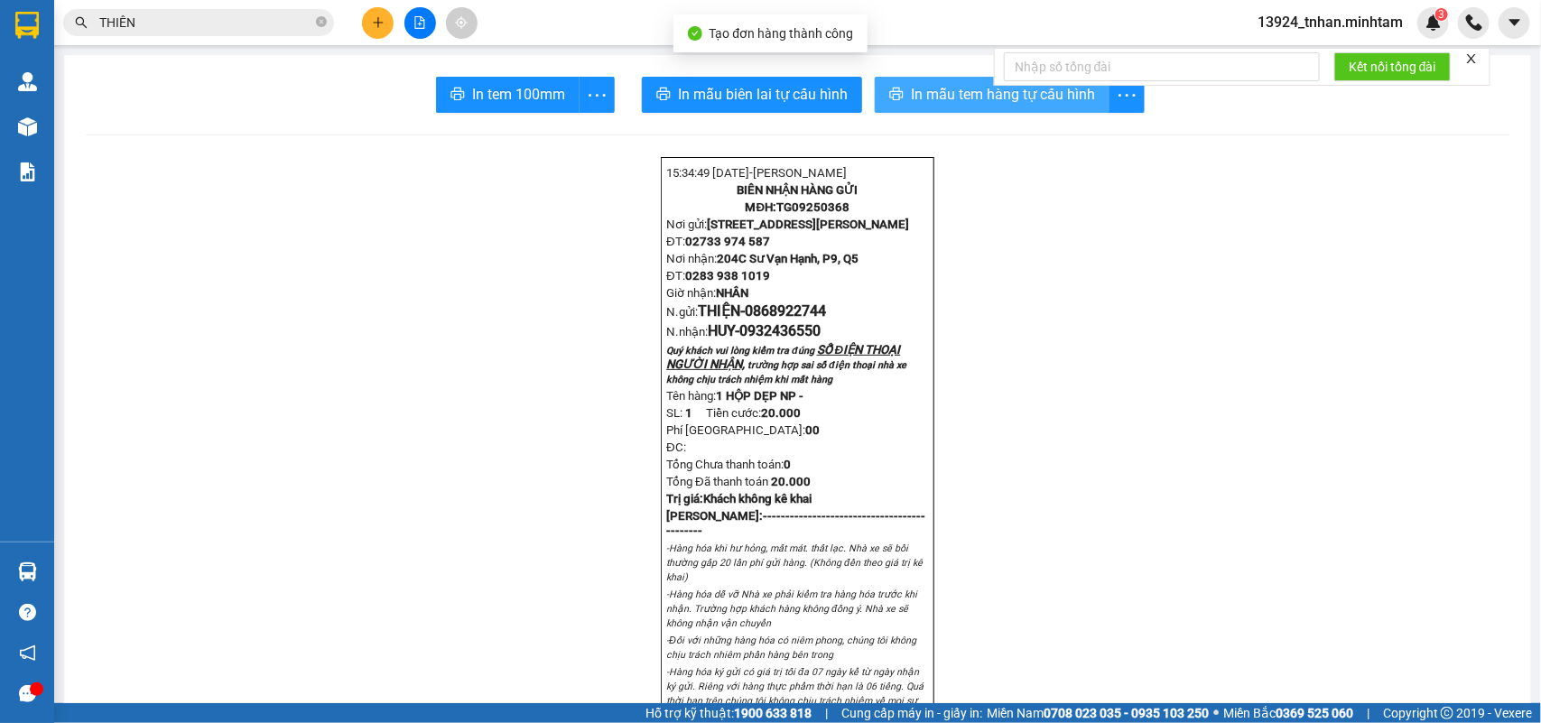
click at [894, 84] on button "In mẫu tem hàng tự cấu hình" at bounding box center [992, 95] width 235 height 36
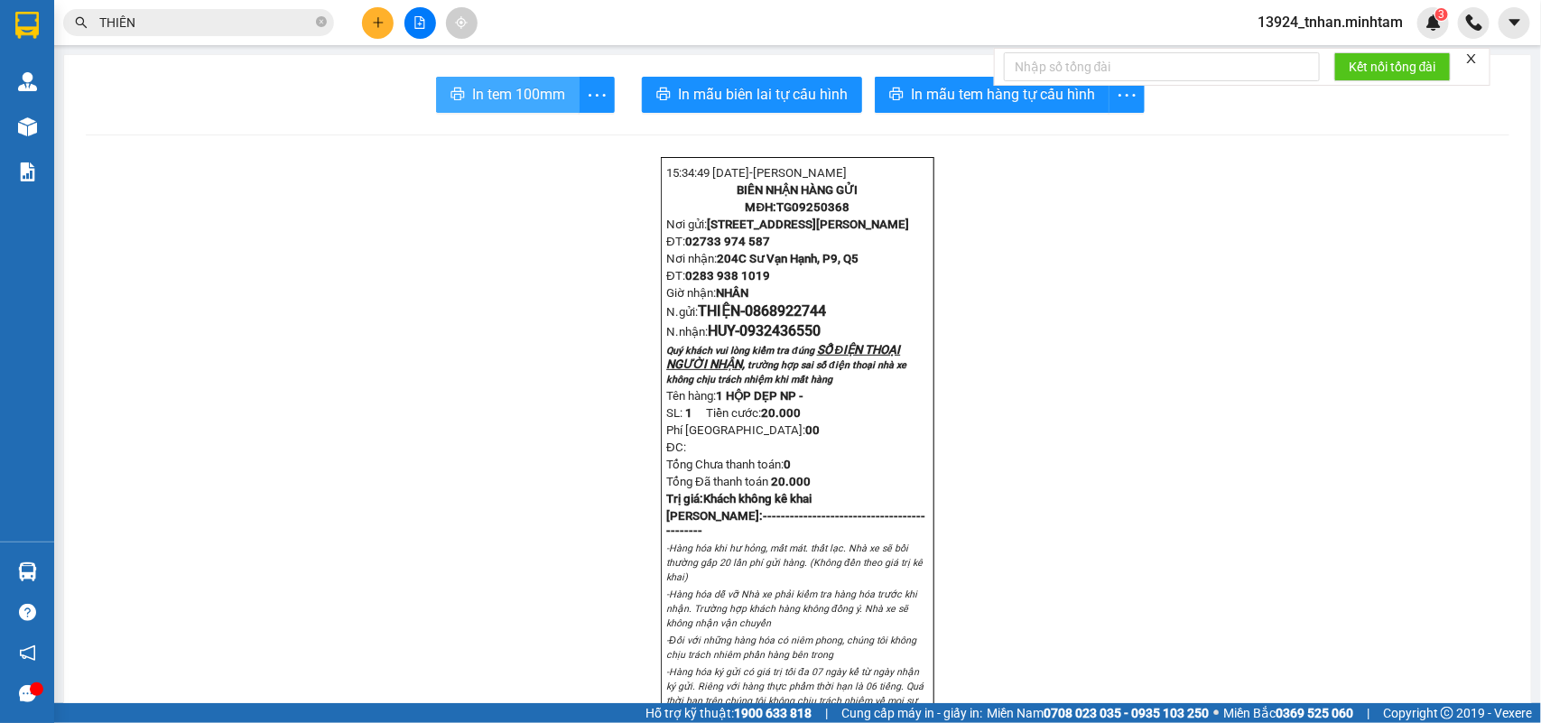
click at [480, 90] on span "In tem 100mm" at bounding box center [518, 94] width 93 height 23
click at [323, 18] on icon "close-circle" at bounding box center [321, 21] width 11 height 11
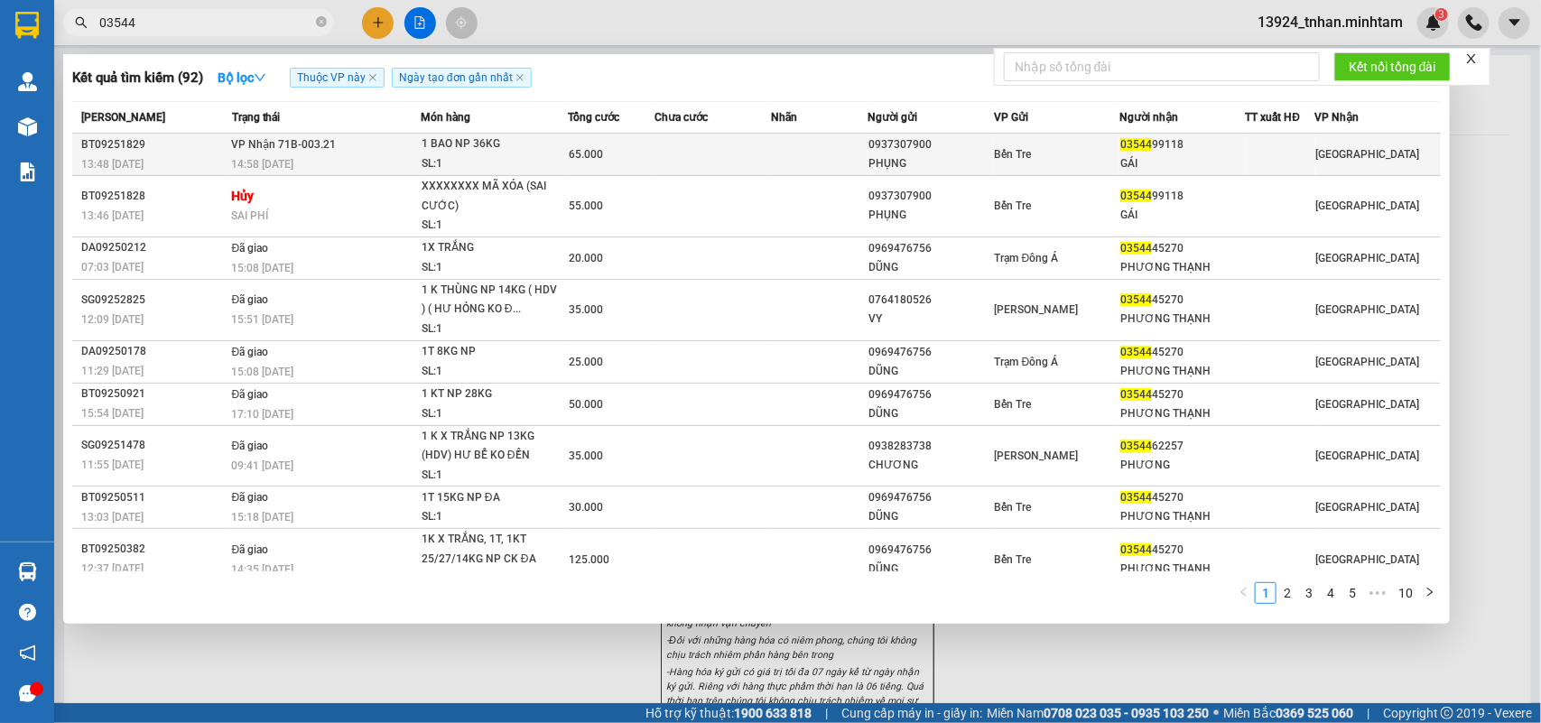
type input "03544"
click at [404, 143] on td "VP Nhận 71B-003.21 14:58 - 15/09" at bounding box center [324, 155] width 193 height 42
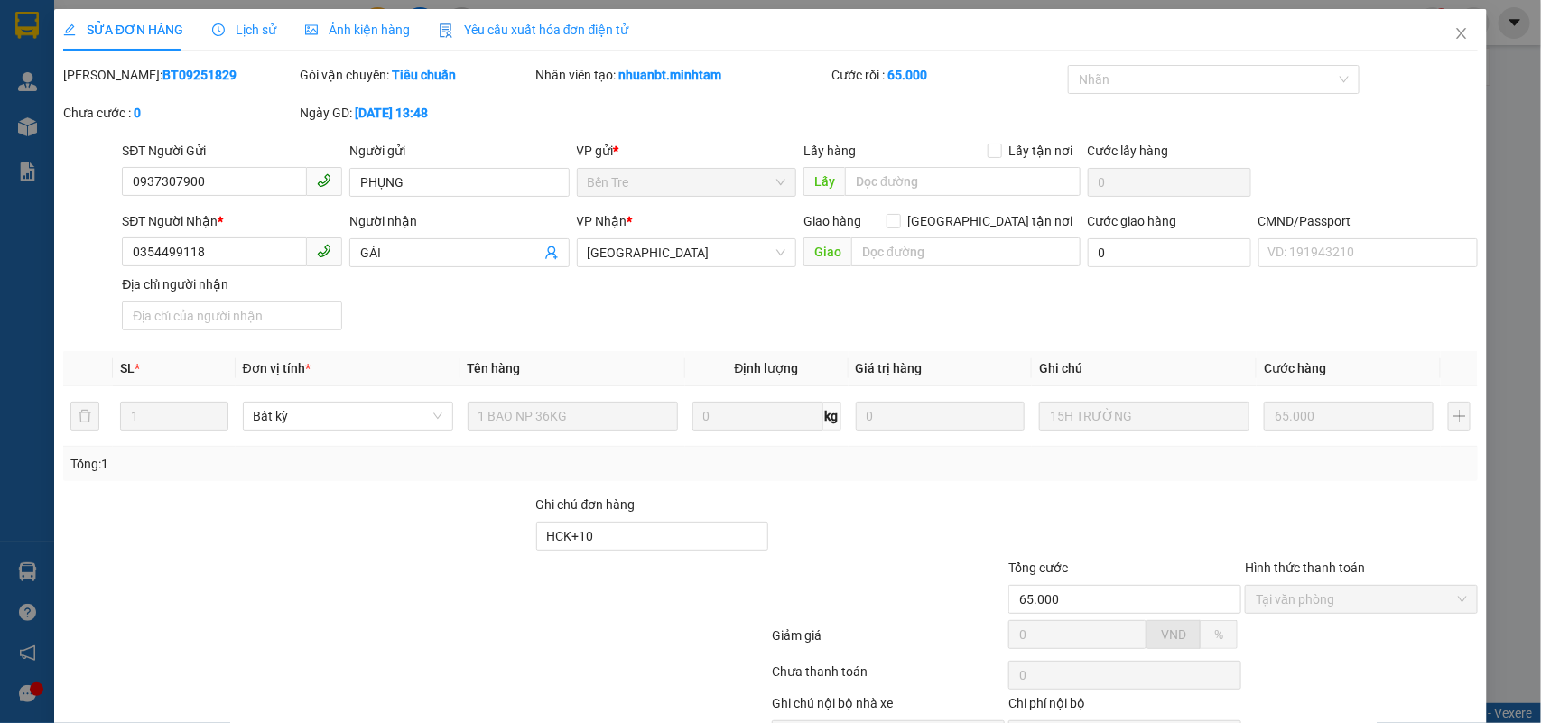
type input "0937307900"
type input "PHỤNG"
type input "0354499118"
type input "GÁI"
type input "HCK+10"
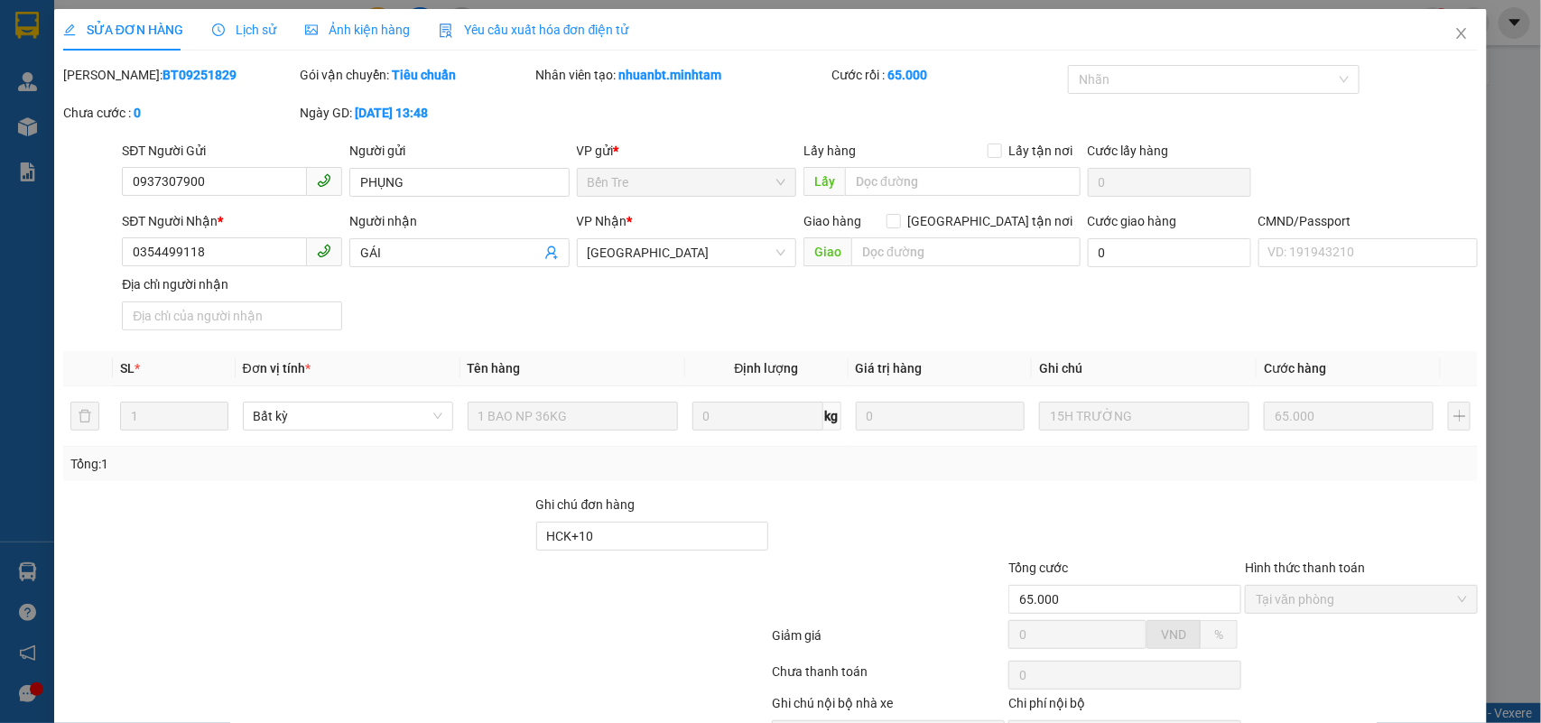
type input "65.000"
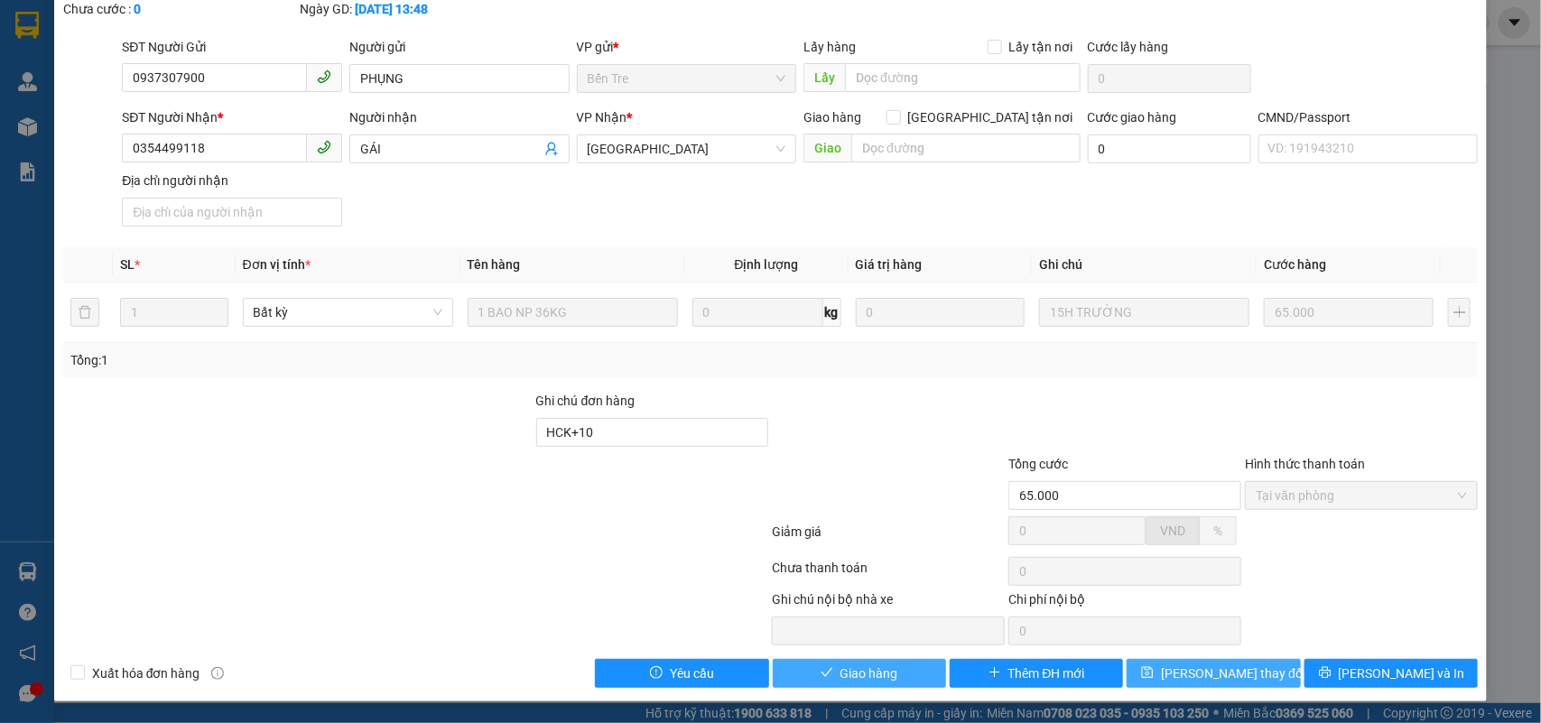
drag, startPoint x: 862, startPoint y: 671, endPoint x: 1199, endPoint y: 687, distance: 337.1
click at [862, 670] on span "Giao hàng" at bounding box center [870, 674] width 58 height 20
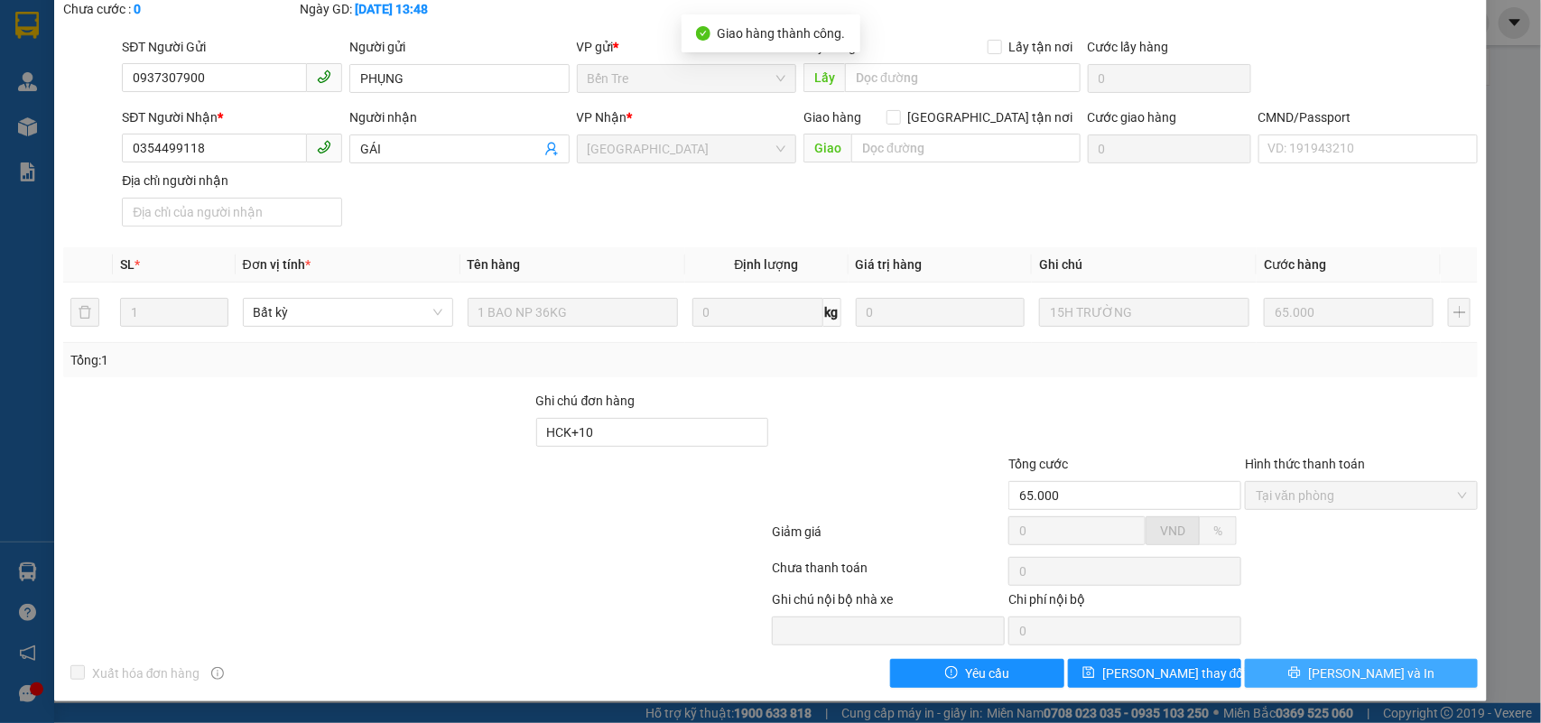
click at [1323, 683] on button "Lưu và In" at bounding box center [1361, 673] width 233 height 29
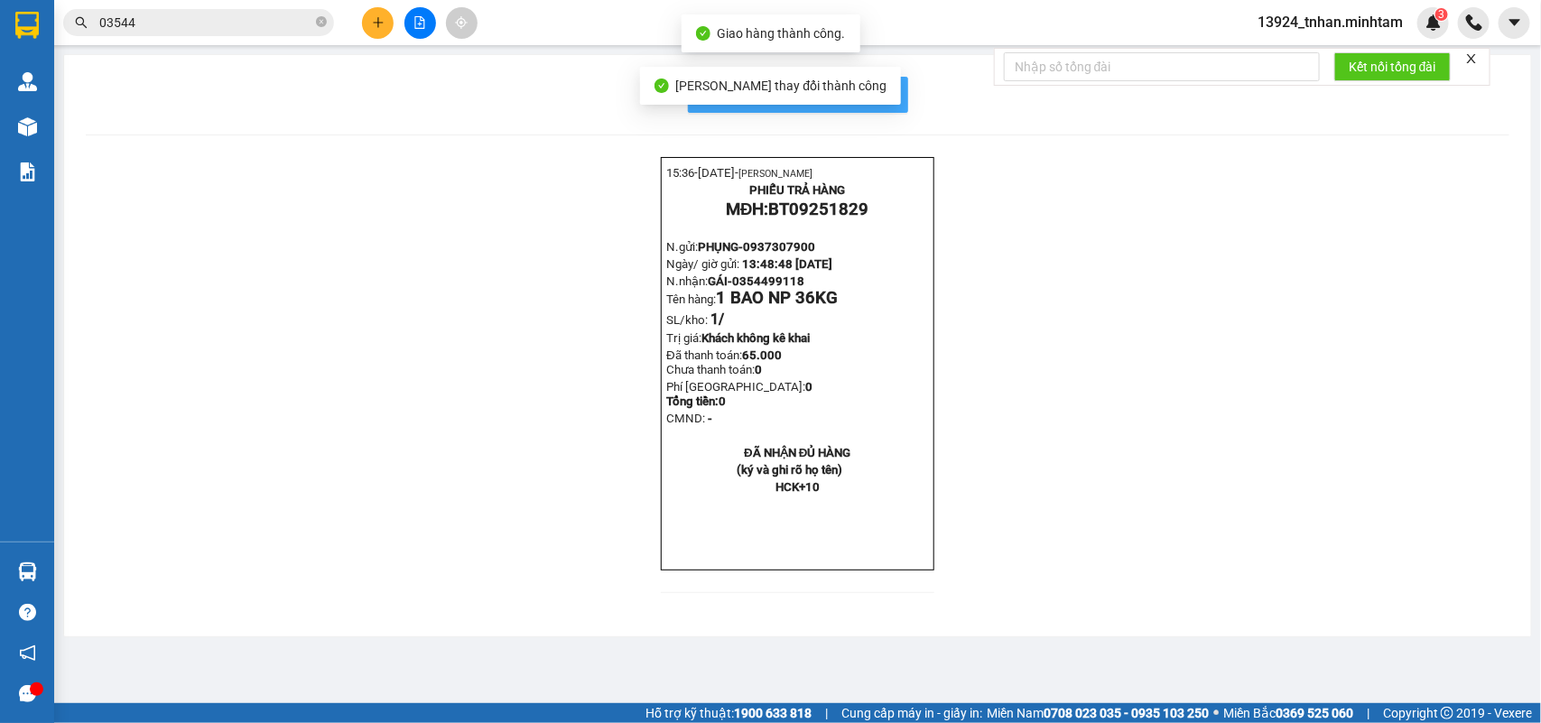
click at [883, 79] on button "In mẫu biên lai tự cấu hình" at bounding box center [798, 95] width 220 height 36
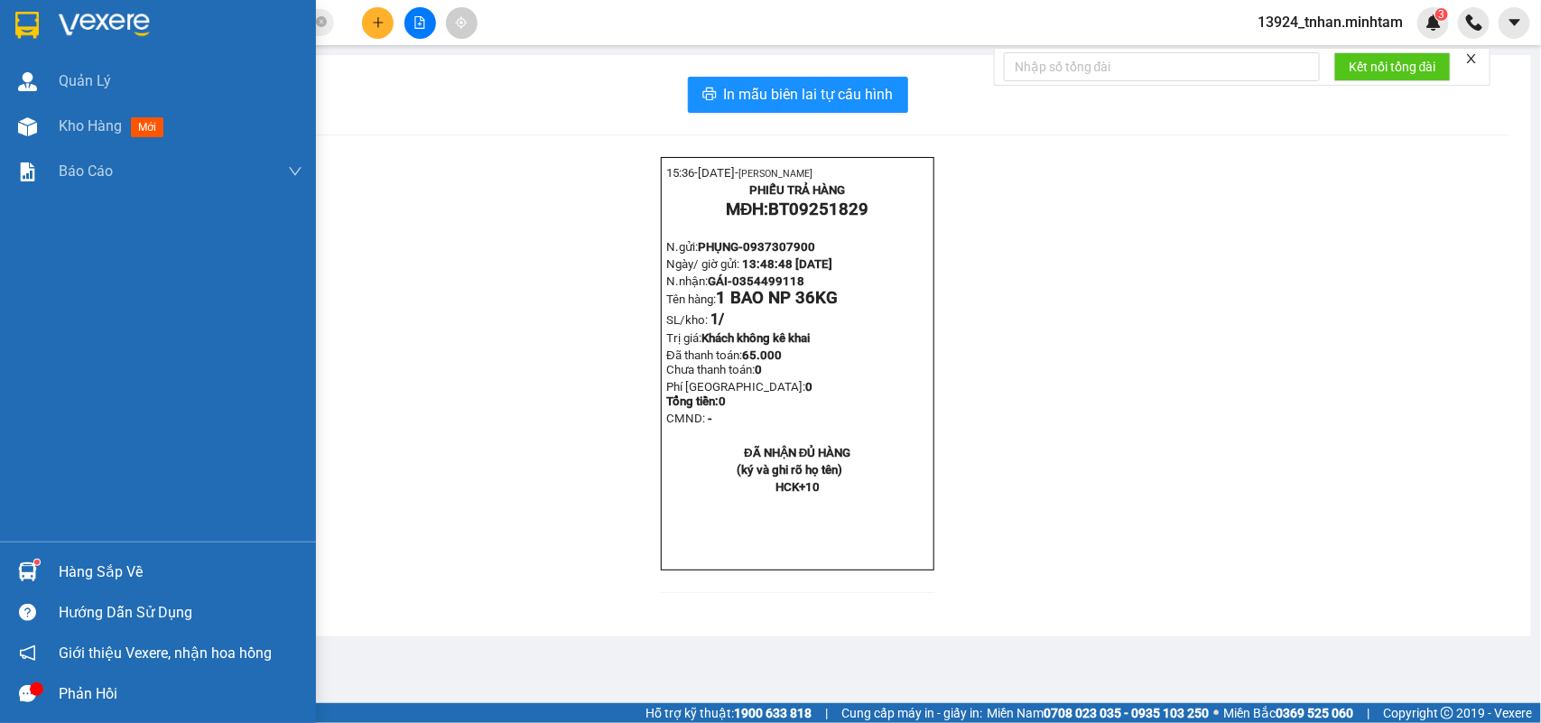
click at [36, 564] on sup at bounding box center [36, 562] width 5 height 5
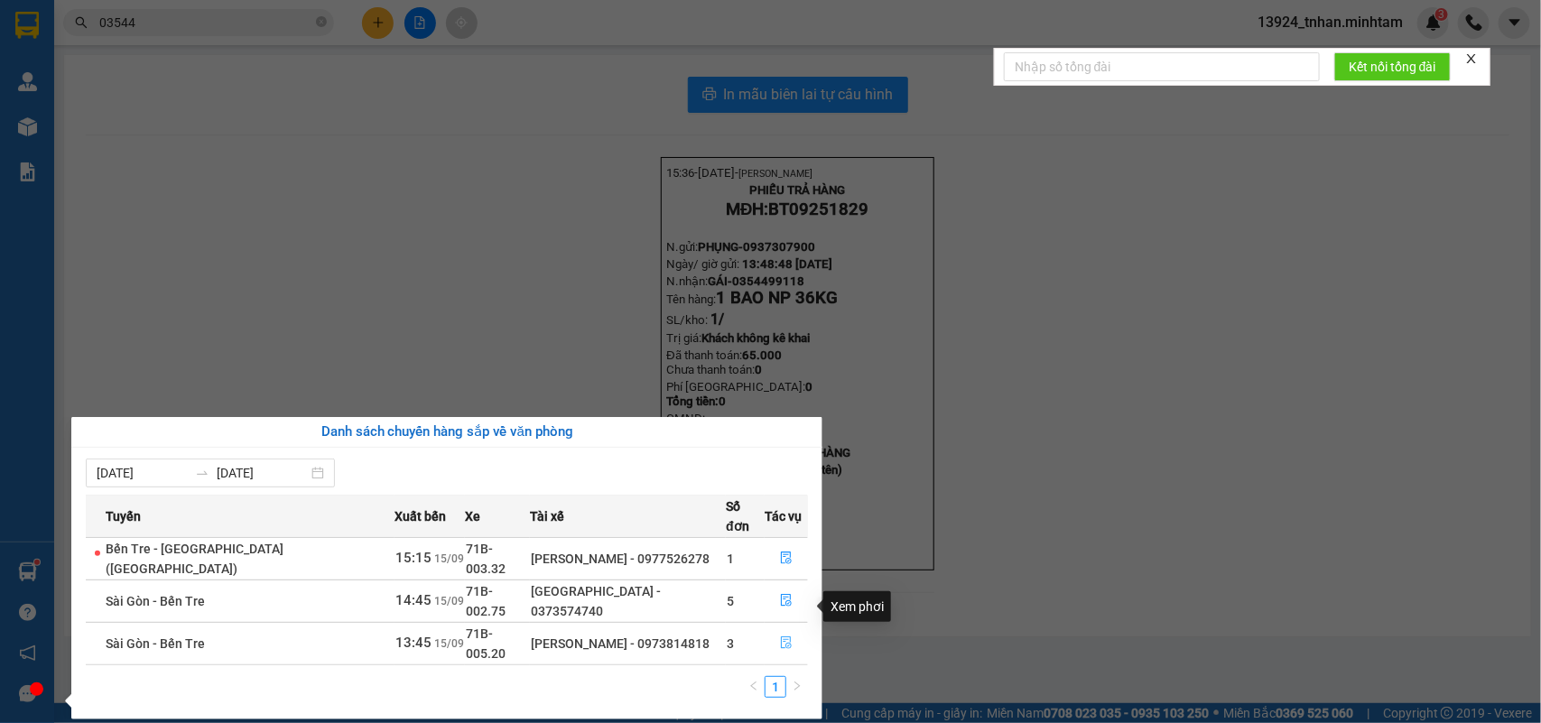
click at [781, 636] on icon "file-done" at bounding box center [786, 642] width 11 height 13
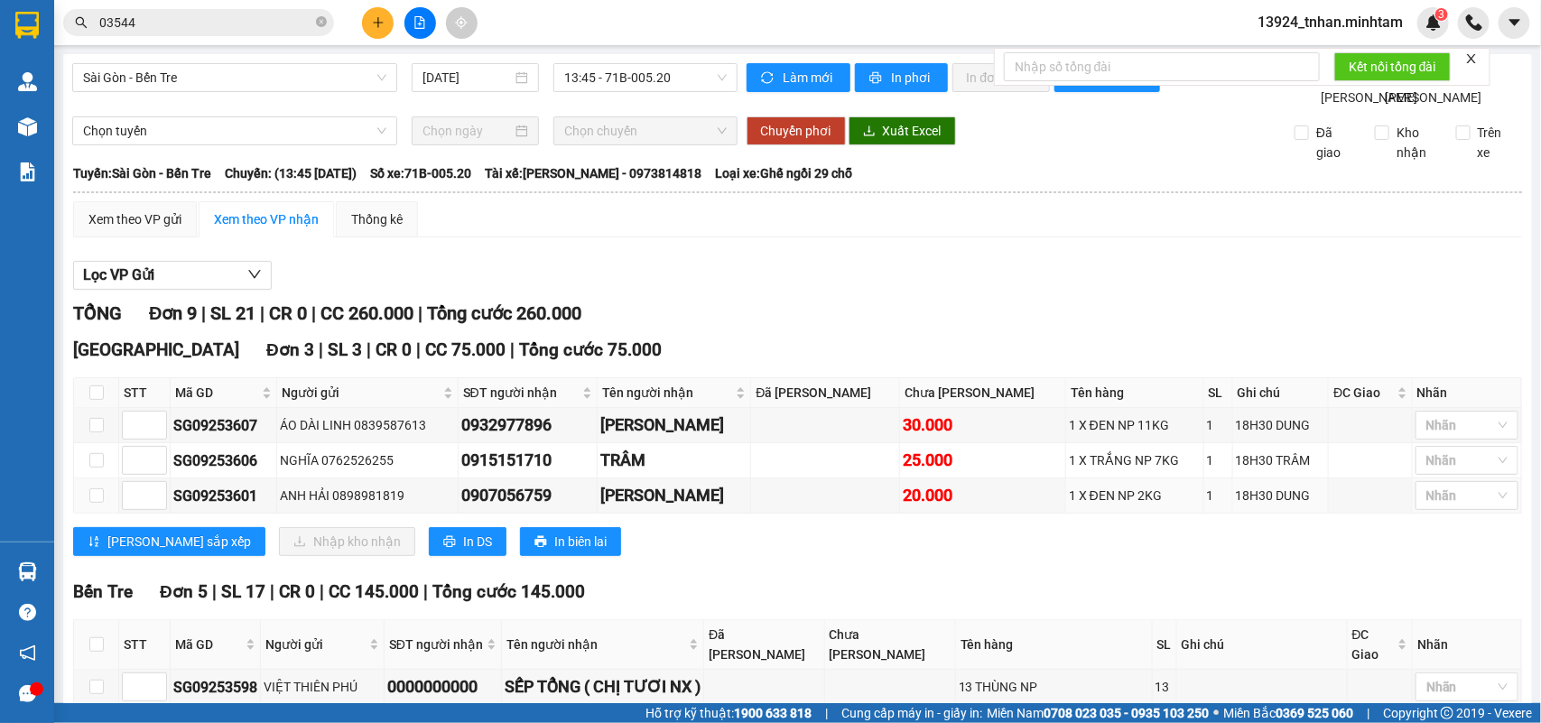
scroll to position [113, 0]
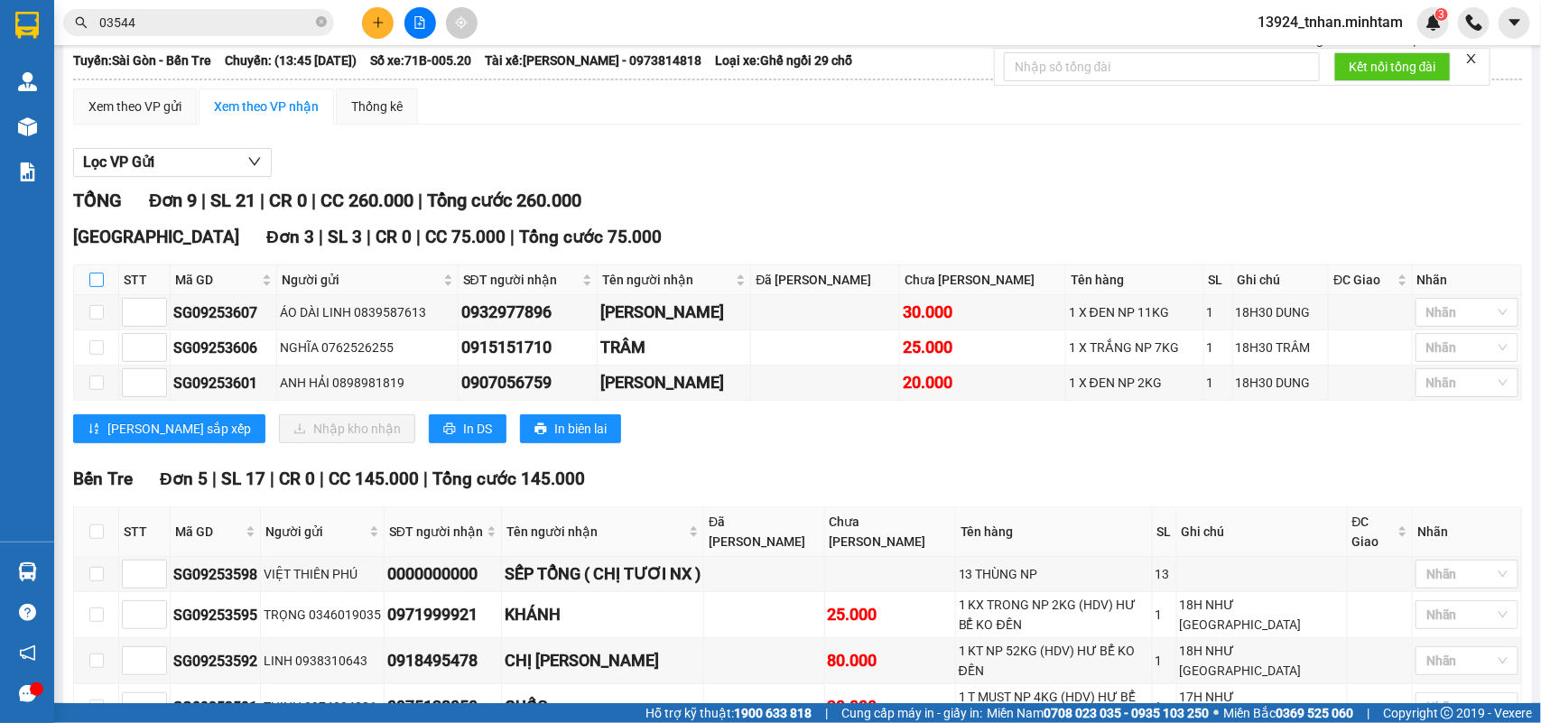
click at [91, 287] on input "checkbox" at bounding box center [96, 280] width 14 height 14
checkbox input "true"
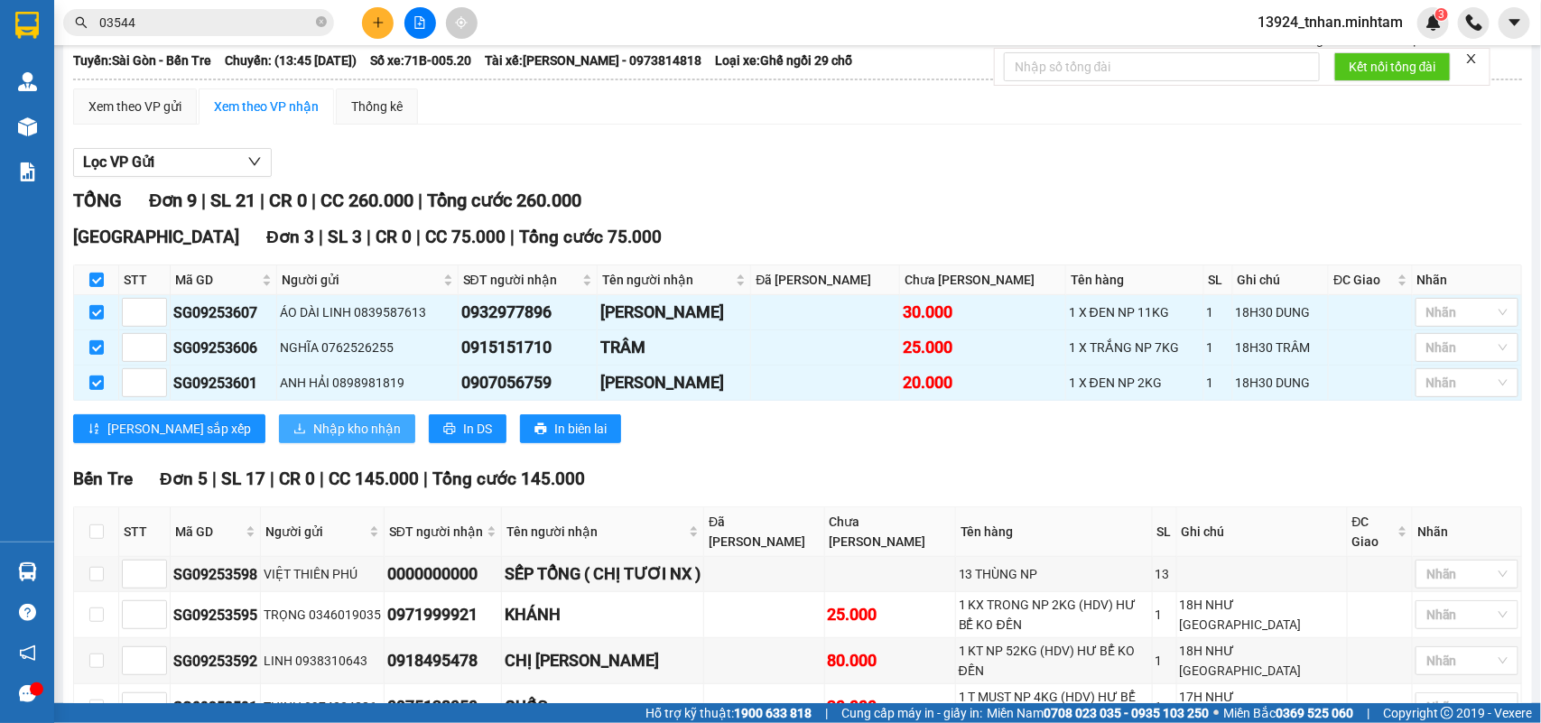
click at [313, 439] on span "Nhập kho nhận" at bounding box center [357, 429] width 88 height 20
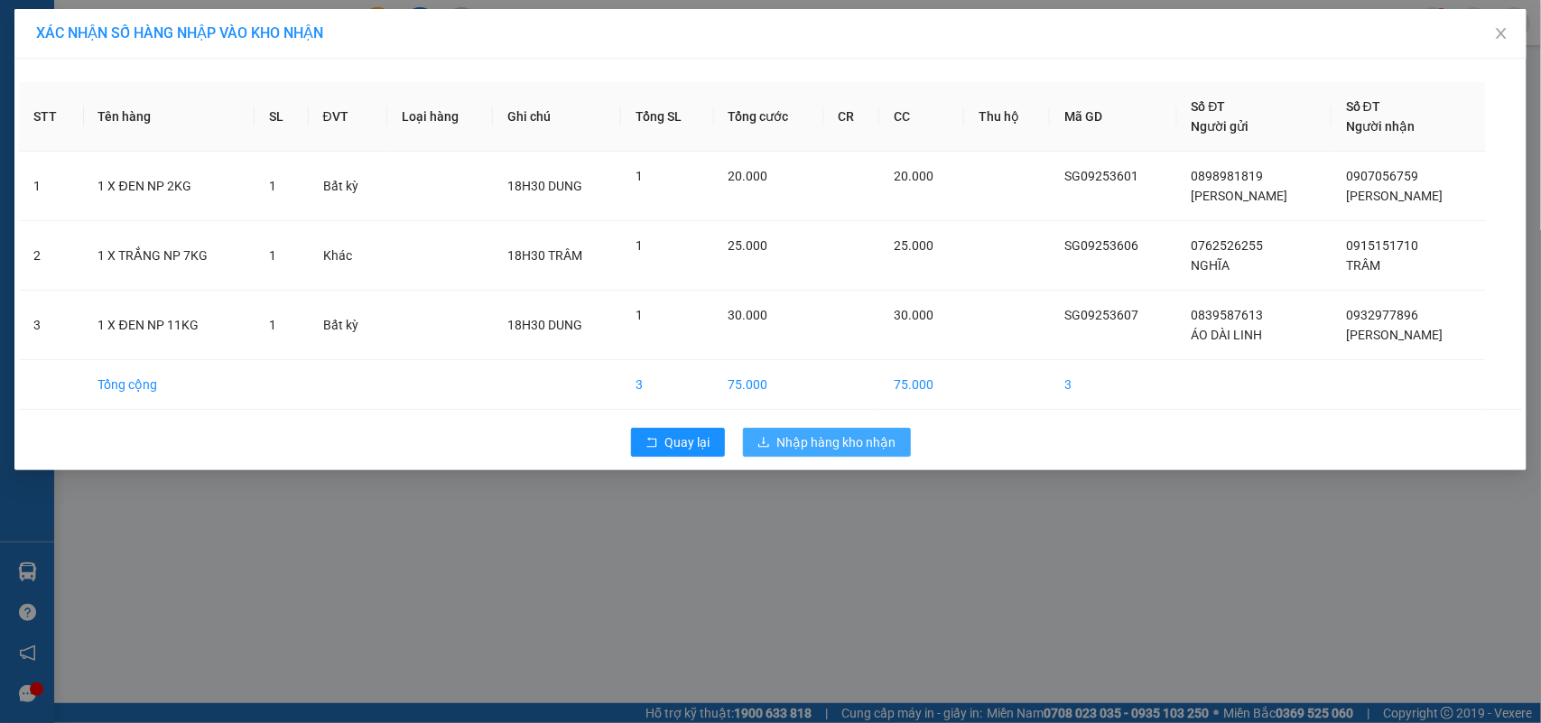
click at [850, 445] on span "Nhập hàng kho nhận" at bounding box center [836, 442] width 119 height 20
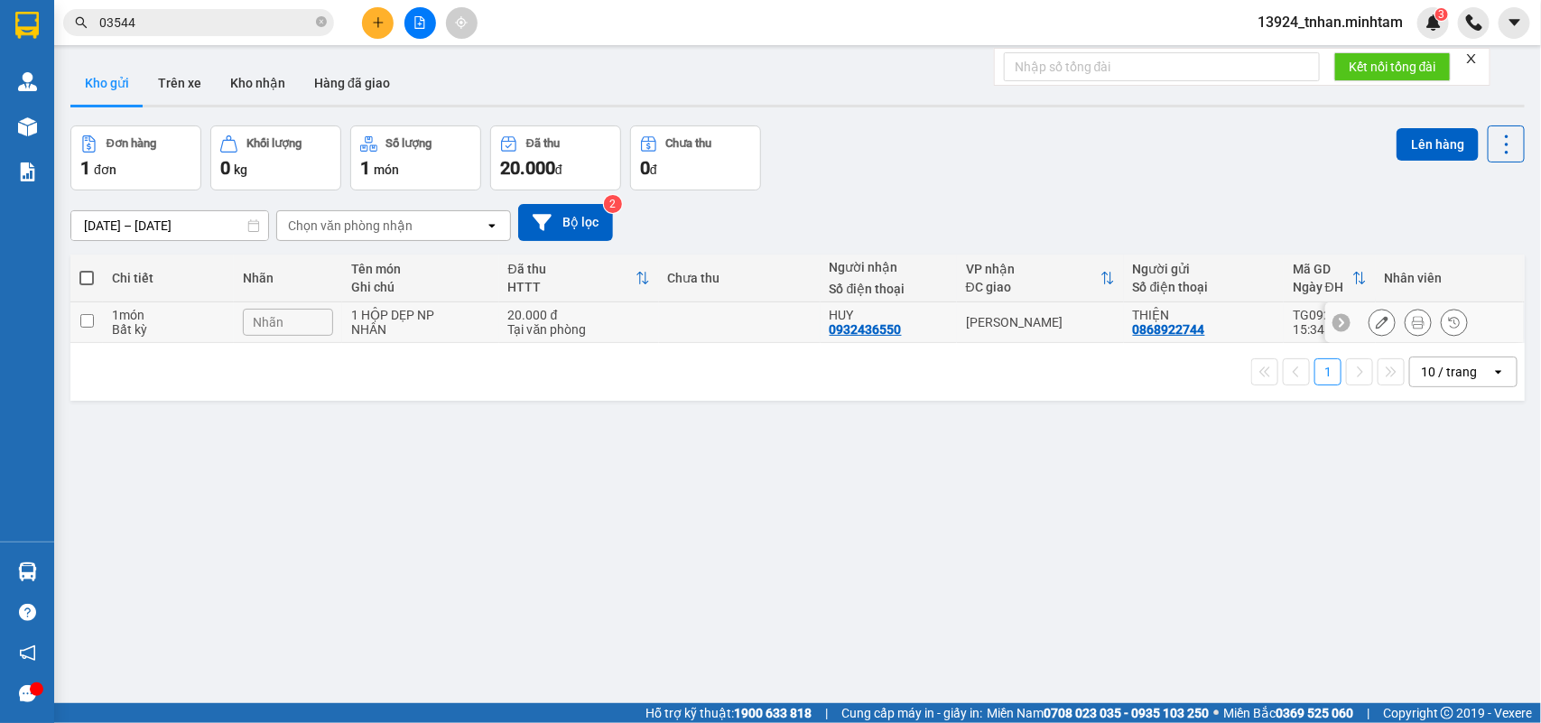
click at [668, 340] on td at bounding box center [740, 322] width 162 height 41
checkbox input "true"
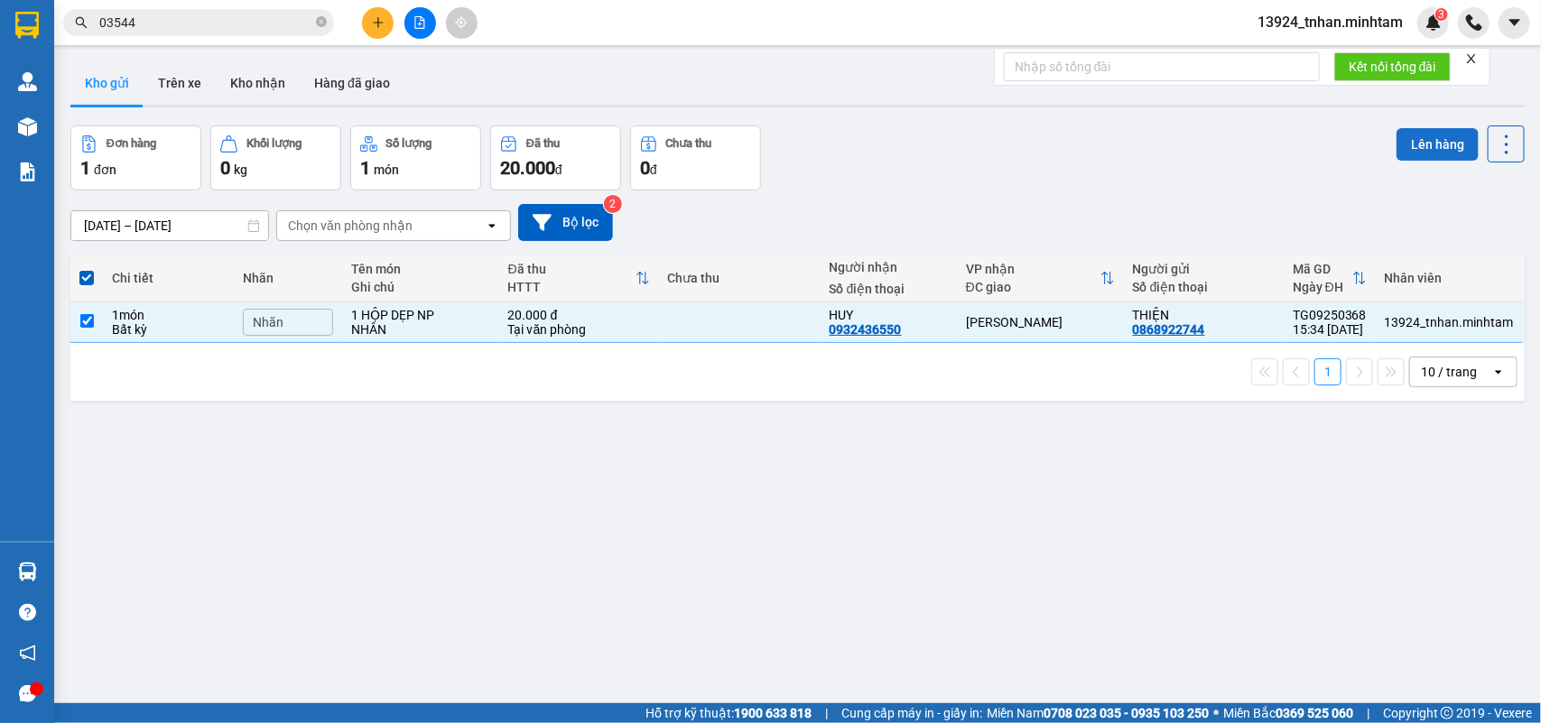
click at [1438, 133] on button "Lên hàng" at bounding box center [1438, 144] width 82 height 33
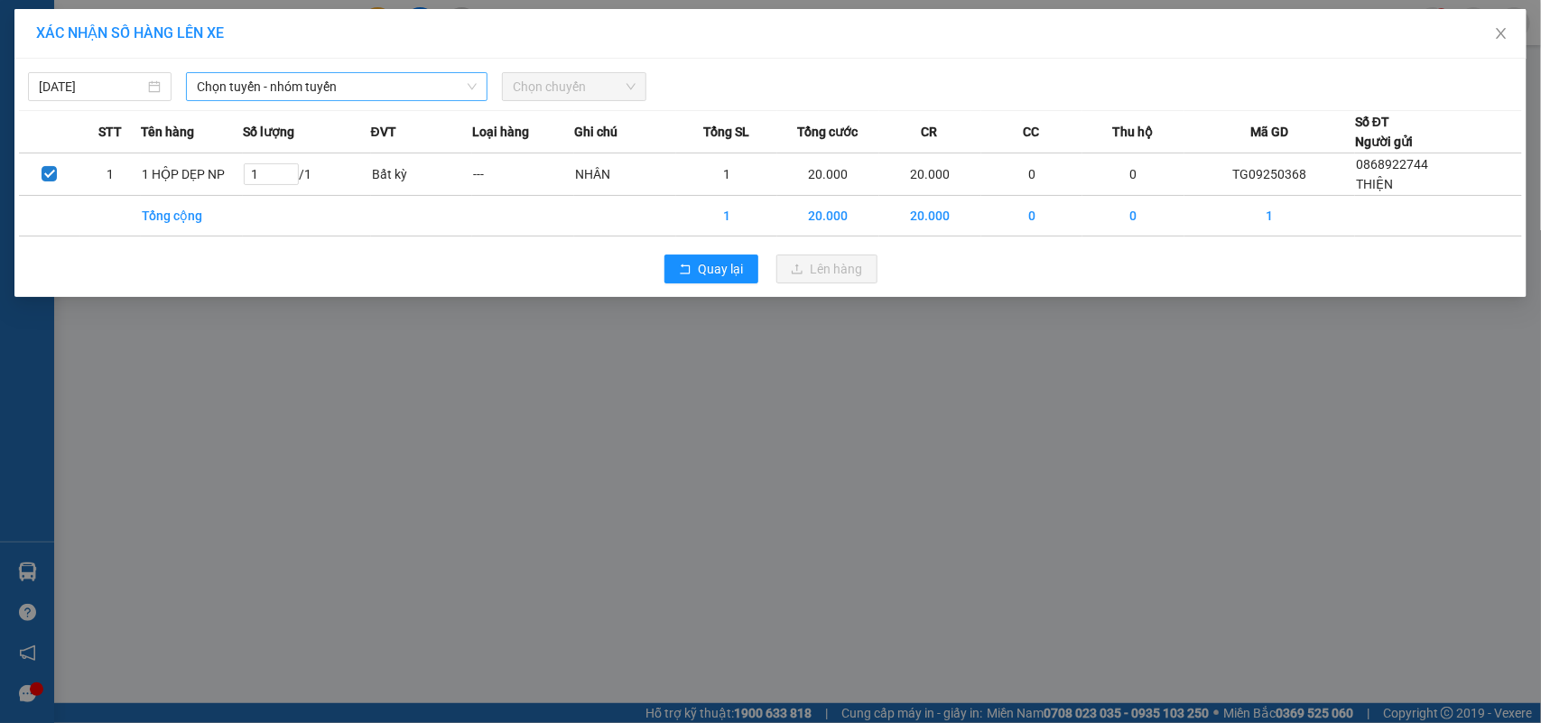
click at [404, 74] on span "Chọn tuyến - nhóm tuyến" at bounding box center [337, 86] width 280 height 27
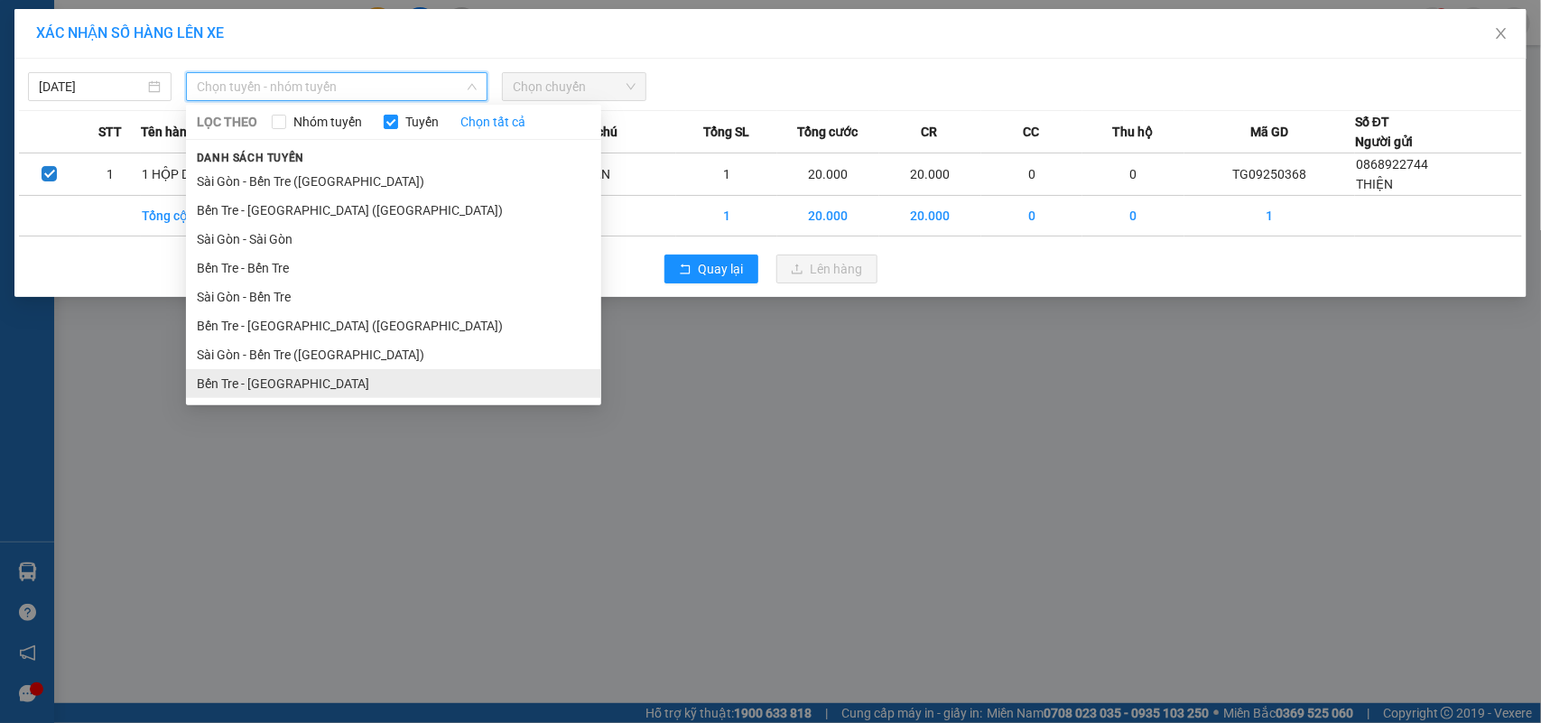
click at [313, 382] on li "Bến Tre - Sài Gòn" at bounding box center [393, 383] width 415 height 29
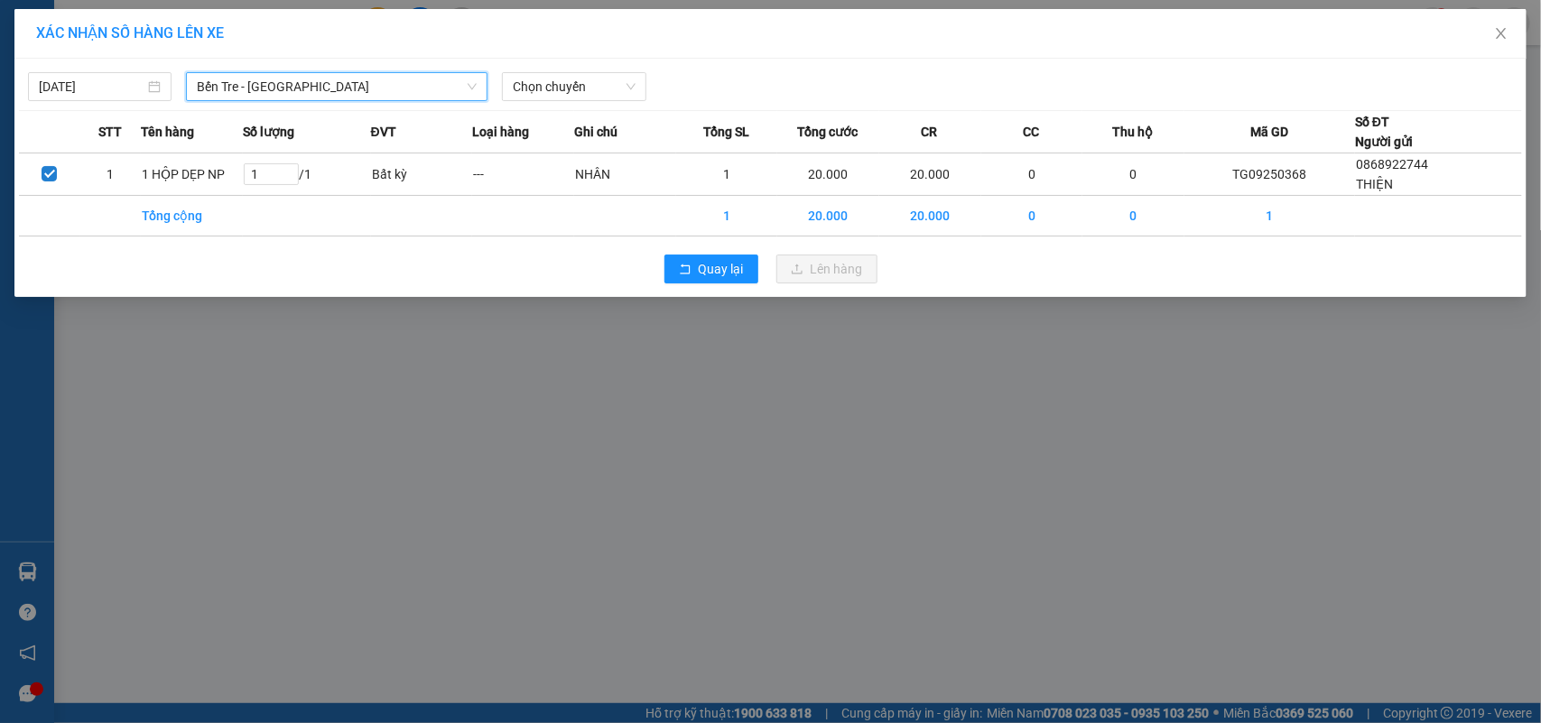
click at [421, 82] on span "Bến Tre - Sài Gòn" at bounding box center [337, 86] width 280 height 27
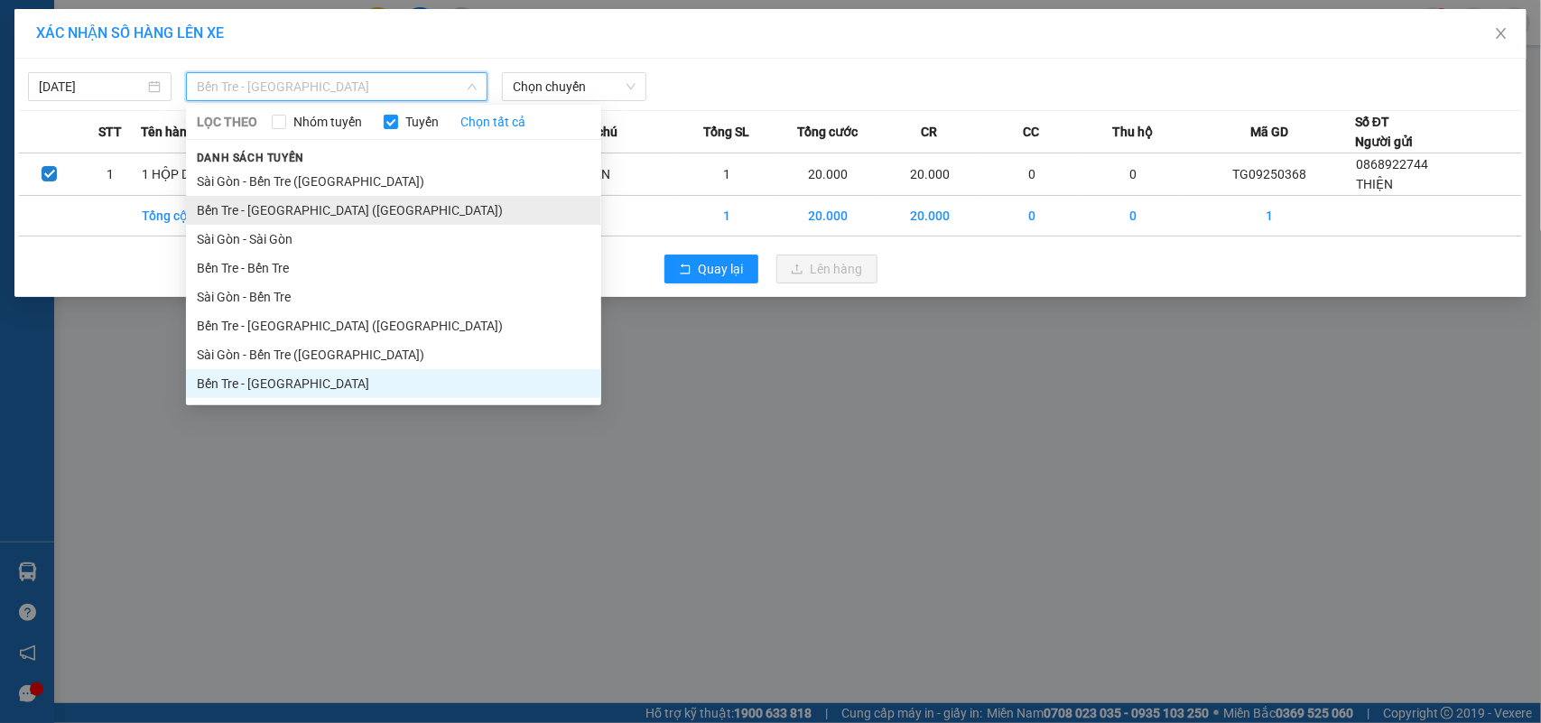
click at [367, 208] on li "Bến Tre - Sài Gòn (CN)" at bounding box center [393, 210] width 415 height 29
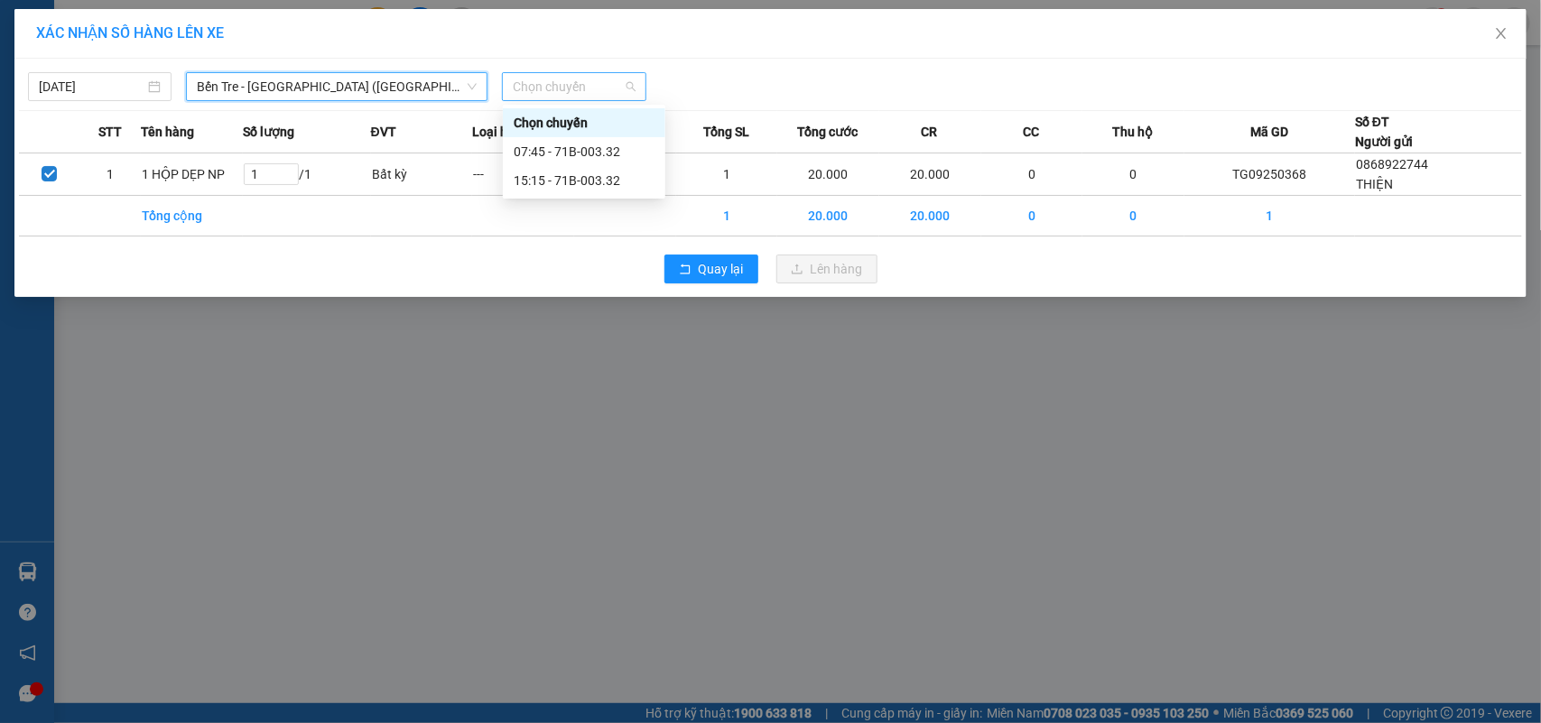
click at [556, 87] on span "Chọn chuyến" at bounding box center [574, 86] width 122 height 27
click at [615, 181] on div "15:15 - 71B-003.32" at bounding box center [584, 181] width 141 height 20
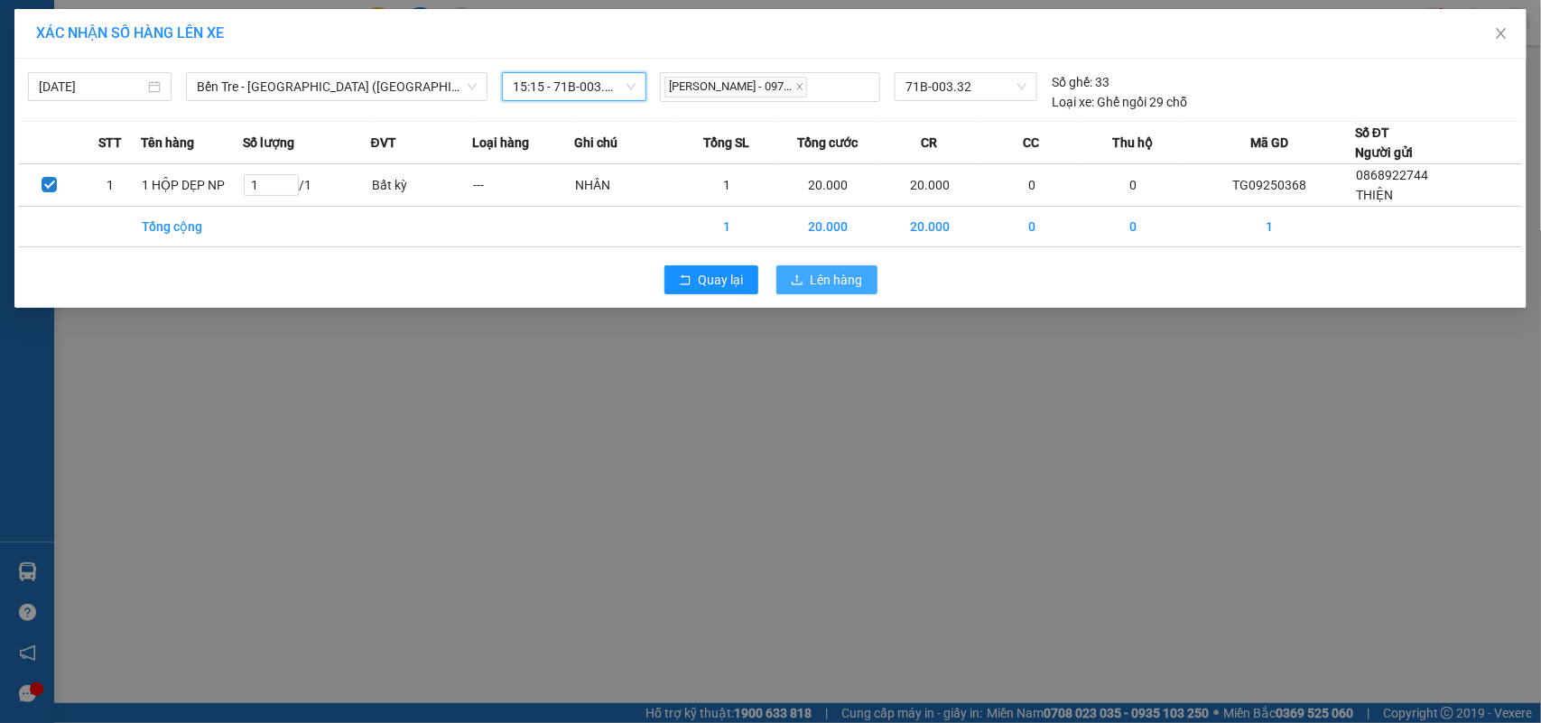
click at [850, 271] on span "Lên hàng" at bounding box center [837, 280] width 52 height 20
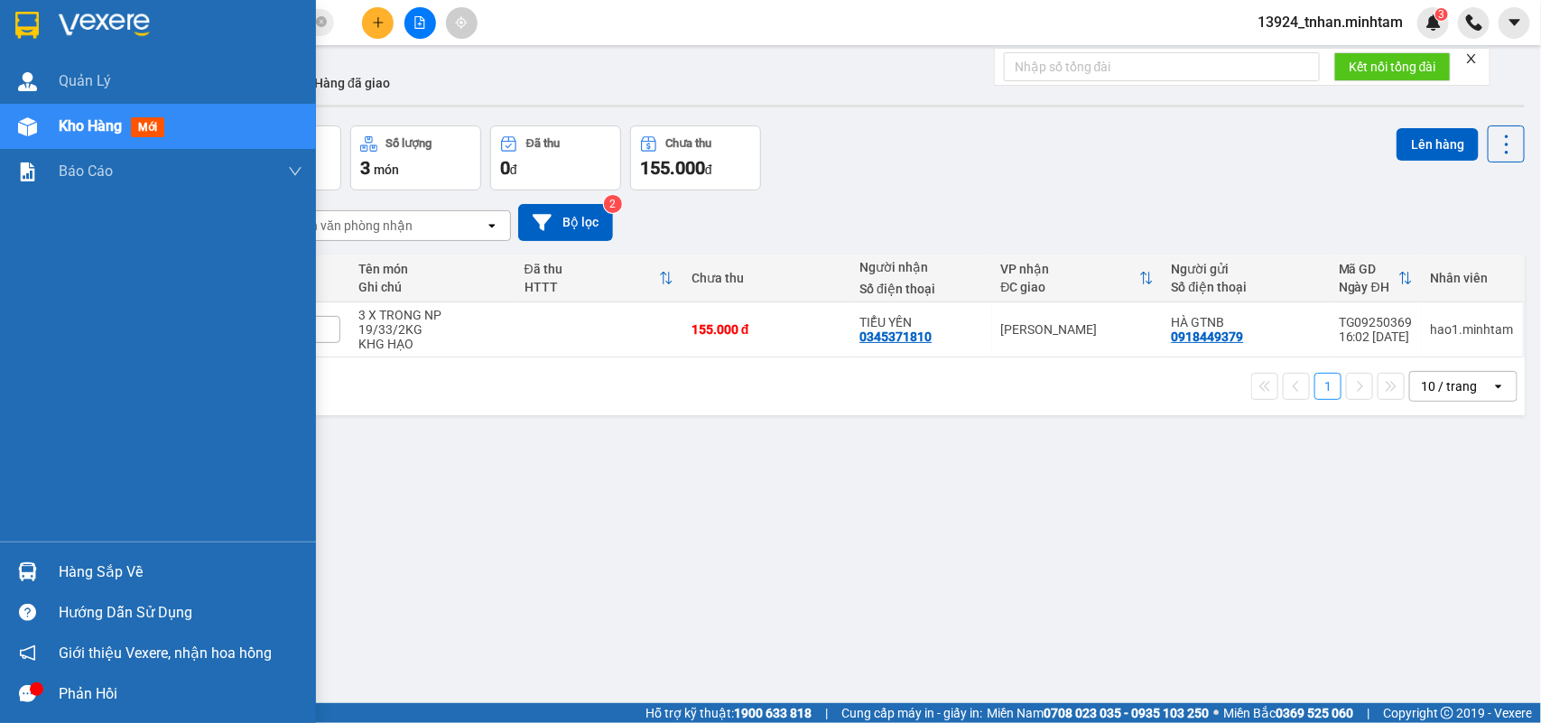
click at [42, 564] on div at bounding box center [28, 572] width 32 height 32
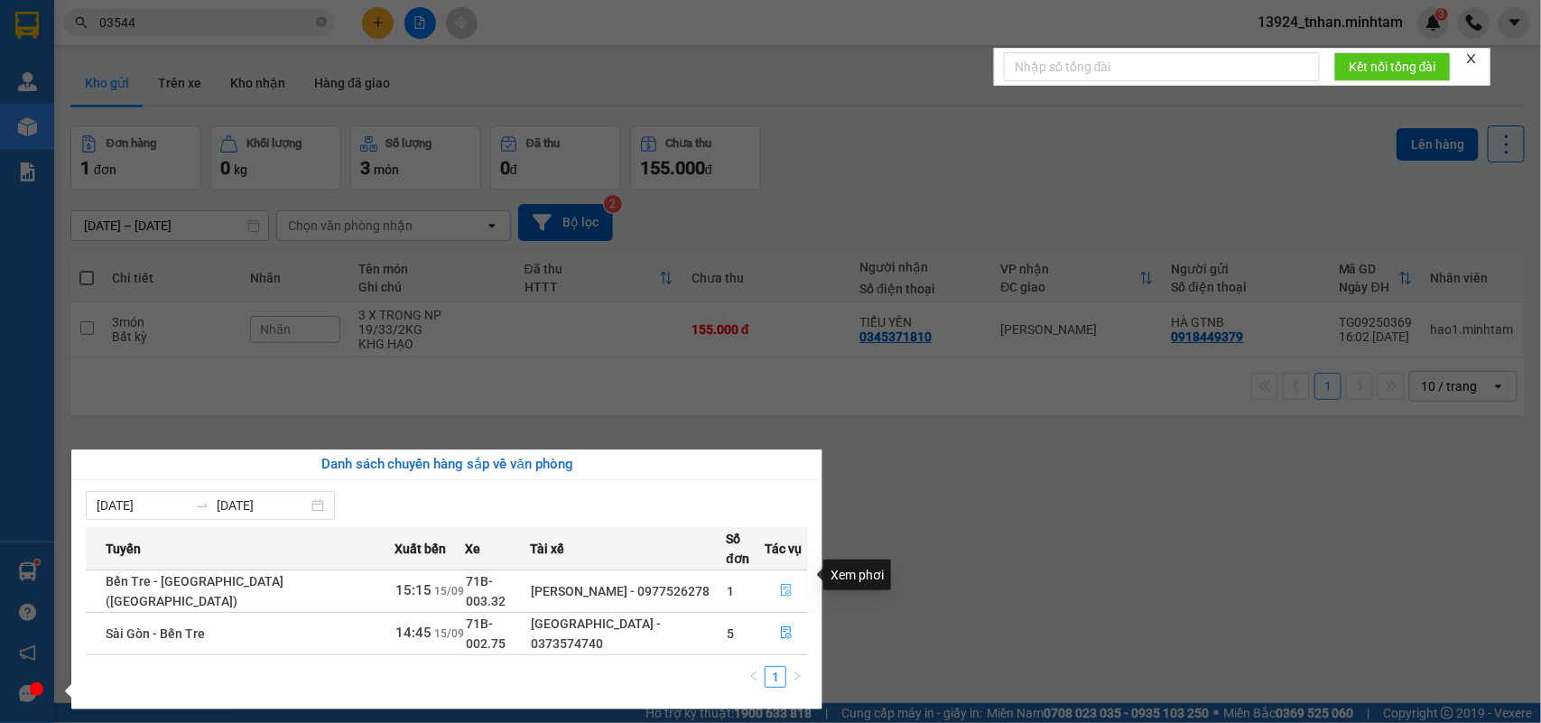
click at [792, 577] on button "button" at bounding box center [787, 591] width 42 height 29
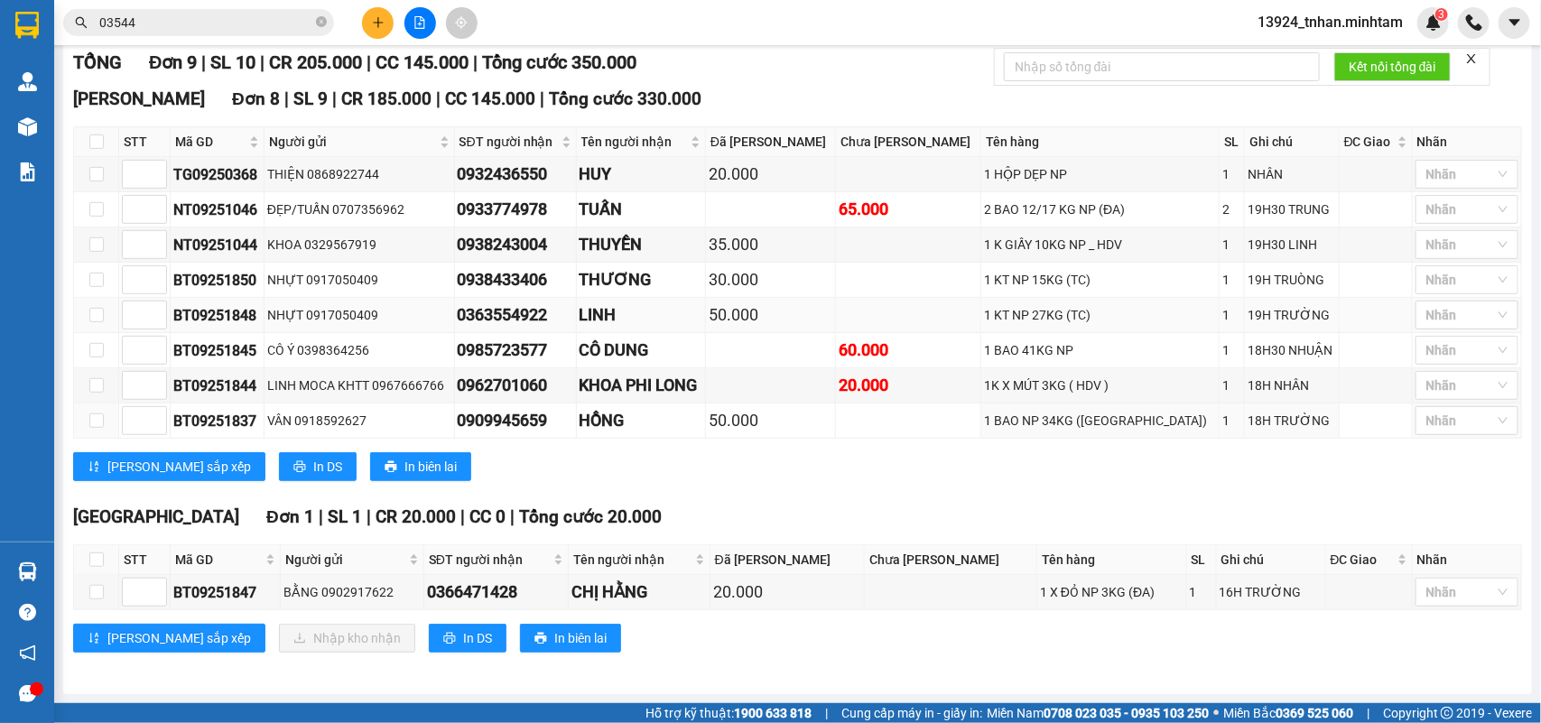
scroll to position [299, 0]
click at [98, 596] on input "checkbox" at bounding box center [96, 592] width 14 height 14
checkbox input "true"
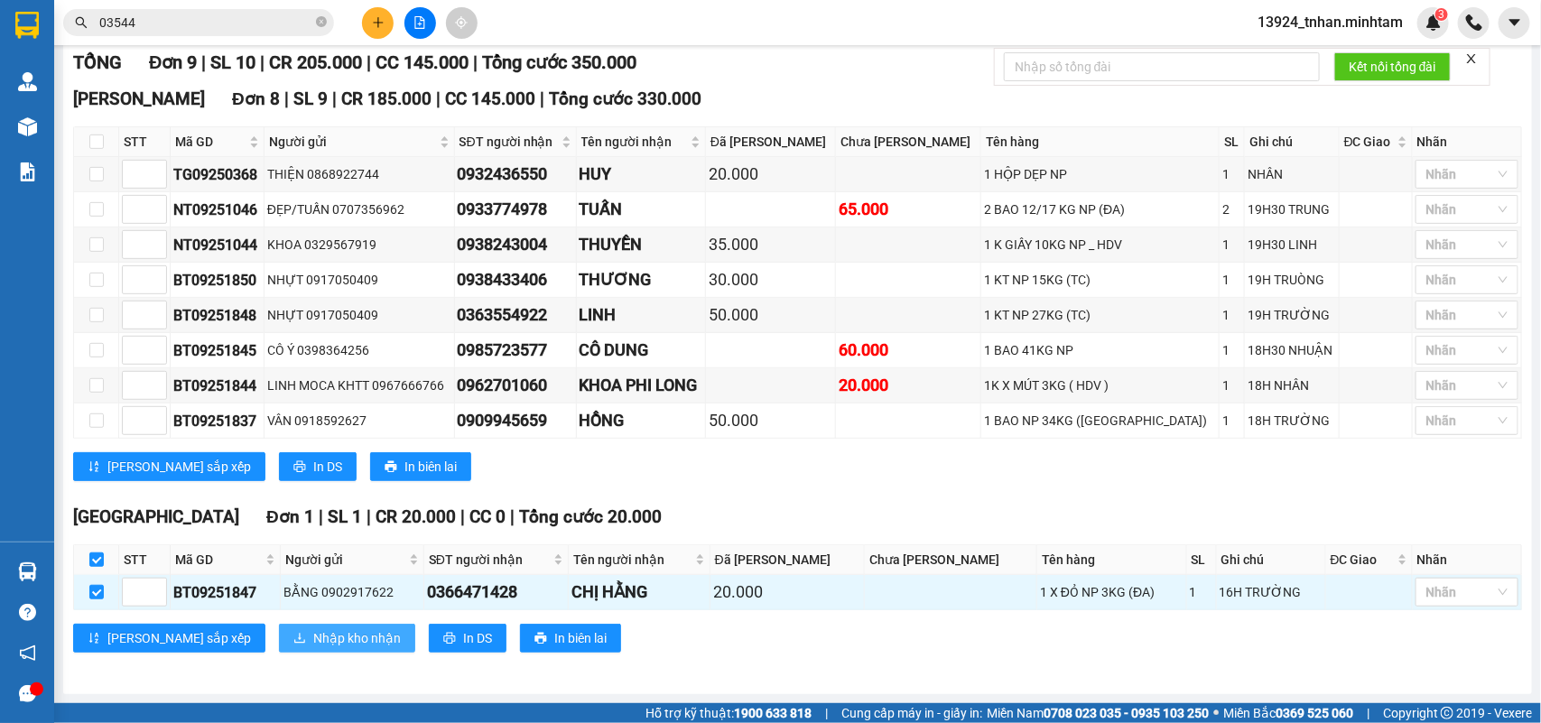
click at [316, 646] on span "Nhập kho nhận" at bounding box center [357, 638] width 88 height 20
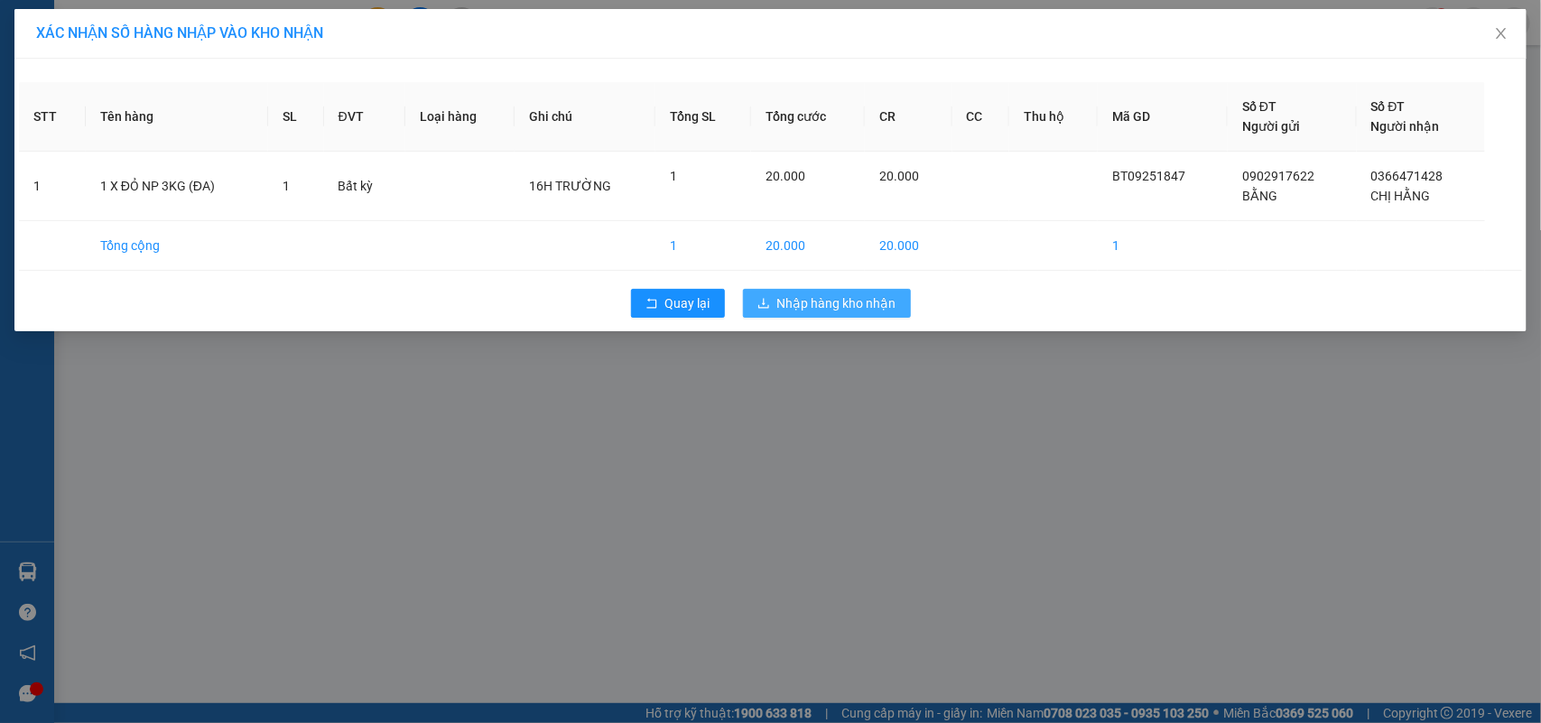
click at [829, 292] on button "Nhập hàng kho nhận" at bounding box center [827, 303] width 168 height 29
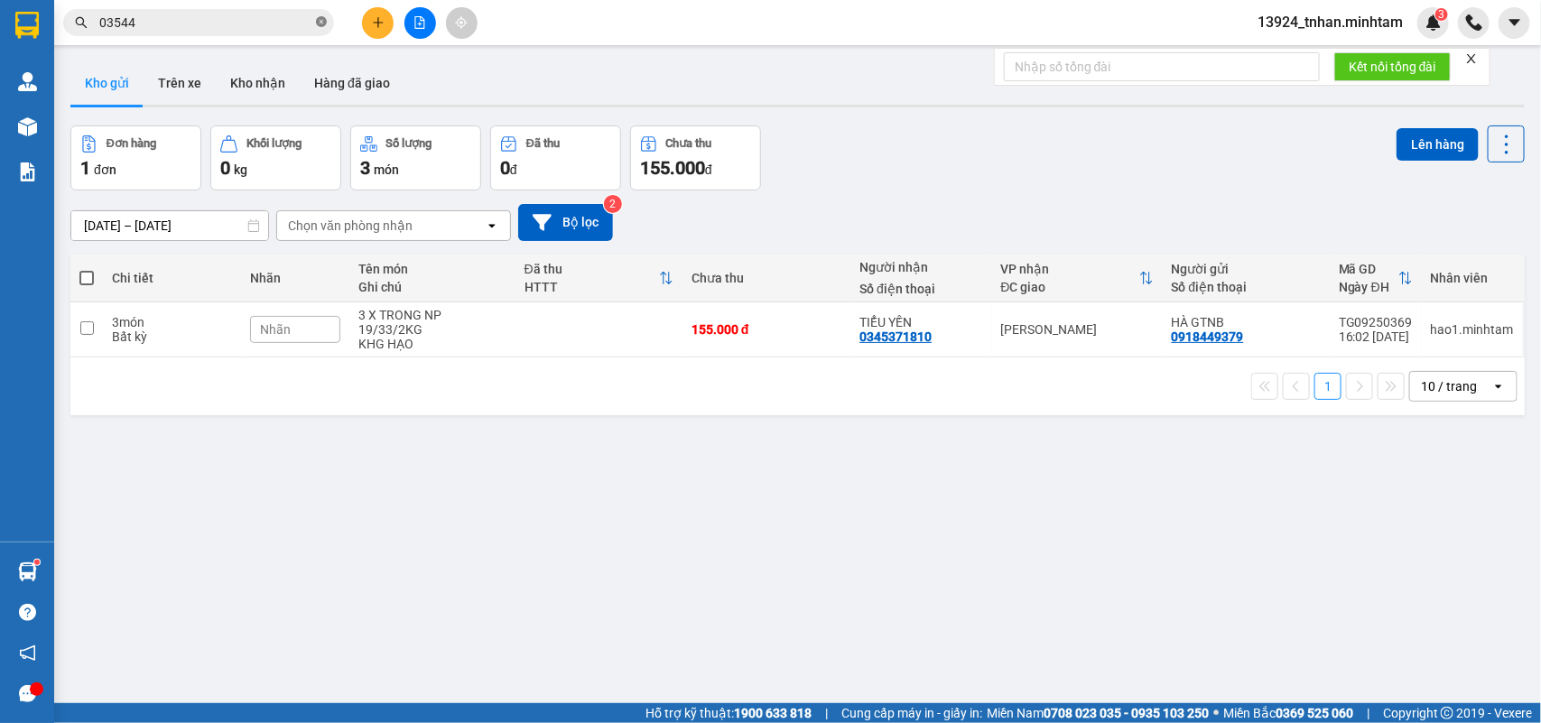
click at [317, 23] on icon "close-circle" at bounding box center [321, 21] width 11 height 11
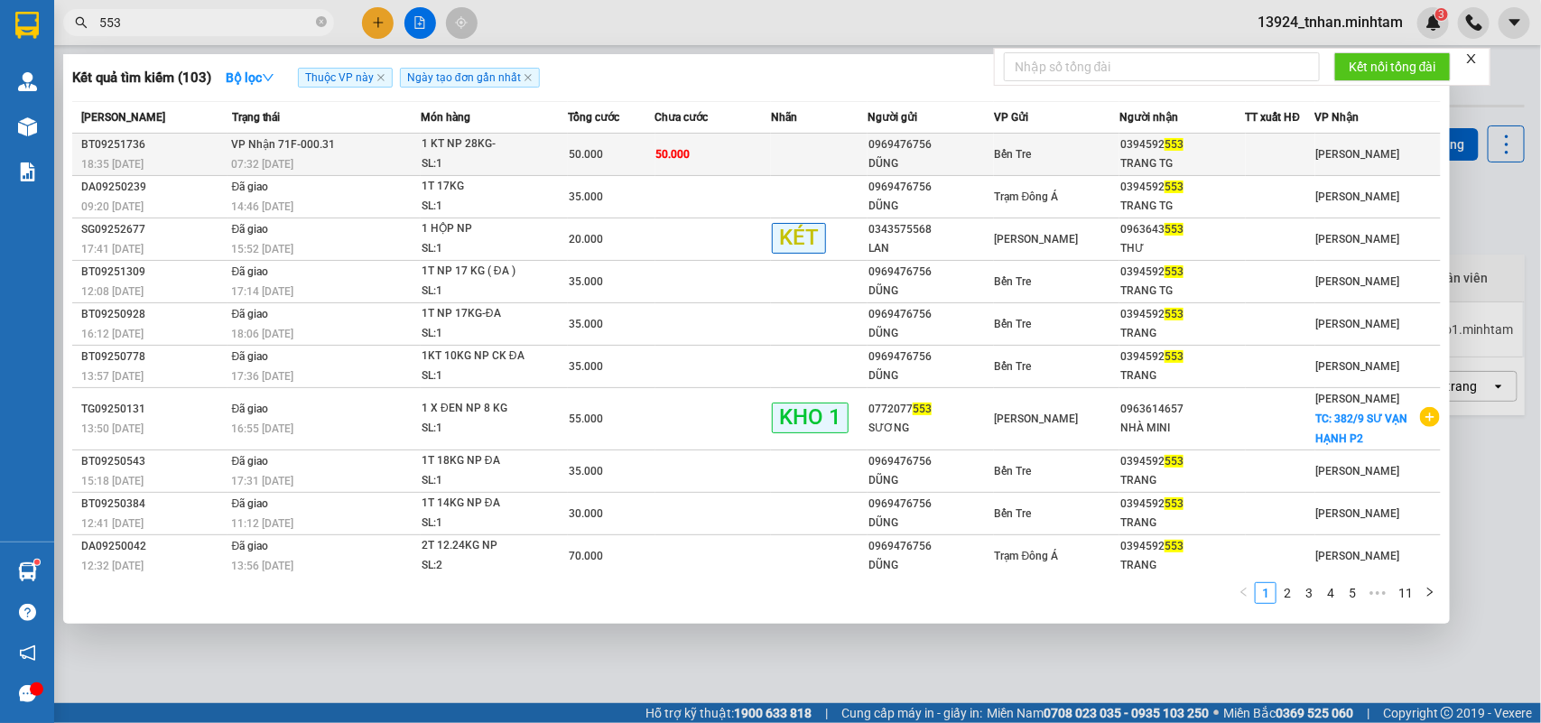
type input "553"
click at [624, 151] on div "50.000" at bounding box center [612, 154] width 86 height 20
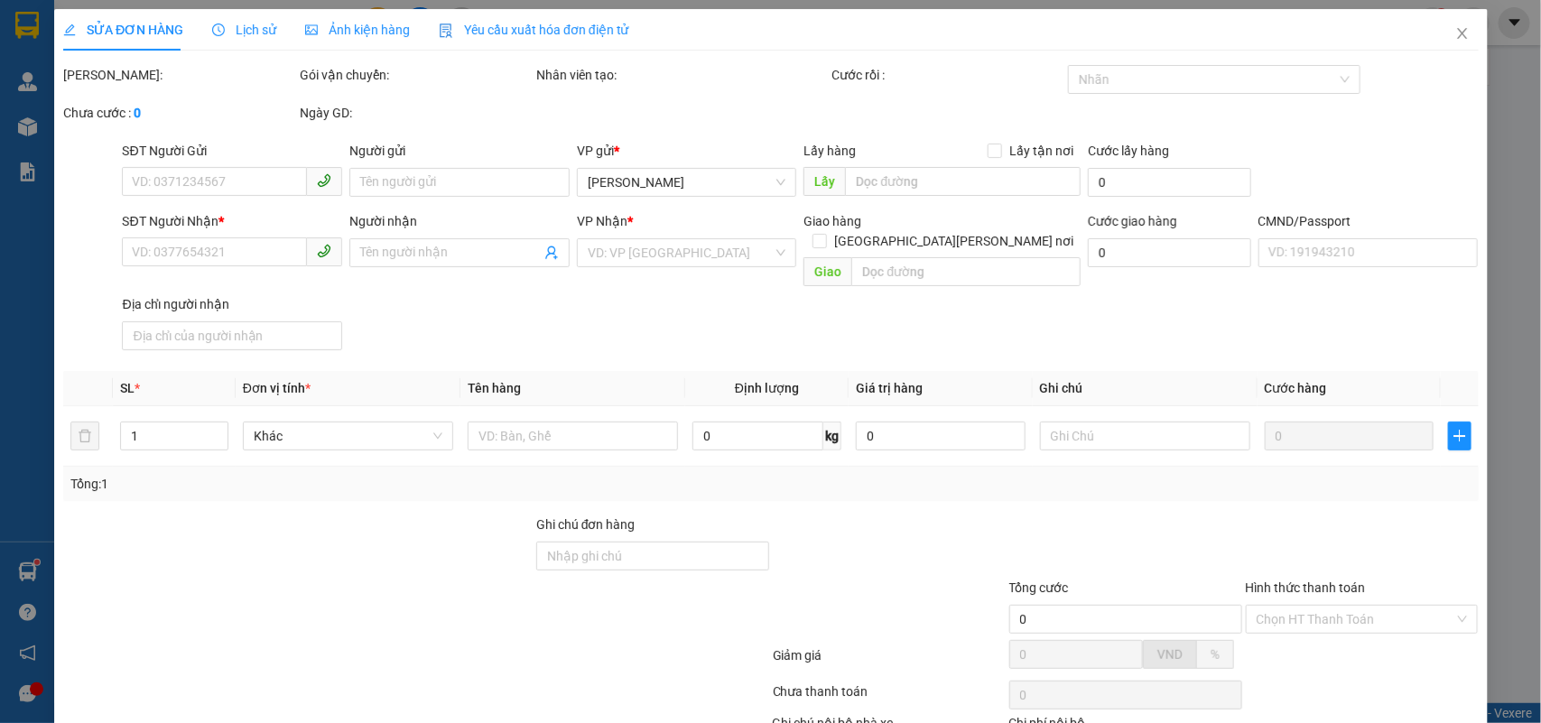
type input "0969476756"
type input "DŨNG"
type input "0394592553"
type input "TRANG TG"
type input "HCK"
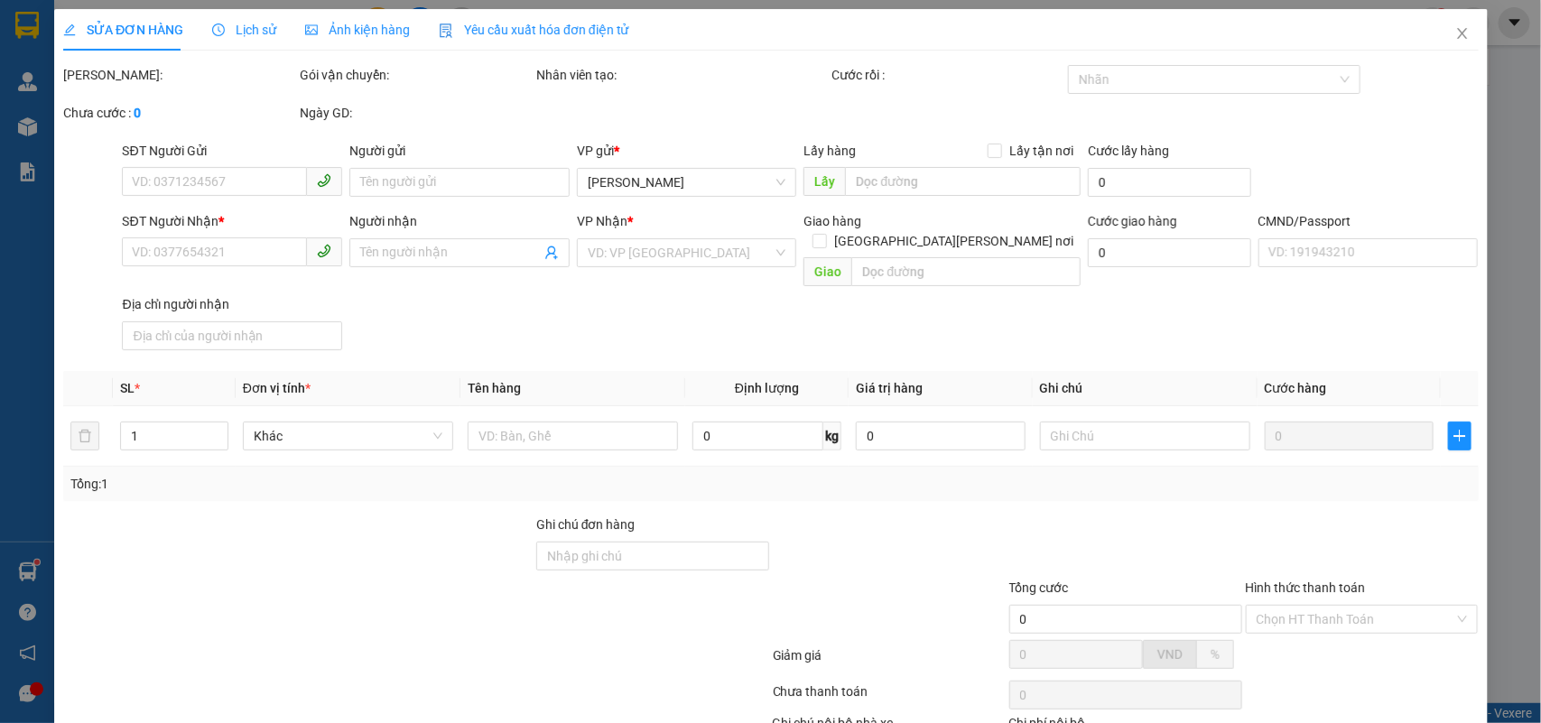
type input "50.000"
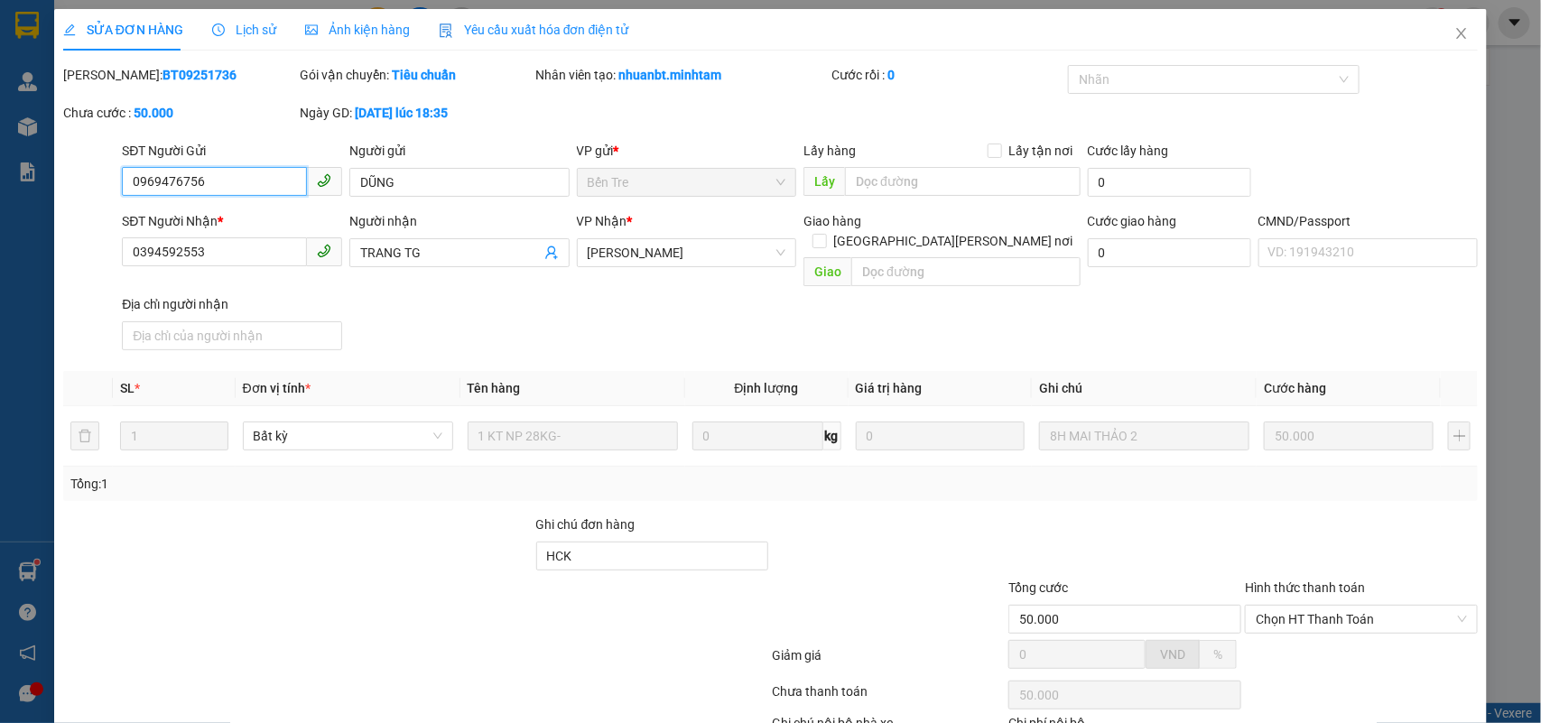
scroll to position [101, 0]
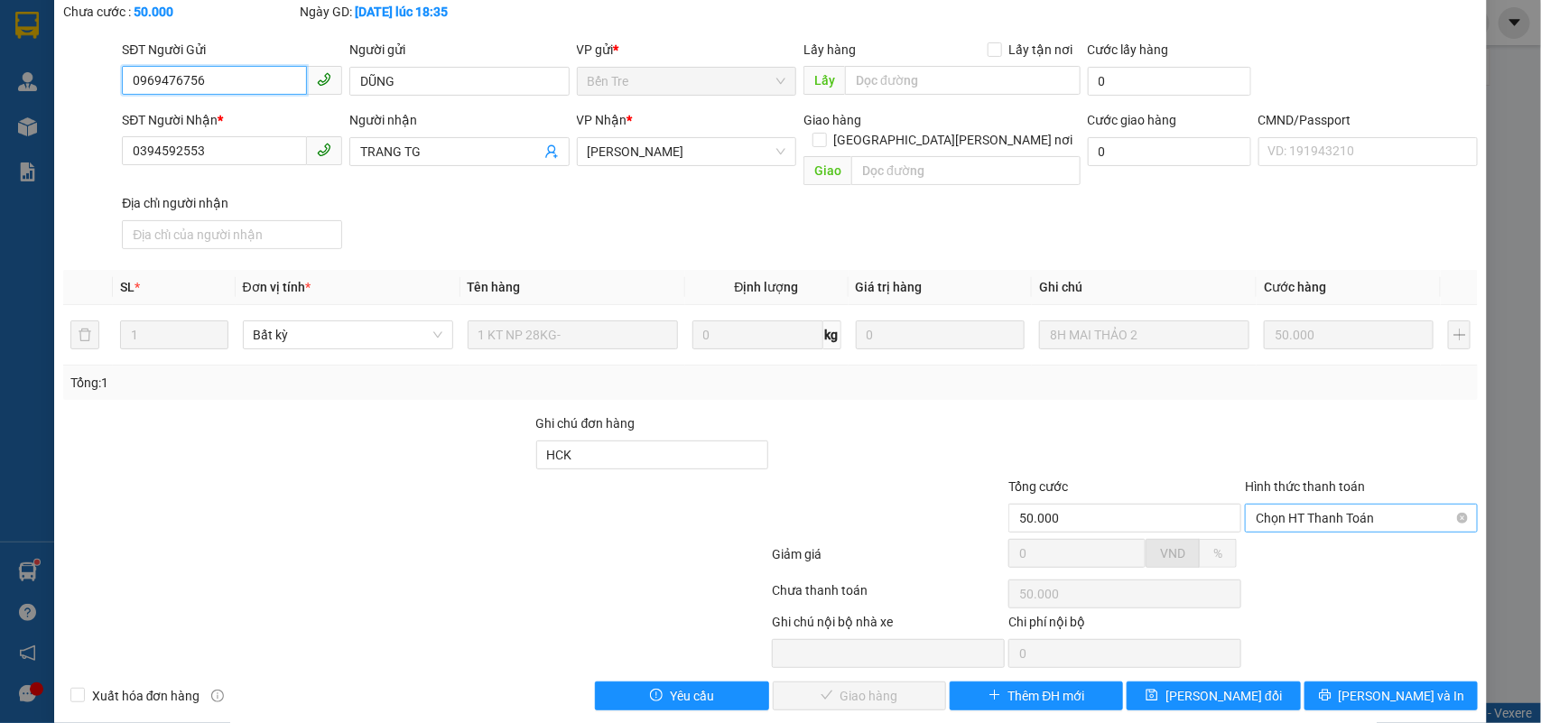
click at [1320, 511] on span "Chọn HT Thanh Toán" at bounding box center [1361, 518] width 211 height 27
click at [1296, 530] on div "Tại văn phòng" at bounding box center [1348, 535] width 209 height 20
type input "0"
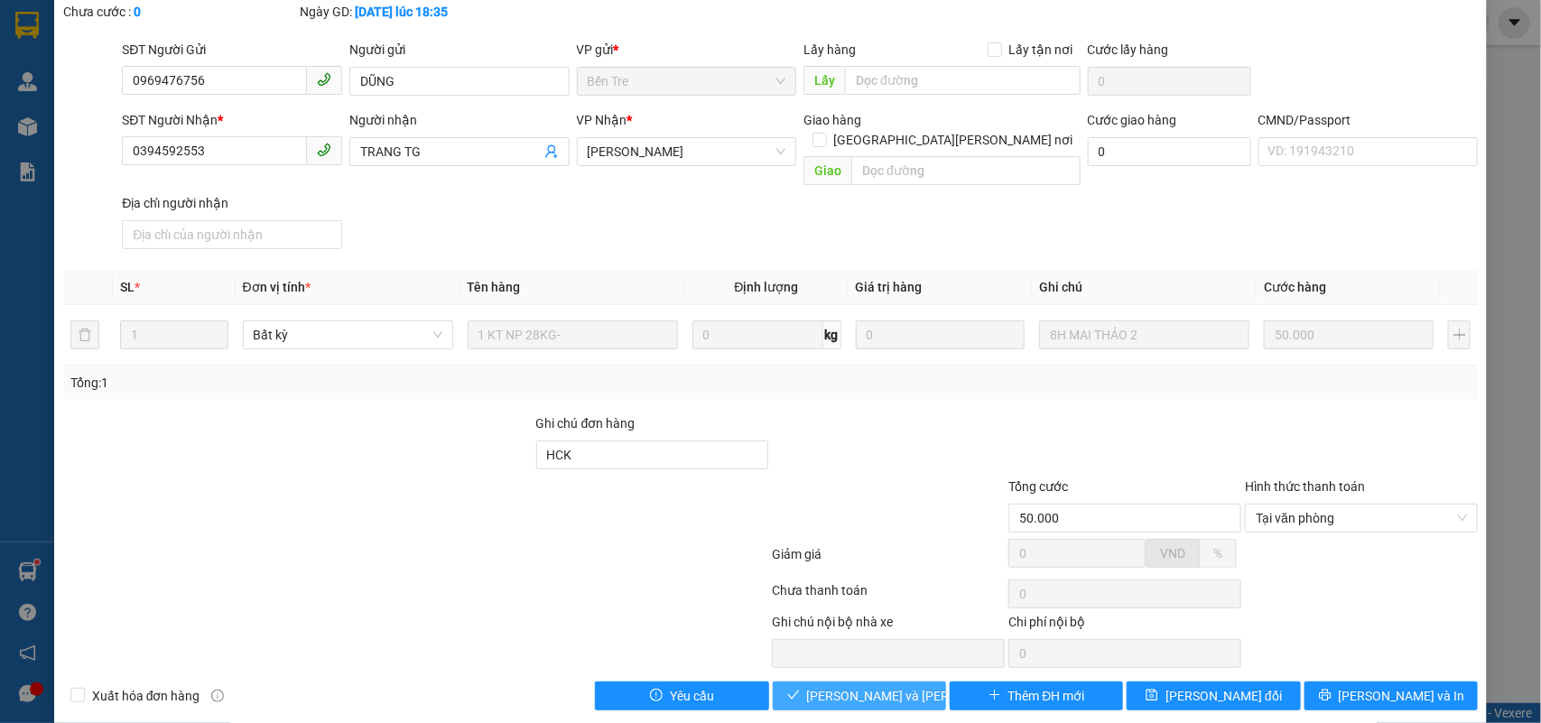
click at [838, 686] on span "[PERSON_NAME] và [PERSON_NAME] hàng" at bounding box center [929, 696] width 244 height 20
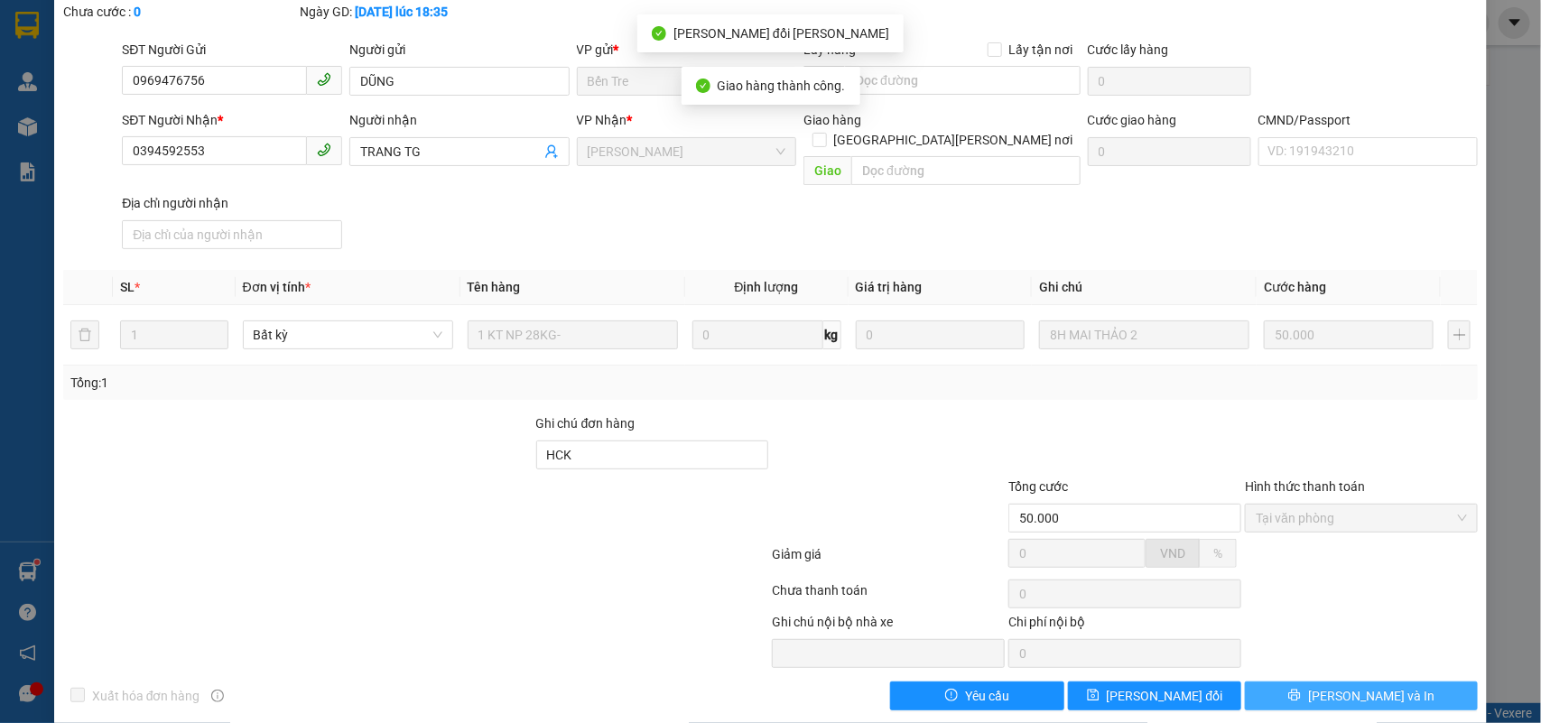
click at [1366, 686] on span "[PERSON_NAME] và In" at bounding box center [1371, 696] width 126 height 20
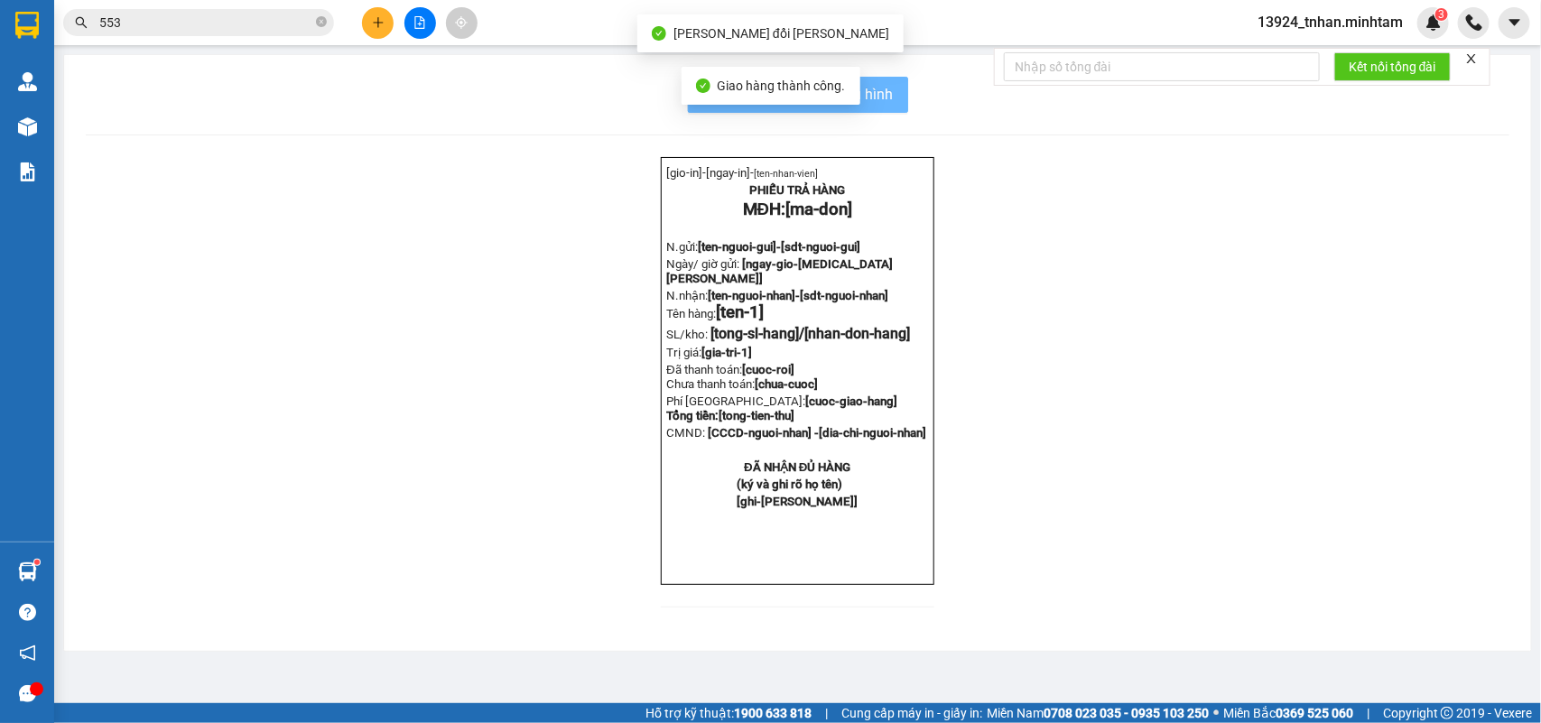
click at [1341, 629] on div "[gio-in]- [ngay-in]- [ten-[PERSON_NAME]] [PERSON_NAME] TRẢ HÀNG MĐH: [ma-don] N…" at bounding box center [798, 393] width 1424 height 472
click at [877, 88] on span "In mẫu biên lai tự cấu hình" at bounding box center [809, 94] width 170 height 23
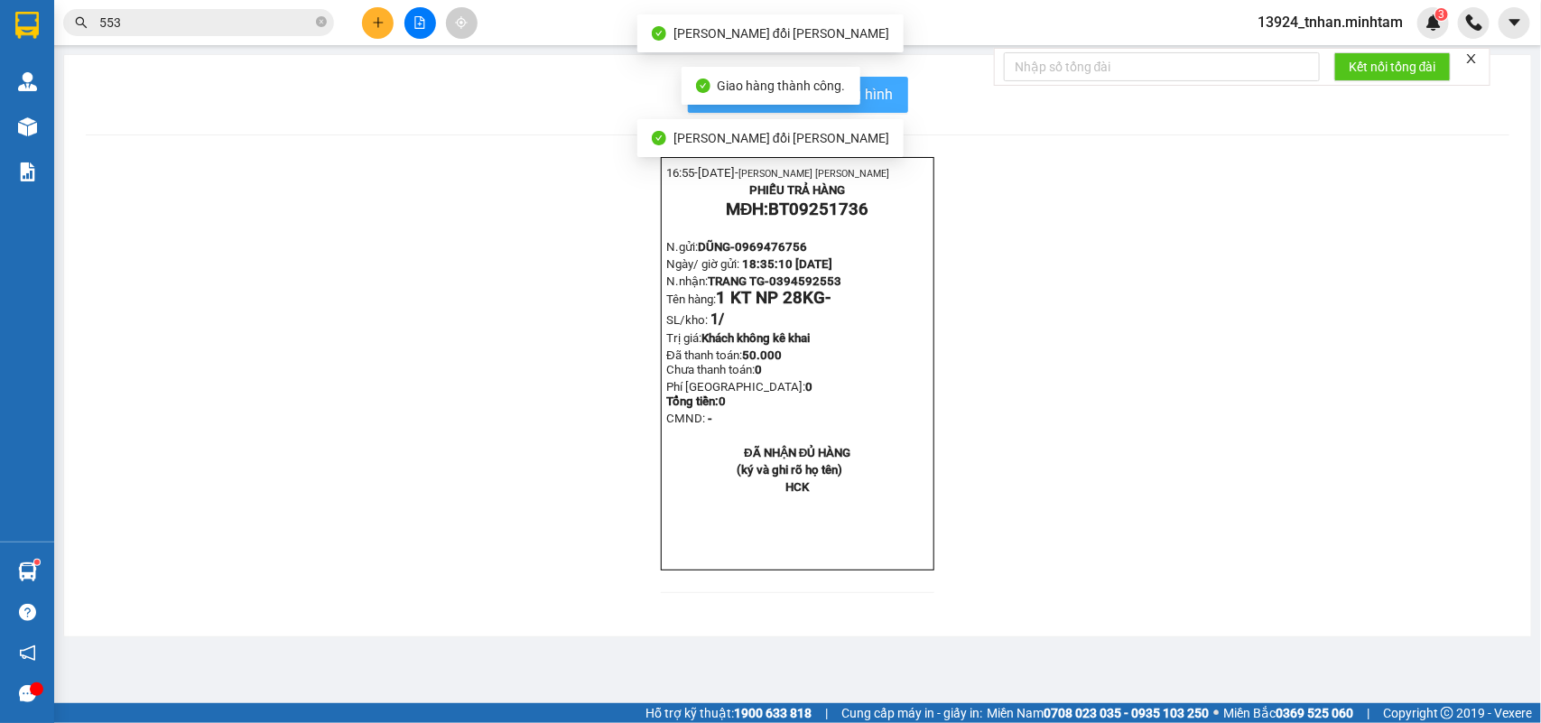
click at [885, 95] on span "In mẫu biên lai tự cấu hình" at bounding box center [809, 94] width 170 height 23
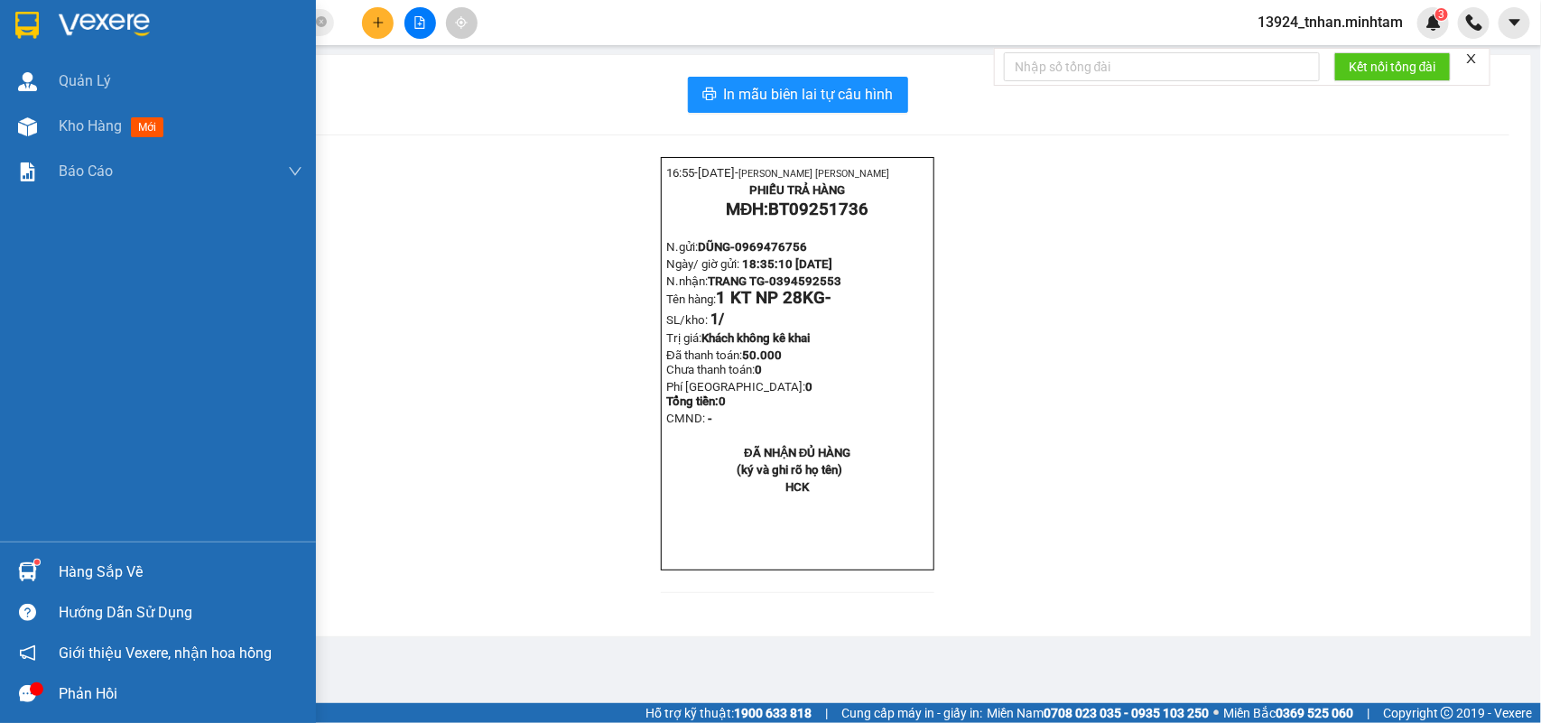
click at [92, 567] on div "Hàng sắp về" at bounding box center [181, 572] width 244 height 27
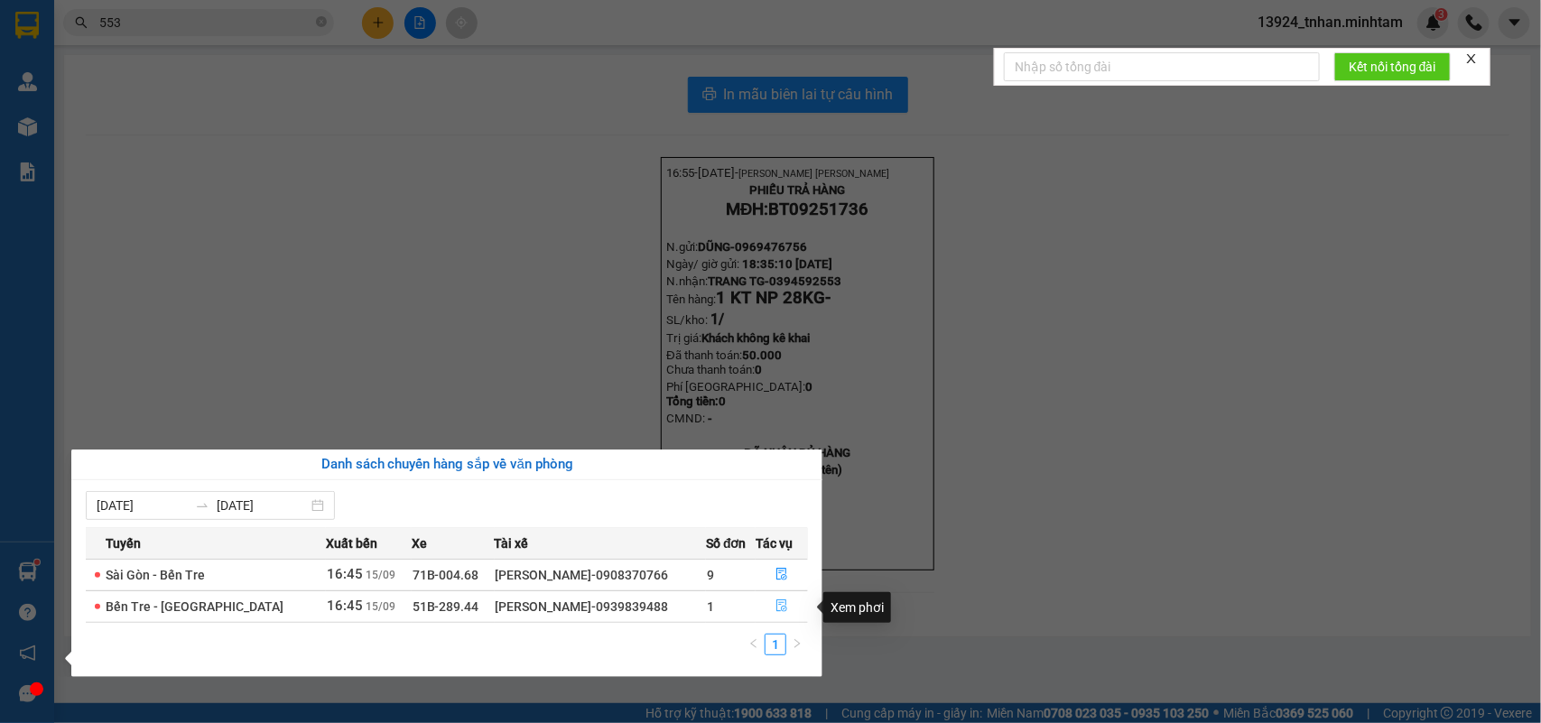
click at [794, 607] on button "button" at bounding box center [782, 606] width 51 height 29
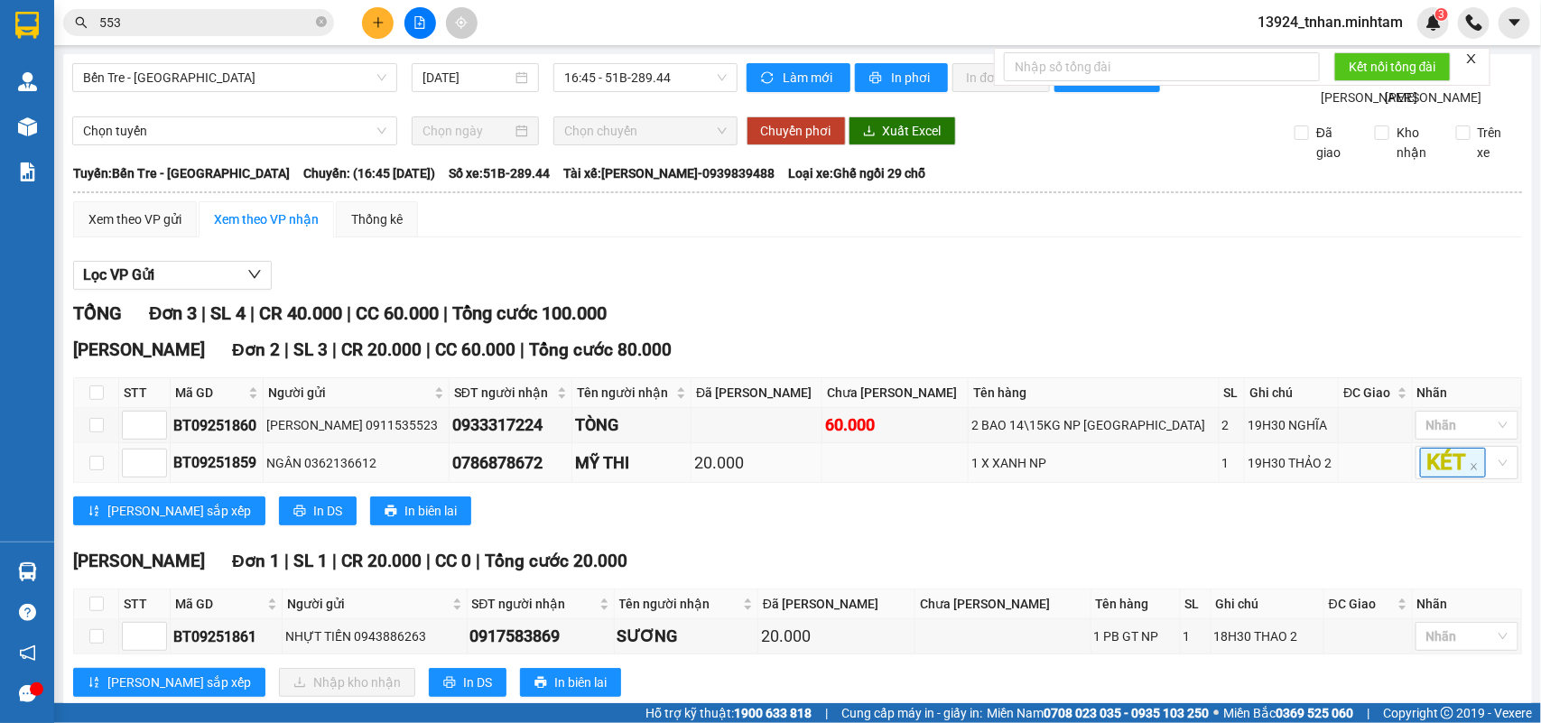
scroll to position [88, 0]
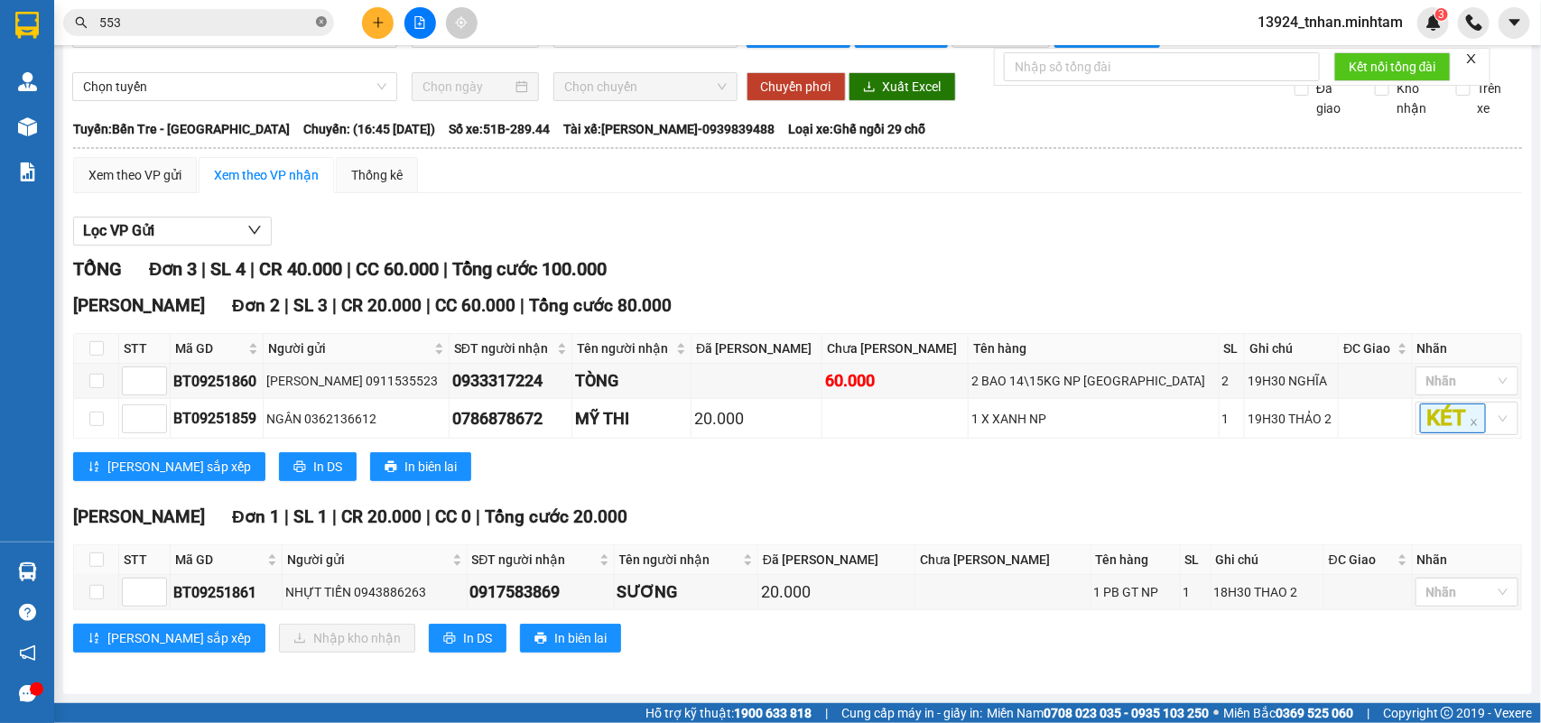
click at [321, 21] on icon "close-circle" at bounding box center [321, 21] width 11 height 11
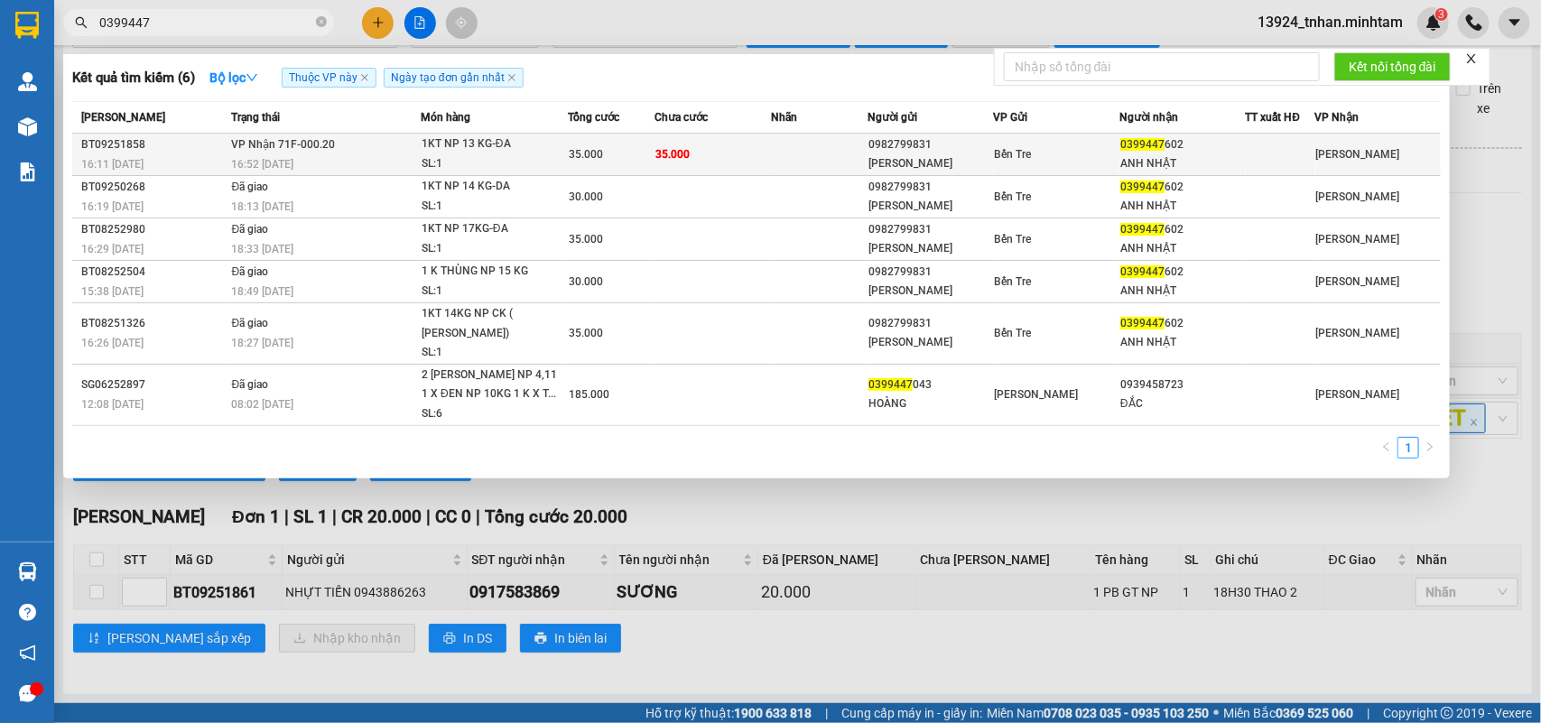
type input "0399447"
click at [702, 138] on td "35.000" at bounding box center [713, 155] width 116 height 42
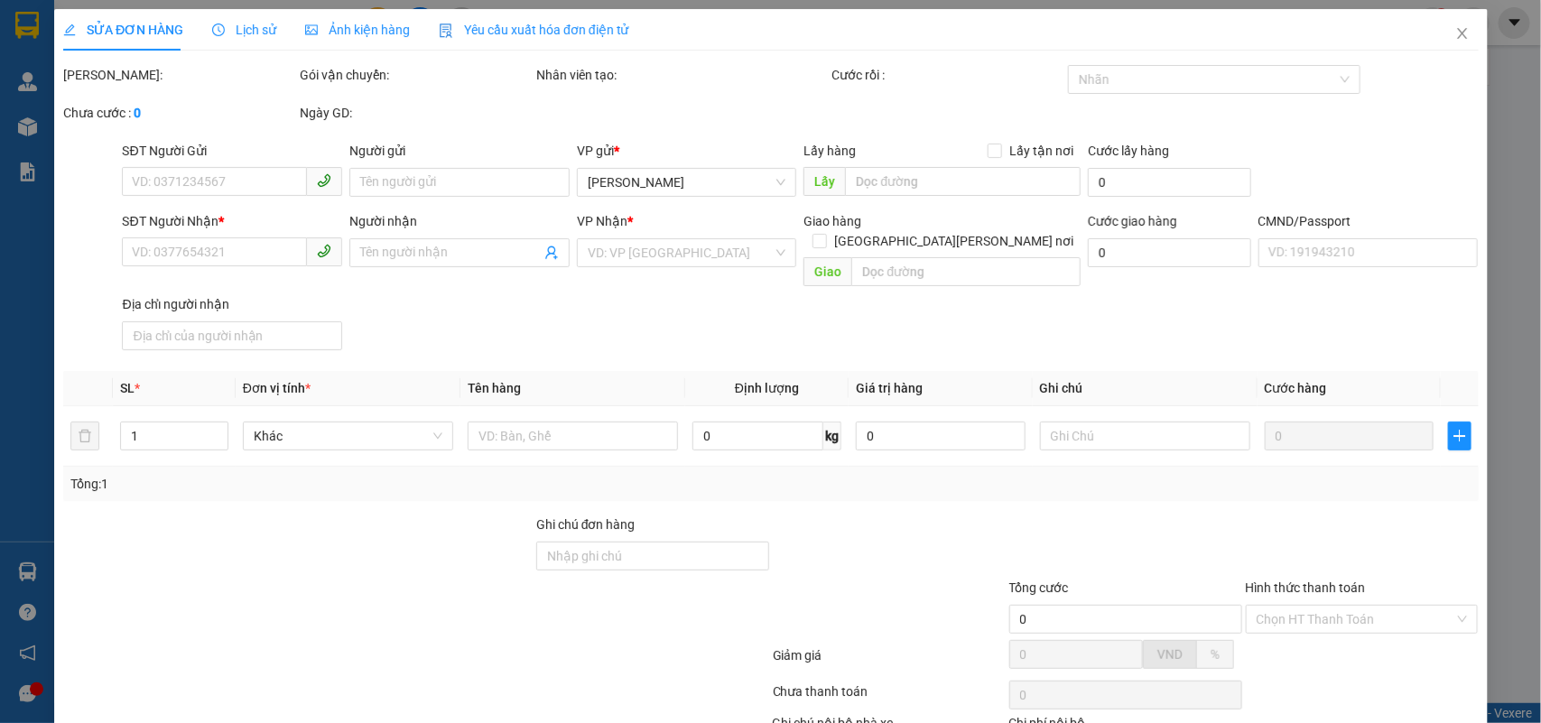
type input "0982799831"
type input "[PERSON_NAME]"
type input "0399447602"
type input "ANH NHẬT"
type input "HCK"
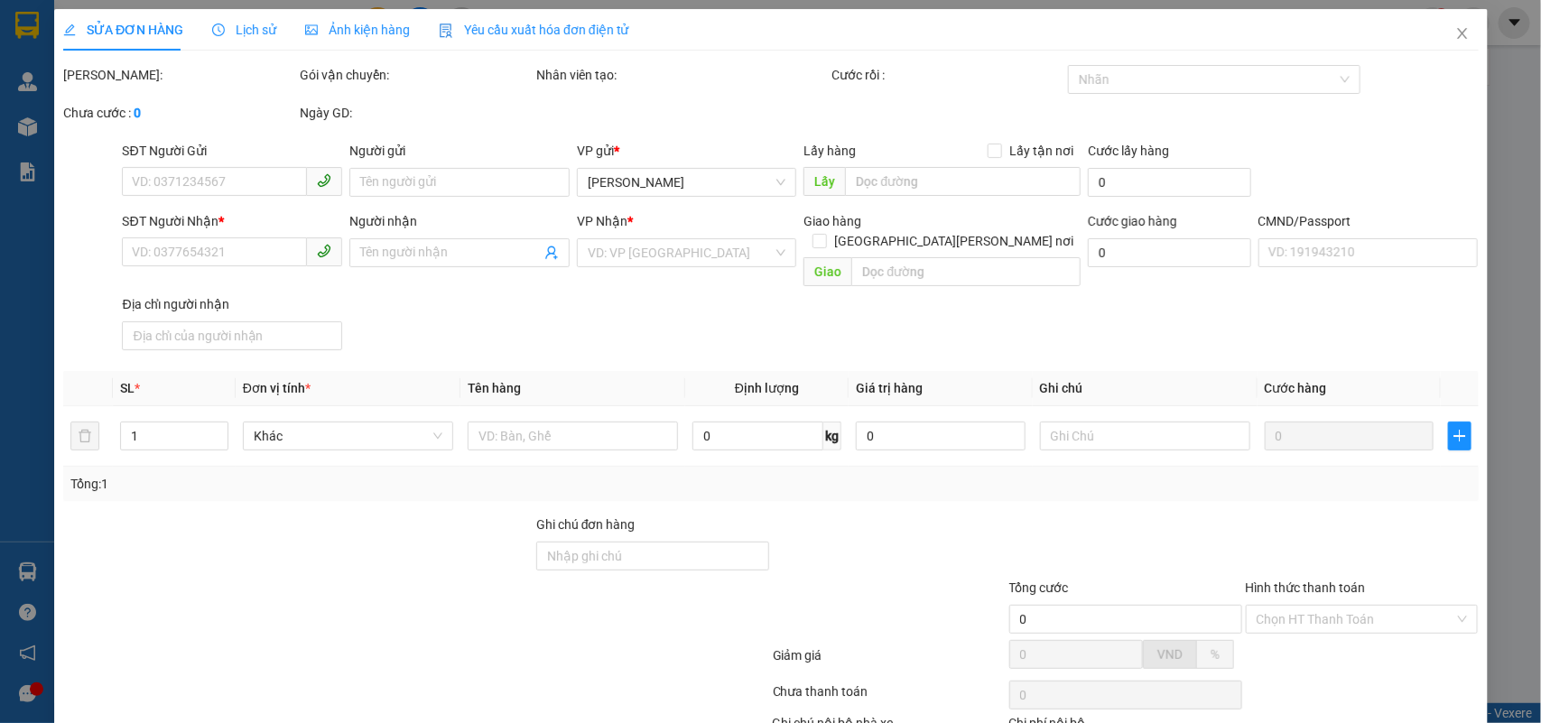
type input "35.000"
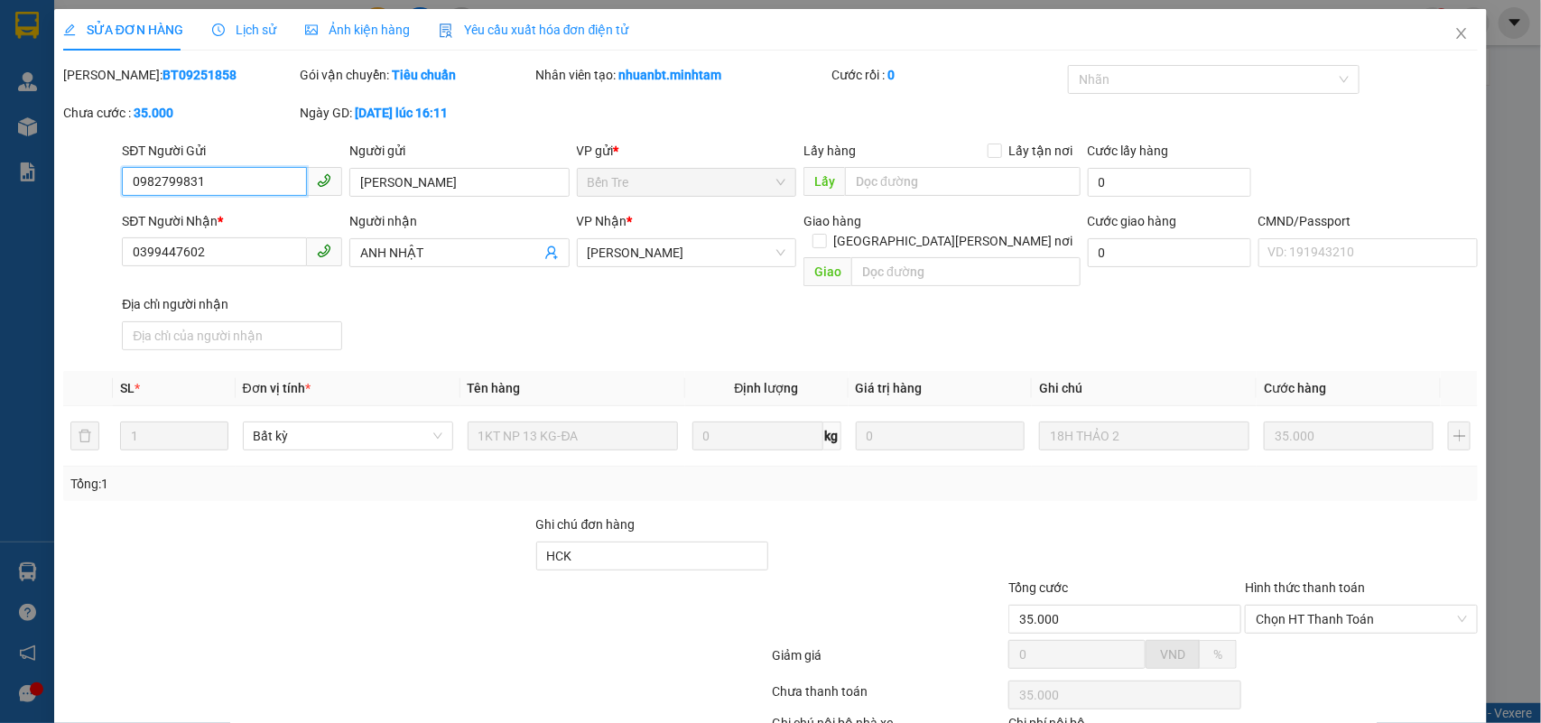
scroll to position [106, 0]
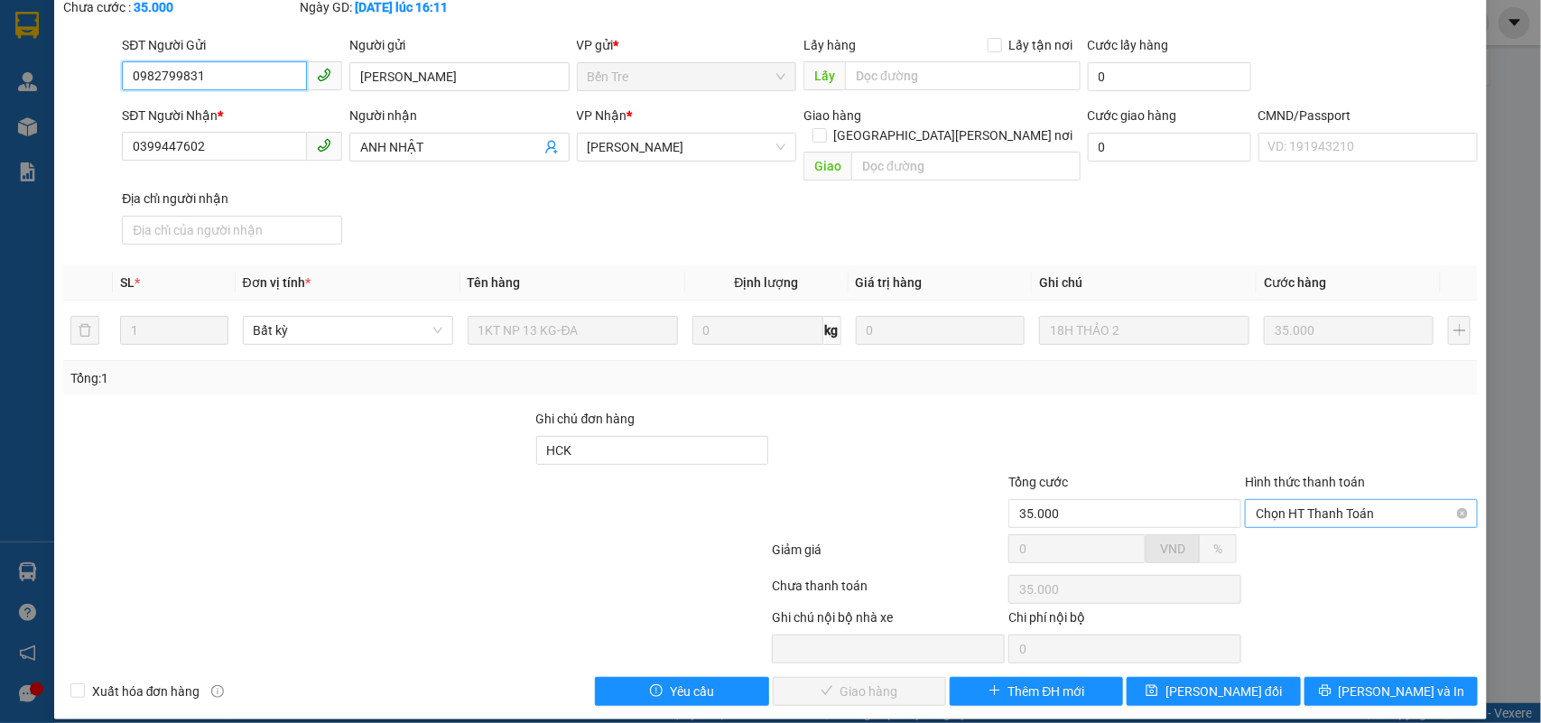
click at [1321, 506] on span "Chọn HT Thanh Toán" at bounding box center [1361, 513] width 211 height 27
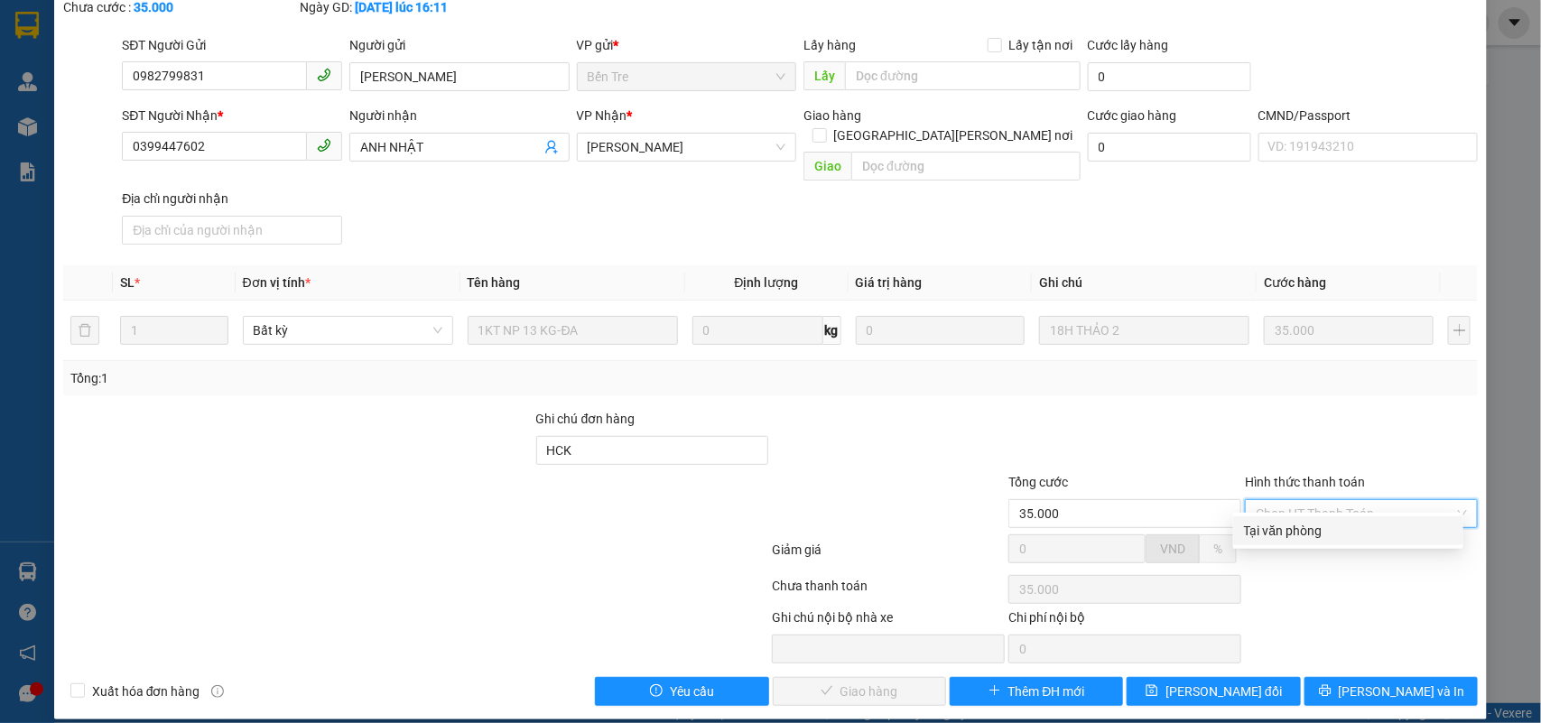
click at [1294, 538] on div "Tại văn phòng" at bounding box center [1348, 531] width 209 height 20
type input "0"
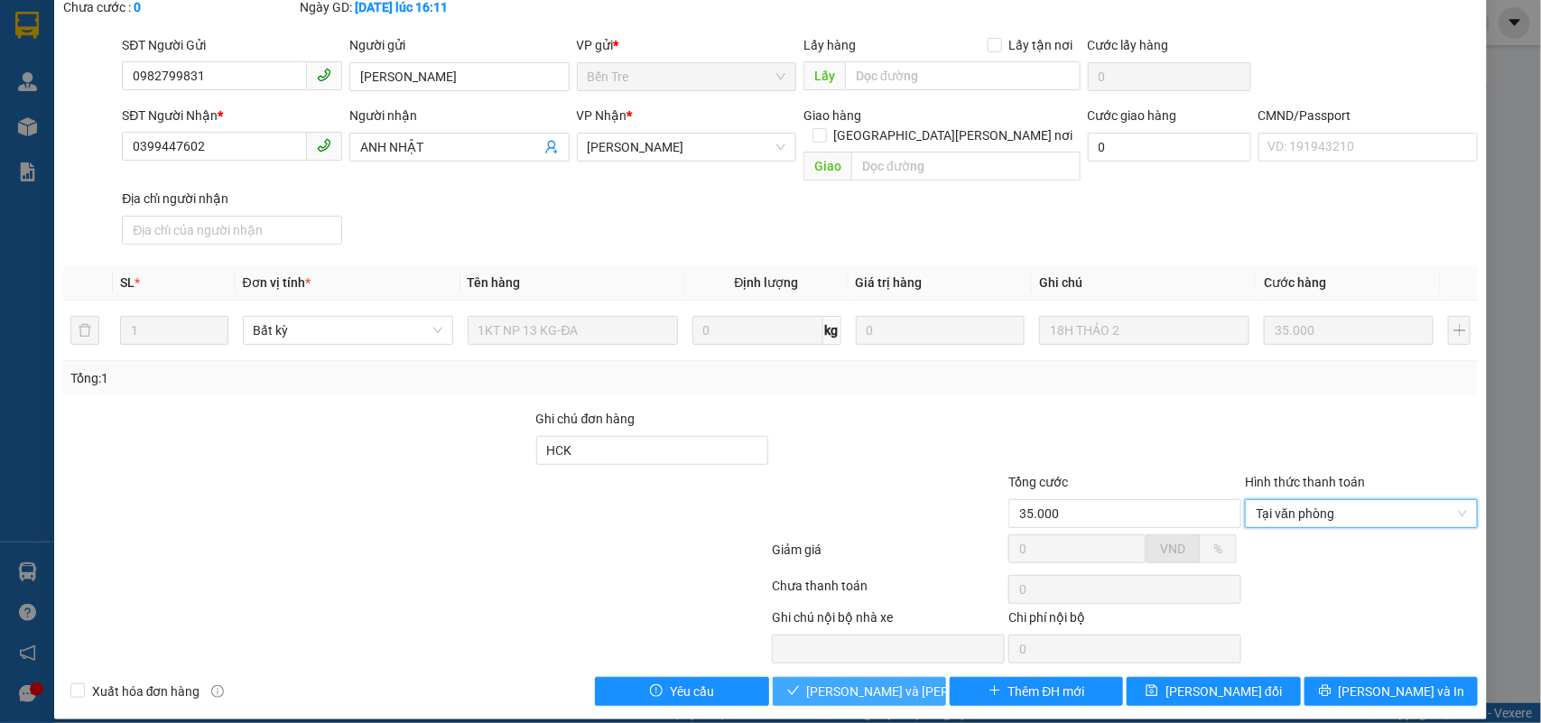
drag, startPoint x: 797, startPoint y: 674, endPoint x: 994, endPoint y: 698, distance: 198.3
click at [799, 684] on icon "check" at bounding box center [793, 690] width 13 height 13
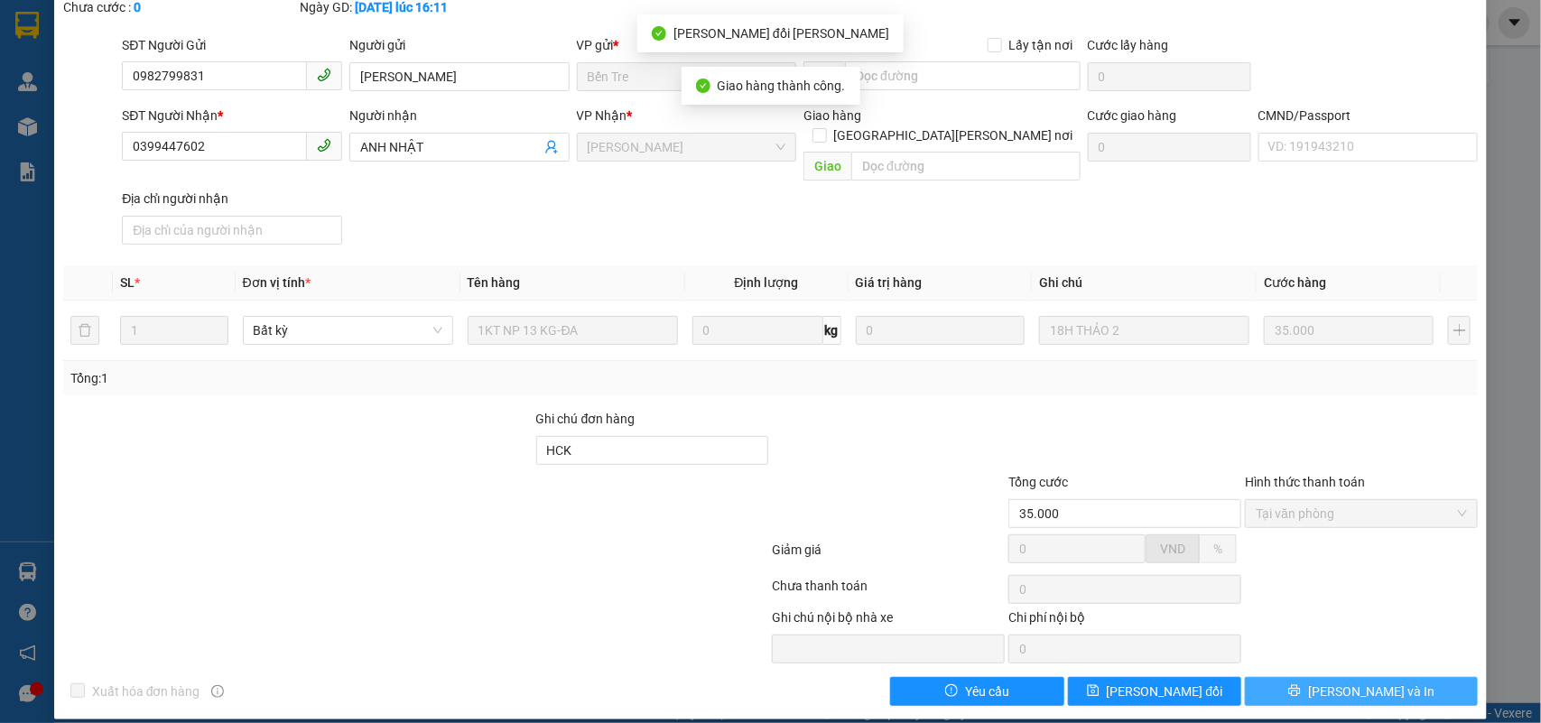
click at [1354, 682] on span "[PERSON_NAME] và In" at bounding box center [1371, 692] width 126 height 20
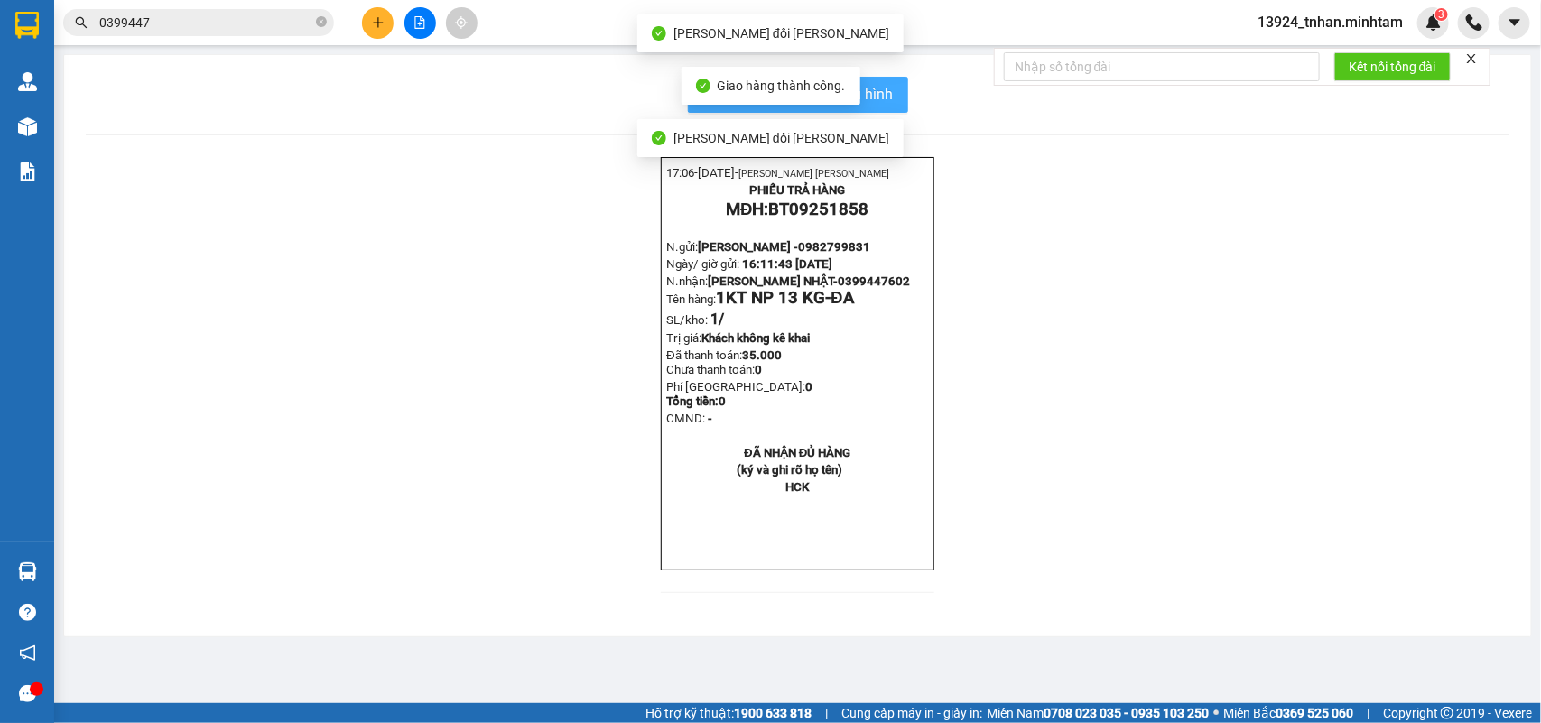
click at [878, 90] on span "In mẫu biên lai tự cấu hình" at bounding box center [809, 94] width 170 height 23
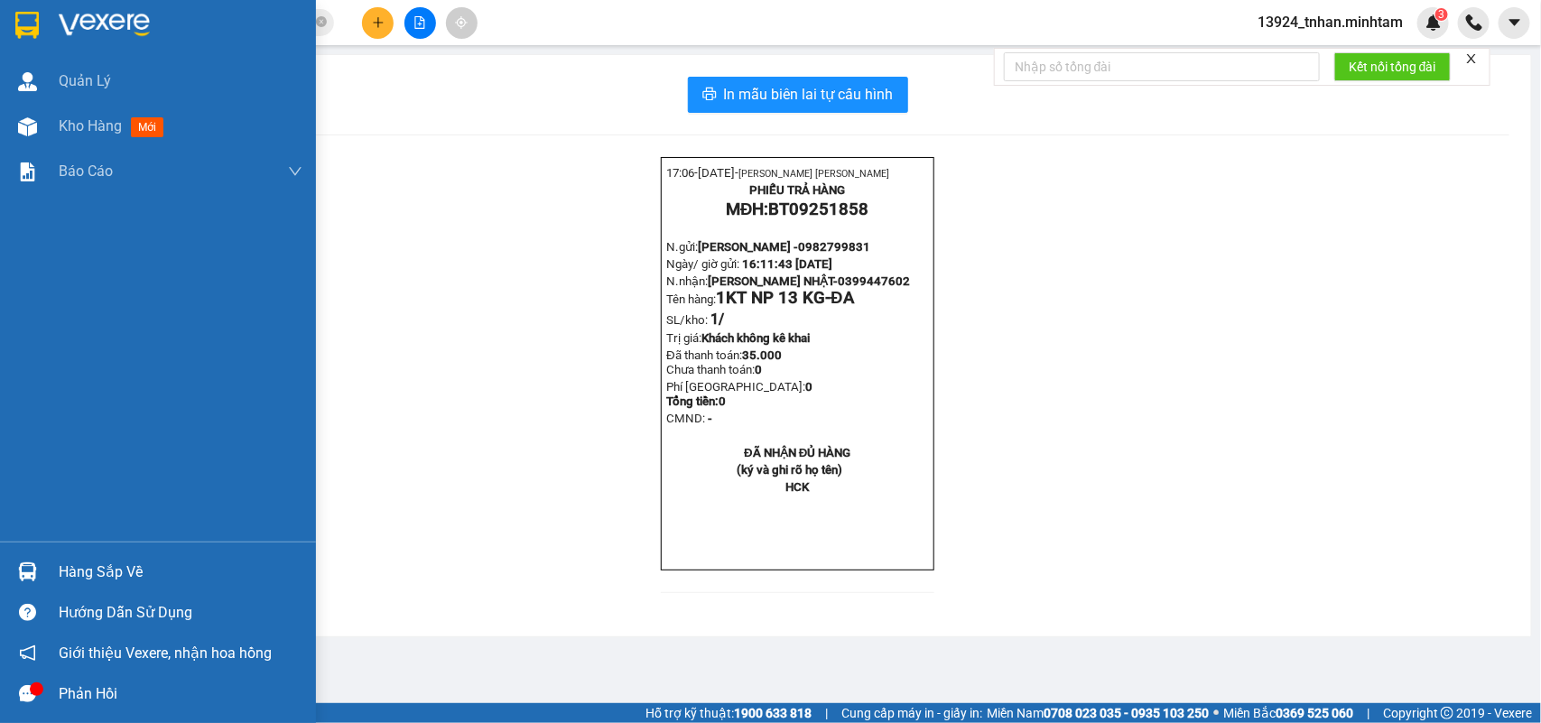
click at [18, 574] on img at bounding box center [27, 571] width 19 height 19
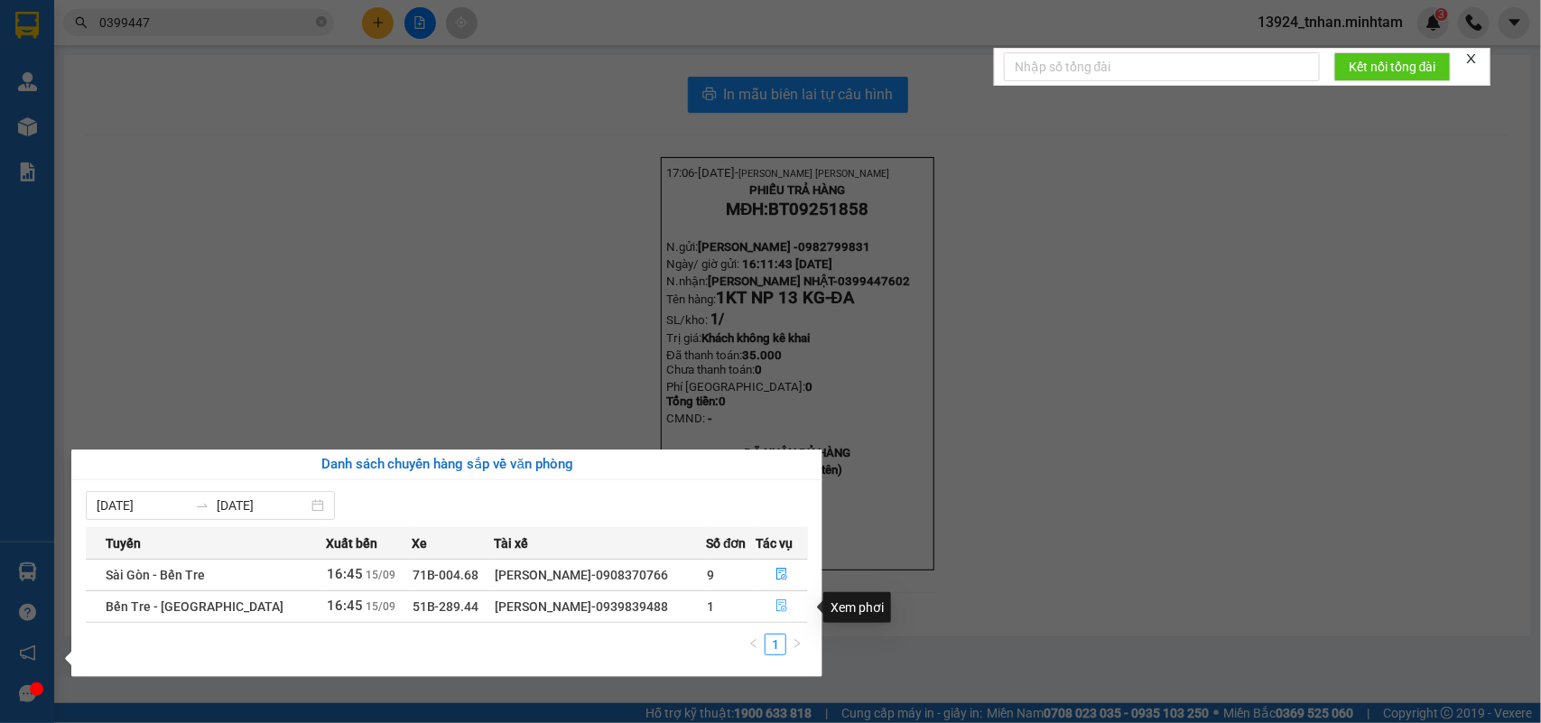
click at [783, 614] on span "file-done" at bounding box center [782, 606] width 13 height 14
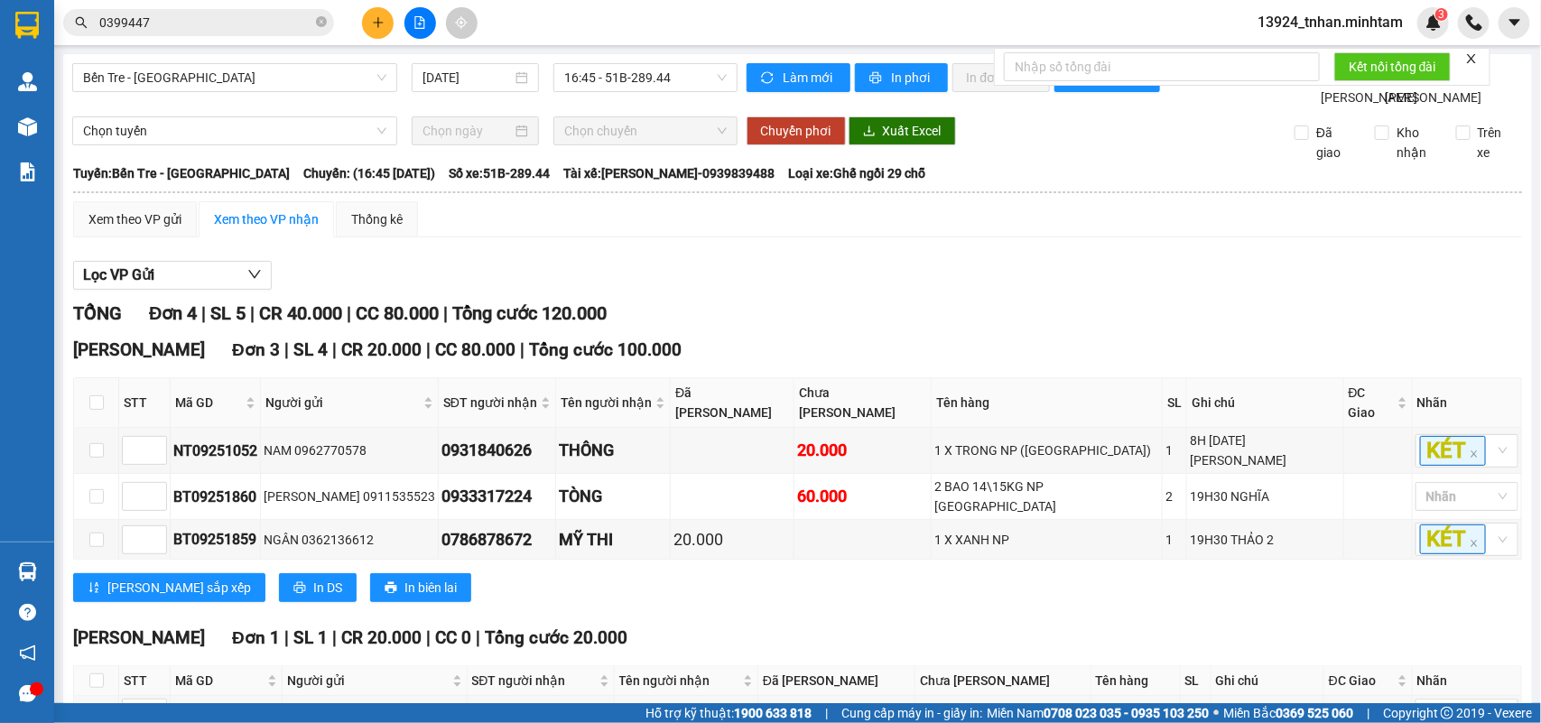
scroll to position [129, 0]
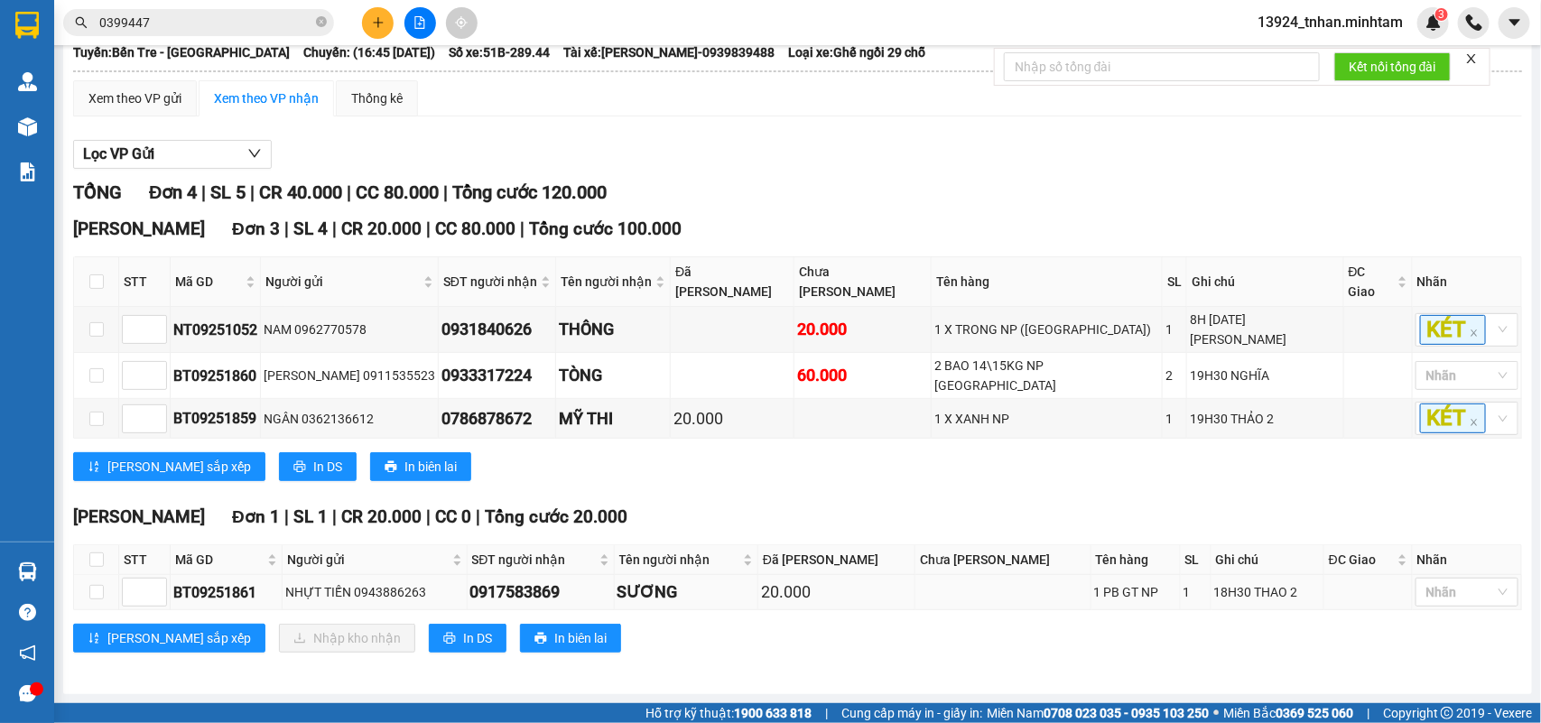
click at [87, 589] on td at bounding box center [96, 592] width 45 height 35
click at [99, 593] on input "checkbox" at bounding box center [96, 592] width 14 height 14
checkbox input "true"
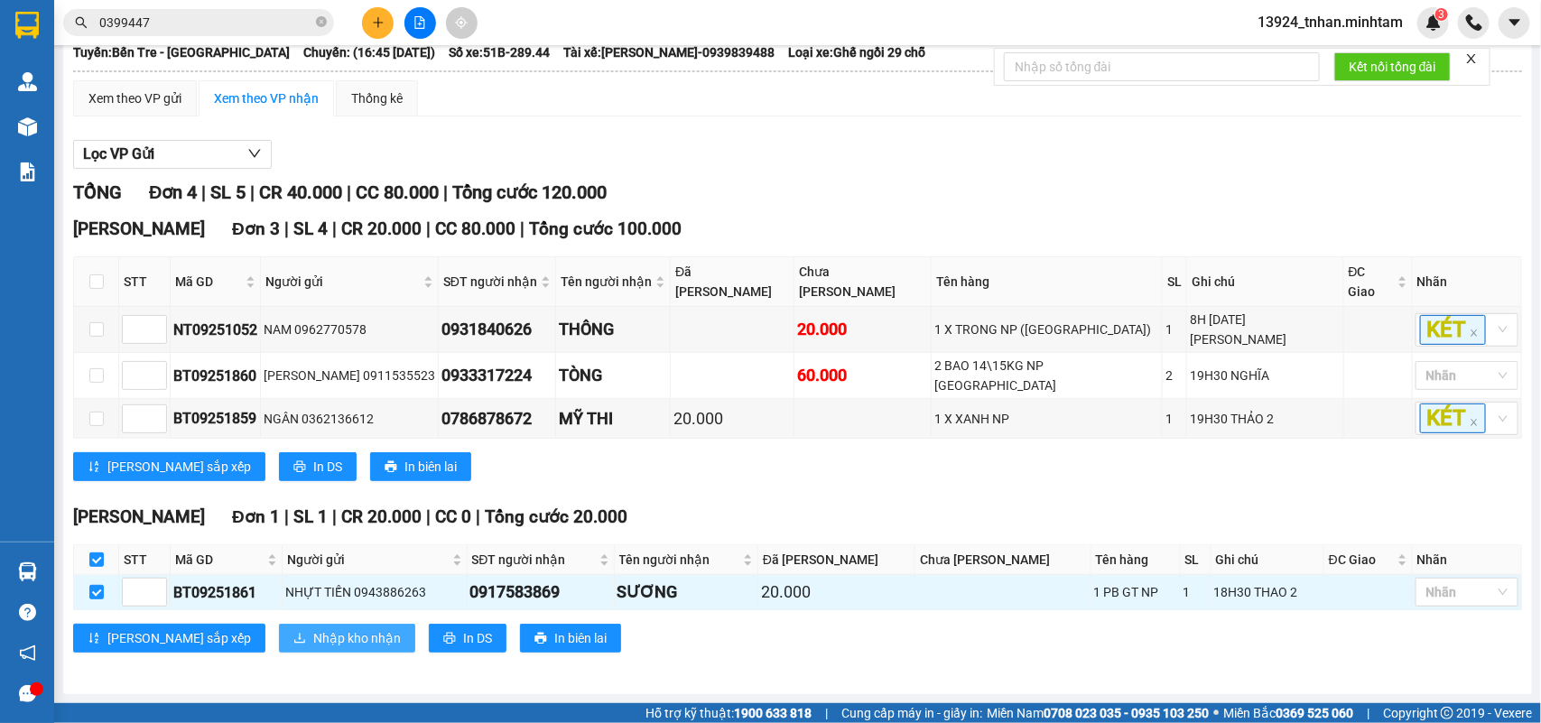
click at [313, 639] on span "Nhập kho nhận" at bounding box center [357, 638] width 88 height 20
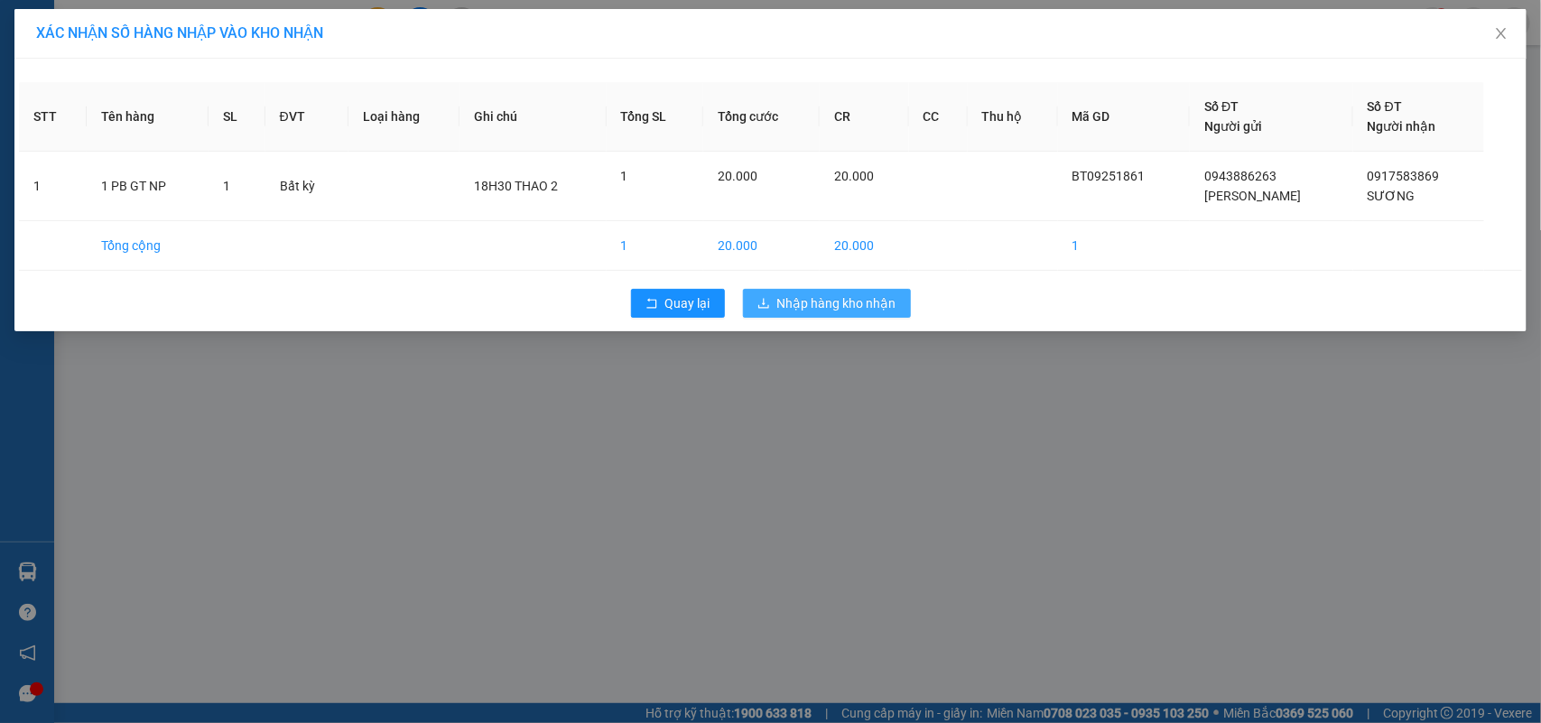
click at [822, 295] on span "Nhập hàng kho nhận" at bounding box center [836, 303] width 119 height 20
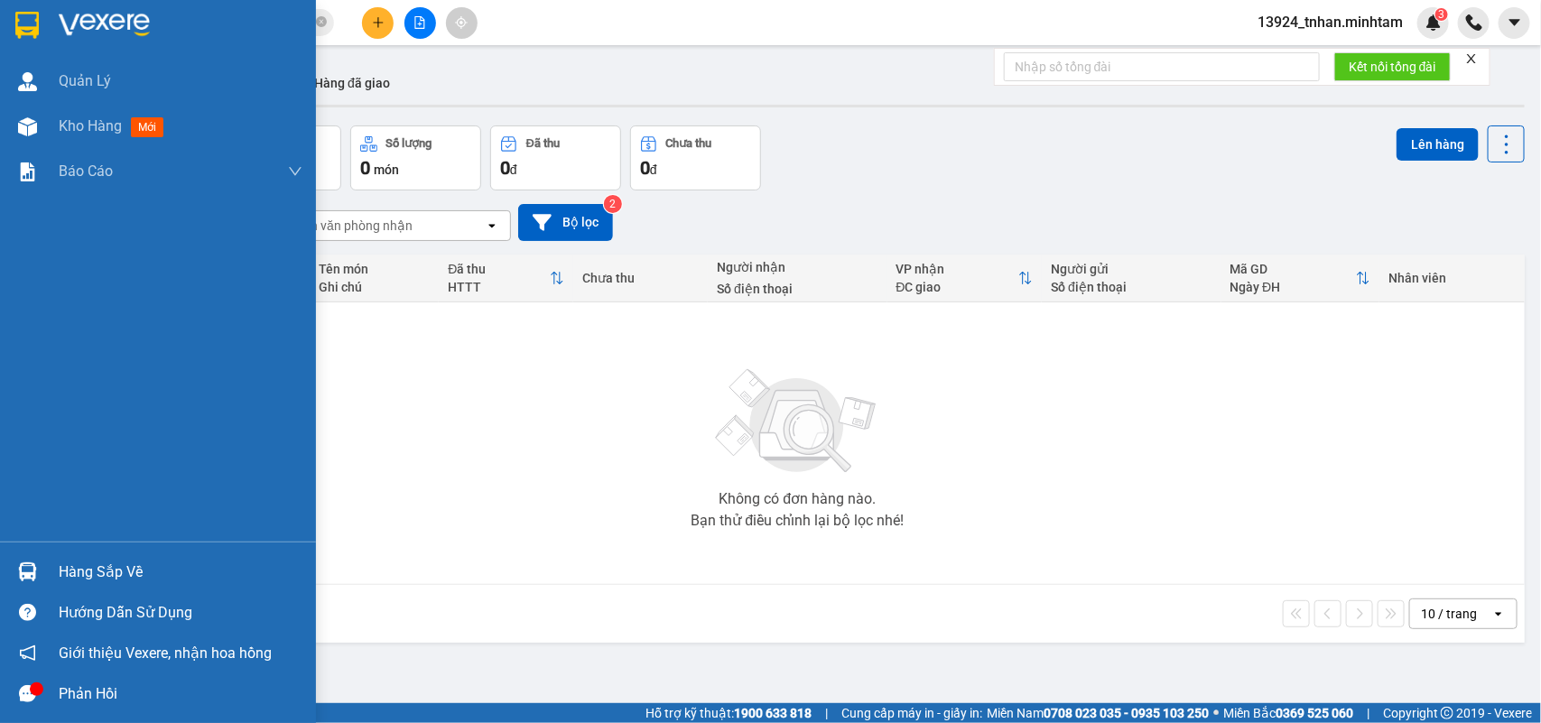
click at [74, 570] on div "Hàng sắp về" at bounding box center [181, 572] width 244 height 27
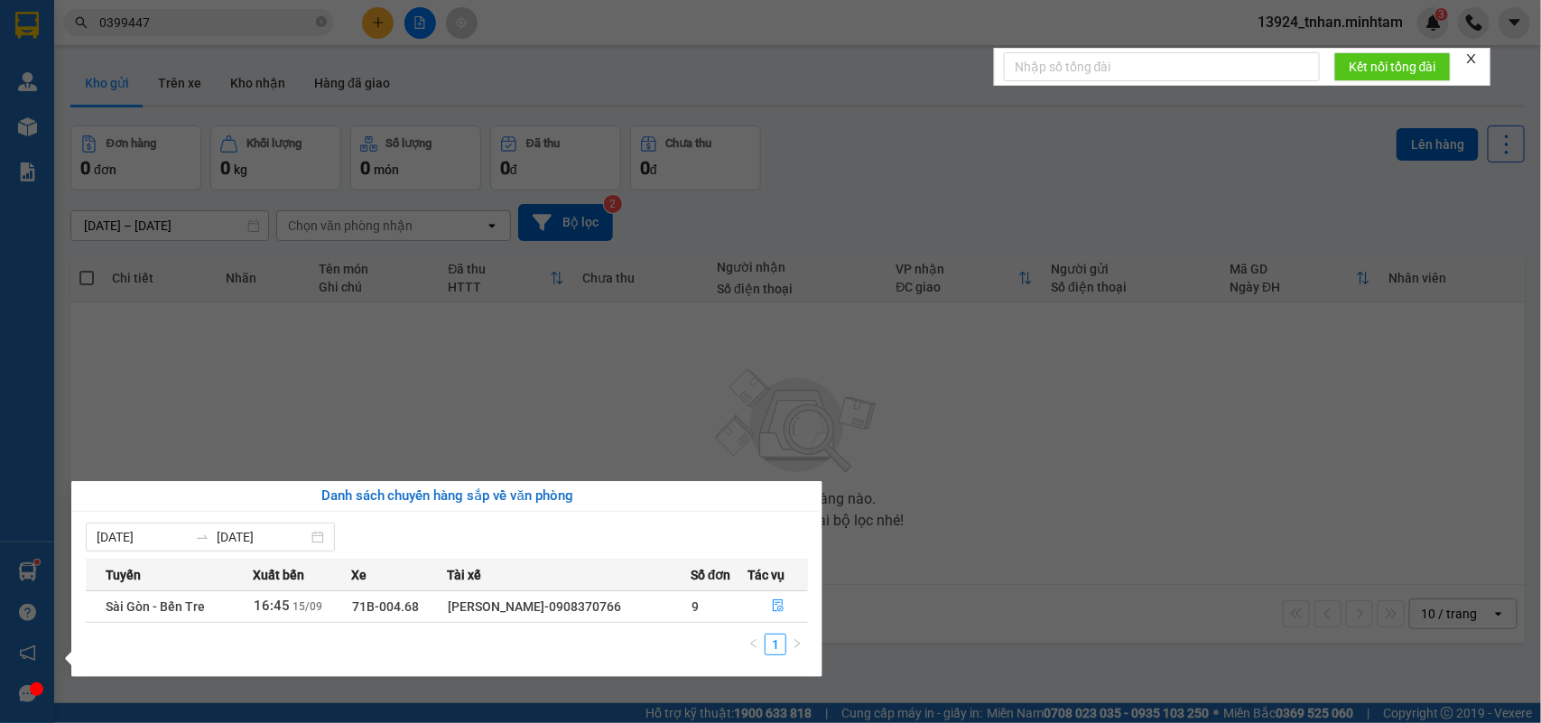
click at [294, 290] on section "Kết quả [PERSON_NAME] ( 6 ) Bộ lọc Thuộc VP này Ngày tạo [PERSON_NAME] nhất Mã …" at bounding box center [770, 361] width 1541 height 723
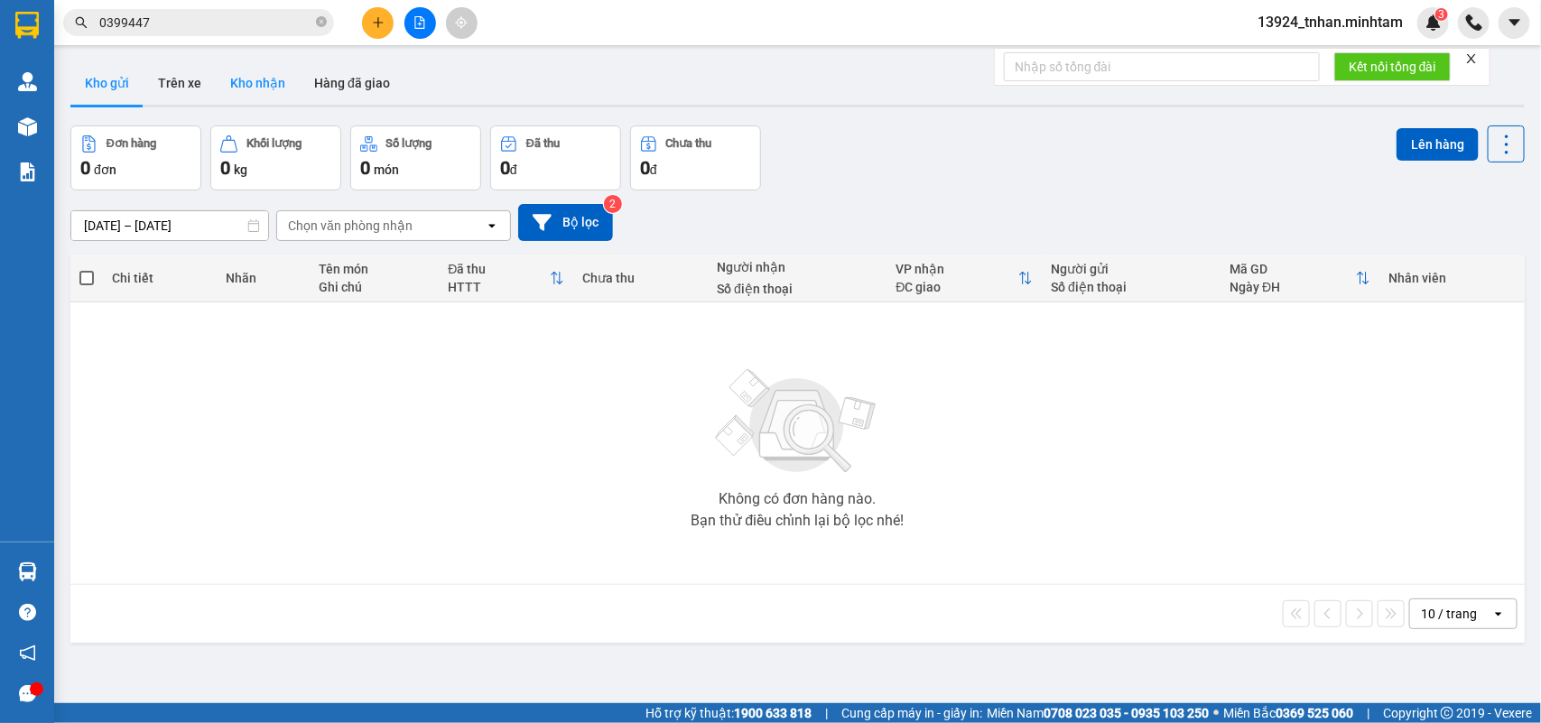
click at [262, 88] on button "Kho nhận" at bounding box center [258, 82] width 84 height 43
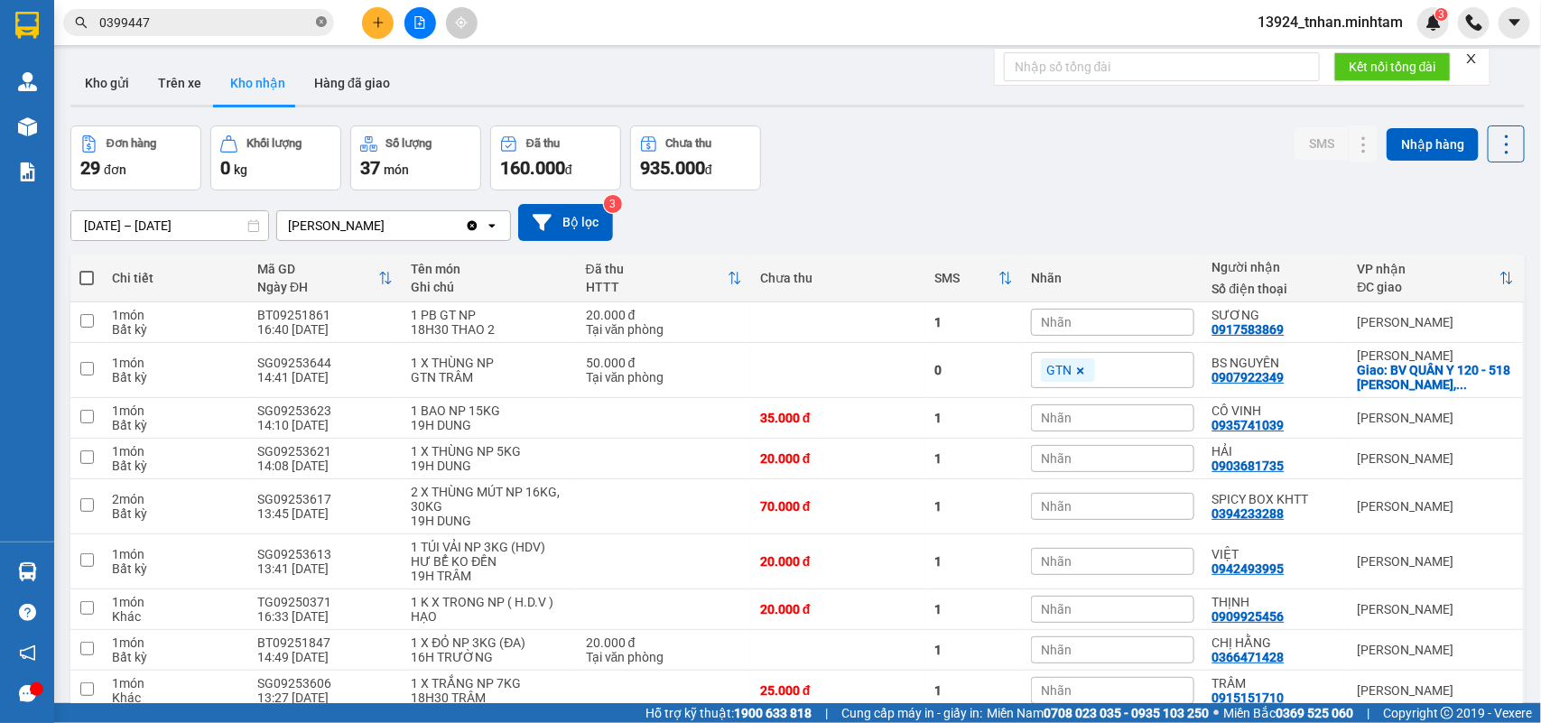
click at [326, 18] on icon "close-circle" at bounding box center [321, 21] width 11 height 11
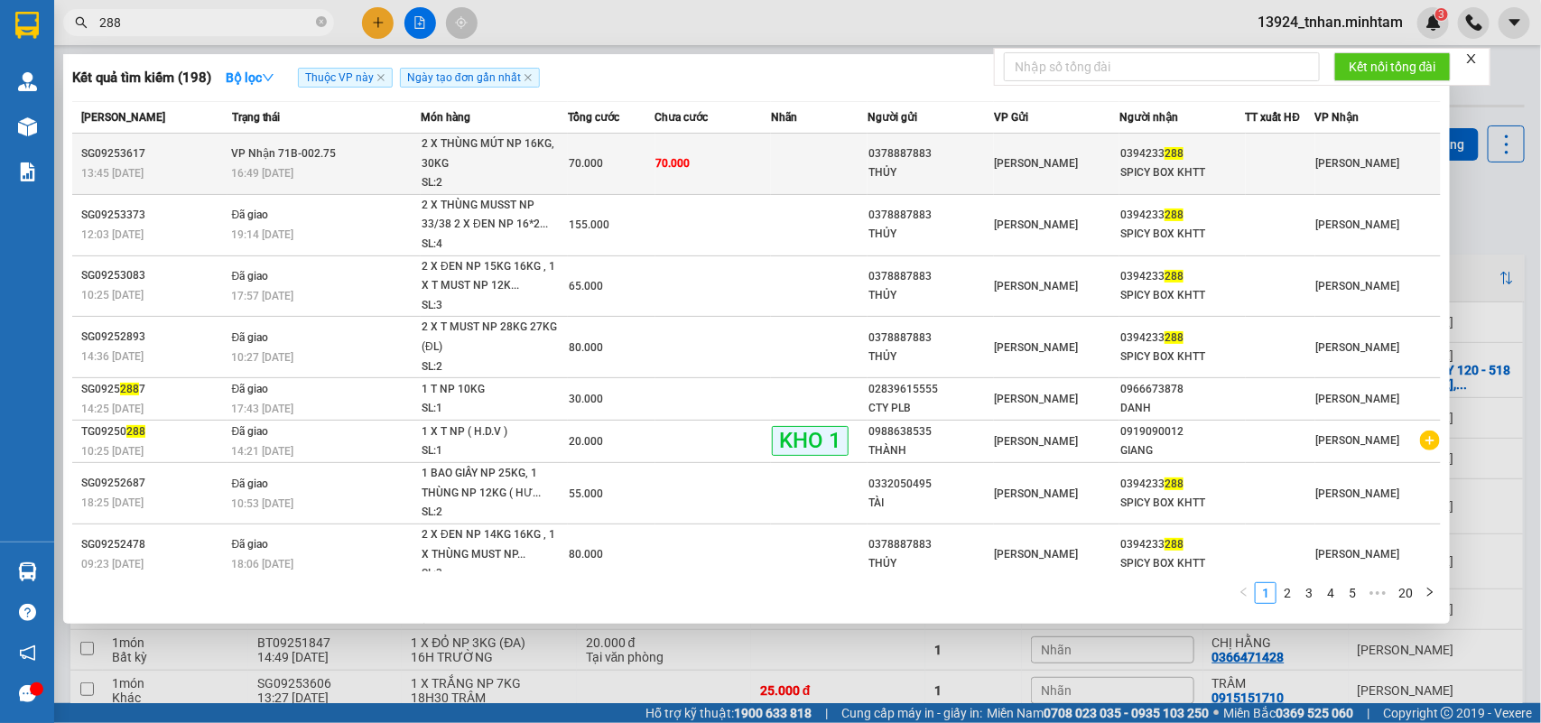
type input "288"
click at [697, 160] on td "70.000" at bounding box center [713, 164] width 116 height 61
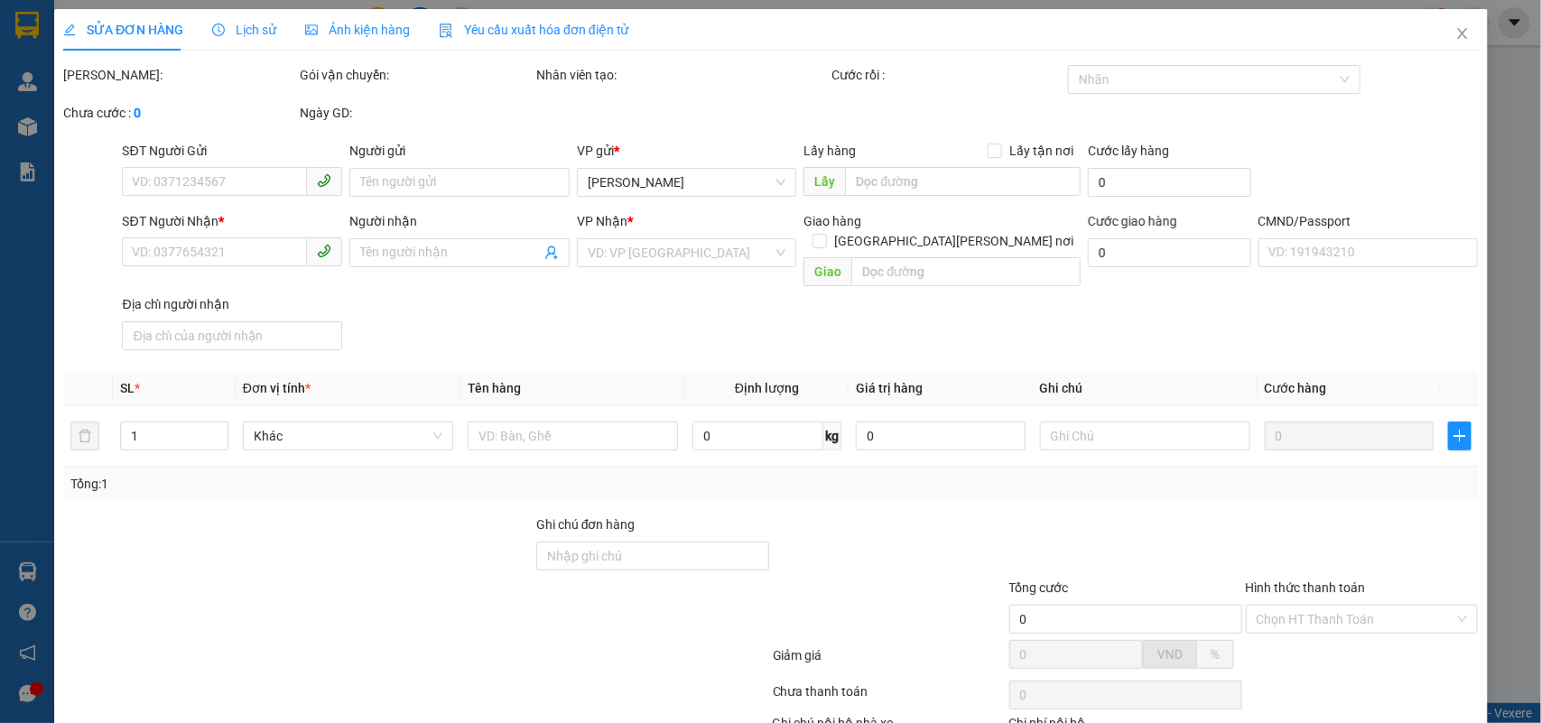
type input "0378887883"
type input "THỦY"
type input "0394233288"
type input "SPICY BOX KHTT"
type input "70.000"
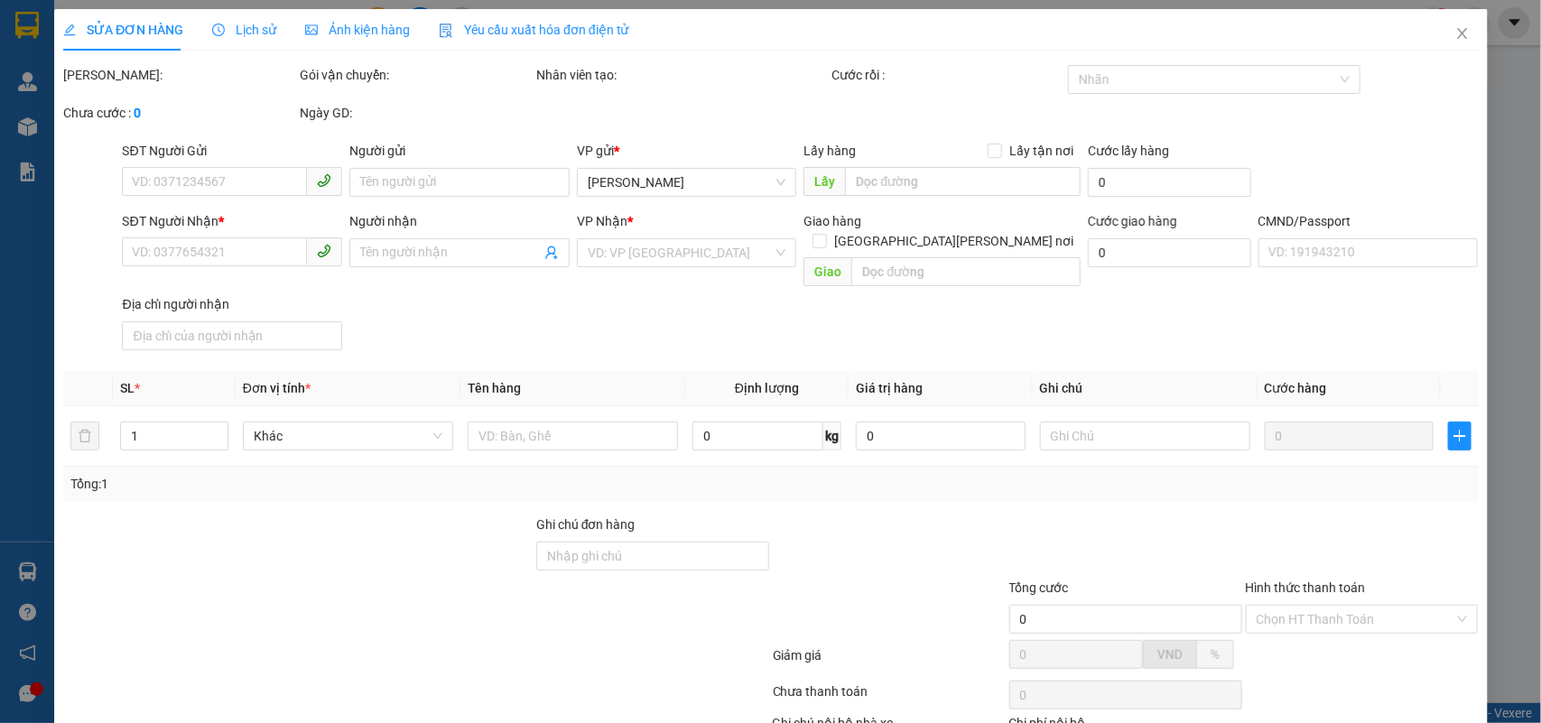
type input "70.000"
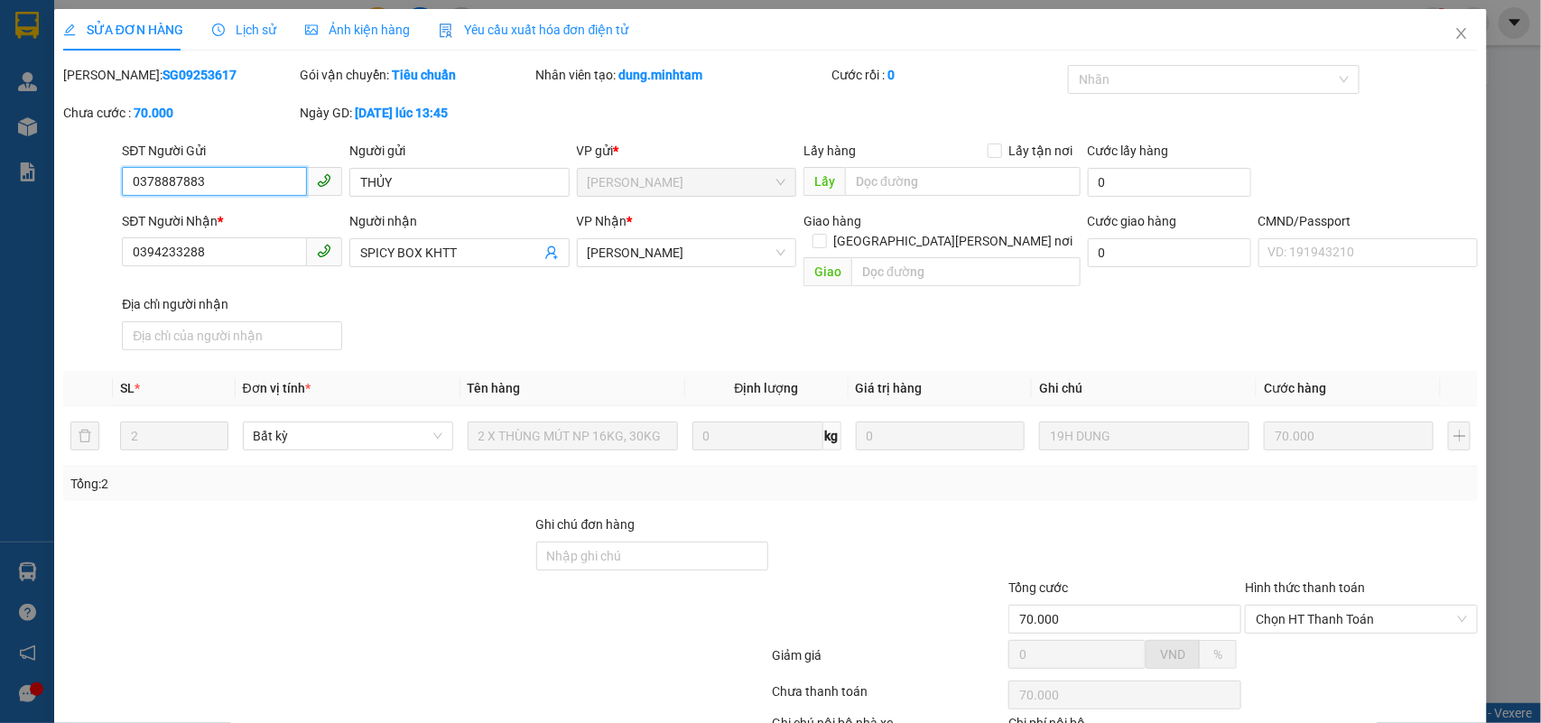
scroll to position [106, 0]
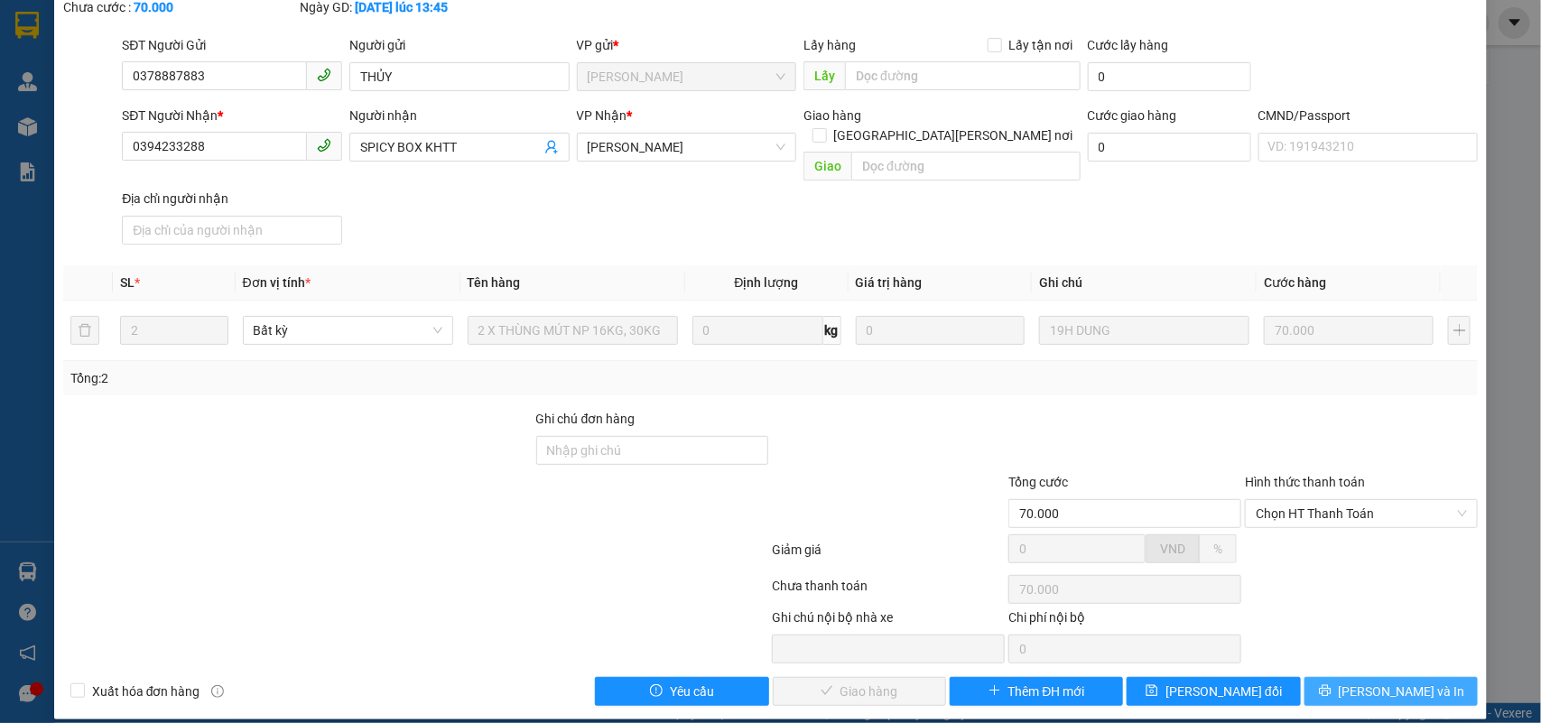
click at [1374, 682] on span "[PERSON_NAME] và In" at bounding box center [1402, 692] width 126 height 20
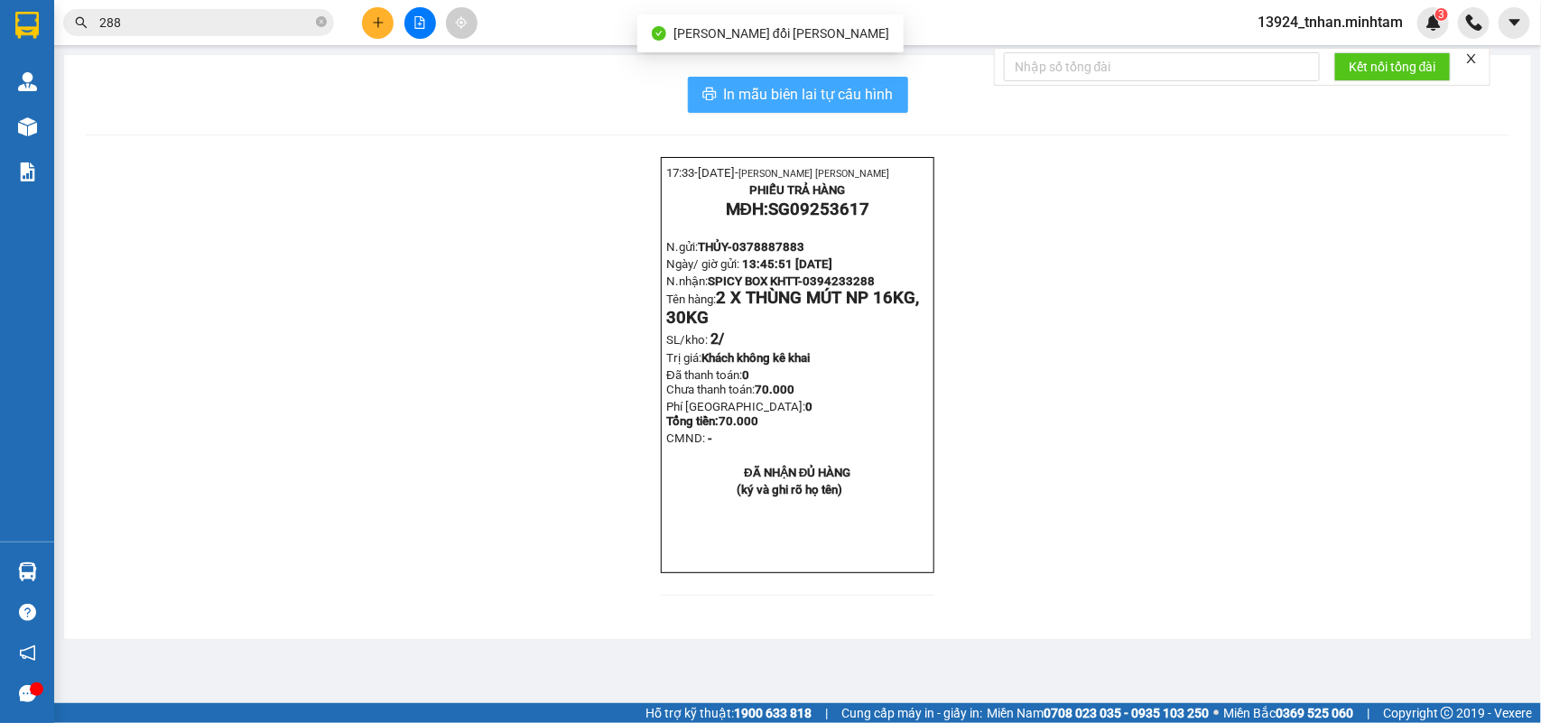
click at [897, 92] on button "In mẫu biên lai tự cấu hình" at bounding box center [798, 95] width 220 height 36
click at [827, 88] on span "In mẫu biên lai tự cấu hình" at bounding box center [809, 94] width 170 height 23
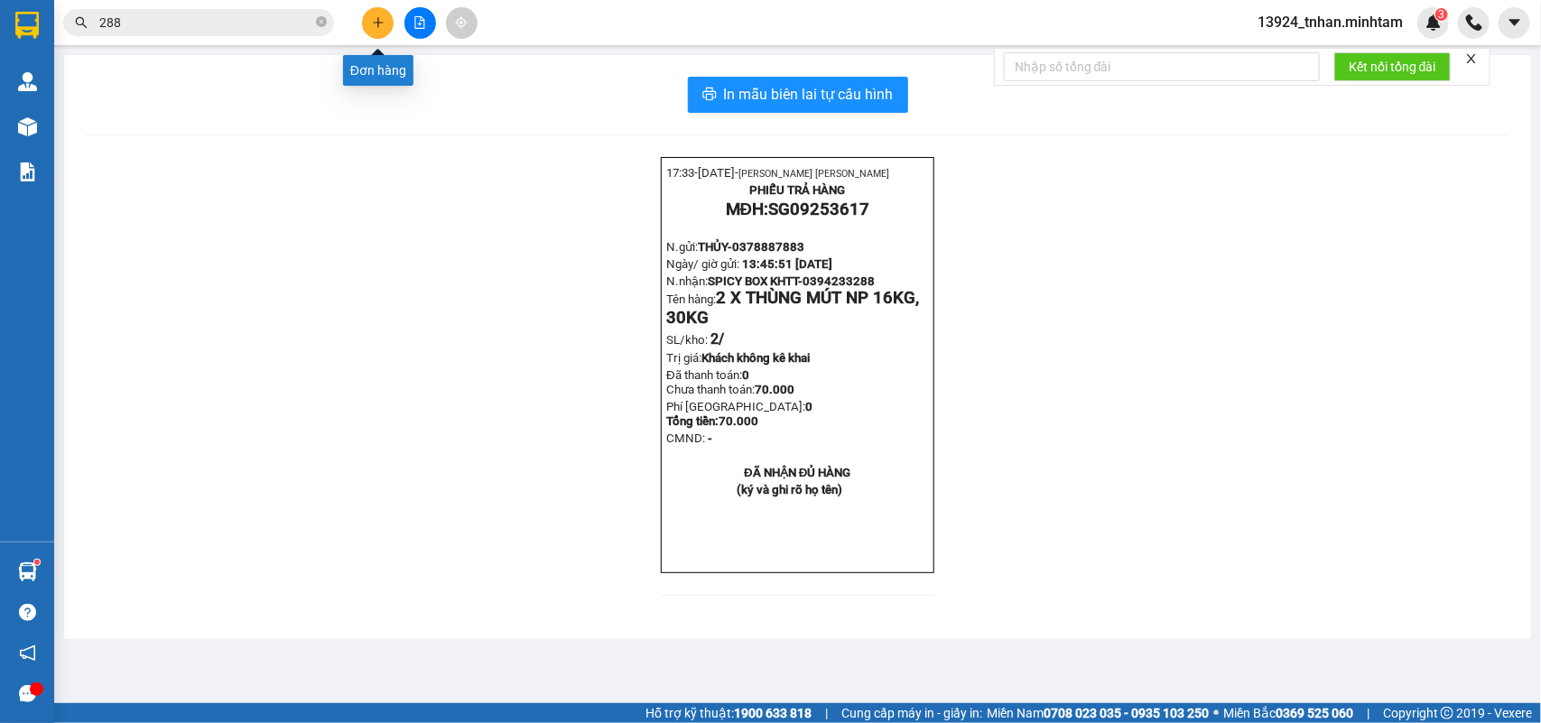
click at [389, 14] on button at bounding box center [378, 23] width 32 height 32
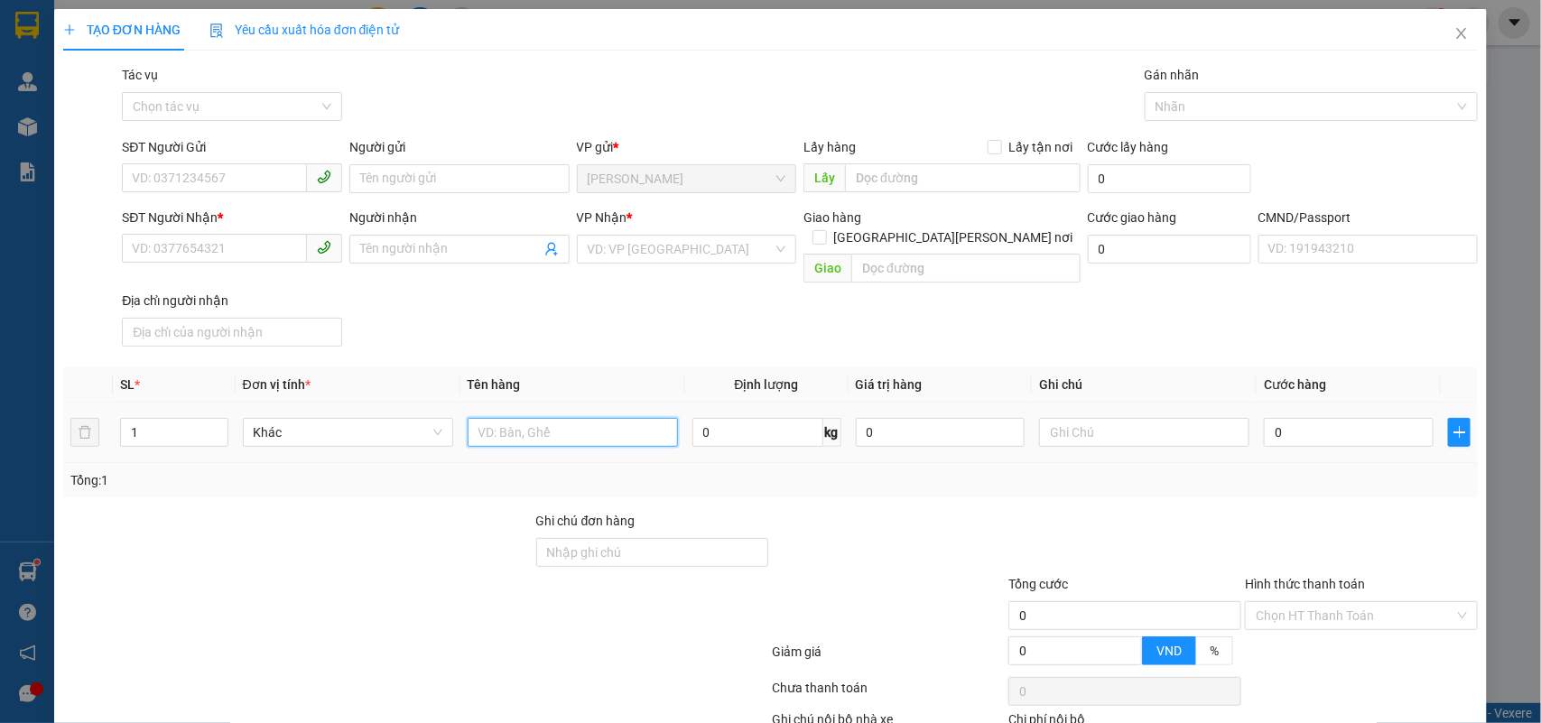
click at [506, 418] on input "text" at bounding box center [573, 432] width 210 height 29
type input "1 K T 35 KG NP ( H.D.V)"
click at [159, 172] on input "SĐT Người Gửi" at bounding box center [214, 177] width 185 height 29
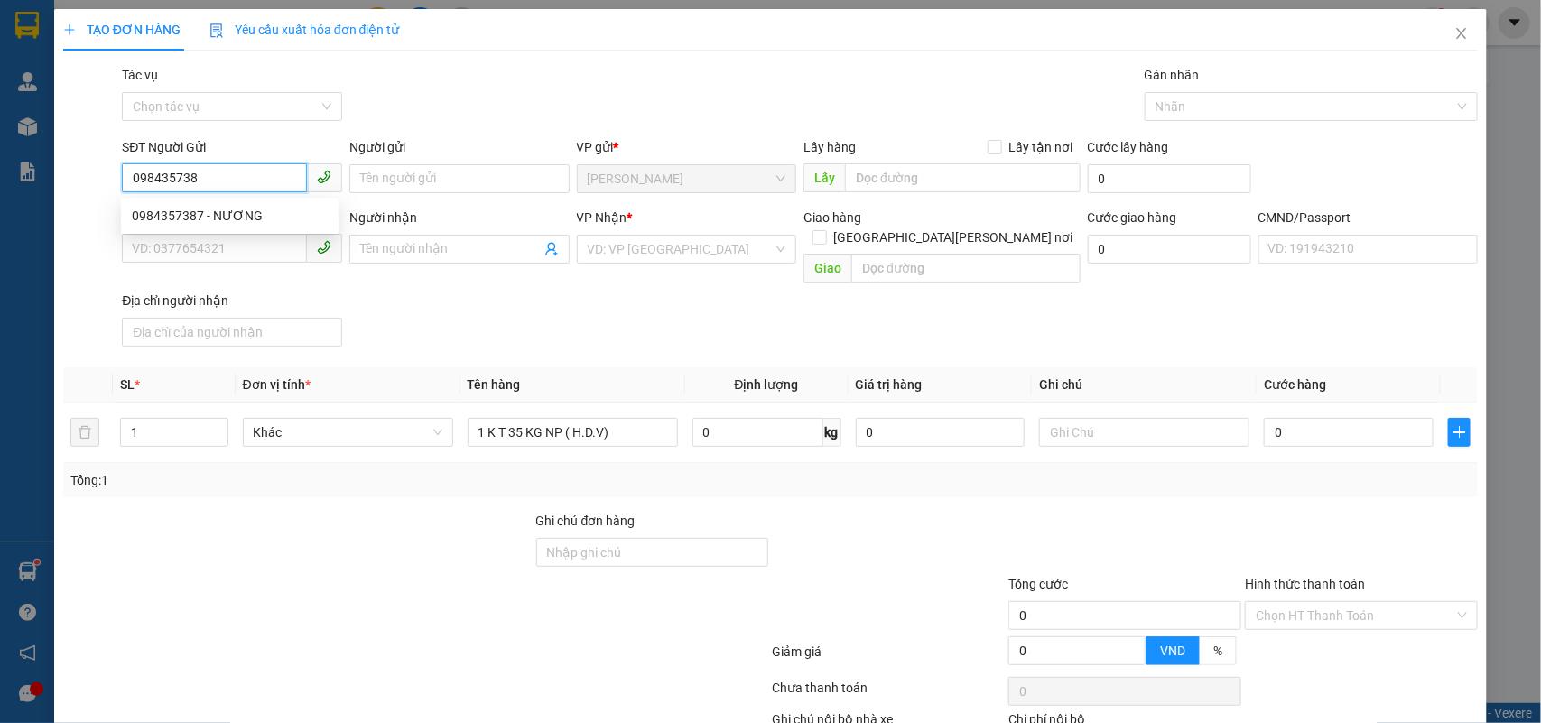
type input "0984357387"
click at [240, 204] on div "0984357387 - NƯƠNG" at bounding box center [230, 215] width 218 height 29
type input "NƯƠNG"
type input "0918888268"
type input "CHÂU"
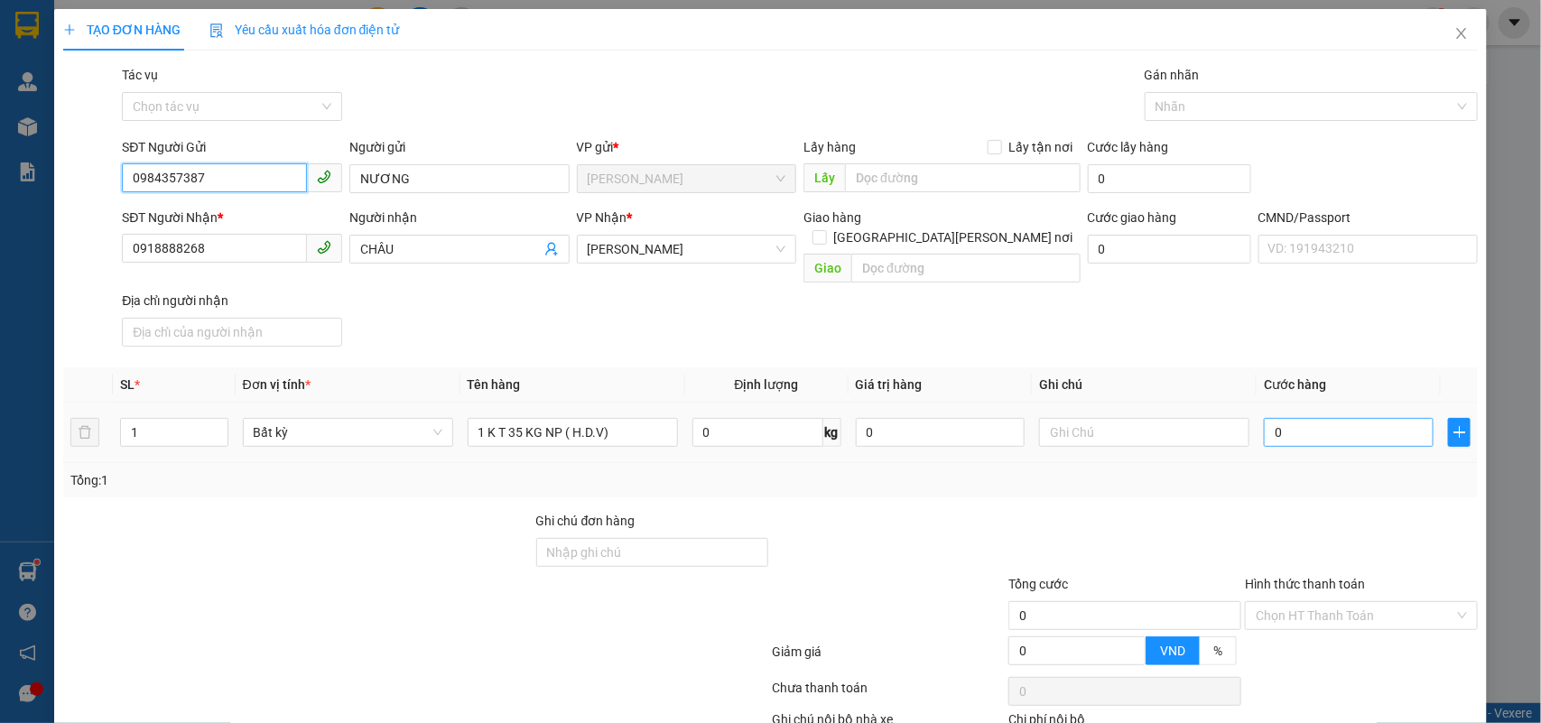
type input "0984357387"
click at [1300, 425] on input "0" at bounding box center [1349, 432] width 170 height 29
type input "5"
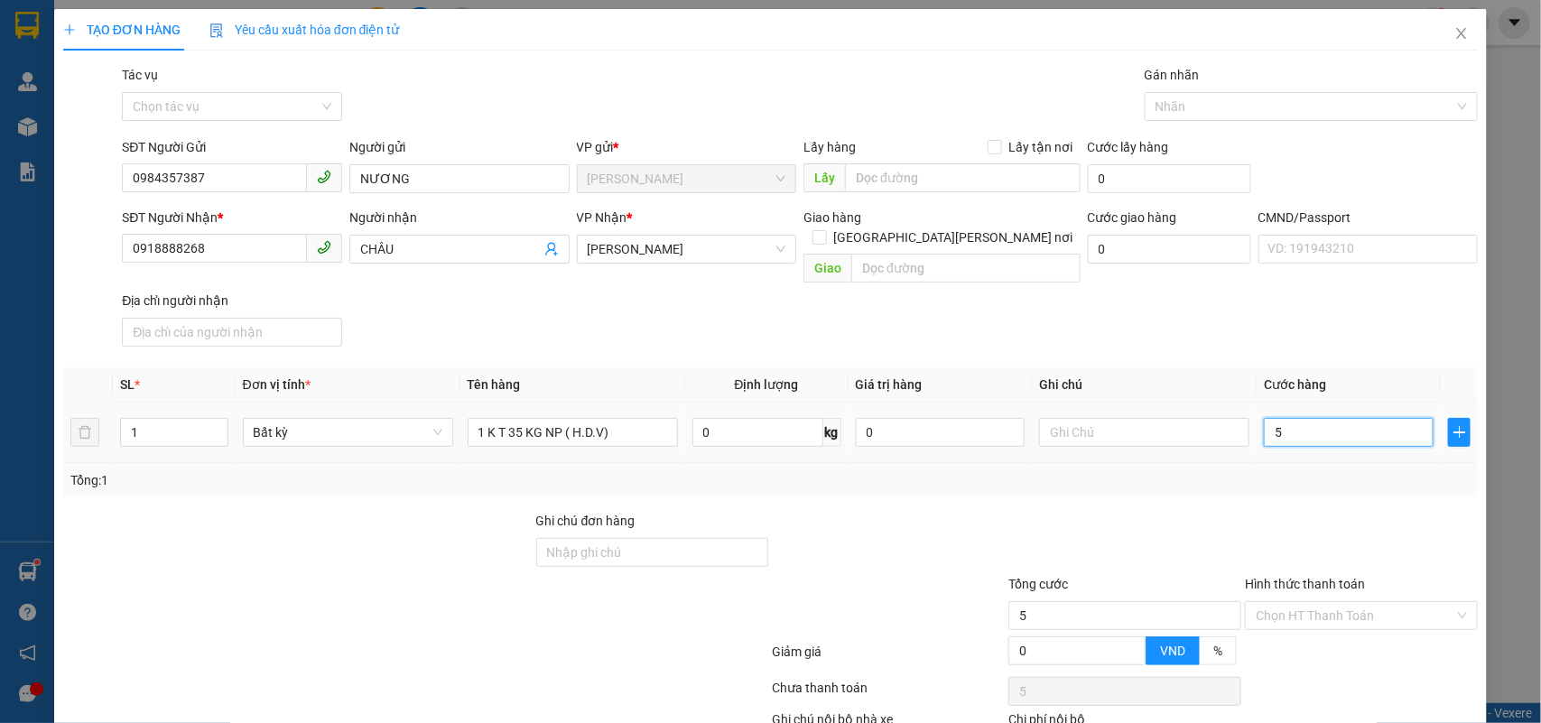
type input "50"
type input "50.000"
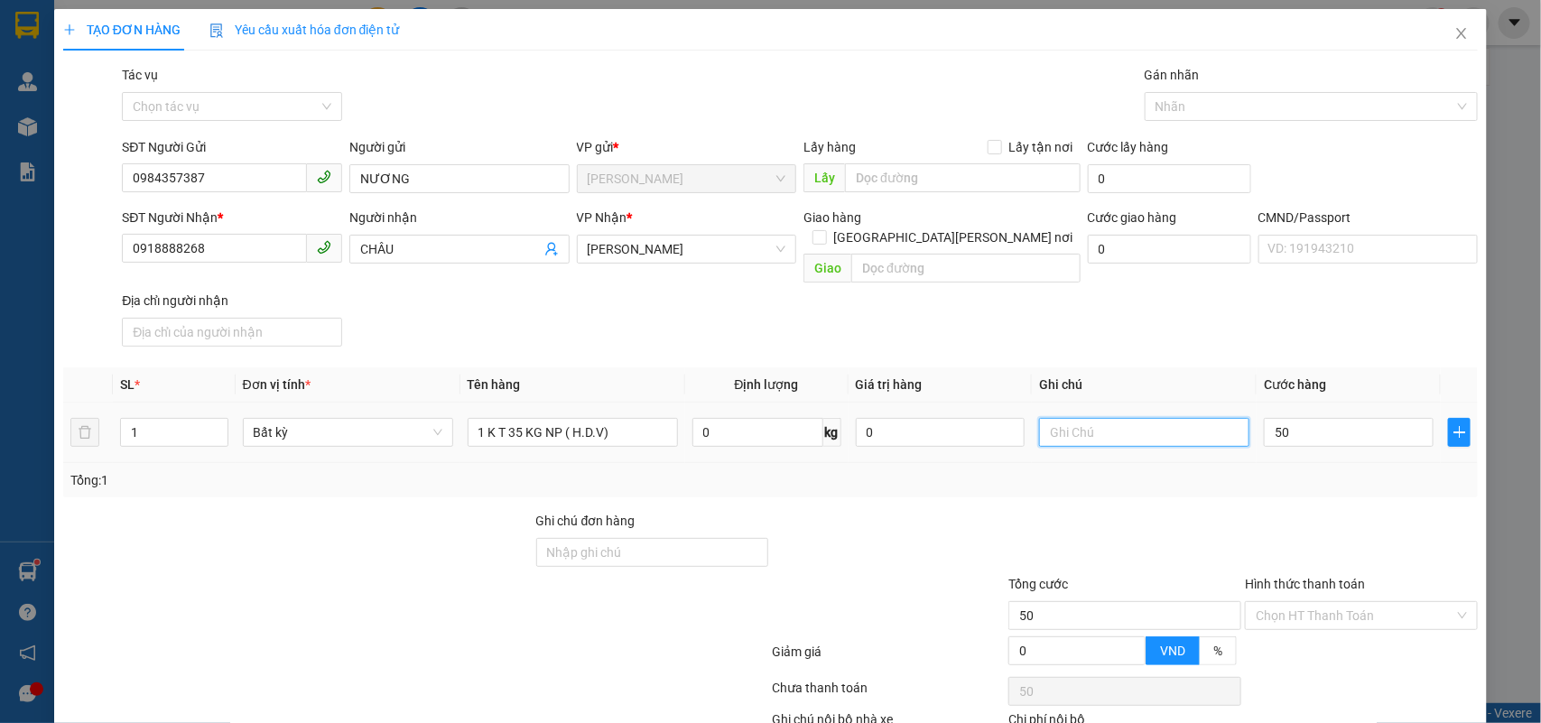
type input "50.000"
click at [1172, 418] on input "text" at bounding box center [1144, 432] width 210 height 29
type input "9H30 MAI NH"
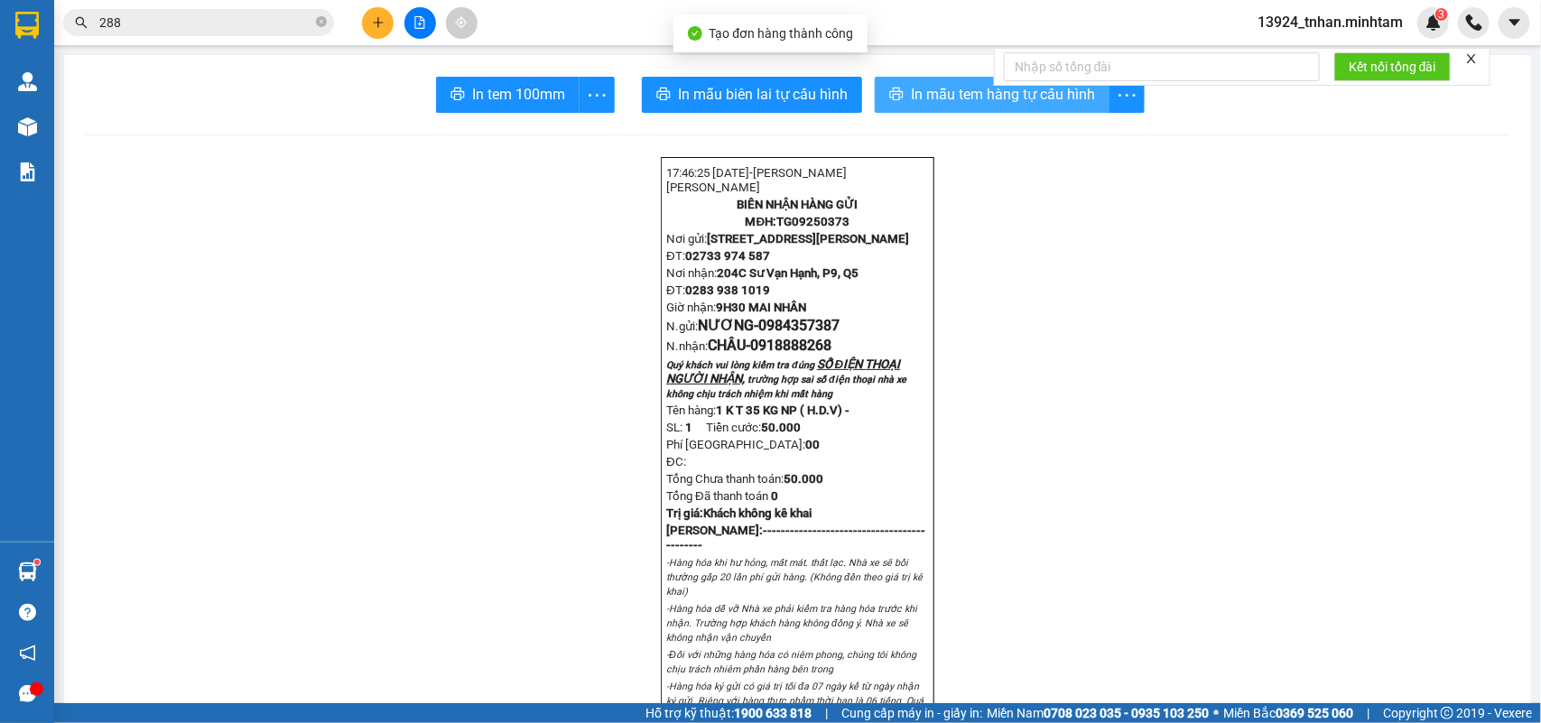
click at [915, 88] on span "In mẫu tem hàng tự cấu hình" at bounding box center [1003, 94] width 184 height 23
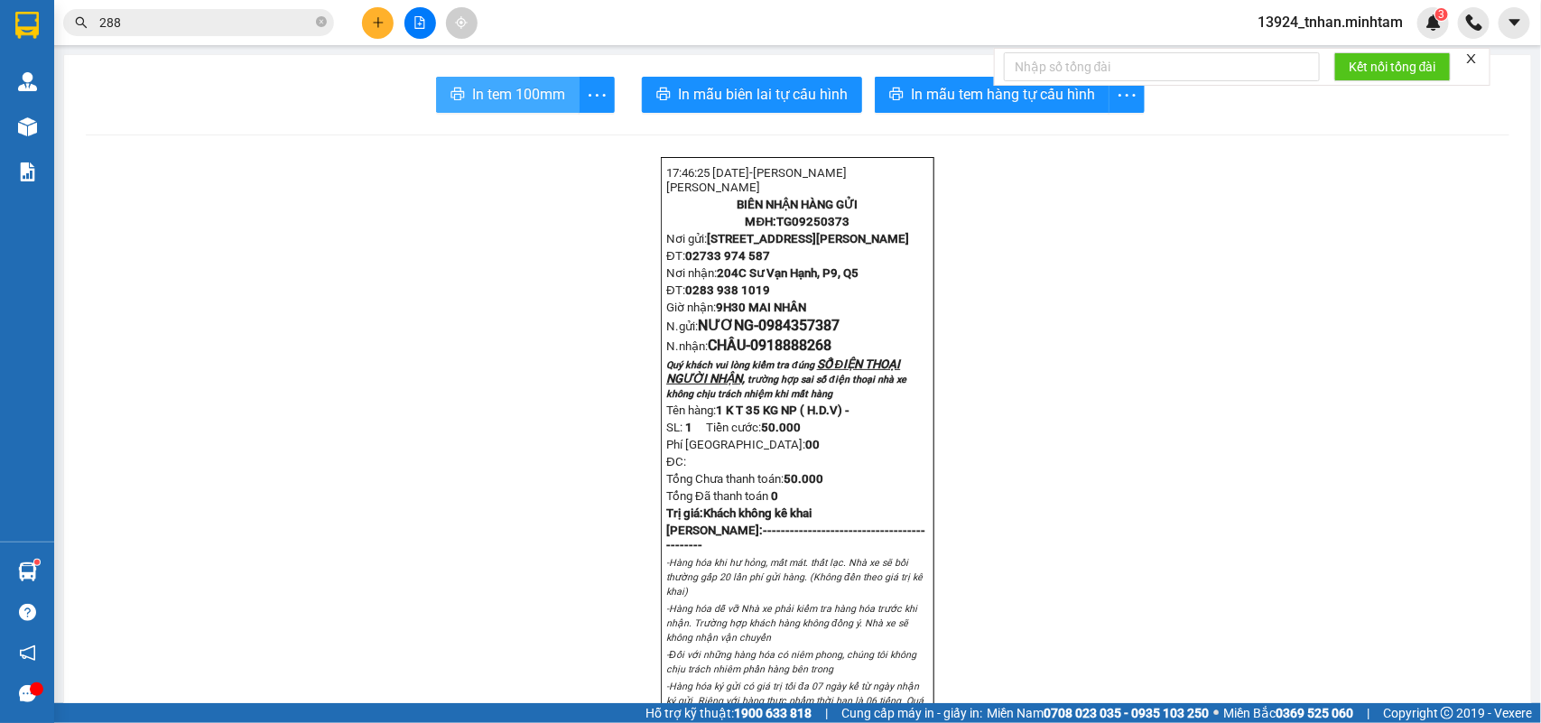
click at [503, 86] on span "In tem 100mm" at bounding box center [518, 94] width 93 height 23
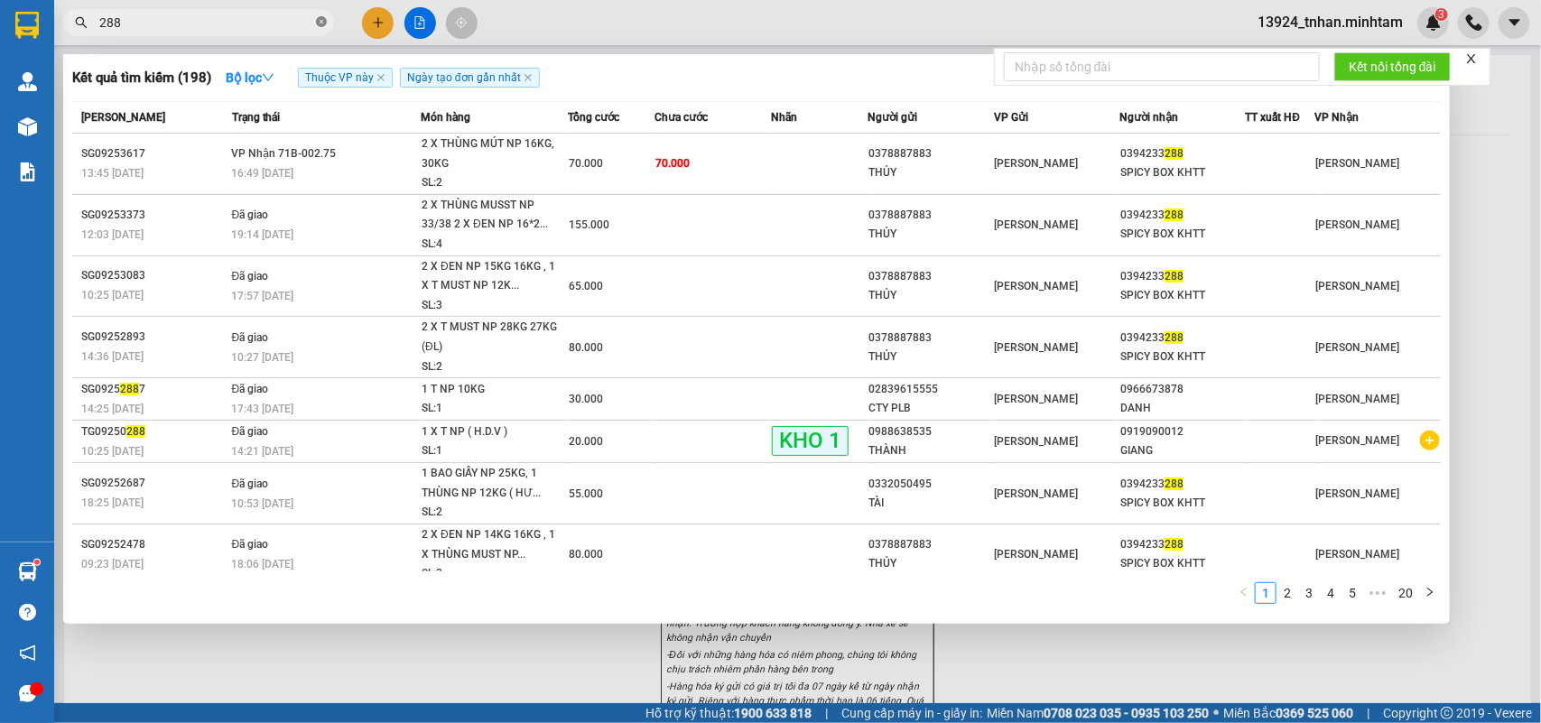
click at [318, 16] on icon "close-circle" at bounding box center [321, 21] width 11 height 11
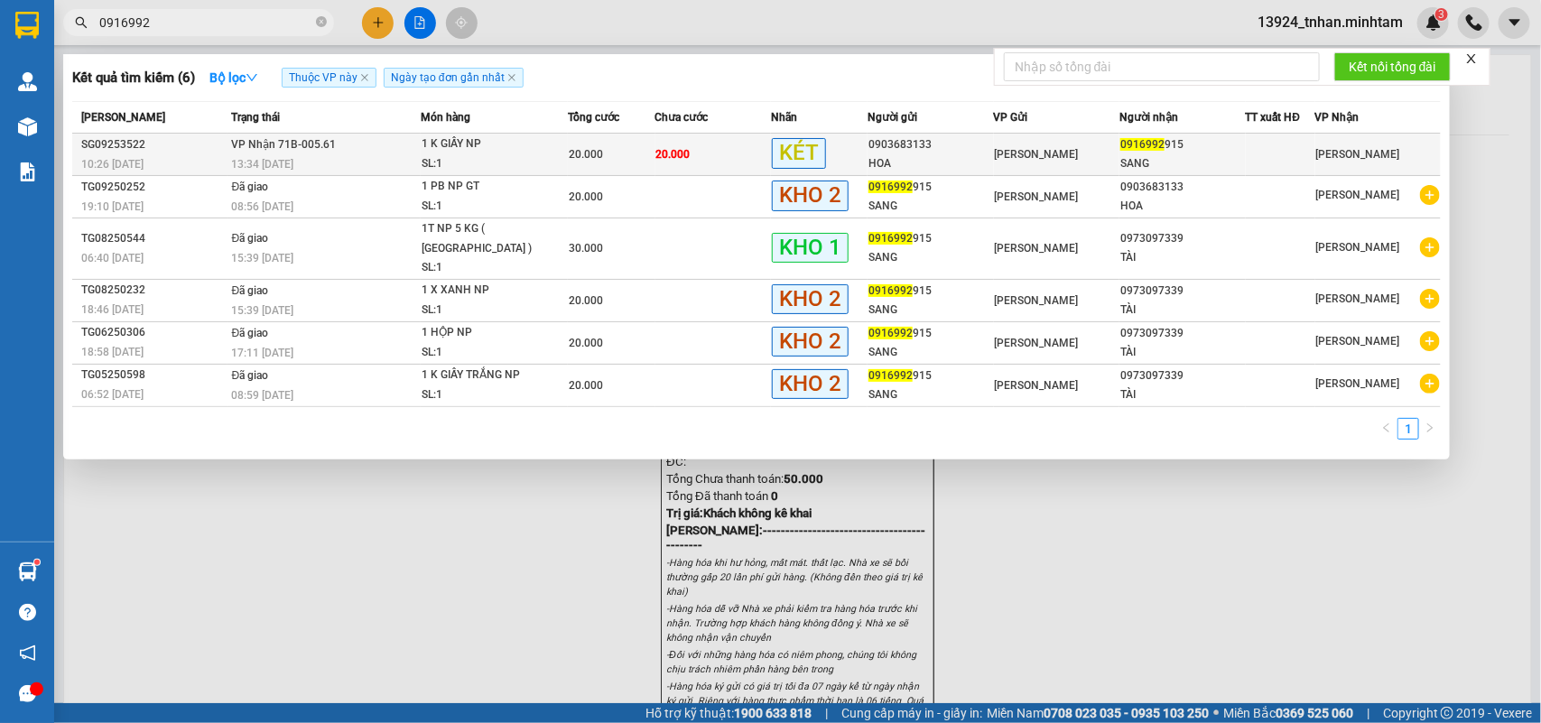
type input "0916992"
click at [994, 142] on td "Hồ Chí Minh" at bounding box center [1056, 155] width 125 height 42
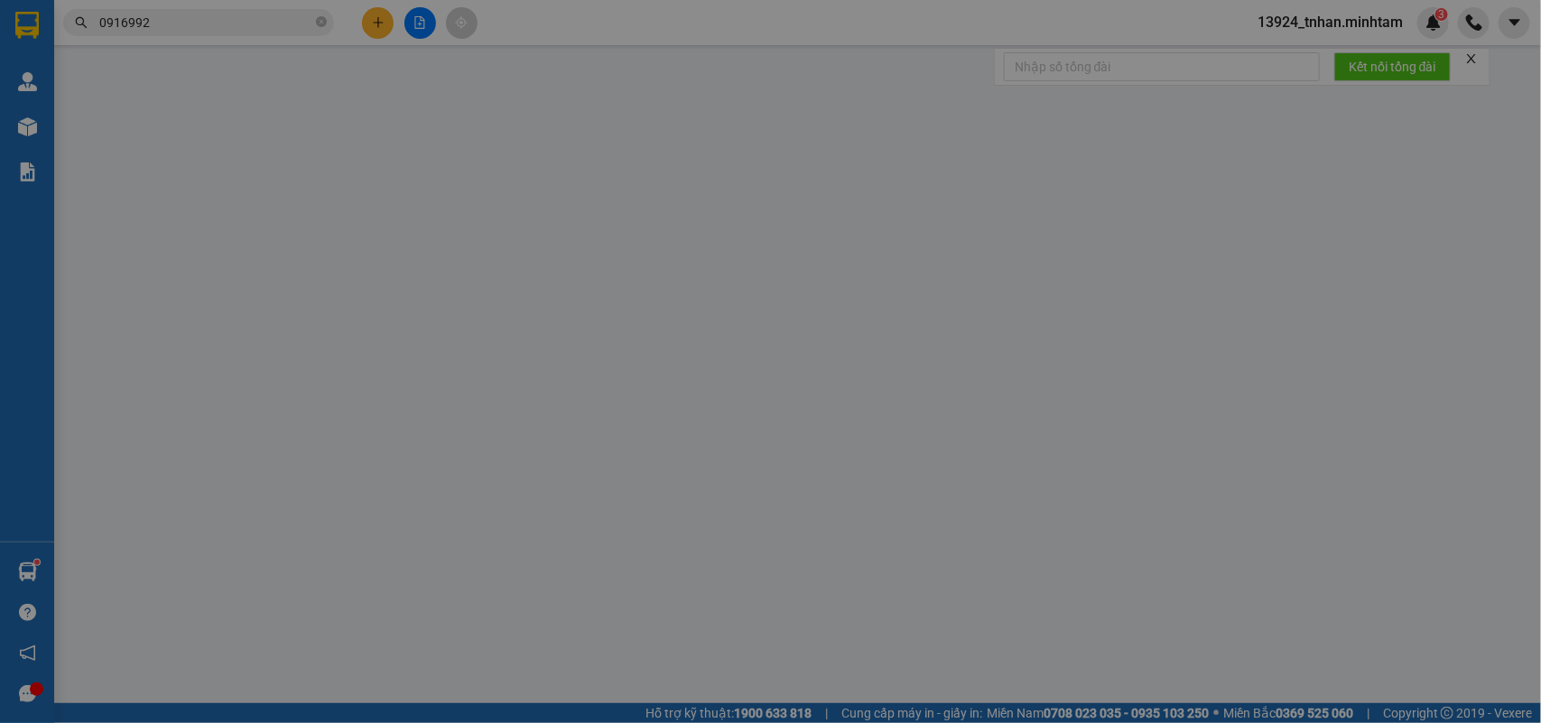
type input "0903683133"
type input "HOA"
type input "0916992915"
type input "SANG"
type input "20.000"
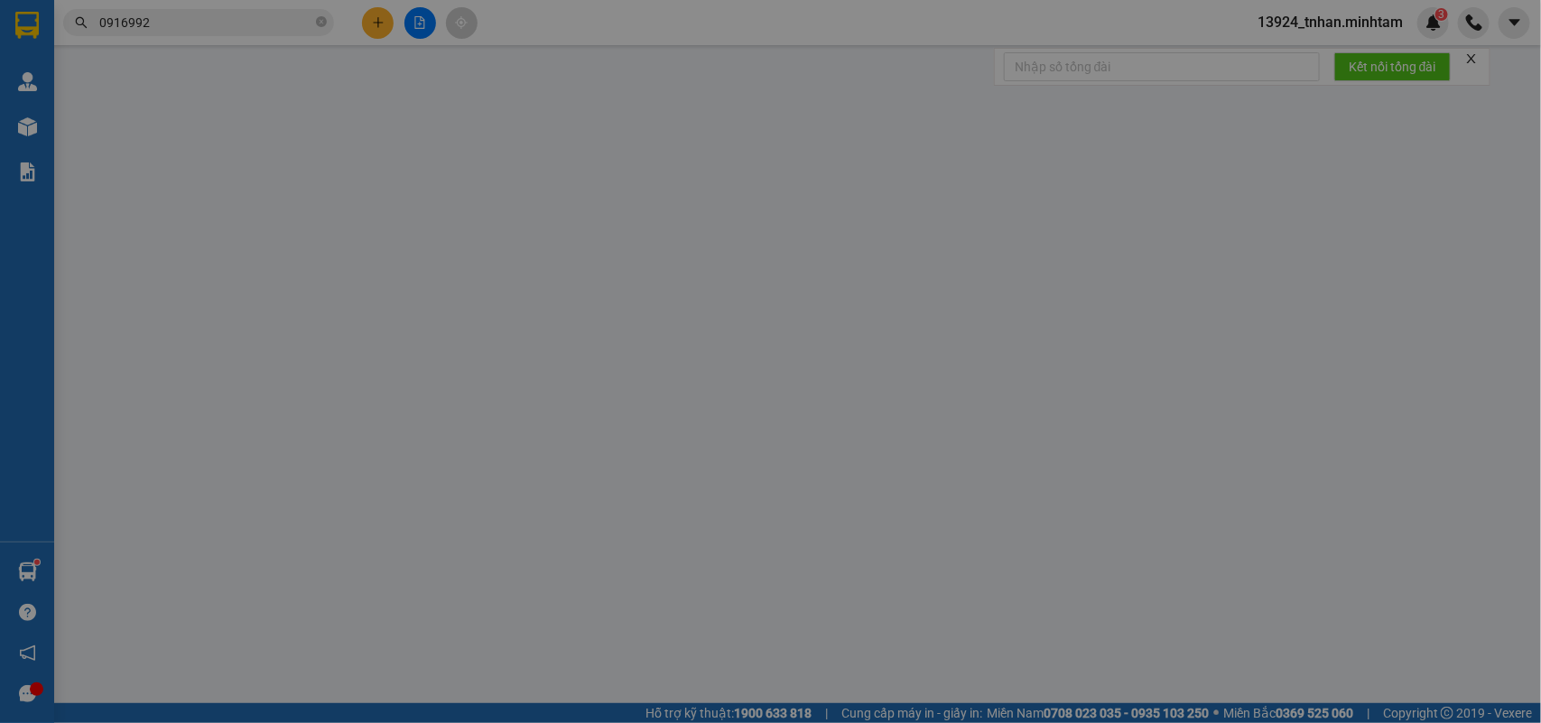
type input "20.000"
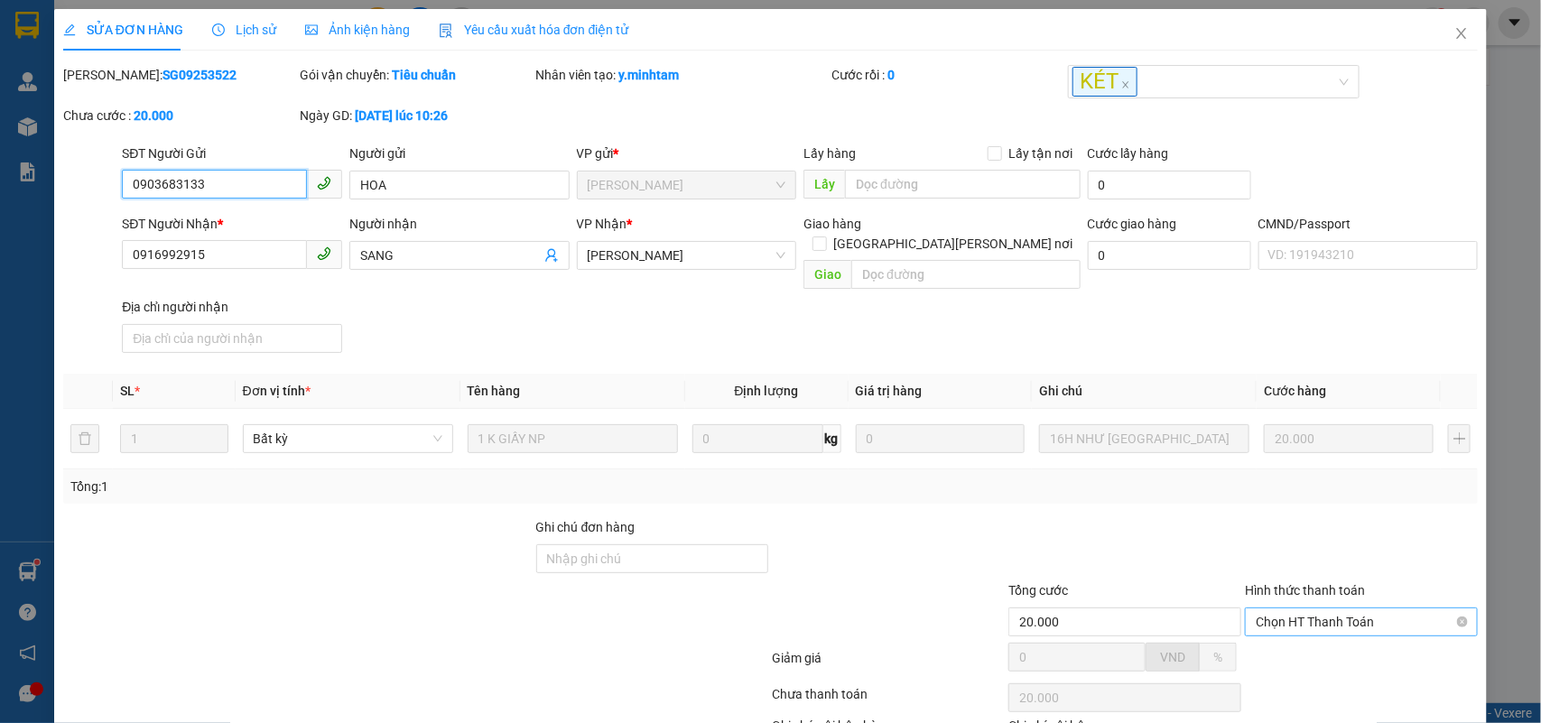
click at [1315, 609] on span "Chọn HT Thanh Toán" at bounding box center [1361, 622] width 211 height 27
click at [1329, 517] on div at bounding box center [1361, 548] width 237 height 63
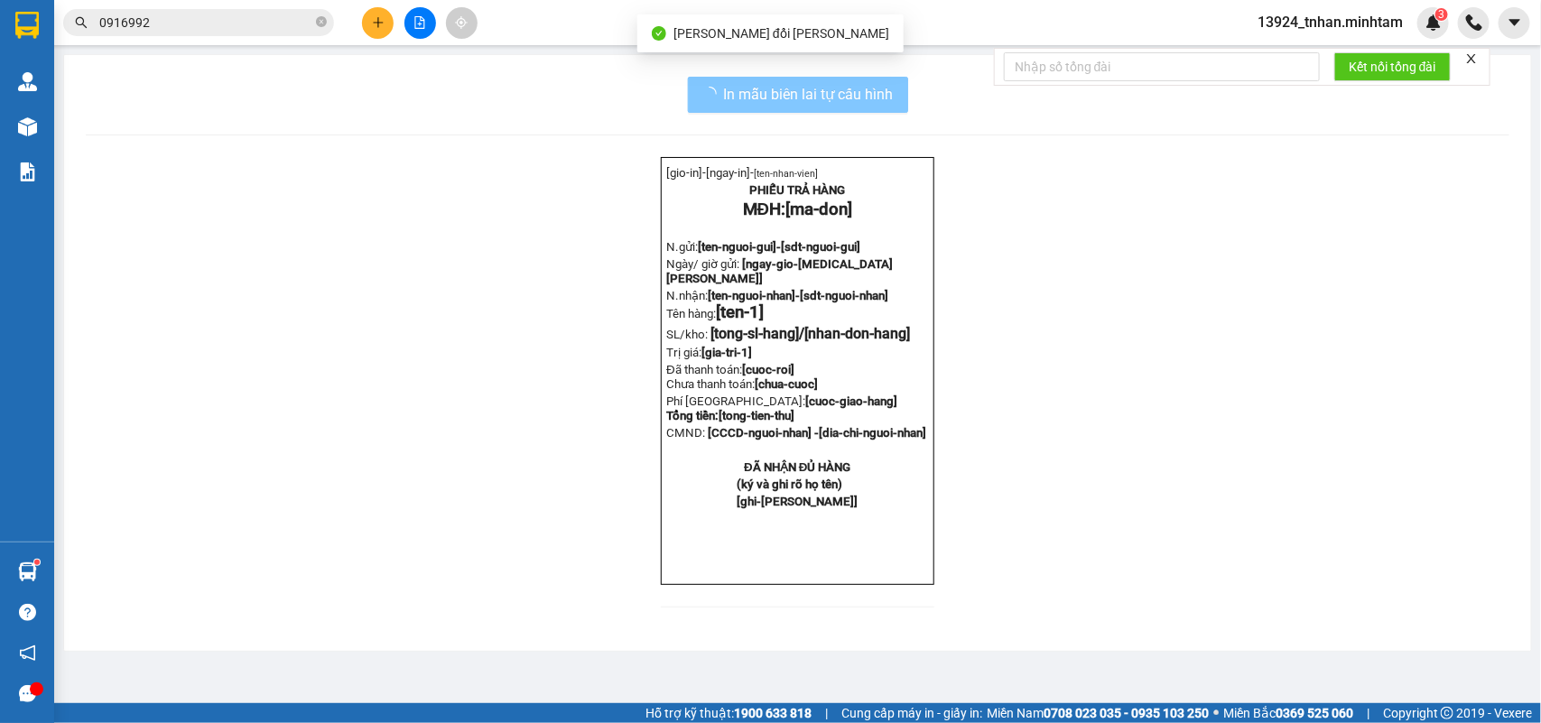
click at [887, 104] on button "In mẫu biên lai tự cấu hình" at bounding box center [798, 95] width 220 height 36
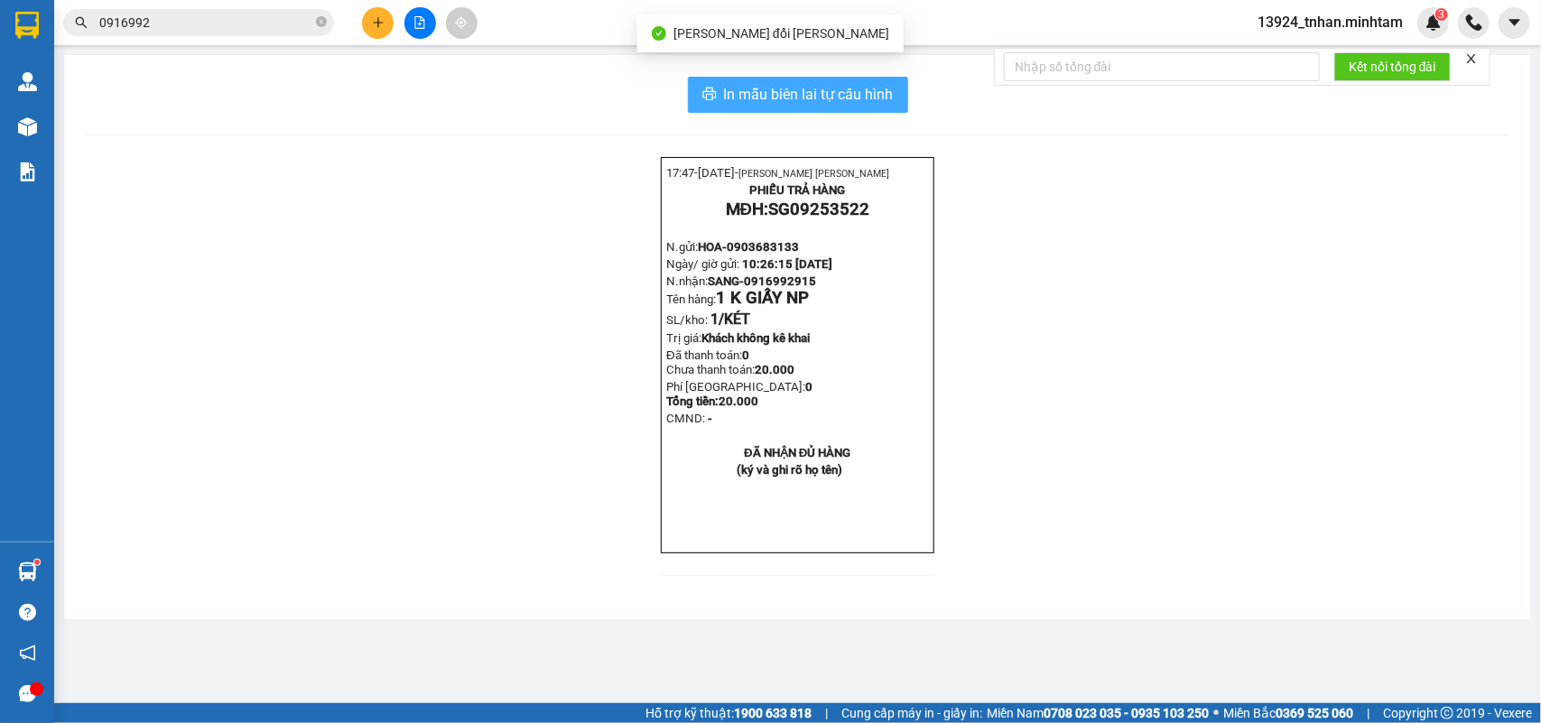
click at [842, 91] on span "In mẫu biên lai tự cấu hình" at bounding box center [809, 94] width 170 height 23
click at [223, 23] on input "0916992" at bounding box center [205, 23] width 213 height 20
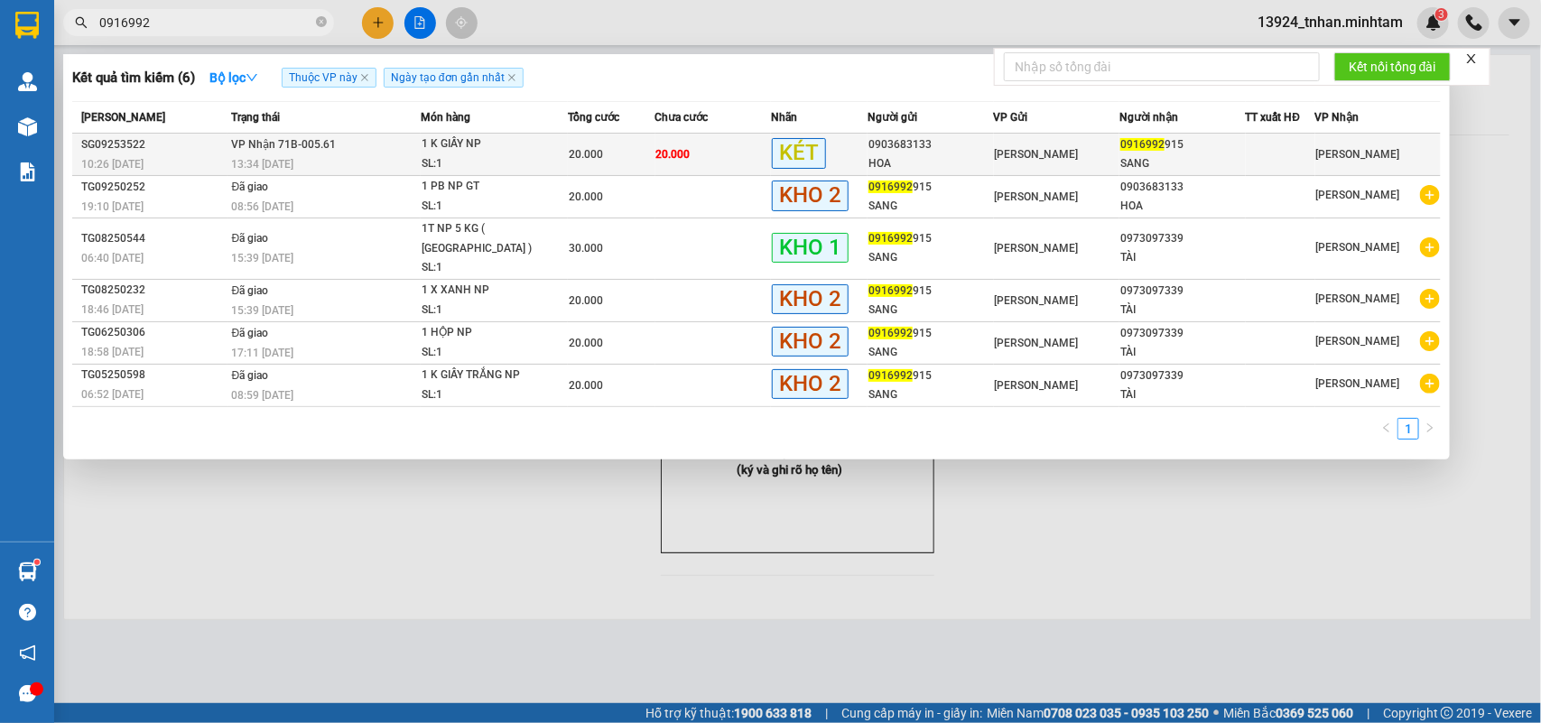
click at [729, 154] on td "20.000" at bounding box center [713, 155] width 116 height 42
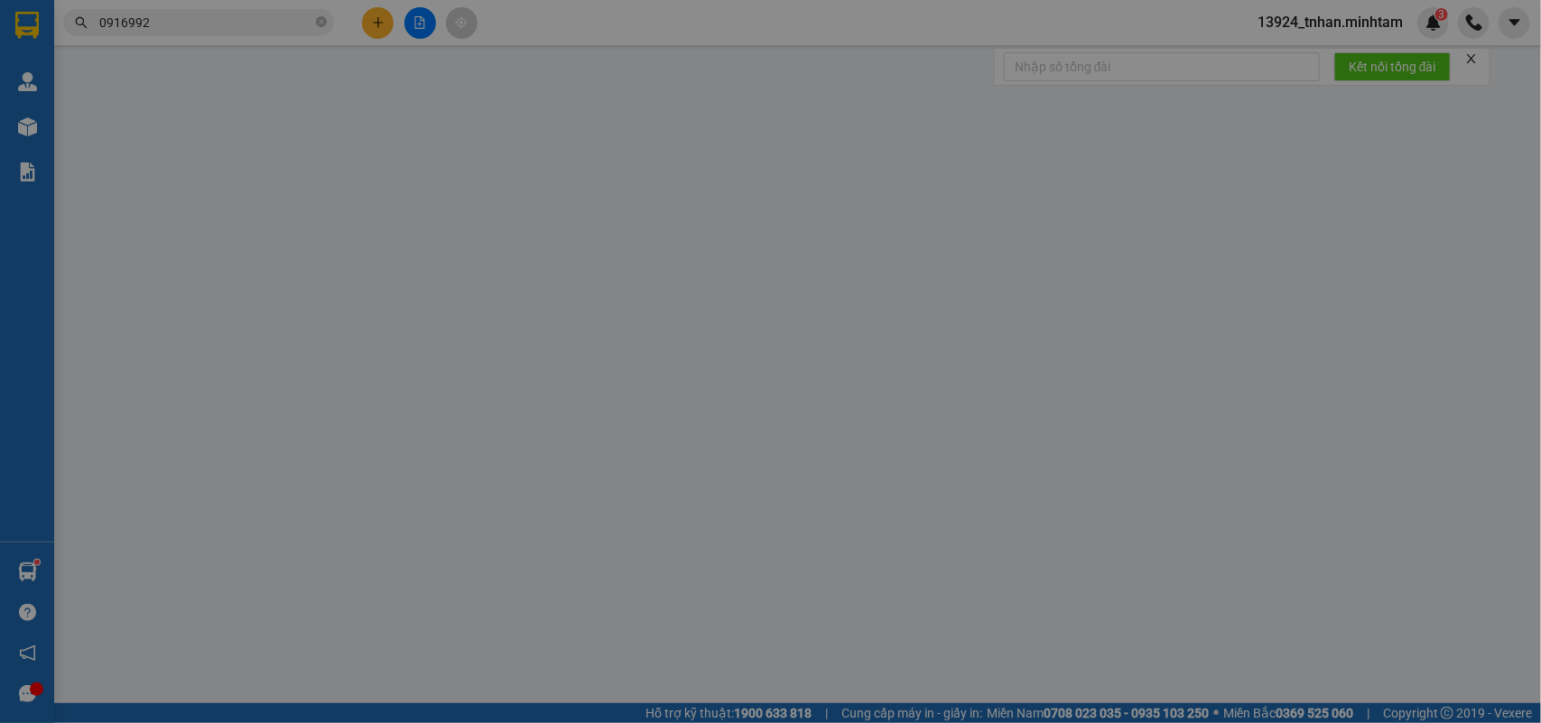
type input "0903683133"
type input "HOA"
type input "0916992915"
type input "SANG"
type input "20.000"
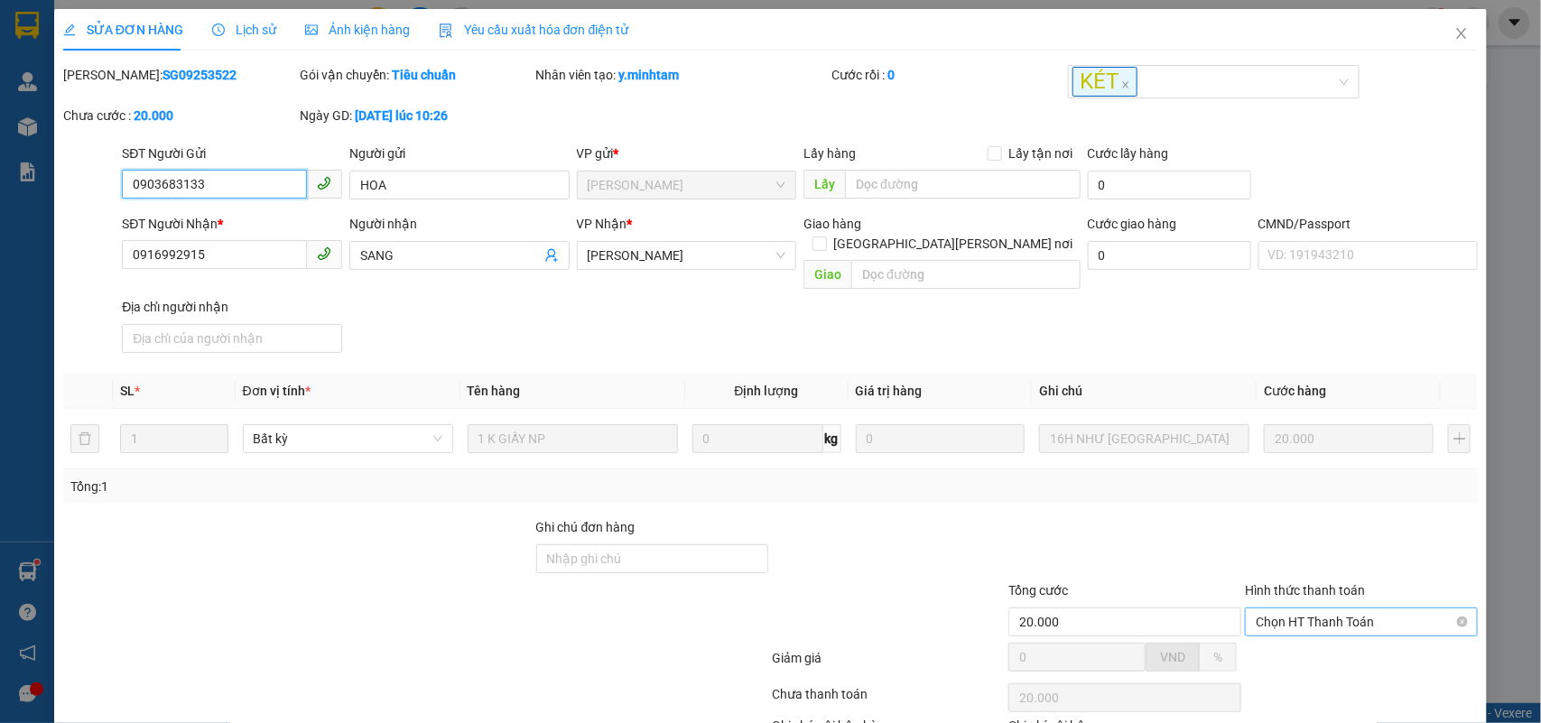
click at [1293, 609] on span "Chọn HT Thanh Toán" at bounding box center [1361, 622] width 211 height 27
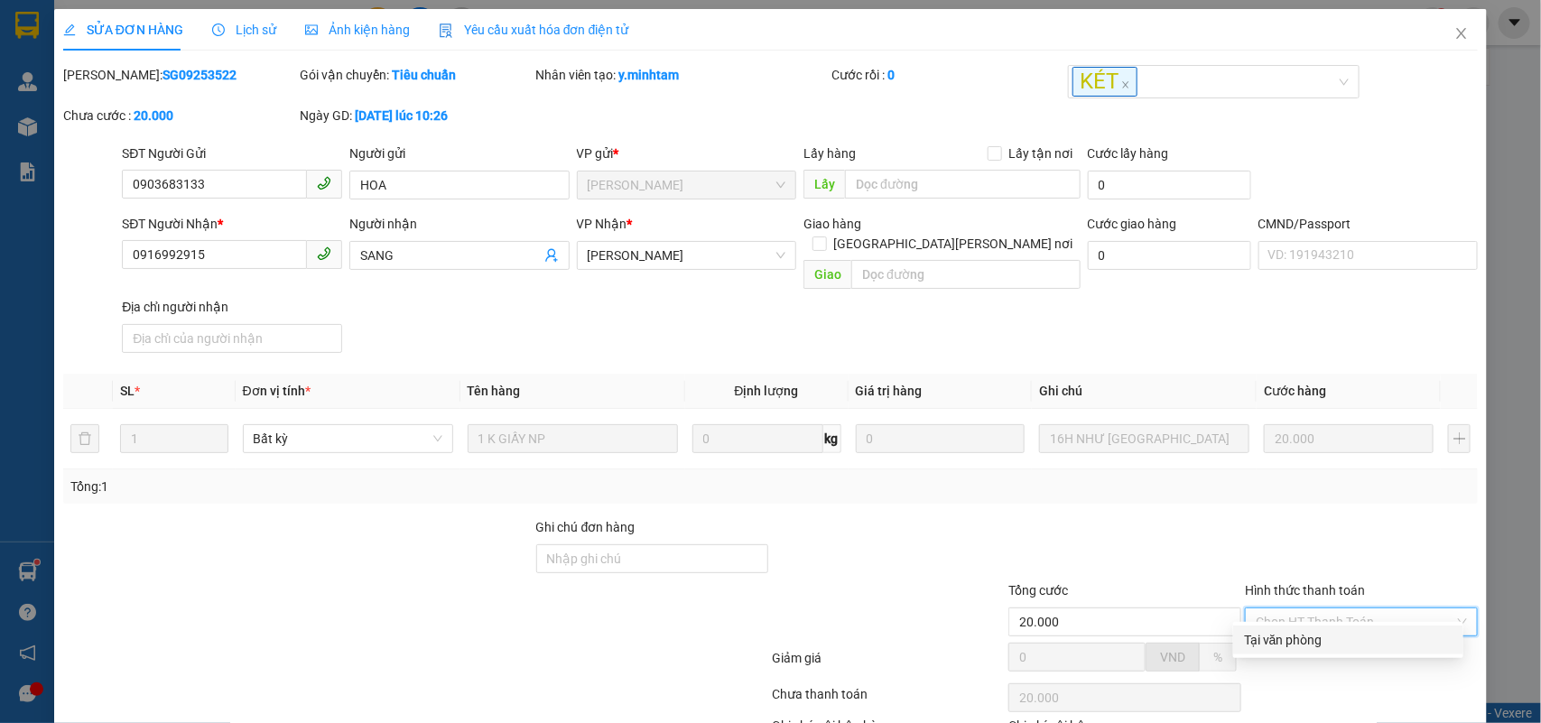
click at [1294, 630] on div "Tại văn phòng" at bounding box center [1348, 640] width 209 height 20
type input "0"
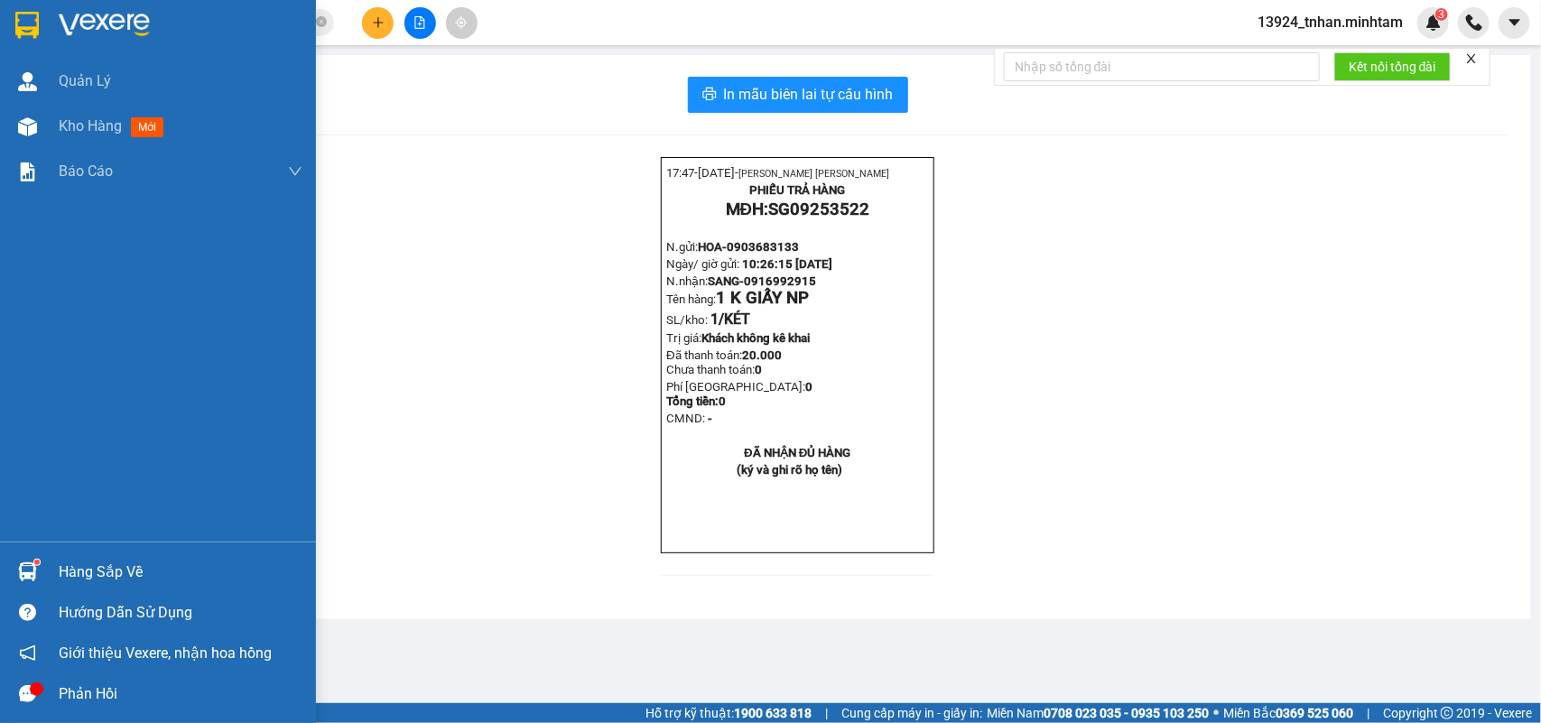
click at [110, 551] on div "Hàng sắp về Hướng dẫn sử dụng Giới thiệu Vexere, nhận hoa hồng Phản hồi" at bounding box center [158, 628] width 316 height 172
click at [107, 553] on div "Hàng sắp về" at bounding box center [158, 572] width 316 height 41
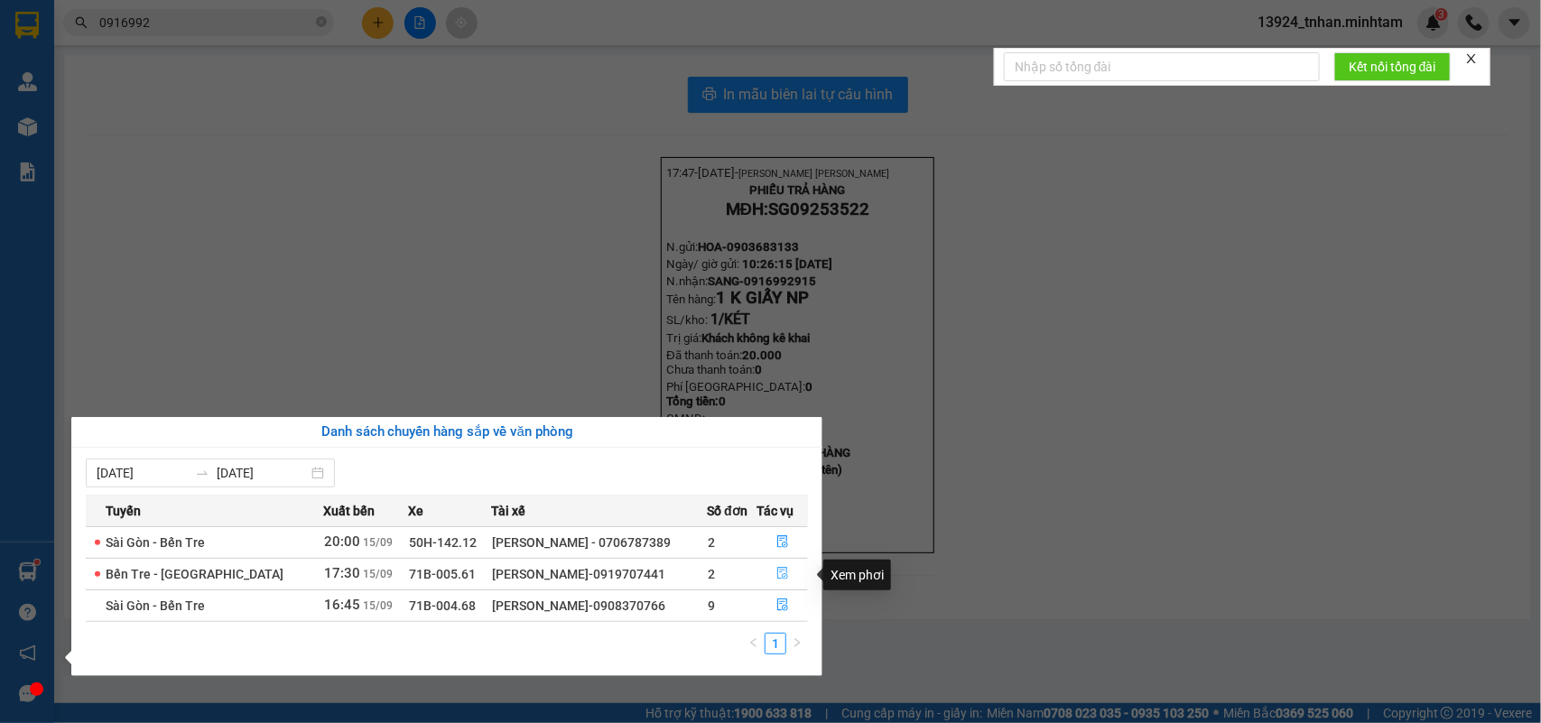
click at [787, 562] on button "button" at bounding box center [782, 574] width 50 height 29
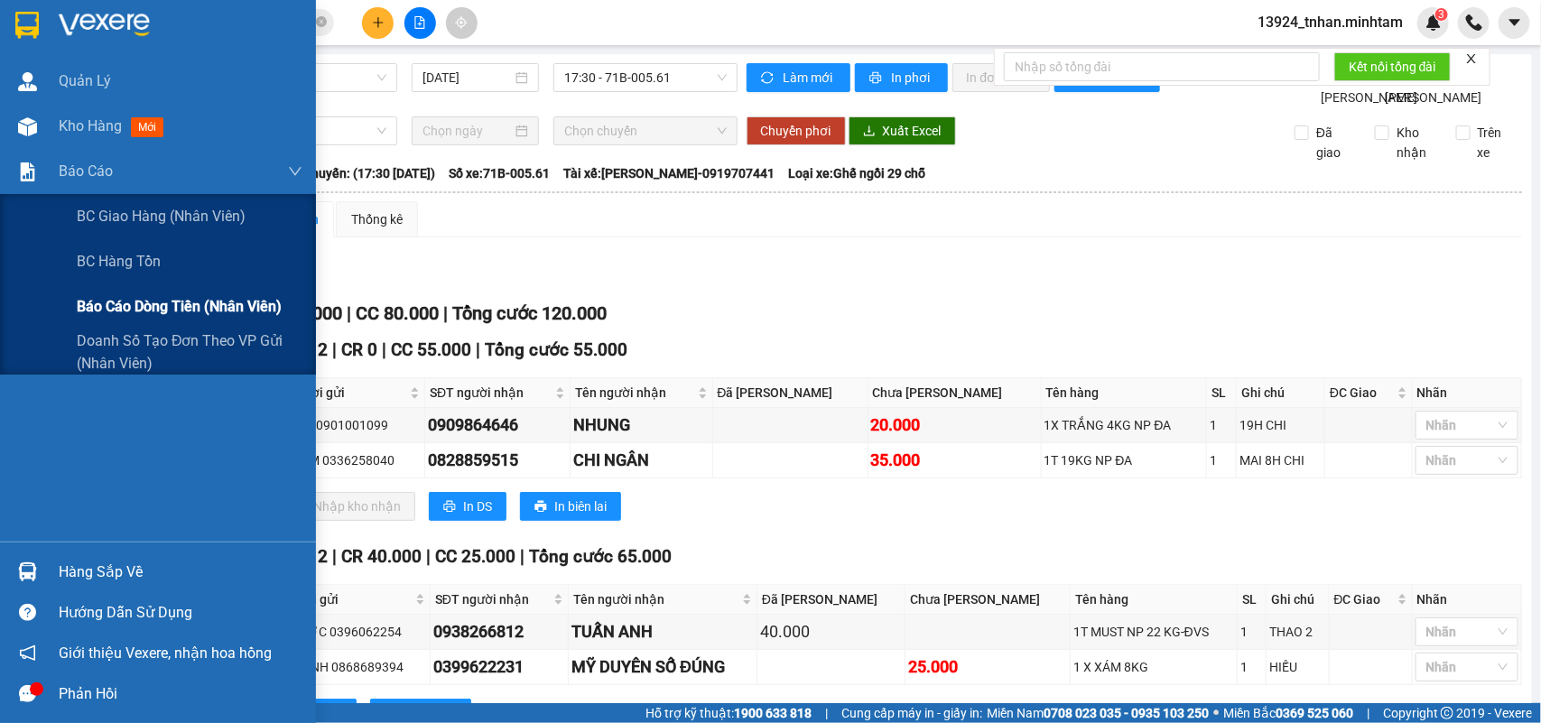
click at [232, 291] on div "Báo cáo dòng tiền (nhân viên)" at bounding box center [190, 306] width 226 height 45
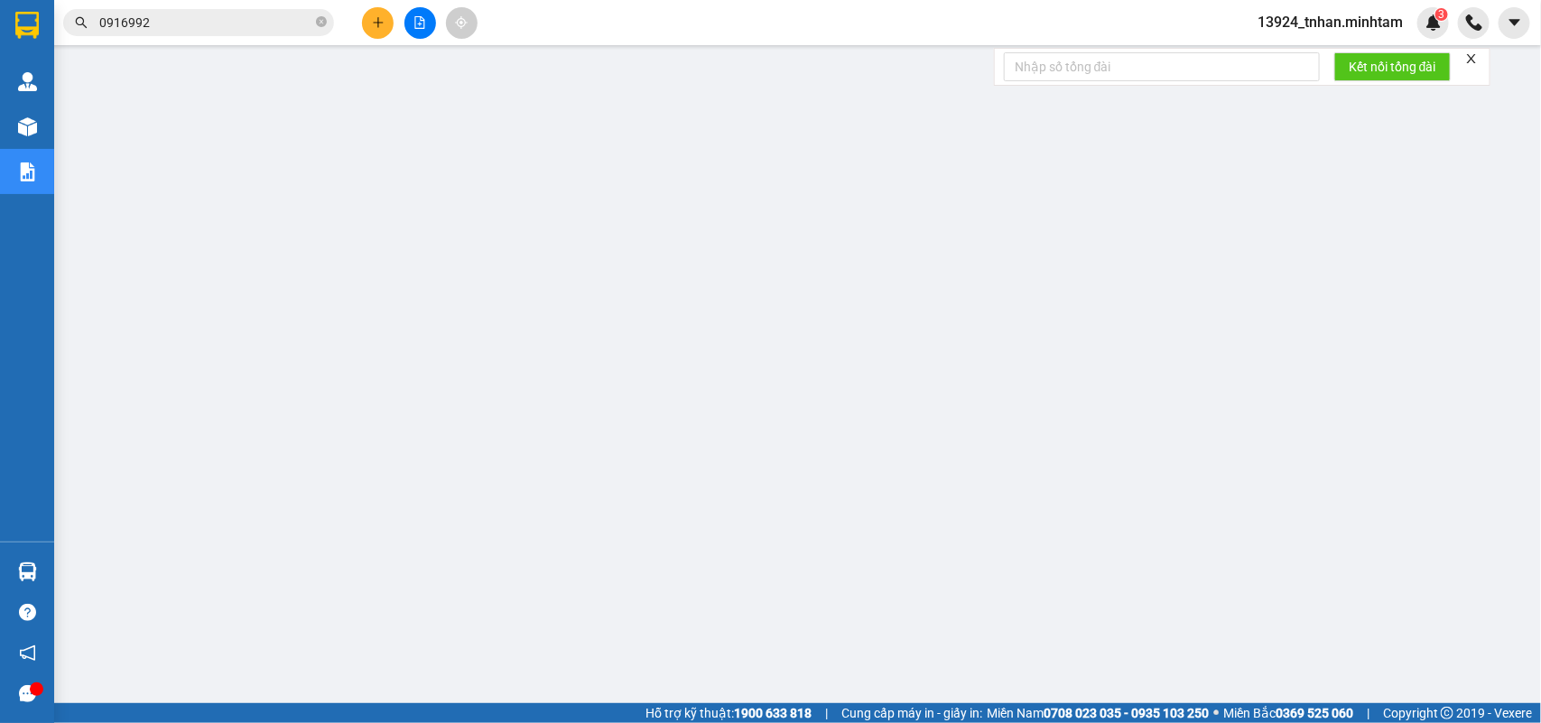
click at [246, 15] on input "0916992" at bounding box center [205, 23] width 213 height 20
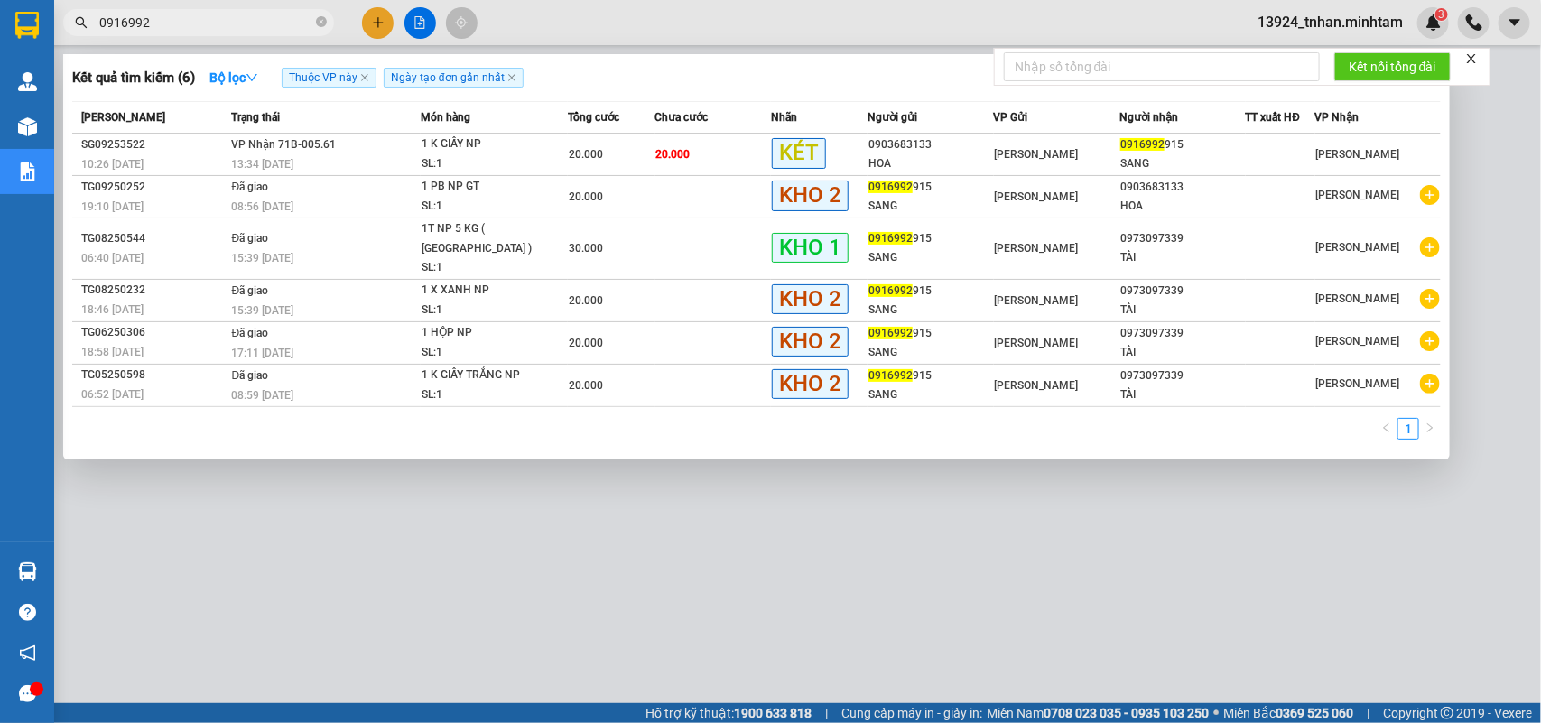
drag, startPoint x: 226, startPoint y: 24, endPoint x: 2, endPoint y: 0, distance: 225.2
click at [0, 10] on section "Kết quả tìm kiếm ( 6 ) Bộ lọc Thuộc VP này Ngày tạo đơn gần nhất Mã ĐH Trạng th…" at bounding box center [770, 361] width 1541 height 723
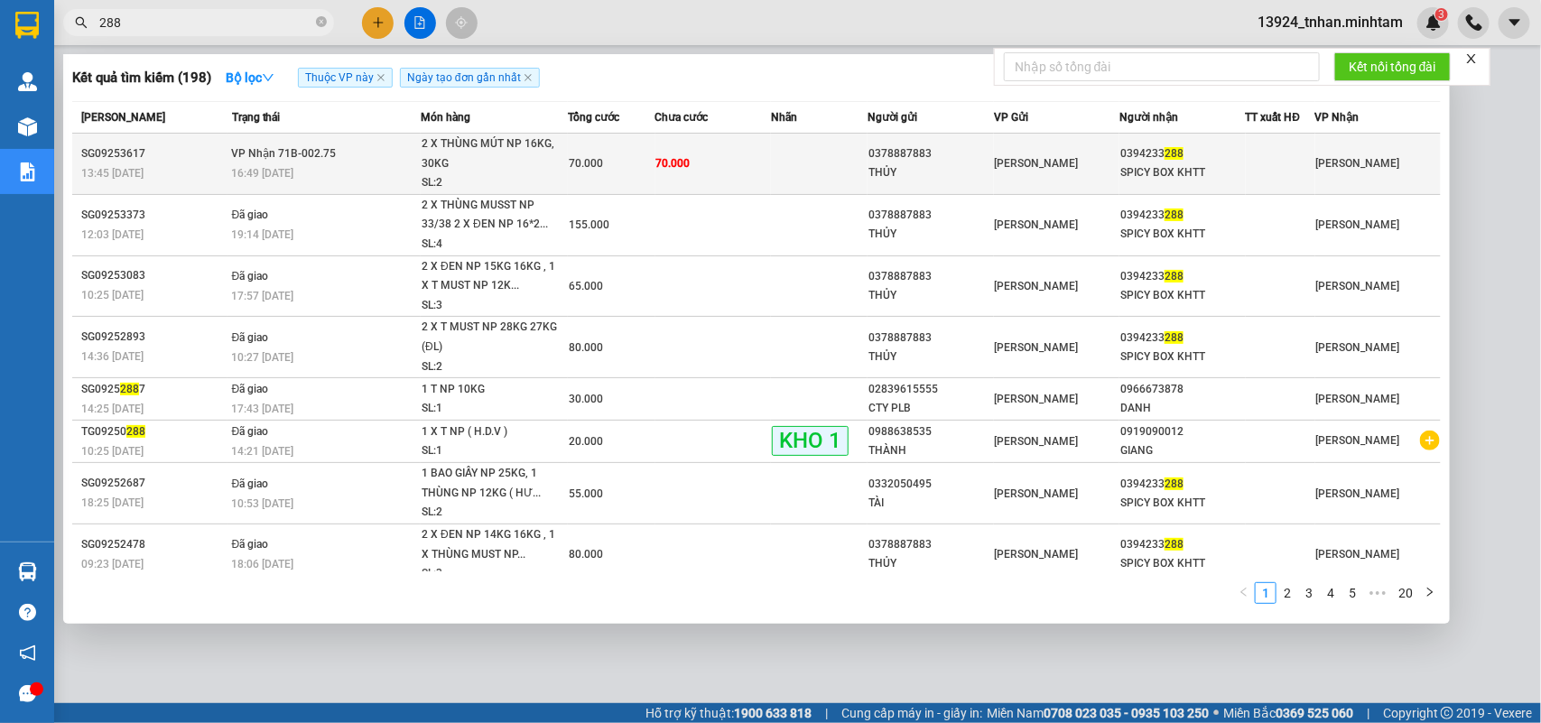
type input "288"
click at [771, 176] on td at bounding box center [819, 164] width 97 height 61
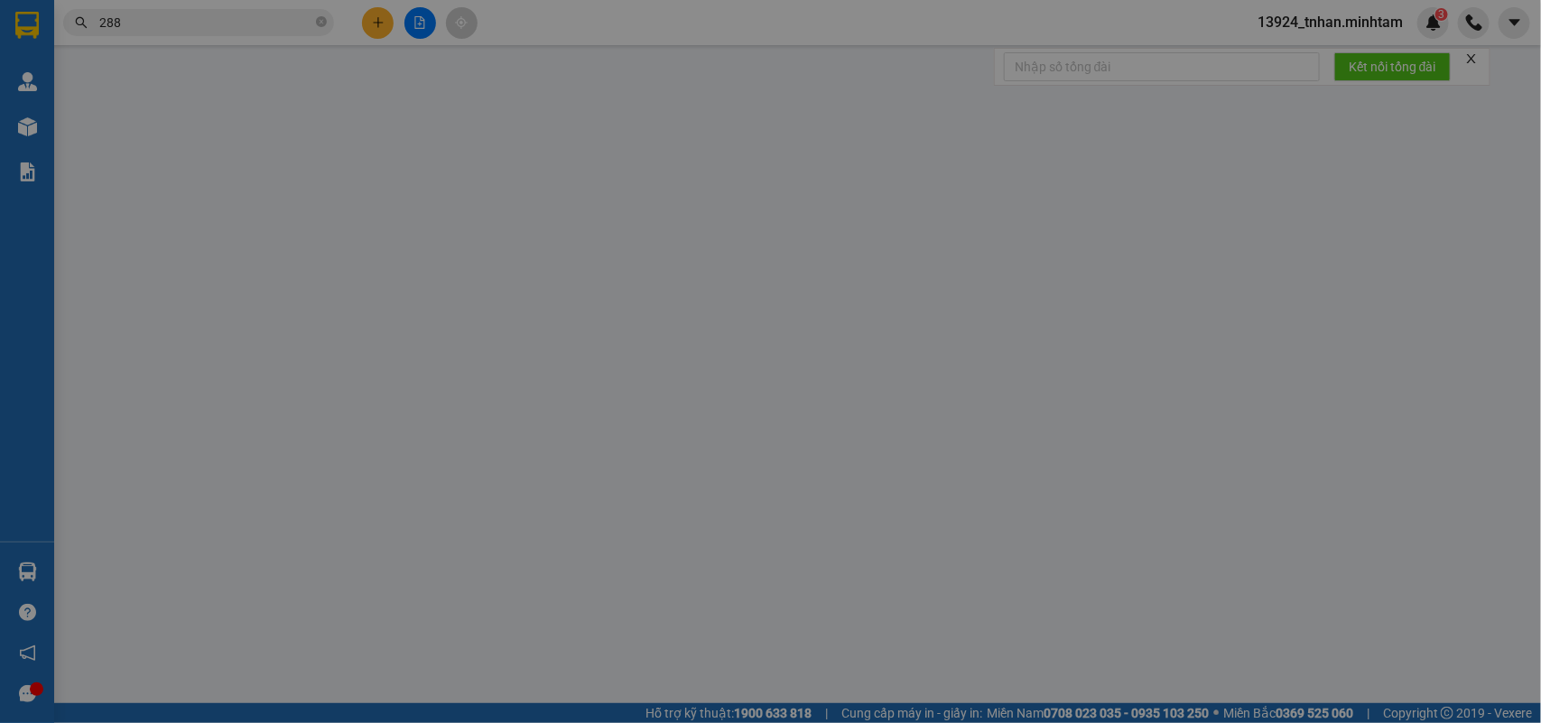
type input "0378887883"
type input "THỦY"
type input "0394233288"
type input "SPICY BOX KHTT"
type input "70.000"
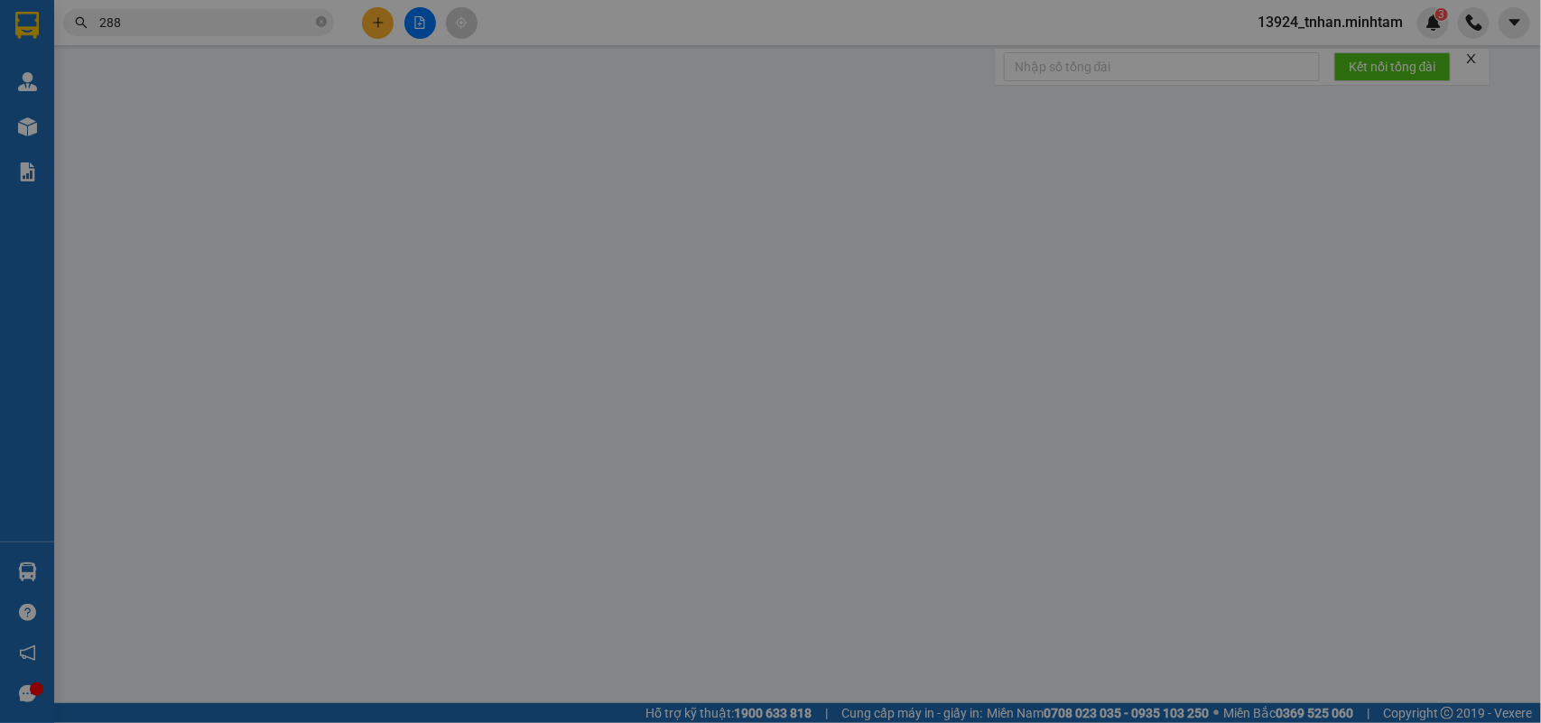
type input "70.000"
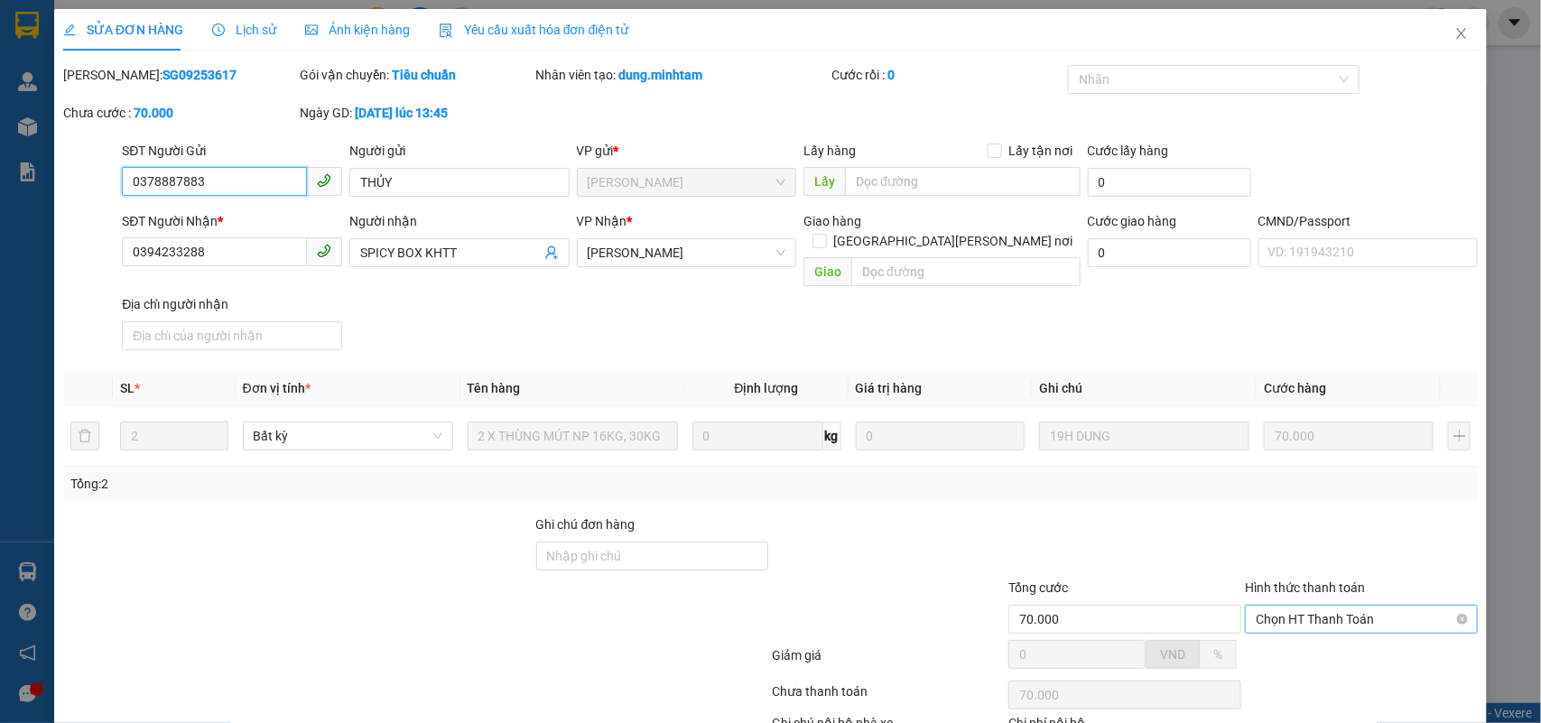
click at [1381, 606] on span "Chọn HT Thanh Toán" at bounding box center [1361, 619] width 211 height 27
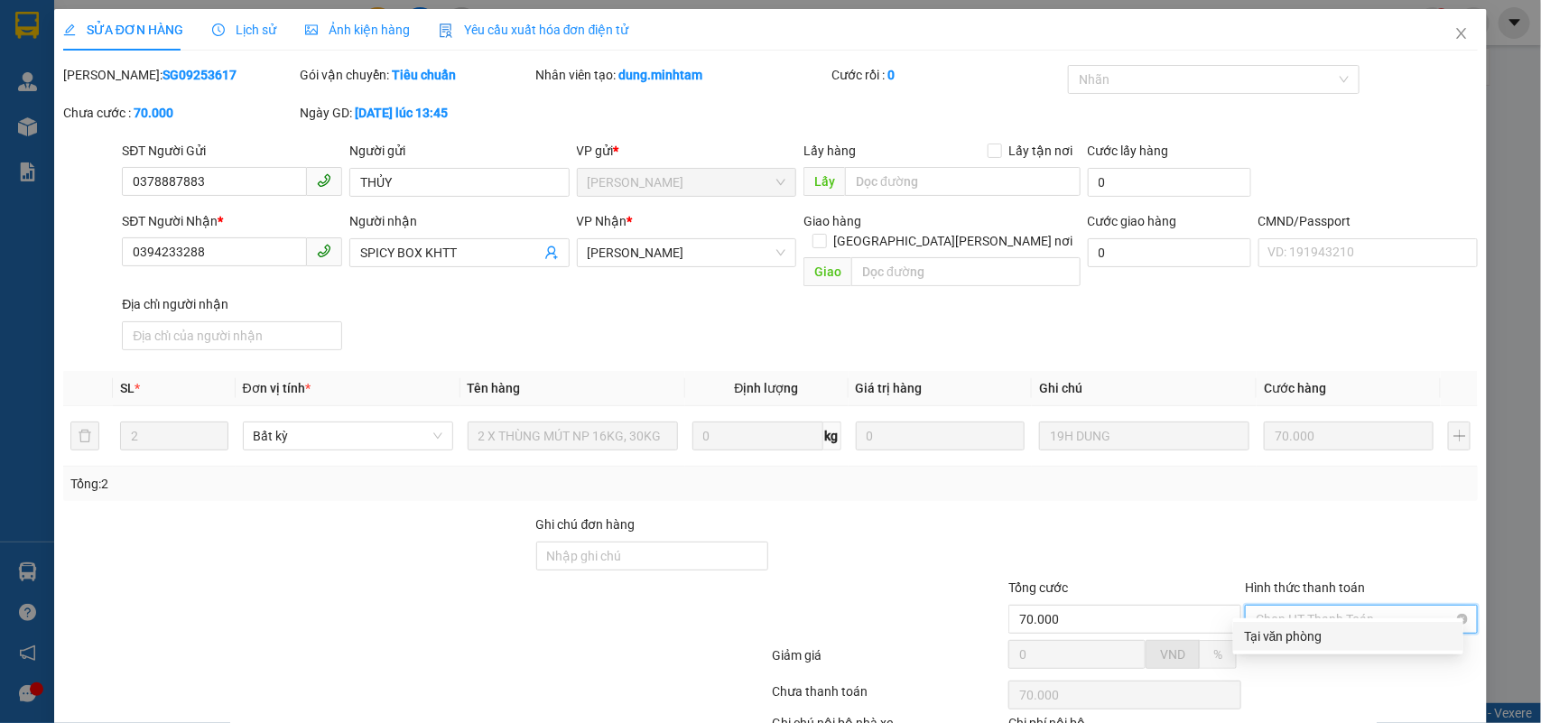
click at [1291, 627] on div "Tại văn phòng" at bounding box center [1348, 637] width 209 height 20
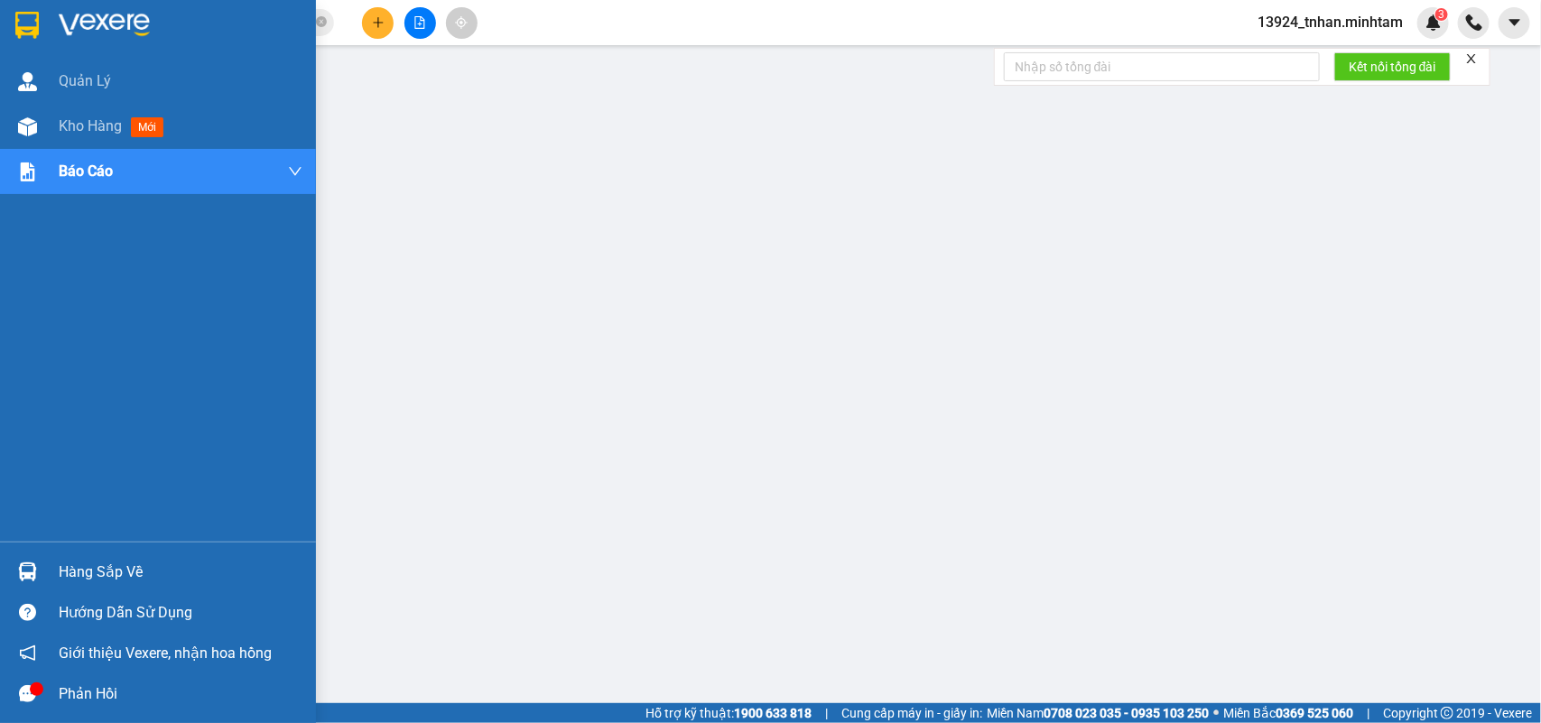
click at [18, 562] on img at bounding box center [27, 571] width 19 height 19
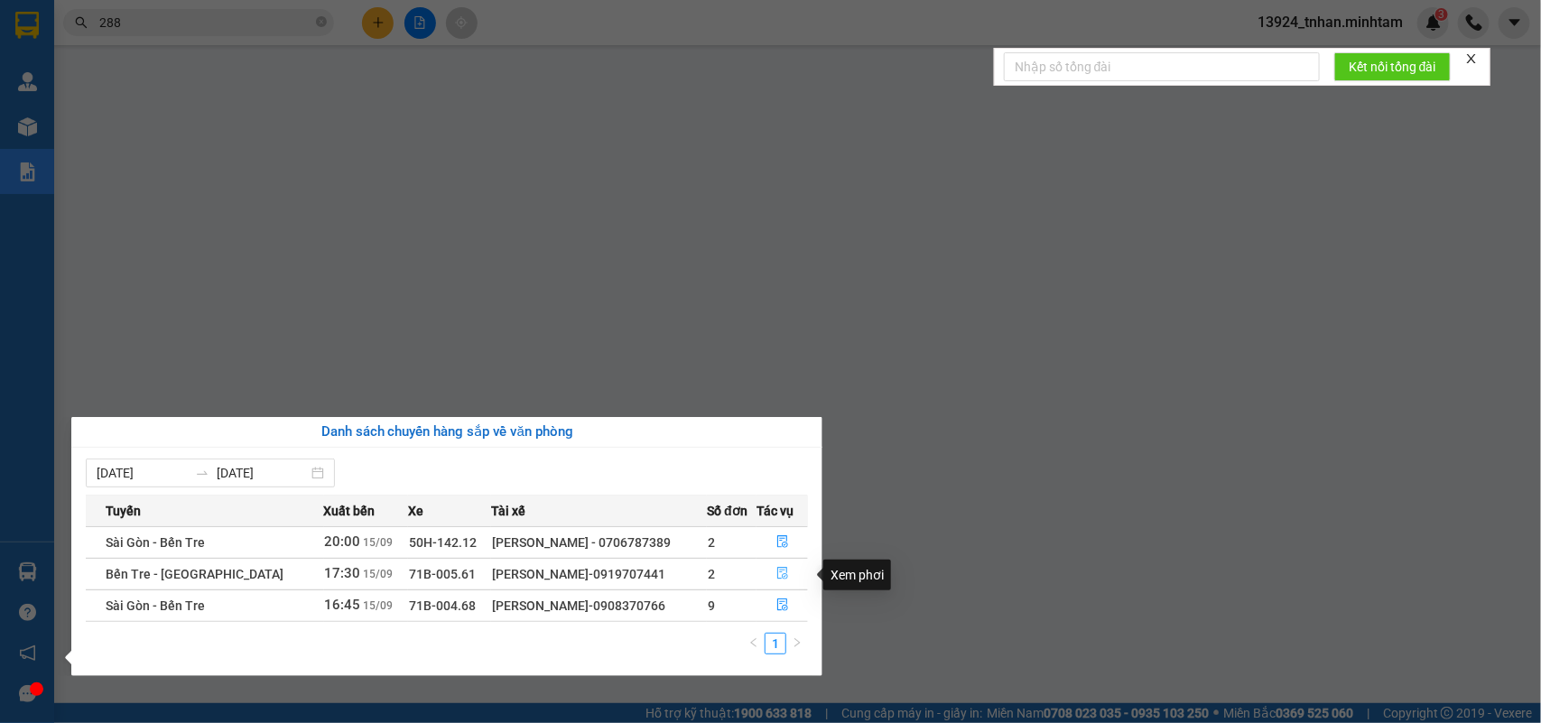
click at [781, 574] on icon "file-done" at bounding box center [782, 573] width 13 height 13
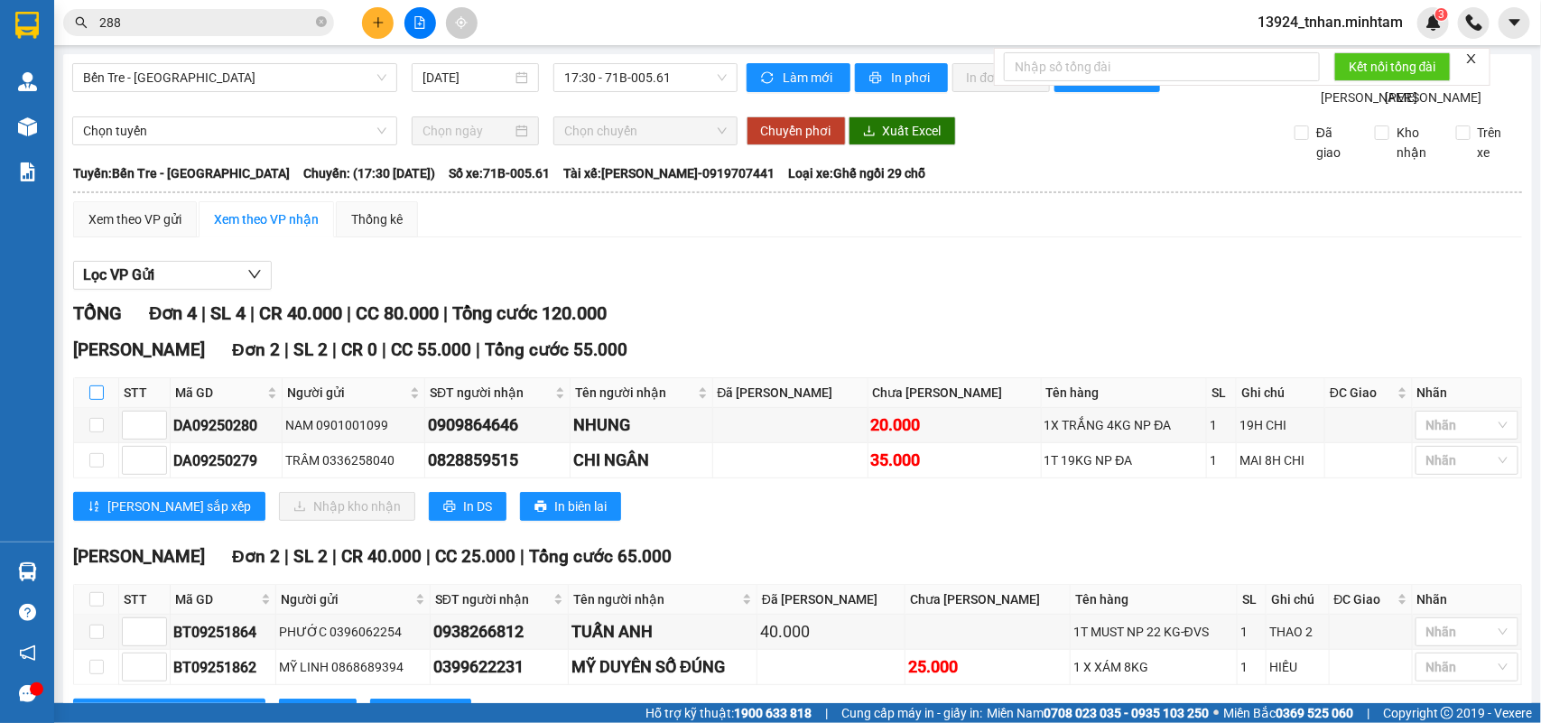
click at [95, 386] on input "checkbox" at bounding box center [96, 393] width 14 height 14
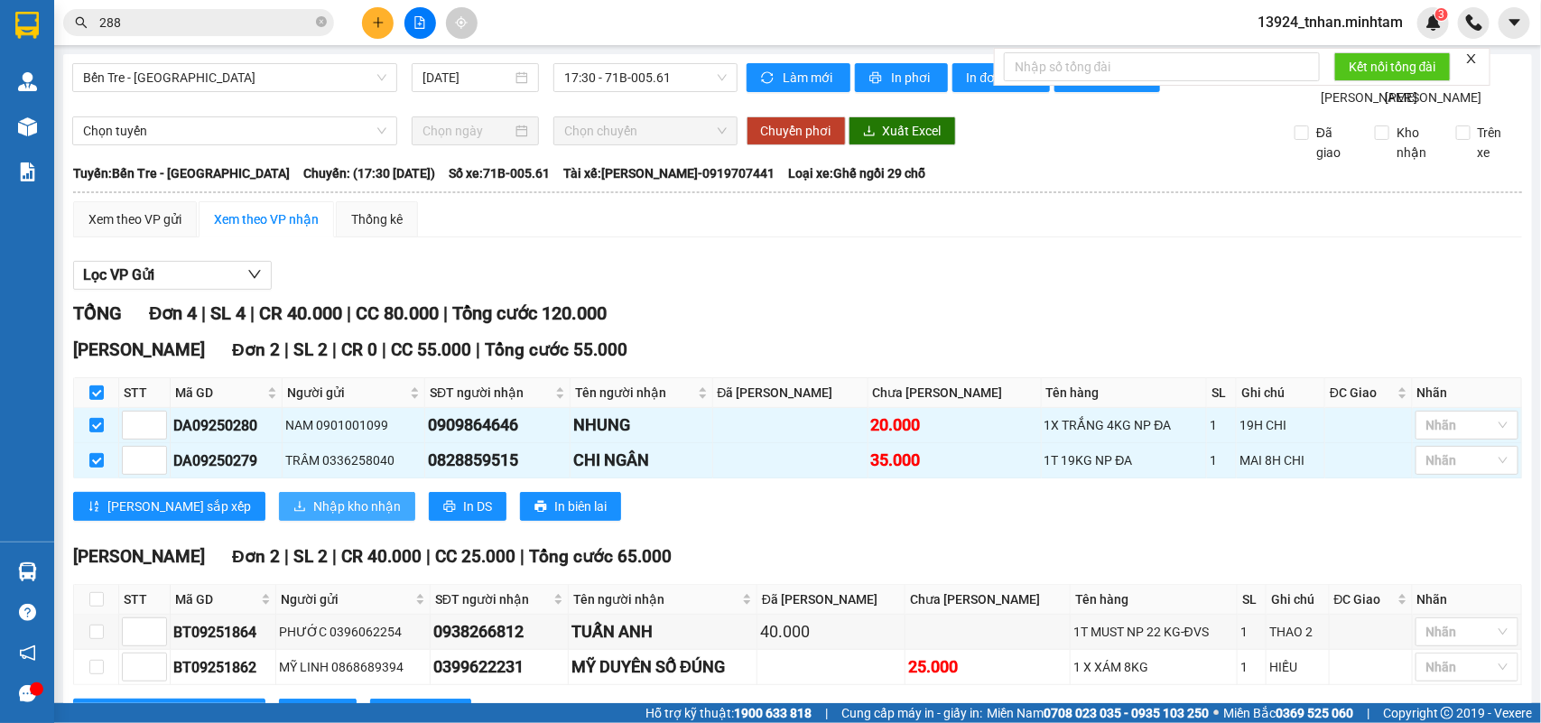
click at [279, 492] on button "Nhập kho nhận" at bounding box center [347, 506] width 136 height 29
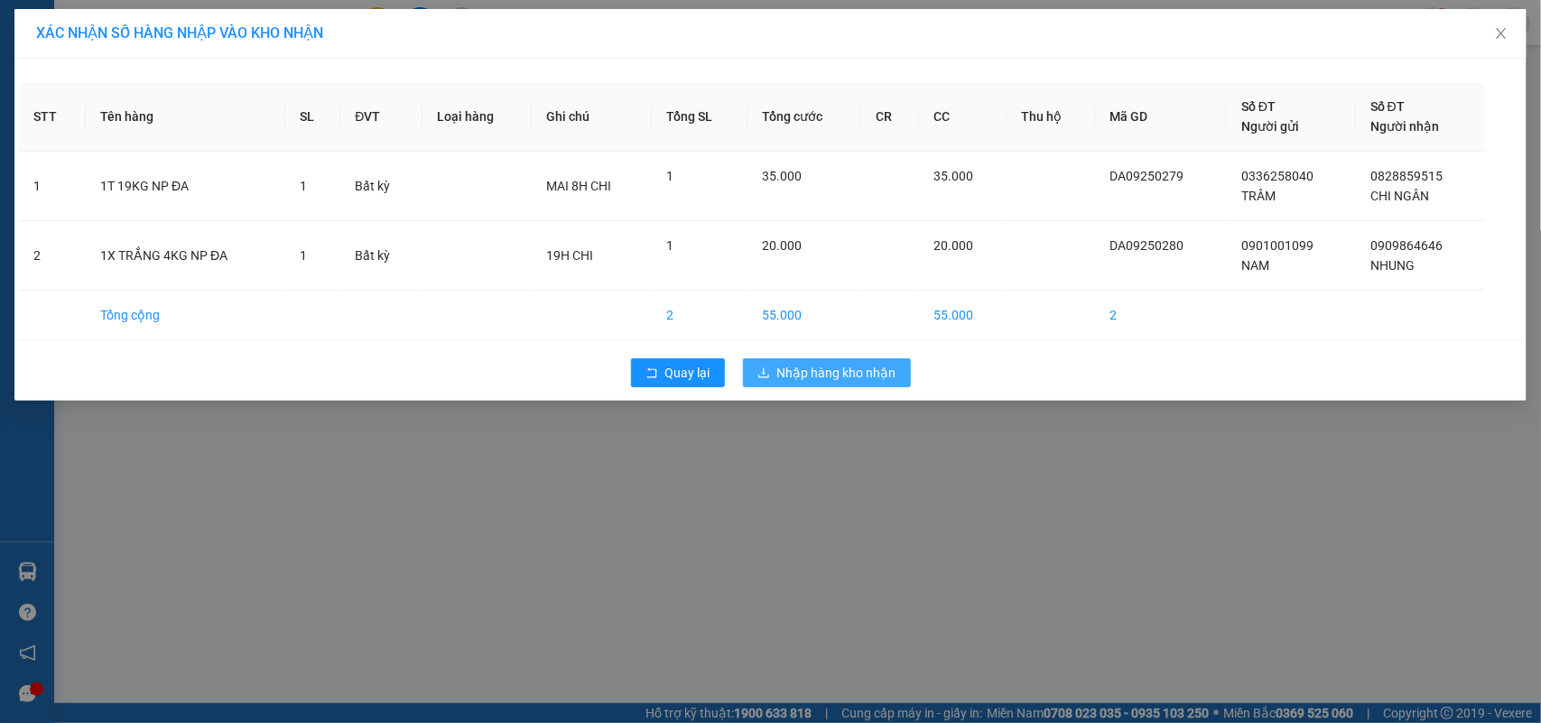
click at [814, 364] on span "Nhập hàng kho nhận" at bounding box center [836, 373] width 119 height 20
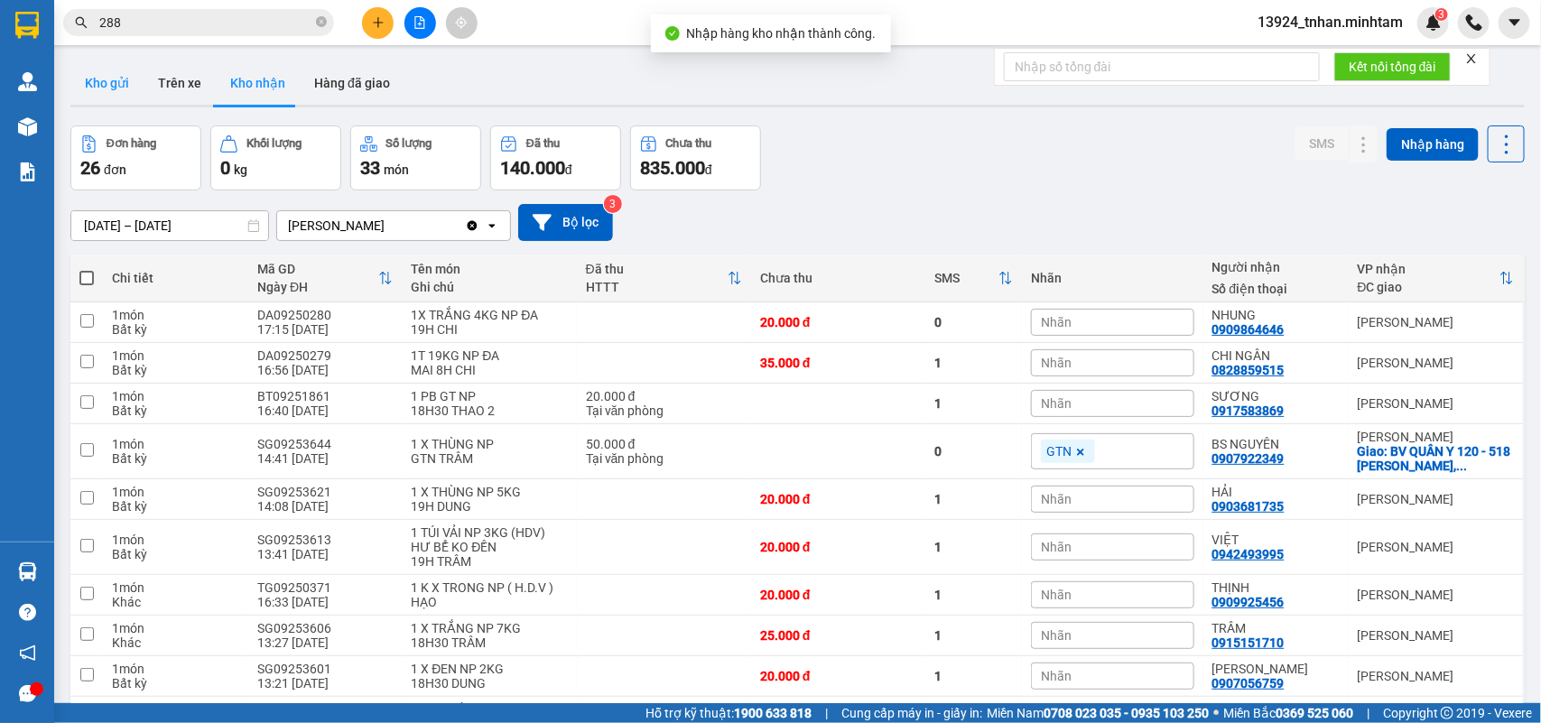
click at [136, 95] on button "Kho gửi" at bounding box center [106, 82] width 73 height 43
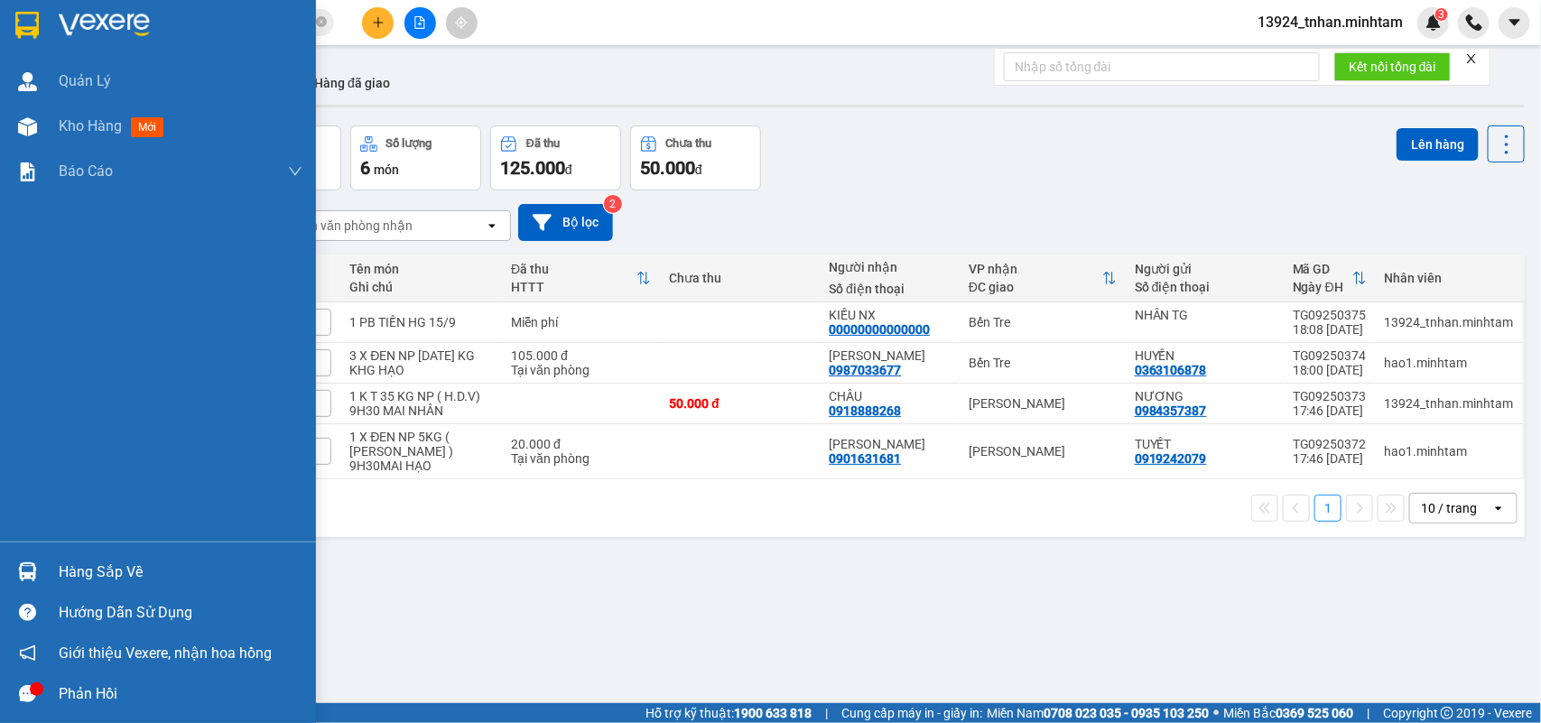
click at [52, 567] on div "Hàng sắp về" at bounding box center [158, 572] width 316 height 41
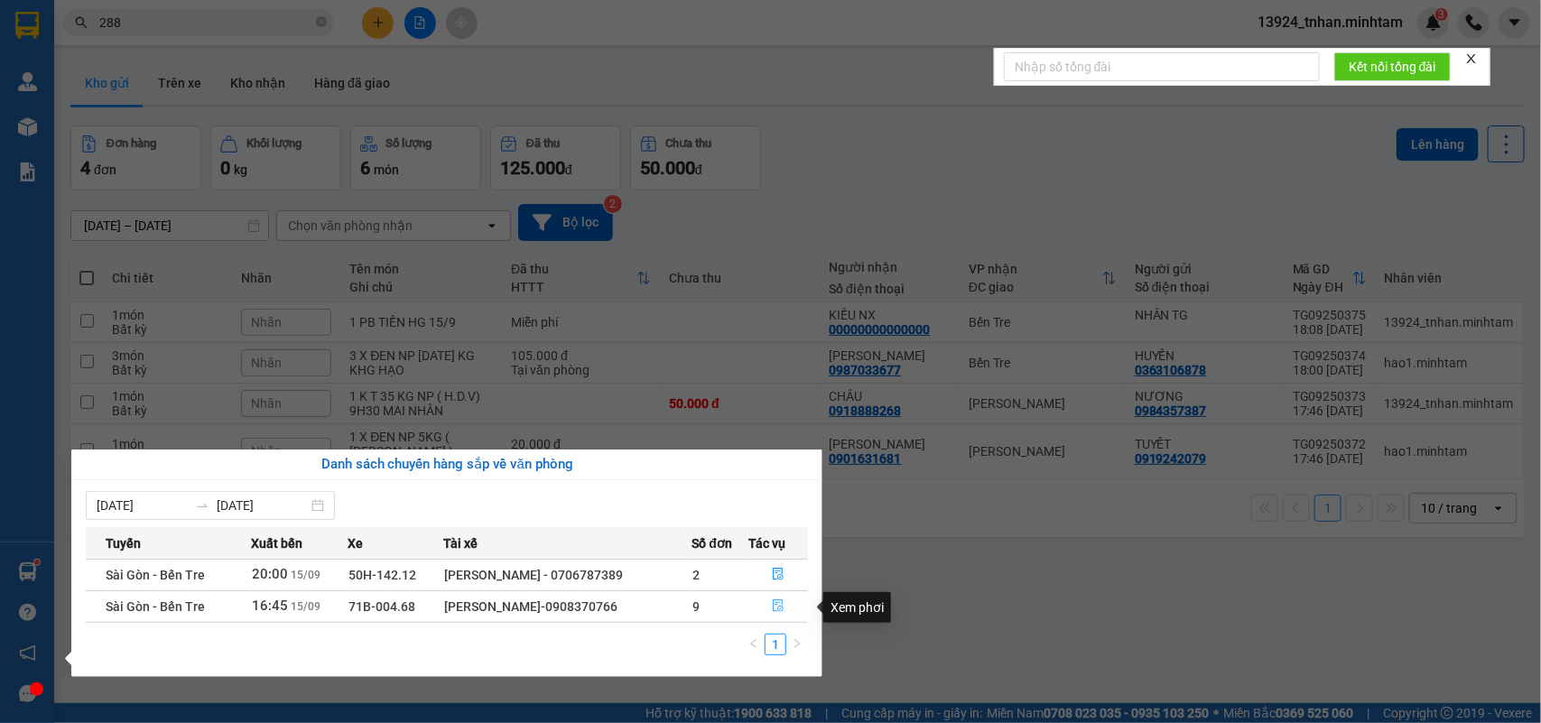
click at [804, 597] on button "button" at bounding box center [778, 606] width 58 height 29
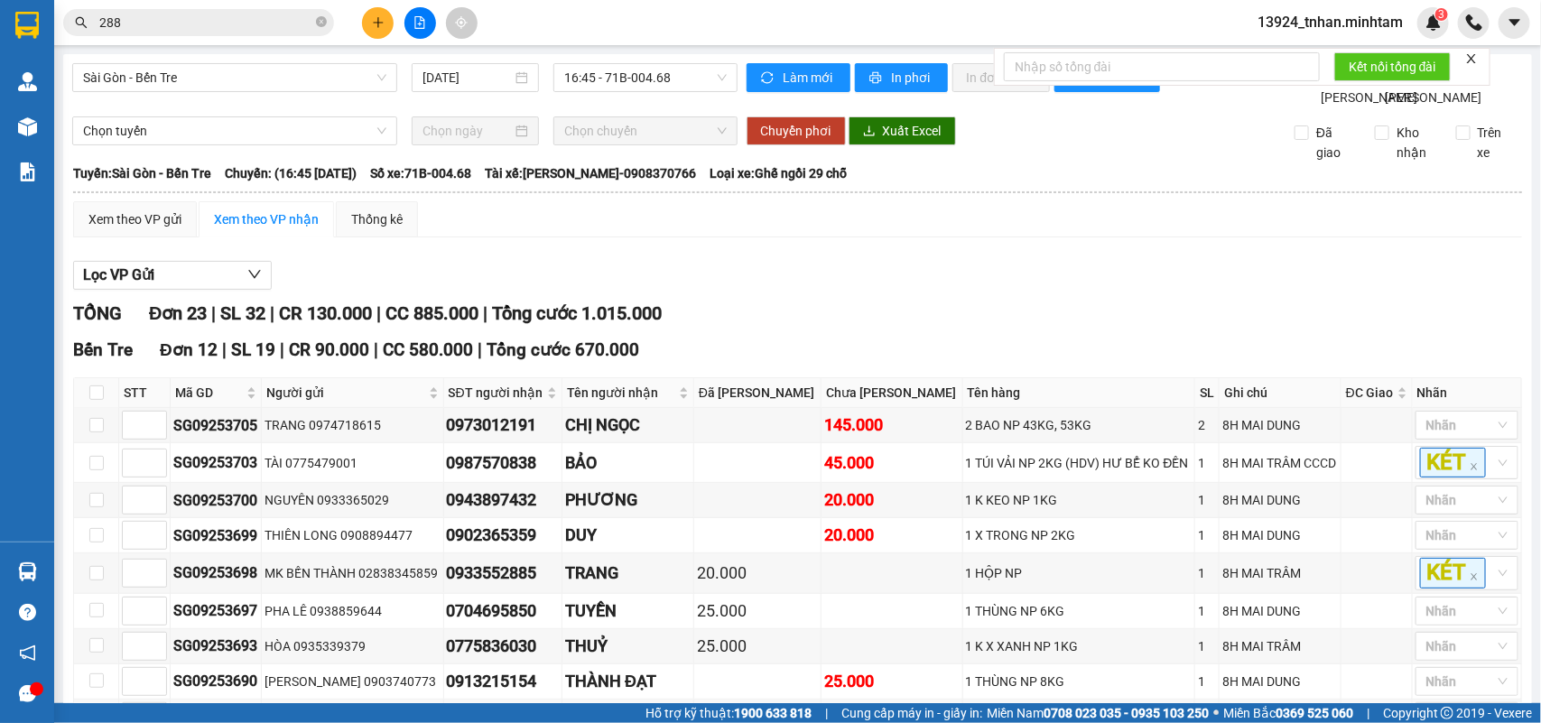
click at [1355, 27] on span "13924_tnhan.minhtam" at bounding box center [1330, 22] width 174 height 23
click at [1314, 54] on span "Đăng xuất" at bounding box center [1338, 56] width 135 height 20
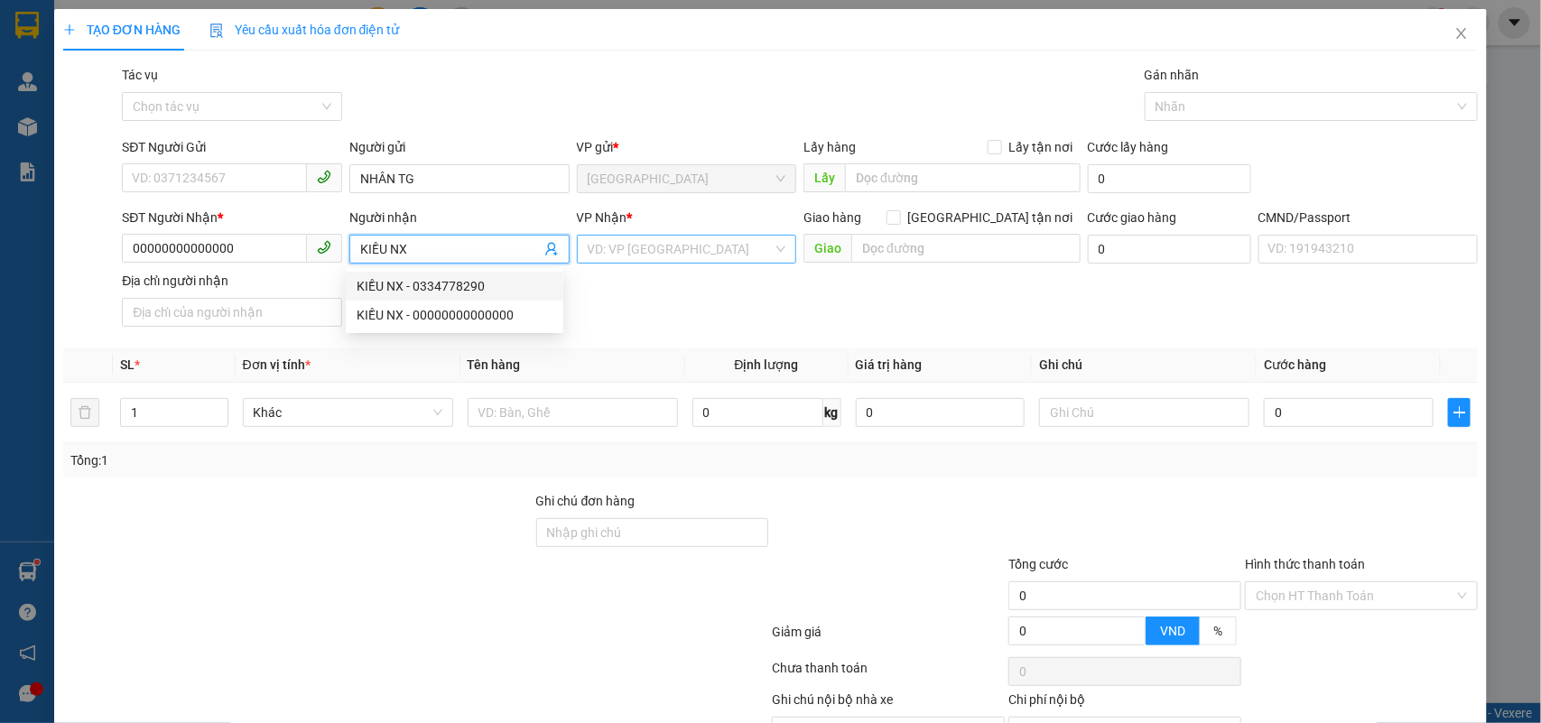
type input "KIỀU NX"
click at [646, 239] on input "search" at bounding box center [681, 249] width 186 height 27
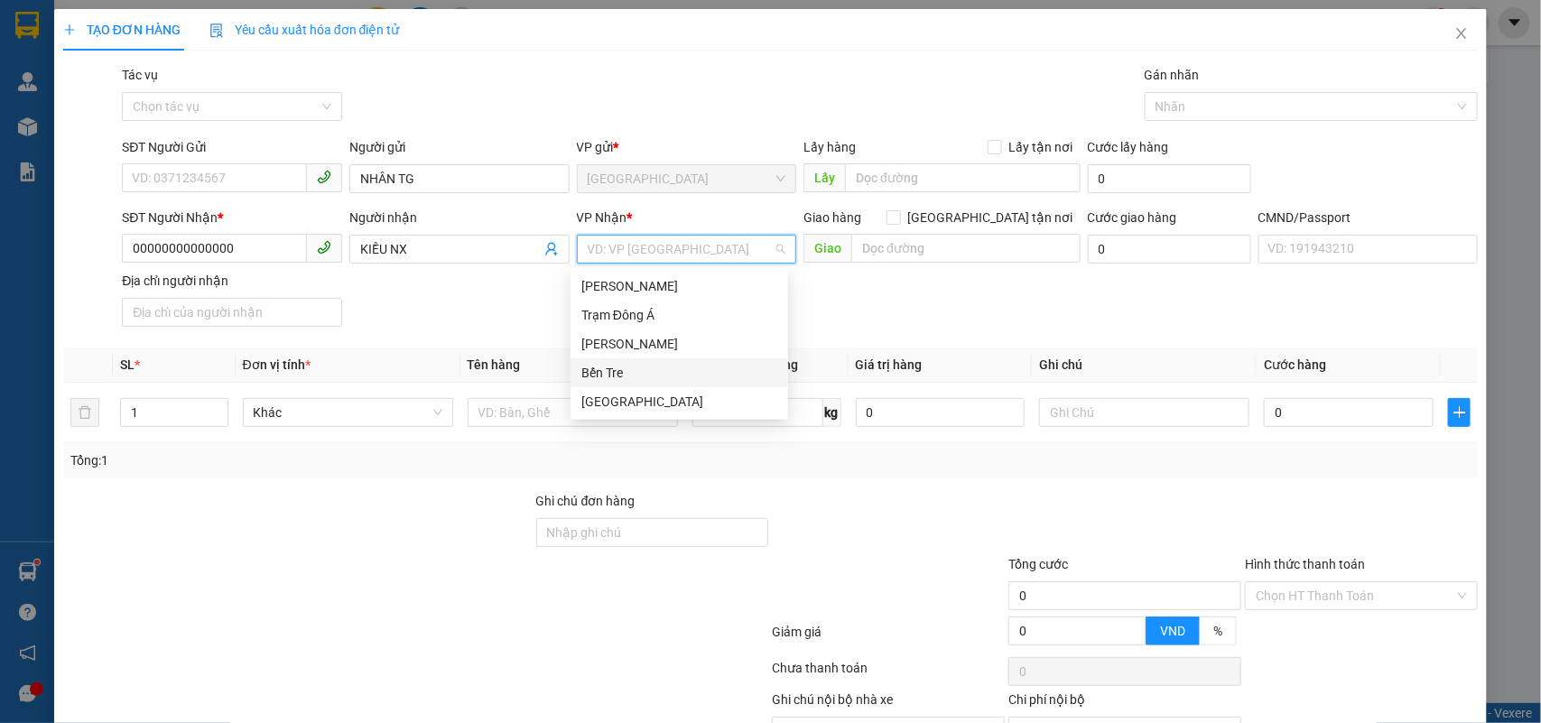
click at [624, 367] on div "Bến Tre" at bounding box center [679, 373] width 196 height 20
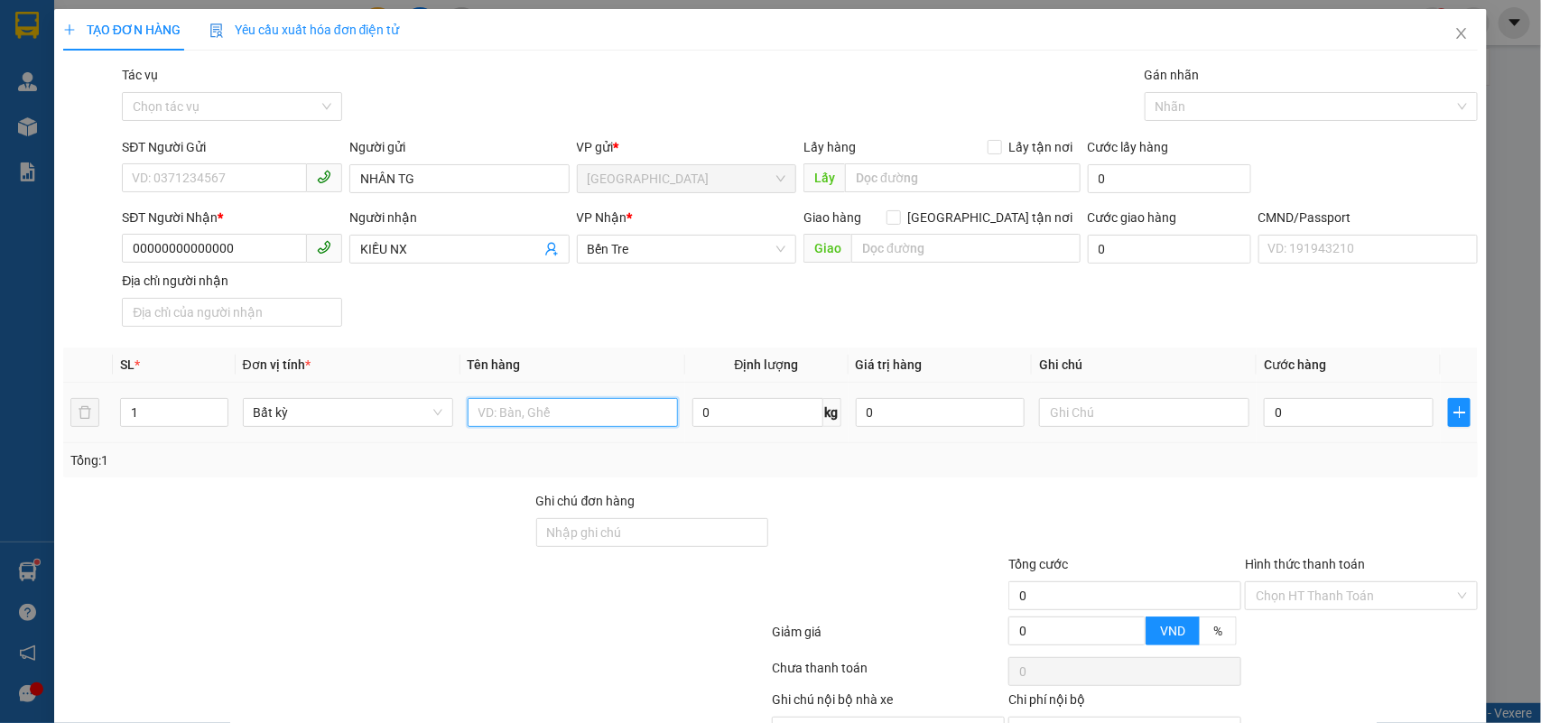
click at [557, 411] on input "text" at bounding box center [573, 412] width 210 height 29
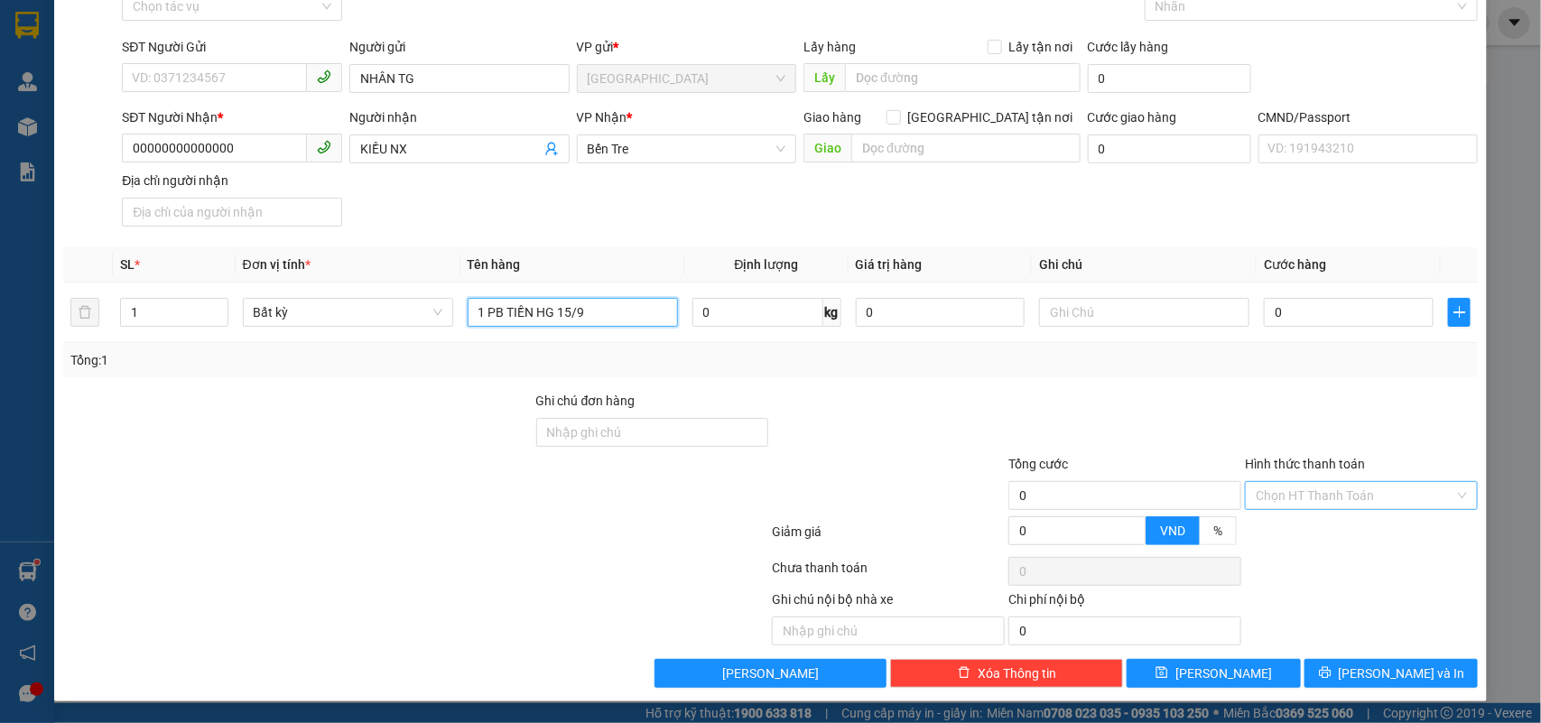
type input "1 PB TIỀN HG 15/9"
click at [1330, 497] on input "Hình thức thanh toán" at bounding box center [1355, 495] width 199 height 27
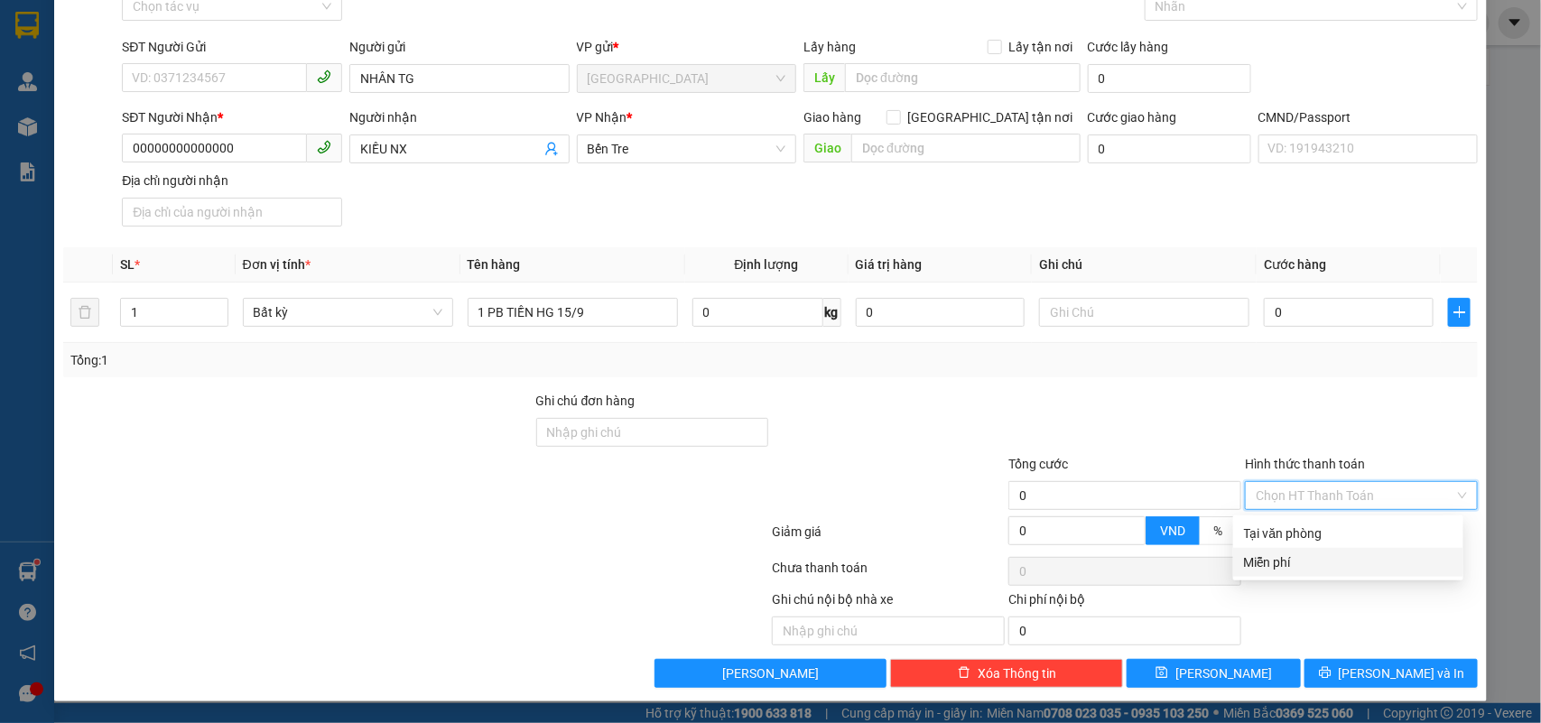
click at [1262, 567] on div "Miễn phí" at bounding box center [1348, 563] width 209 height 20
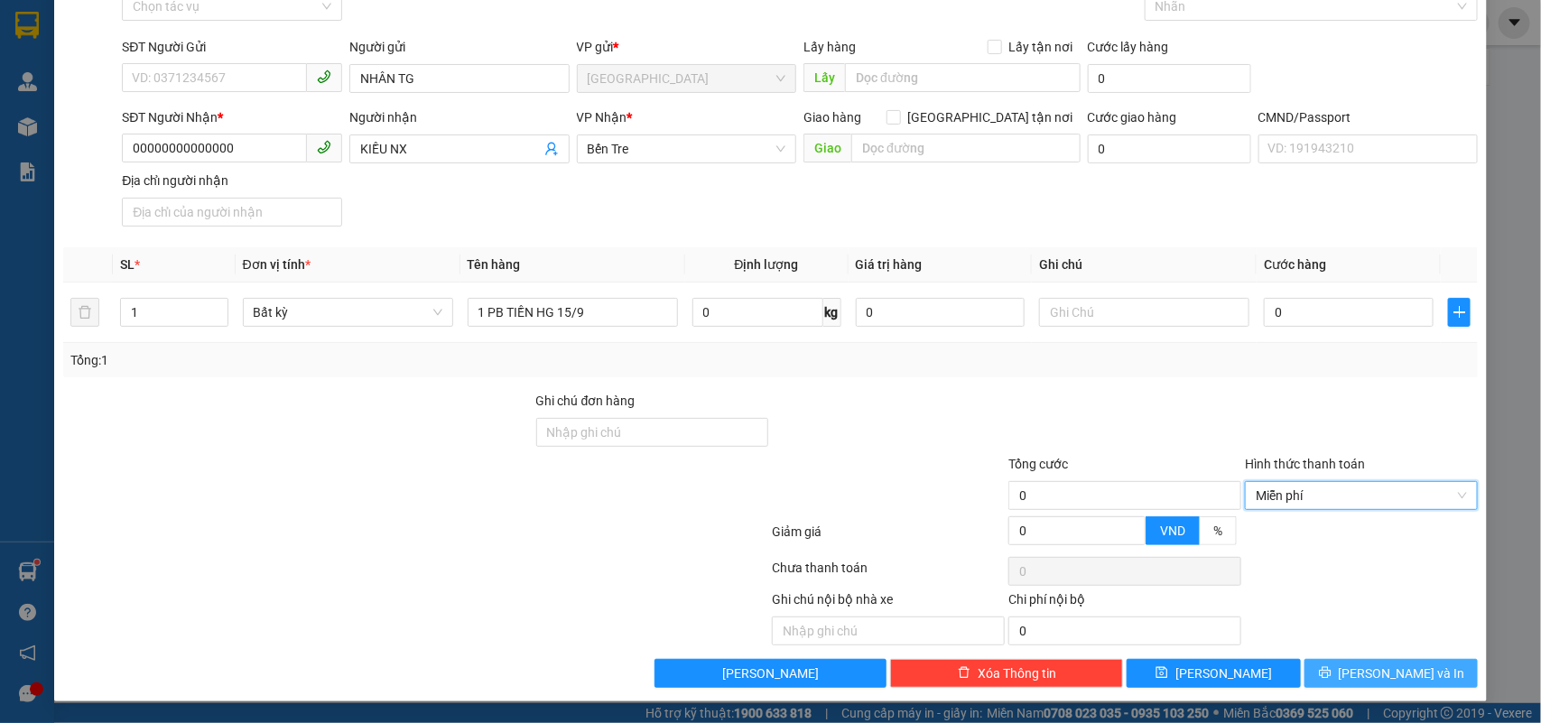
click at [1418, 684] on button "[PERSON_NAME] và In" at bounding box center [1391, 673] width 173 height 29
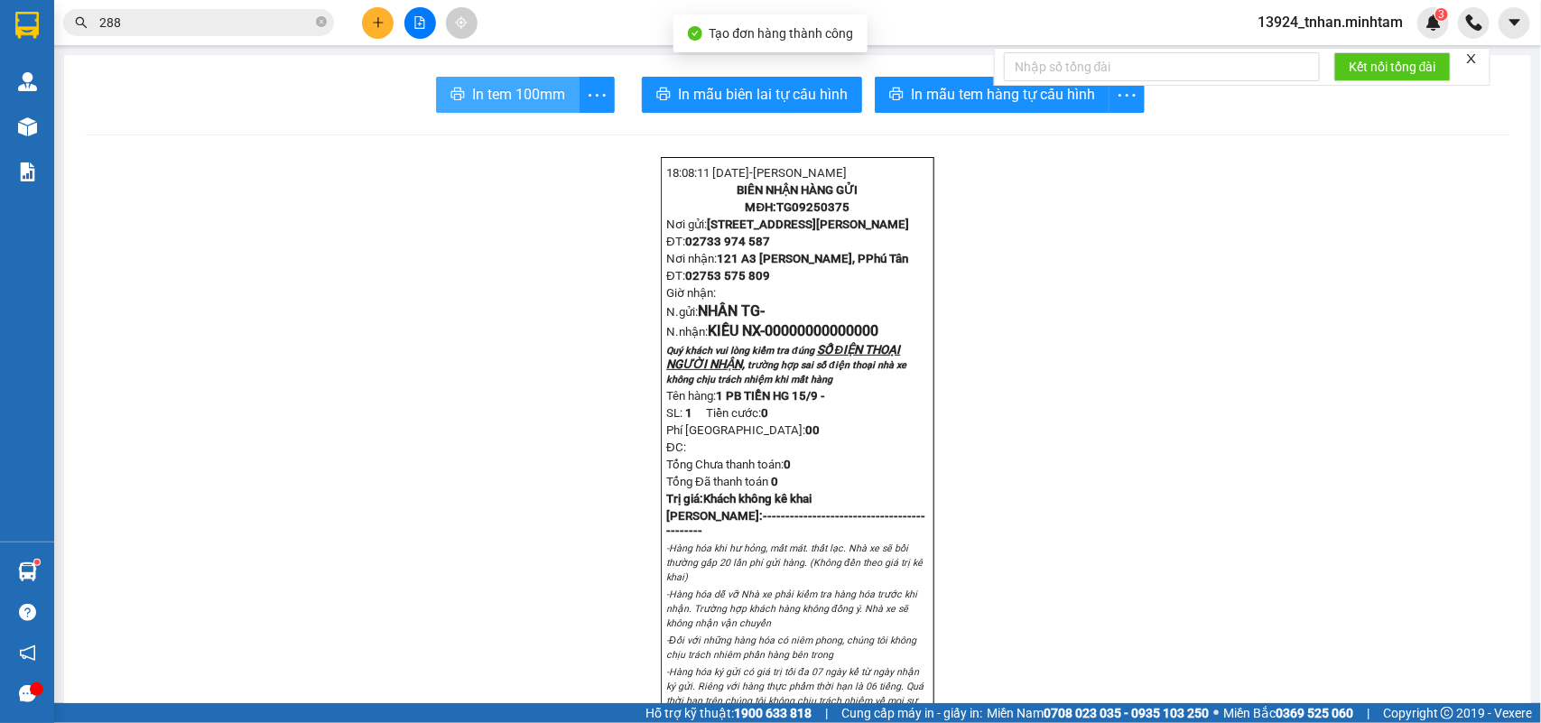
click at [524, 100] on span "In tem 100mm" at bounding box center [518, 94] width 93 height 23
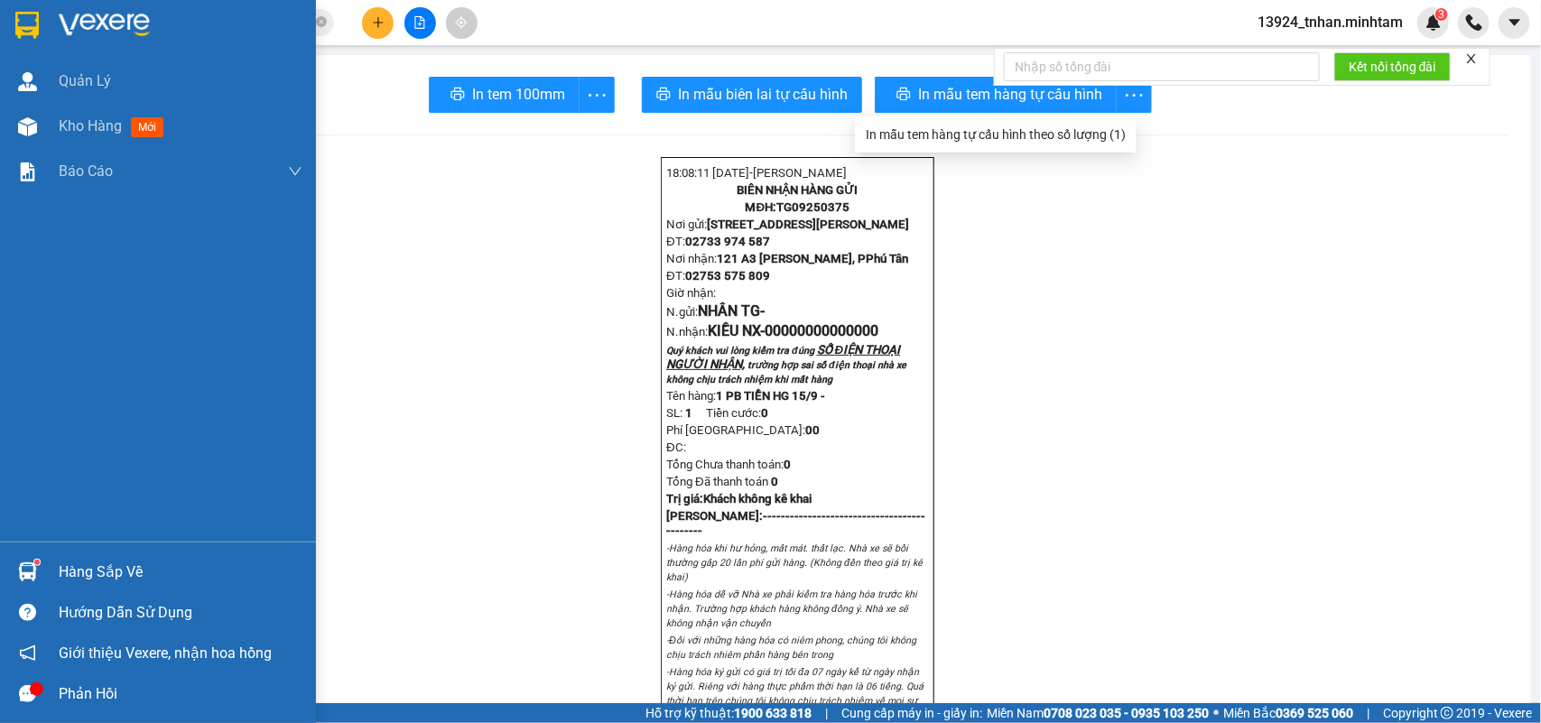
click at [34, 18] on img at bounding box center [26, 25] width 23 height 27
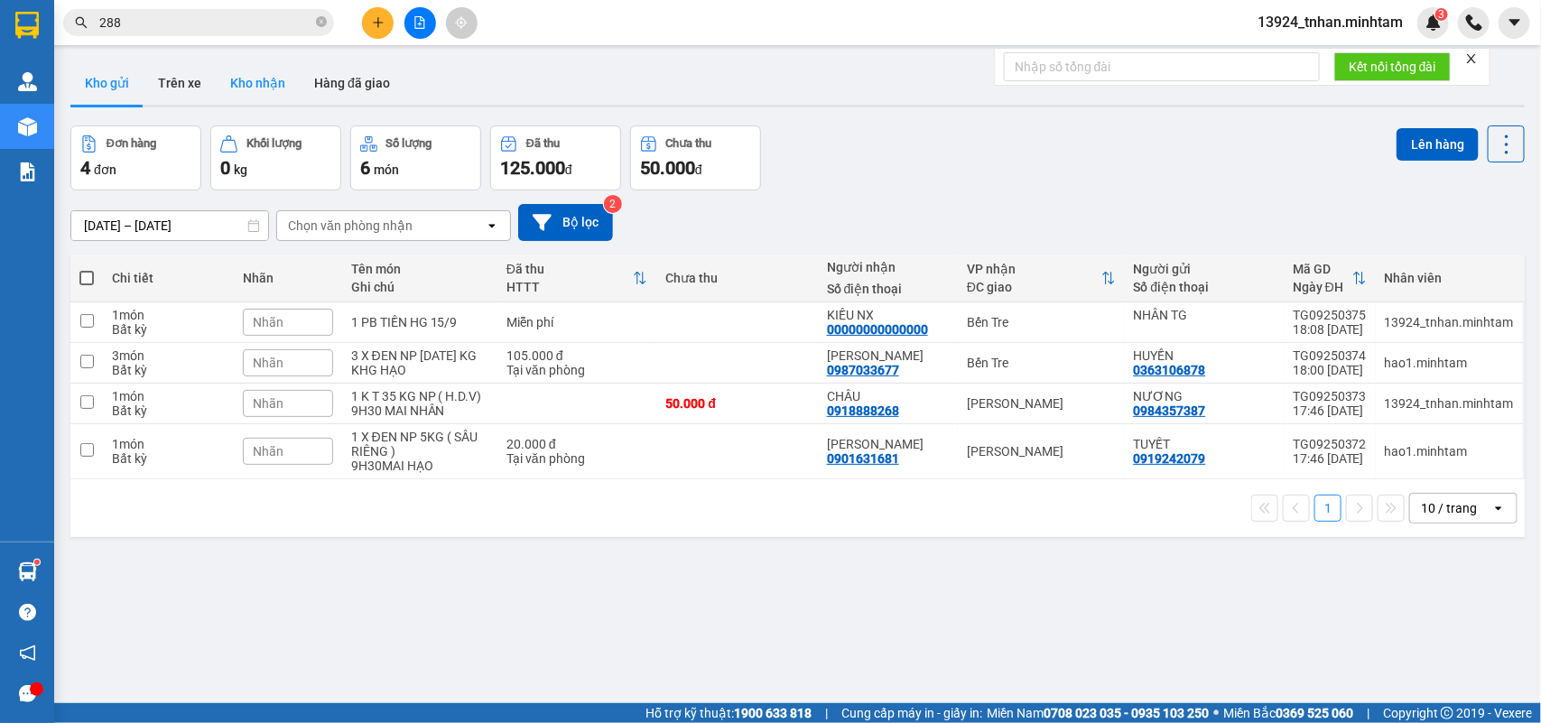
click at [266, 95] on button "Kho nhận" at bounding box center [258, 82] width 84 height 43
